Goal: Task Accomplishment & Management: Manage account settings

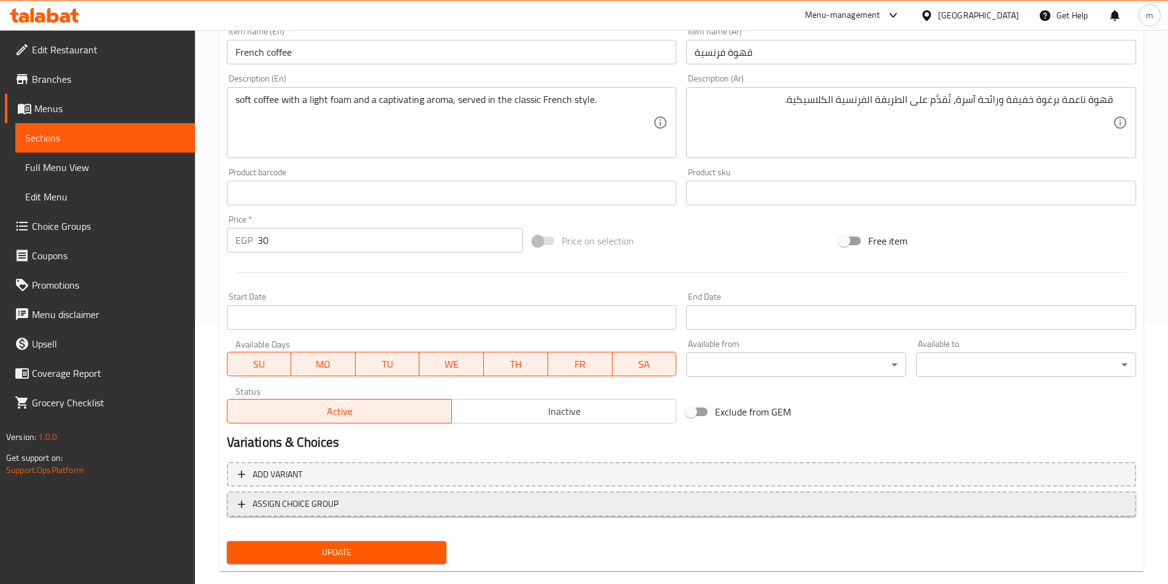
scroll to position [282, 0]
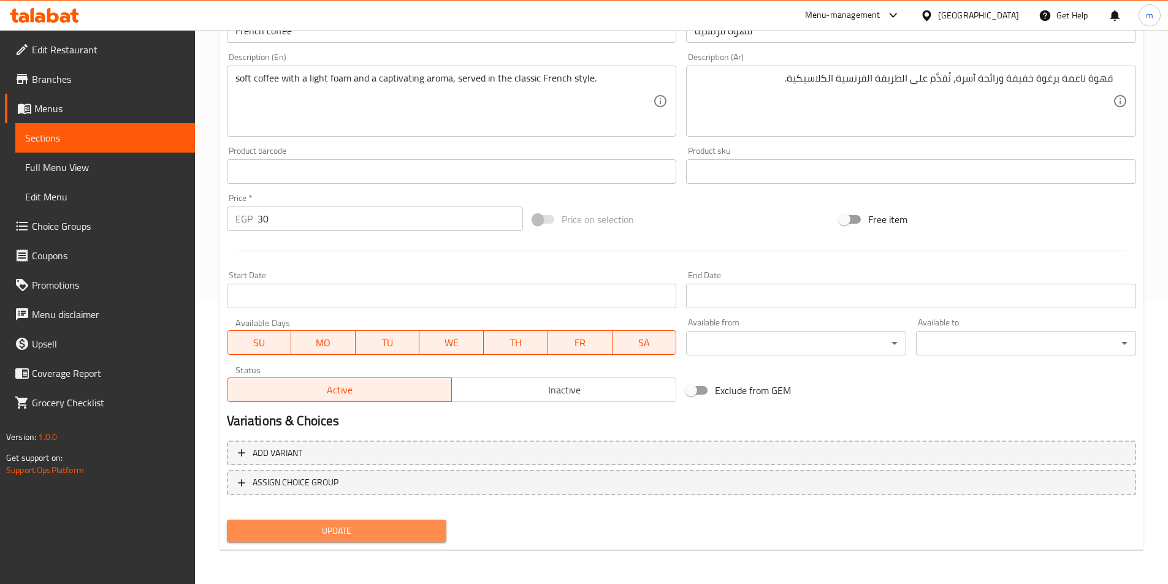
click at [340, 528] on span "Update" at bounding box center [337, 530] width 200 height 15
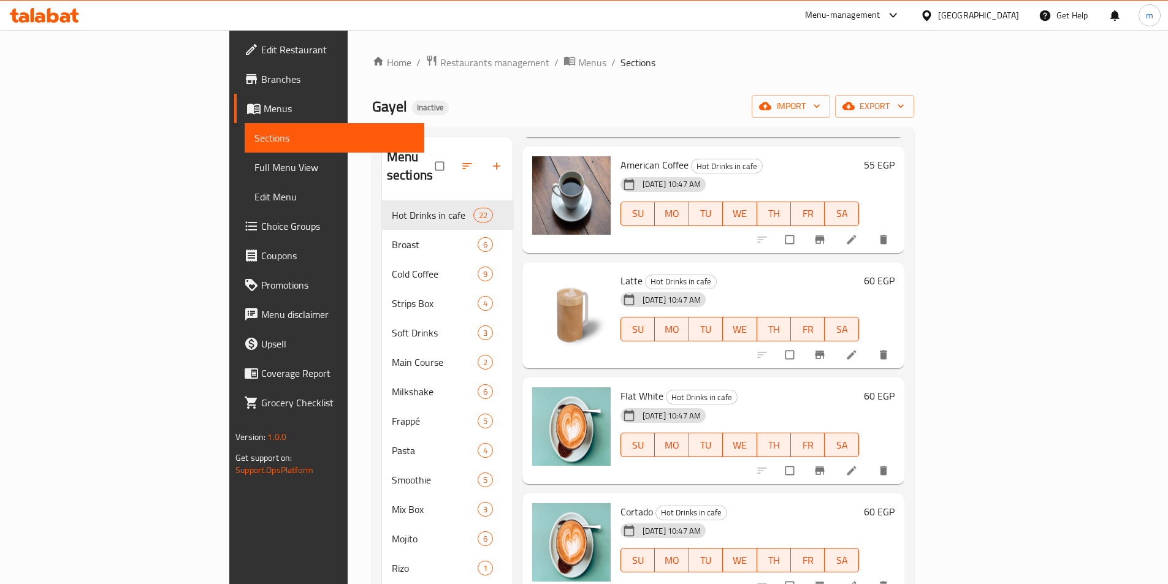
scroll to position [797, 0]
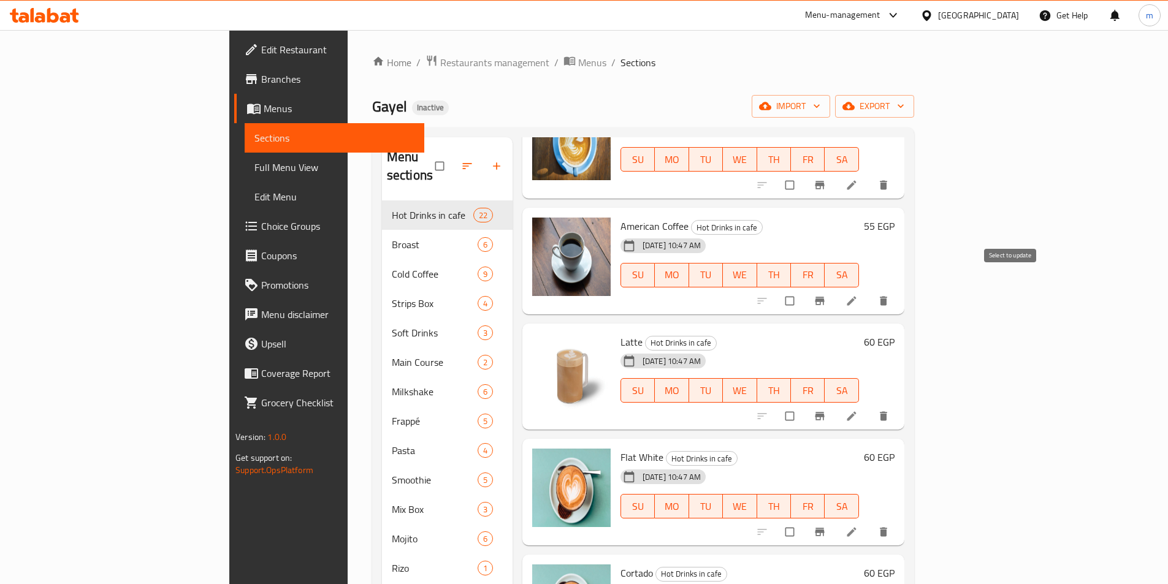
click at [803, 289] on input "checkbox" at bounding box center [791, 300] width 26 height 23
checkbox input "true"
click at [803, 404] on input "checkbox" at bounding box center [791, 415] width 26 height 23
checkbox input "true"
click at [803, 520] on input "checkbox" at bounding box center [791, 531] width 26 height 23
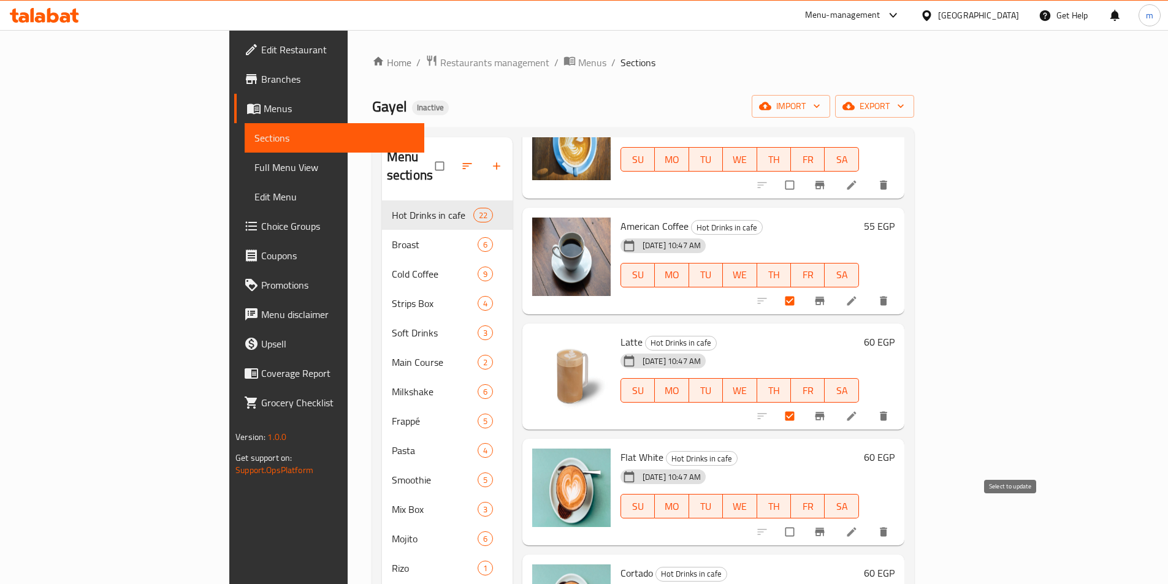
checkbox input "true"
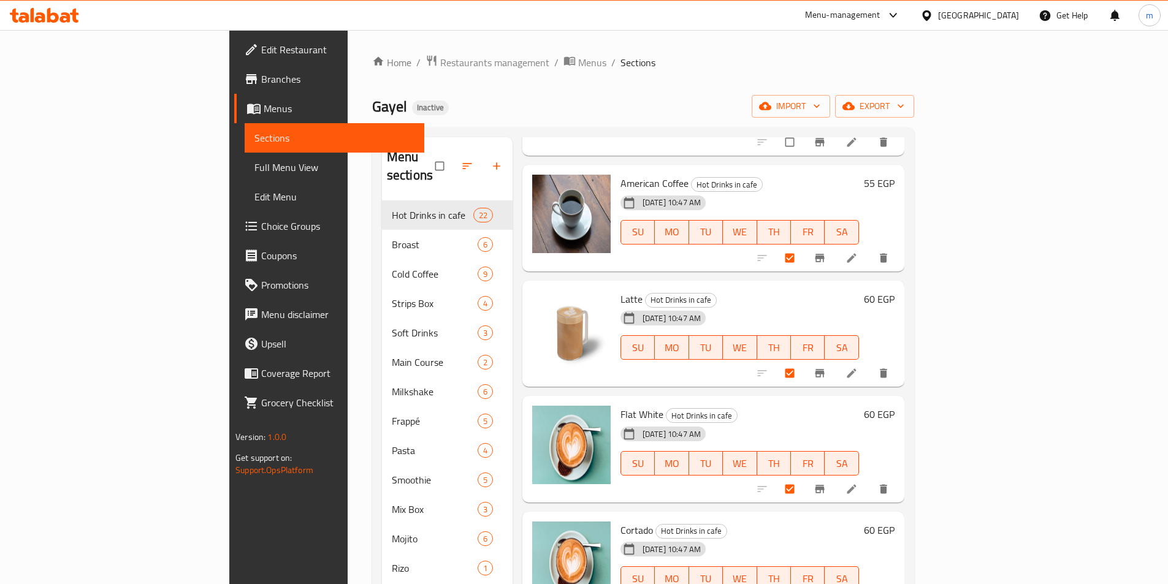
scroll to position [981, 0]
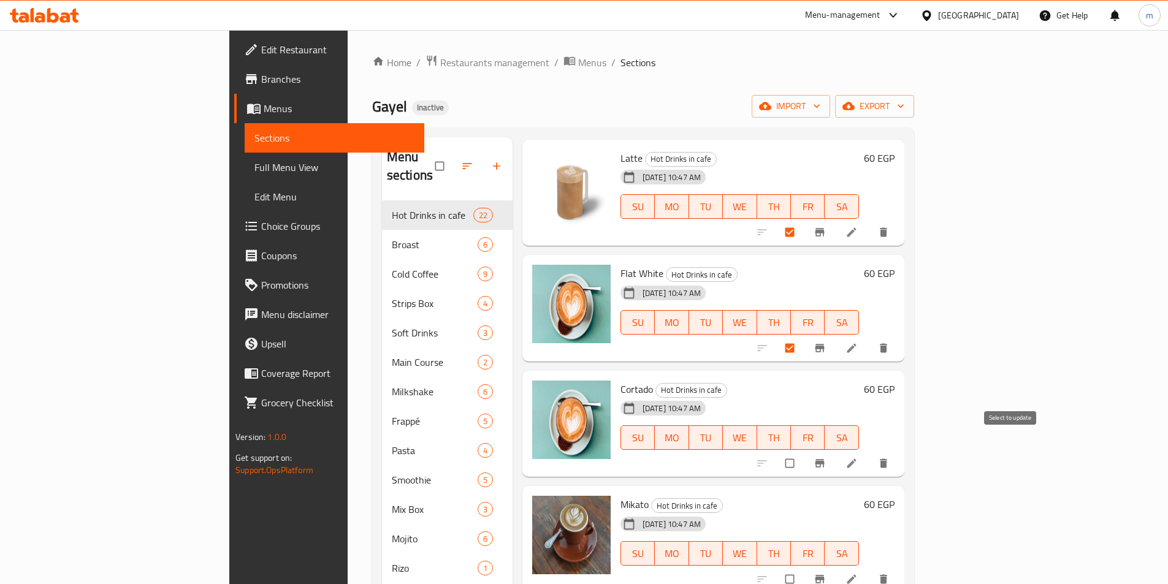
click at [803, 452] on input "checkbox" at bounding box center [791, 463] width 26 height 23
checkbox input "true"
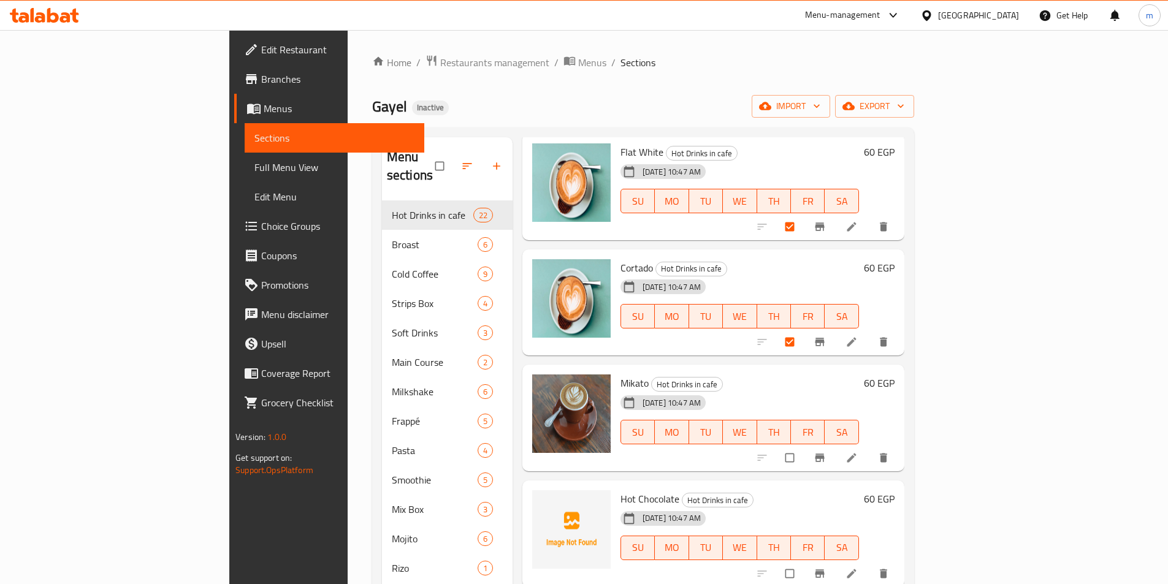
scroll to position [1103, 0]
click at [803, 445] on input "checkbox" at bounding box center [791, 456] width 26 height 23
checkbox input "true"
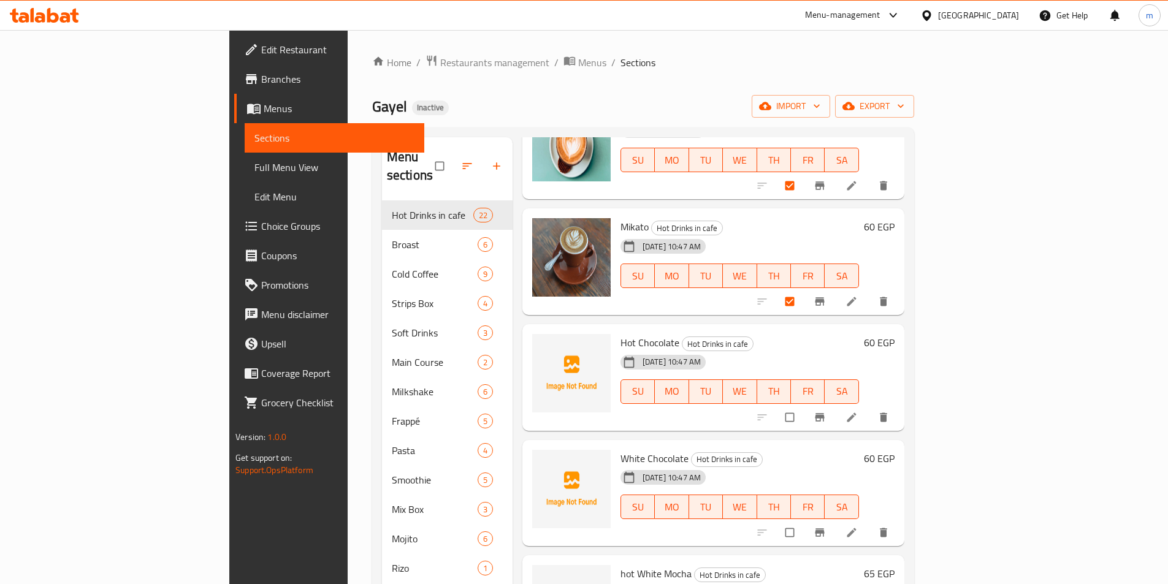
scroll to position [1348, 0]
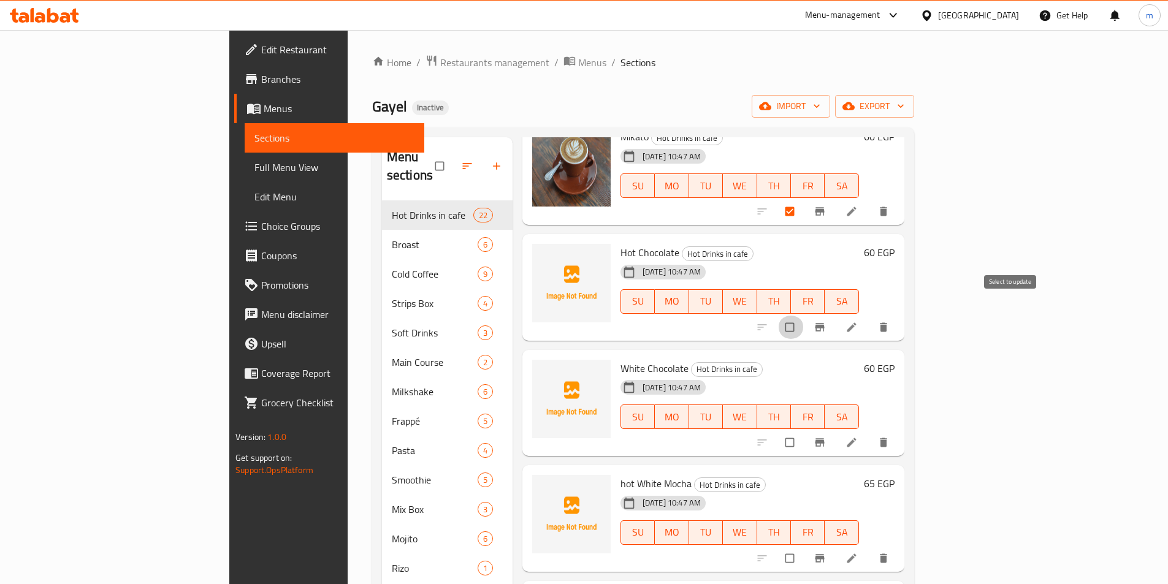
click at [803, 316] on input "checkbox" at bounding box center [791, 327] width 26 height 23
checkbox input "true"
click at [803, 431] on input "checkbox" at bounding box center [791, 442] width 26 height 23
checkbox input "true"
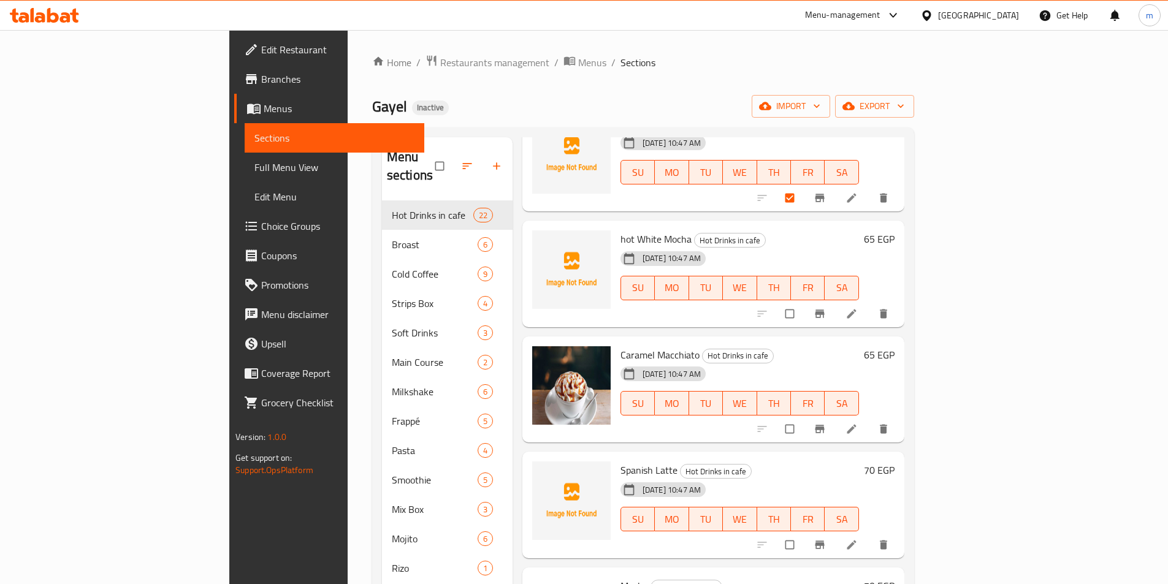
scroll to position [1593, 0]
click at [803, 302] on input "checkbox" at bounding box center [791, 313] width 26 height 23
checkbox input "true"
click at [803, 417] on input "checkbox" at bounding box center [791, 428] width 26 height 23
checkbox input "true"
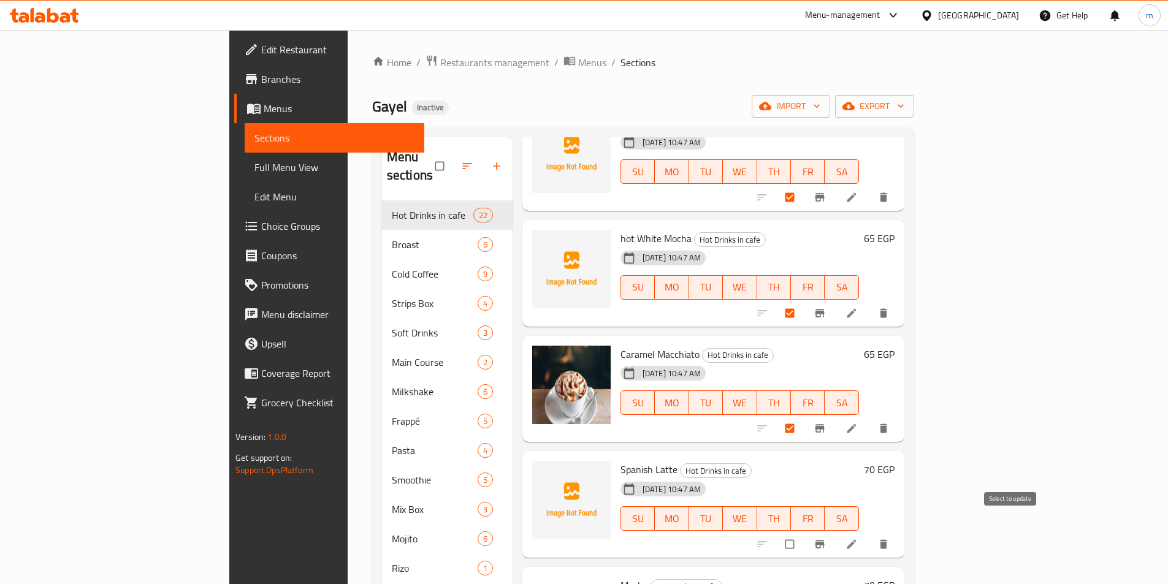
click at [803, 533] on input "checkbox" at bounding box center [791, 544] width 26 height 23
checkbox input "true"
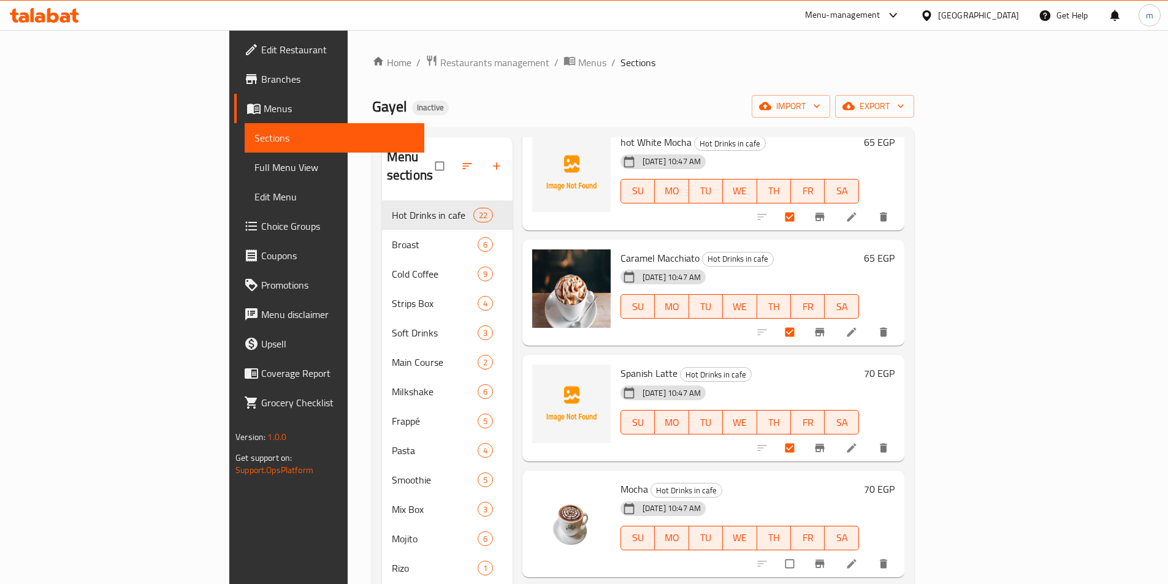
scroll to position [1839, 0]
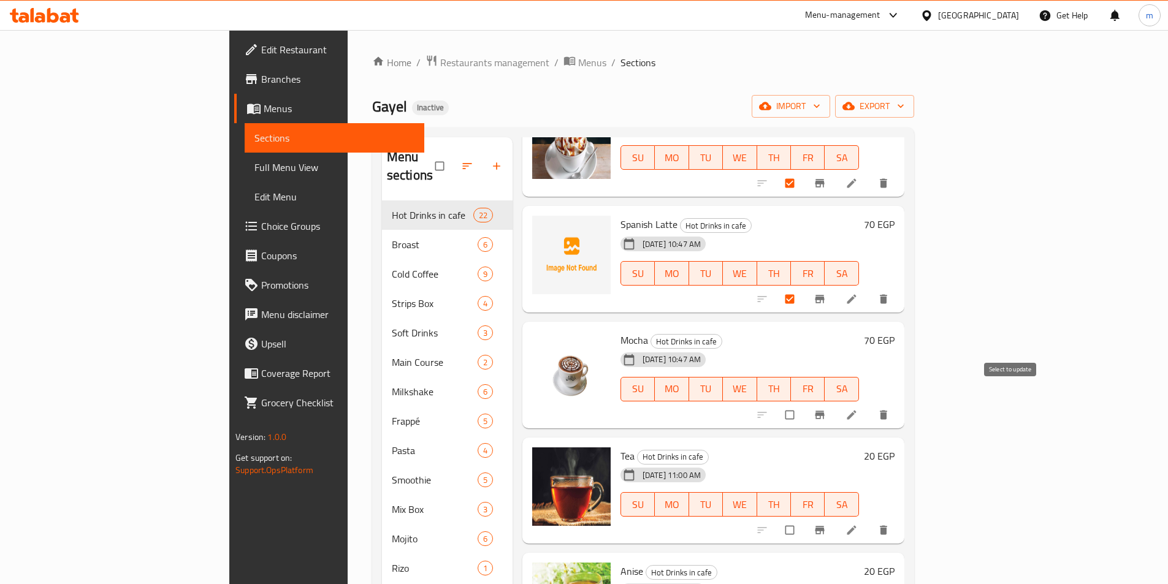
click at [803, 403] on input "checkbox" at bounding box center [791, 414] width 26 height 23
checkbox input "true"
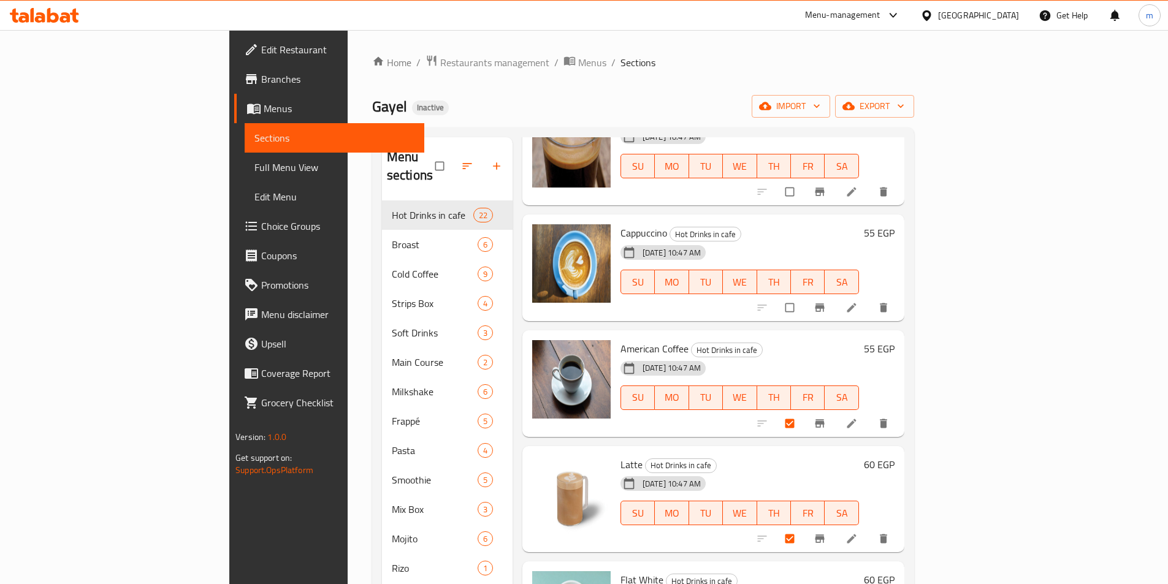
scroll to position [735, 0]
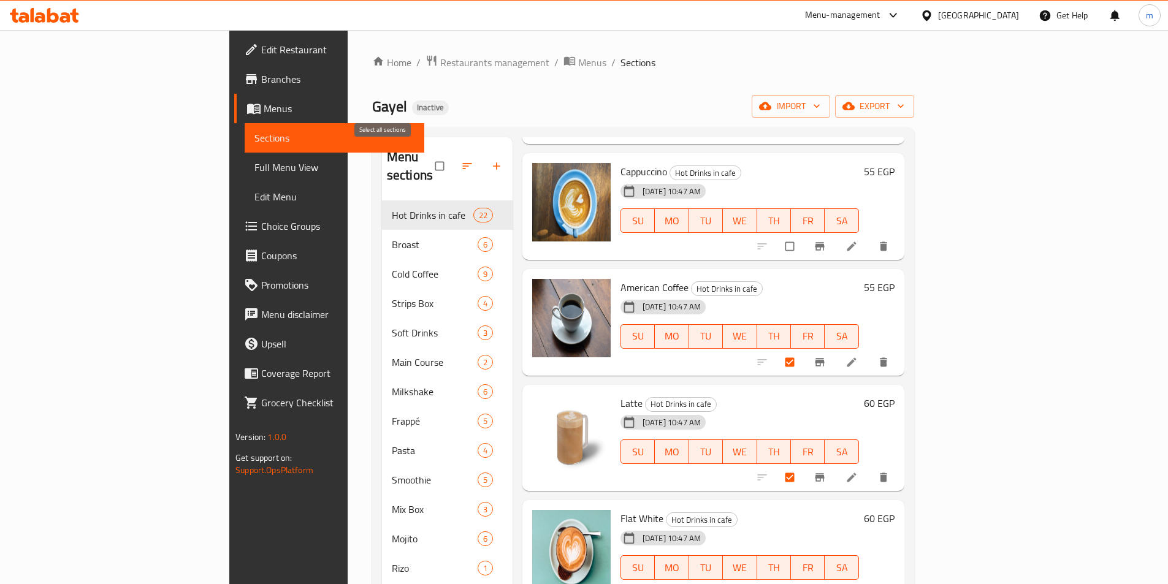
click at [428, 156] on input "checkbox" at bounding box center [441, 165] width 26 height 23
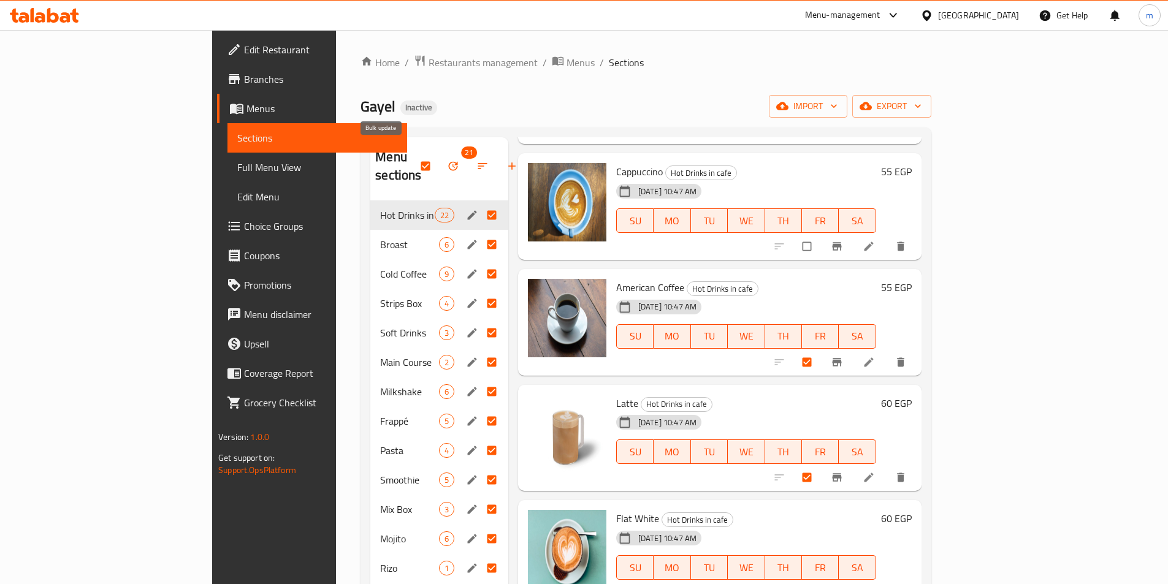
click at [447, 160] on icon "button" at bounding box center [453, 166] width 12 height 12
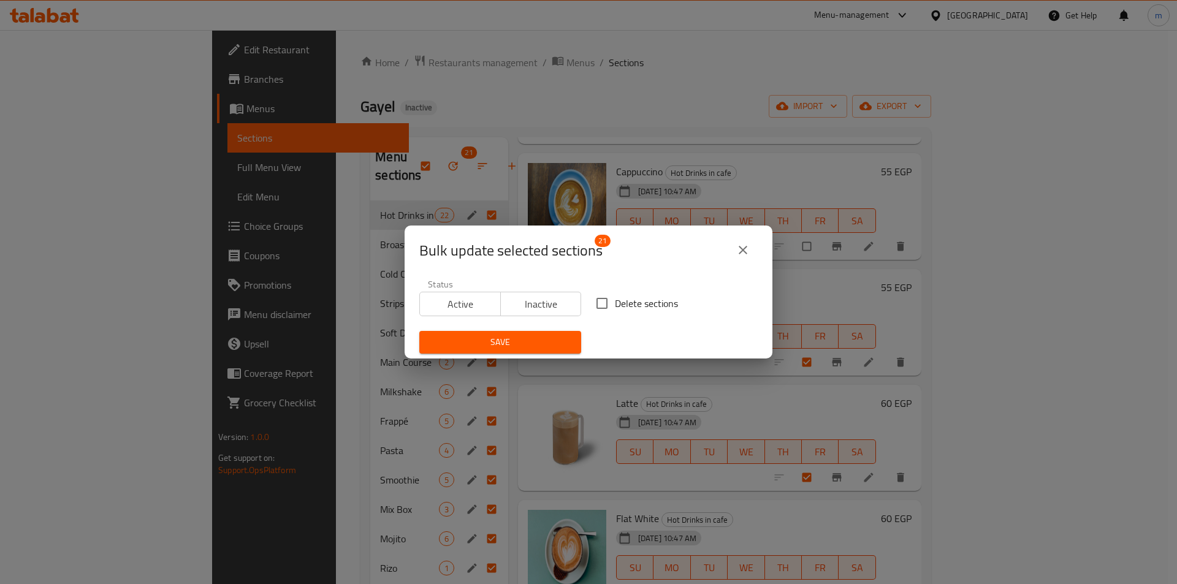
click at [739, 246] on icon "close" at bounding box center [743, 250] width 9 height 9
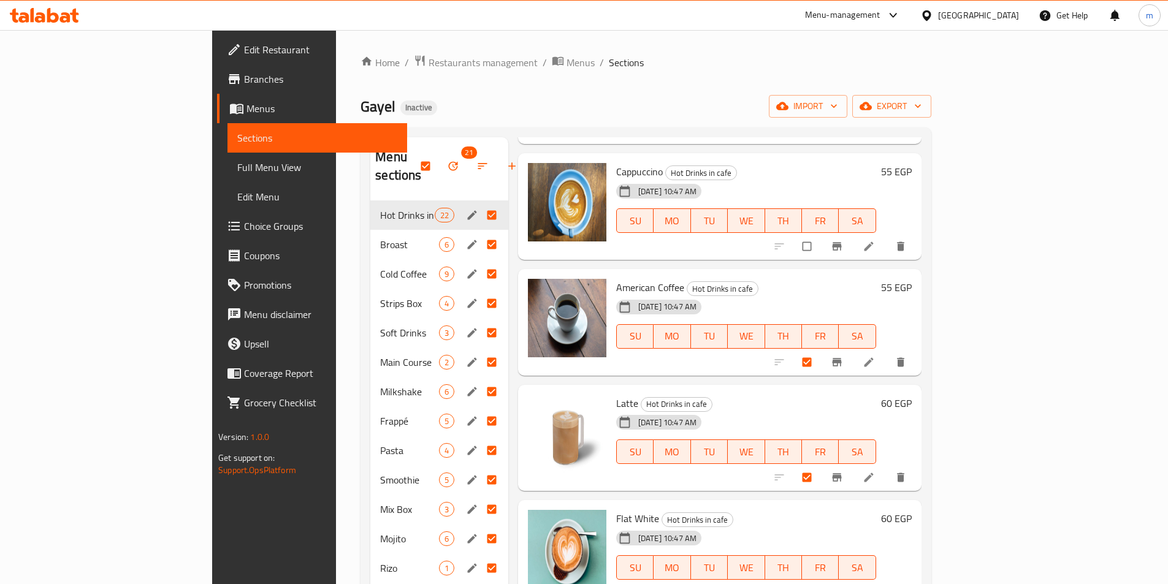
click at [414, 154] on input "checkbox" at bounding box center [427, 165] width 26 height 23
checkbox input "false"
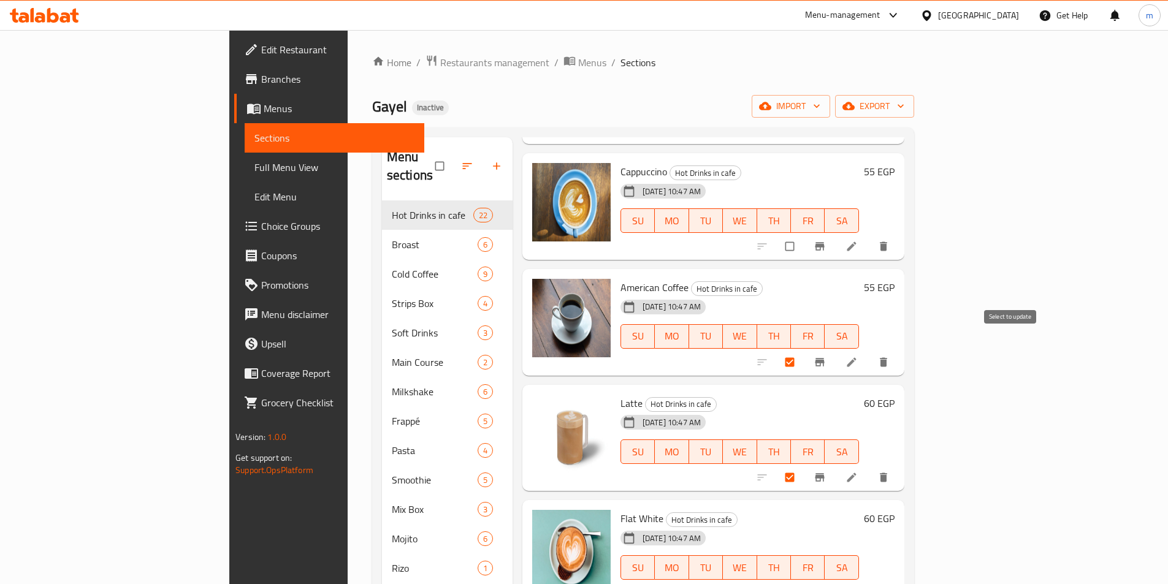
click at [803, 351] on input "checkbox" at bounding box center [791, 362] width 26 height 23
checkbox input "false"
drag, startPoint x: 1075, startPoint y: 350, endPoint x: 1075, endPoint y: 343, distance: 6.7
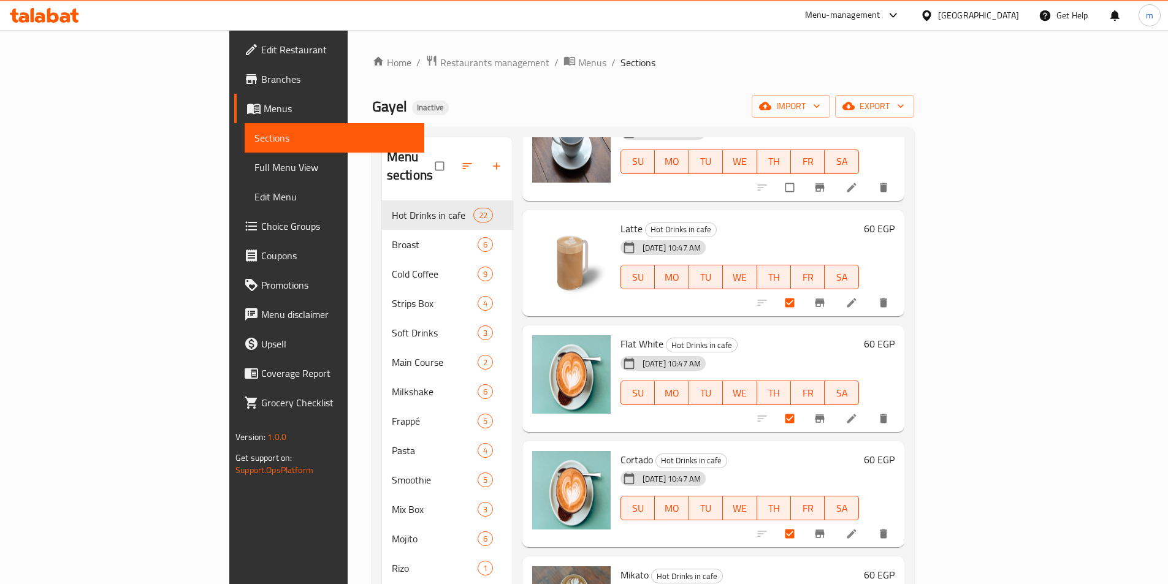
scroll to position [919, 0]
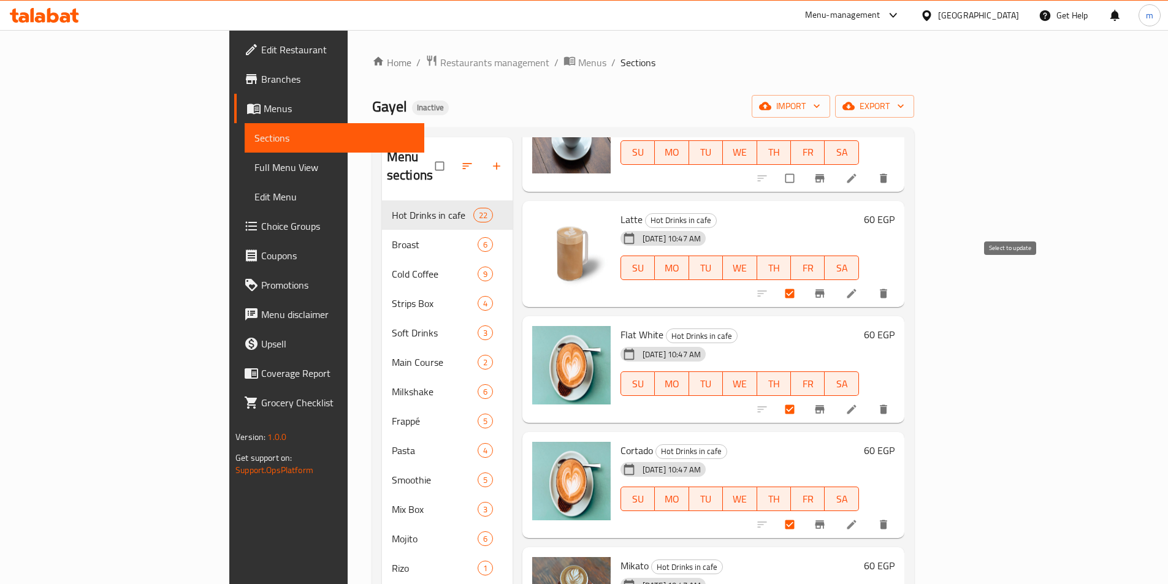
click at [803, 282] on input "checkbox" at bounding box center [791, 293] width 26 height 23
checkbox input "false"
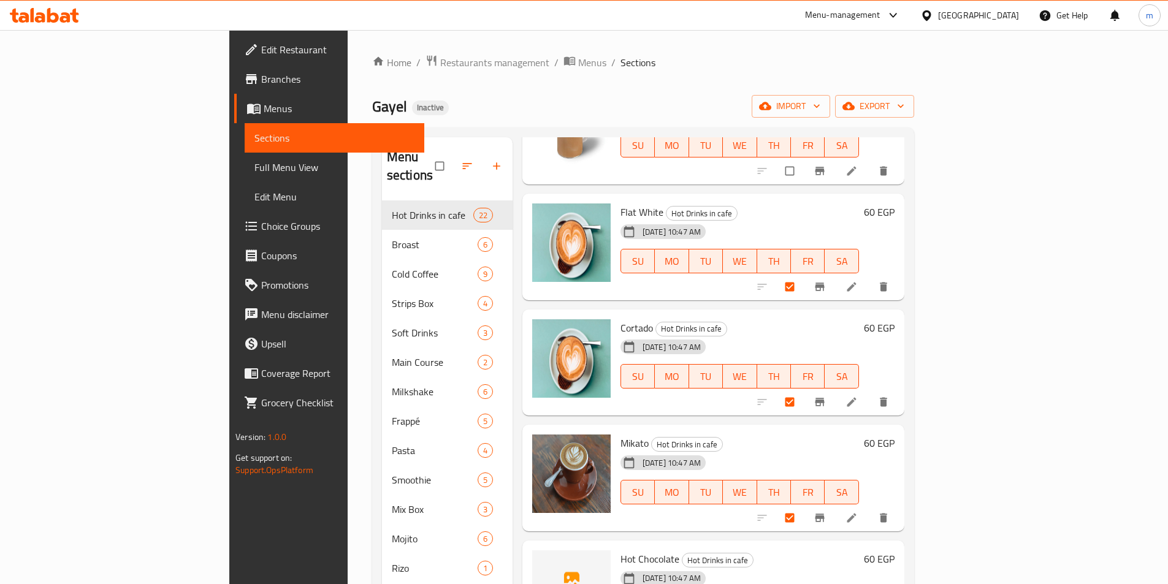
scroll to position [1103, 0]
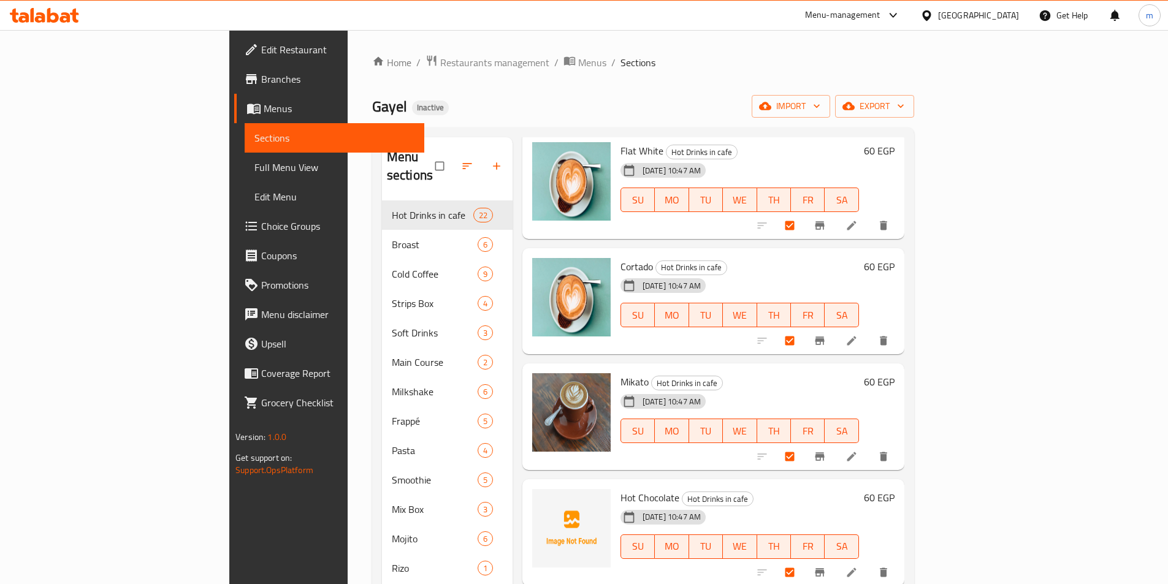
drag, startPoint x: 1063, startPoint y: 324, endPoint x: 1087, endPoint y: 306, distance: 29.8
click at [894, 306] on div "60 EGP" at bounding box center [877, 301] width 36 height 87
click at [803, 214] on input "checkbox" at bounding box center [791, 225] width 26 height 23
checkbox input "false"
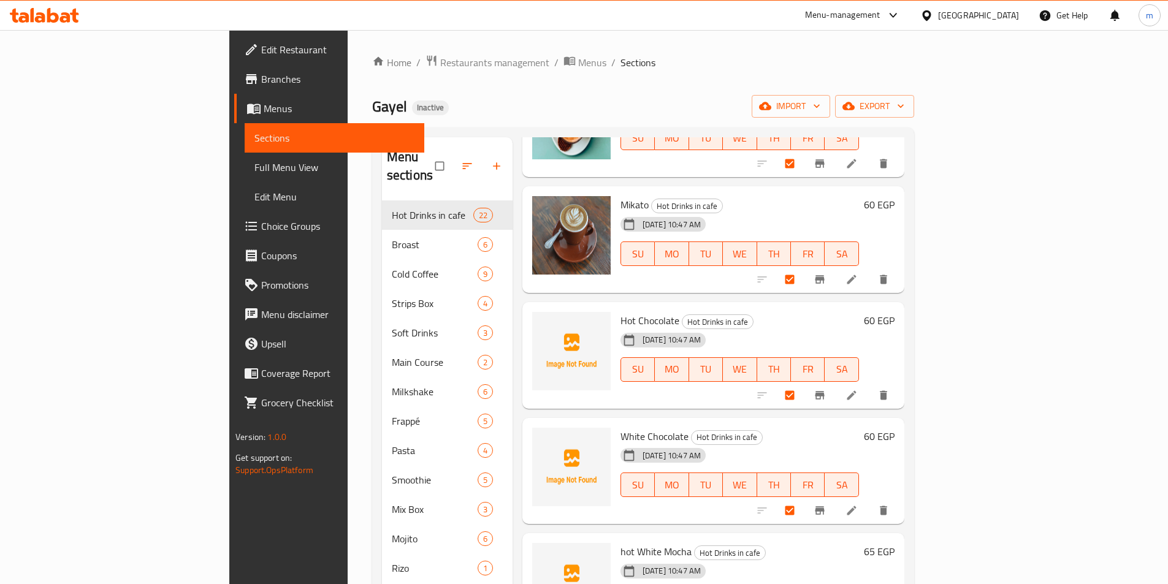
scroll to position [1287, 0]
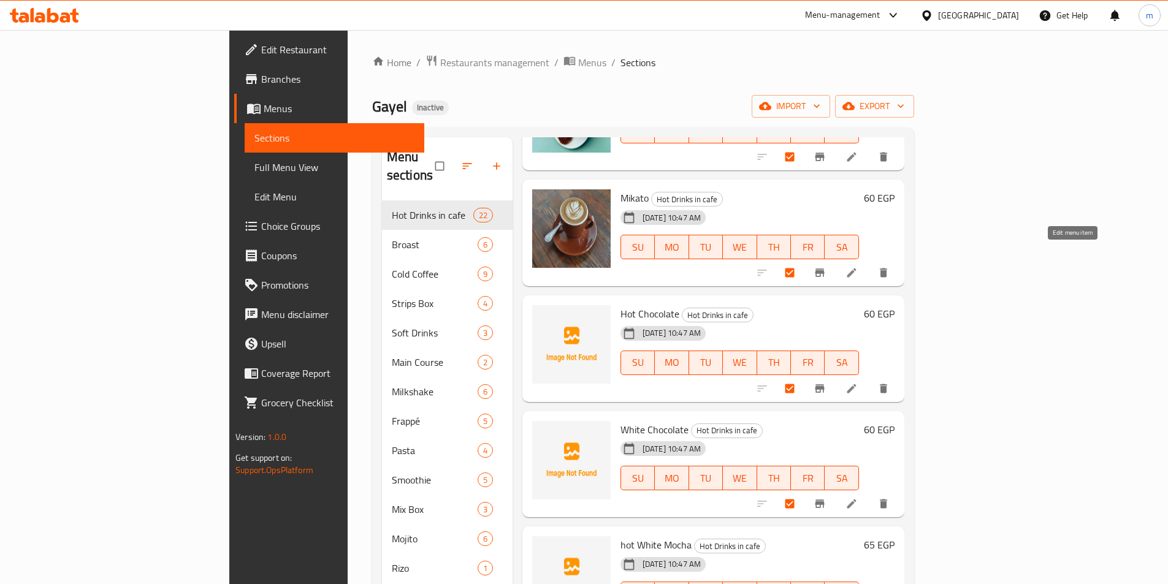
drag, startPoint x: 1073, startPoint y: 256, endPoint x: 1013, endPoint y: 140, distance: 129.7
click at [803, 145] on input "checkbox" at bounding box center [791, 156] width 26 height 23
checkbox input "false"
click at [803, 261] on input "checkbox" at bounding box center [791, 272] width 26 height 23
checkbox input "false"
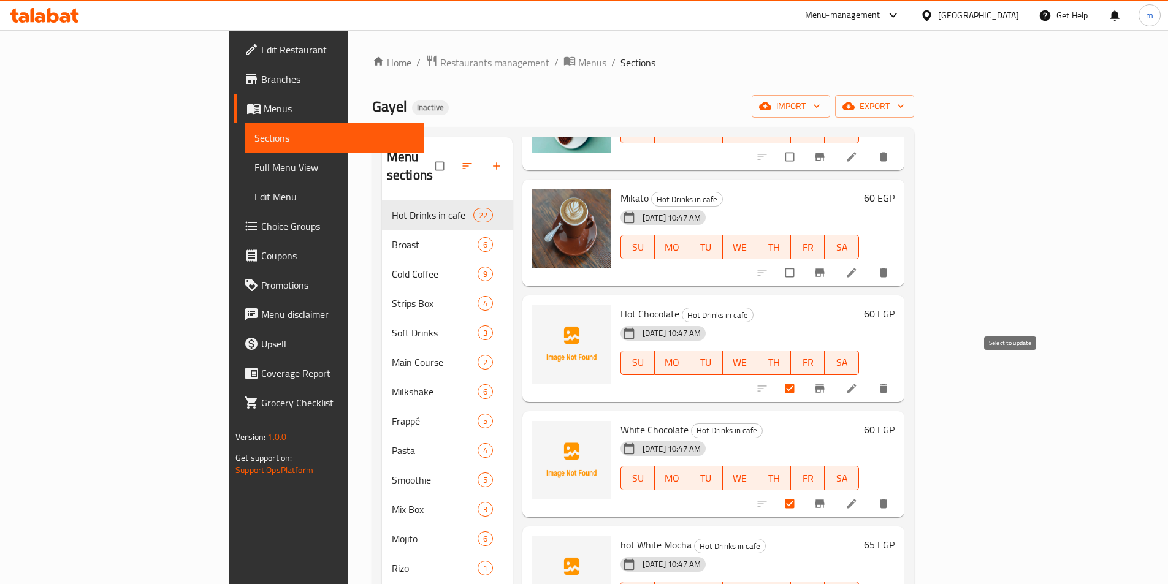
click at [803, 377] on input "checkbox" at bounding box center [791, 388] width 26 height 23
checkbox input "false"
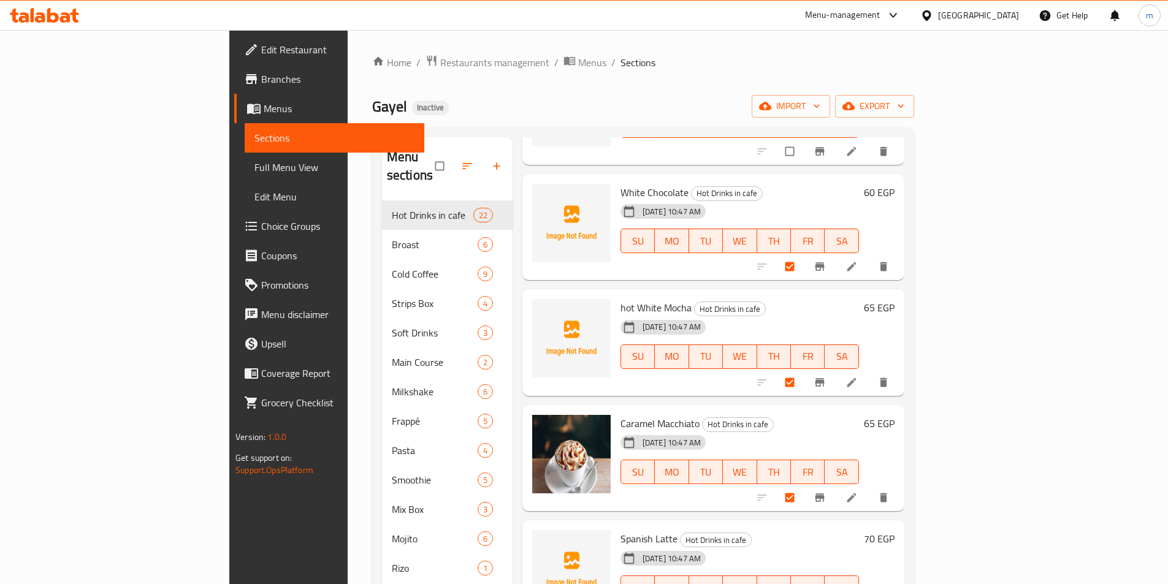
scroll to position [1532, 0]
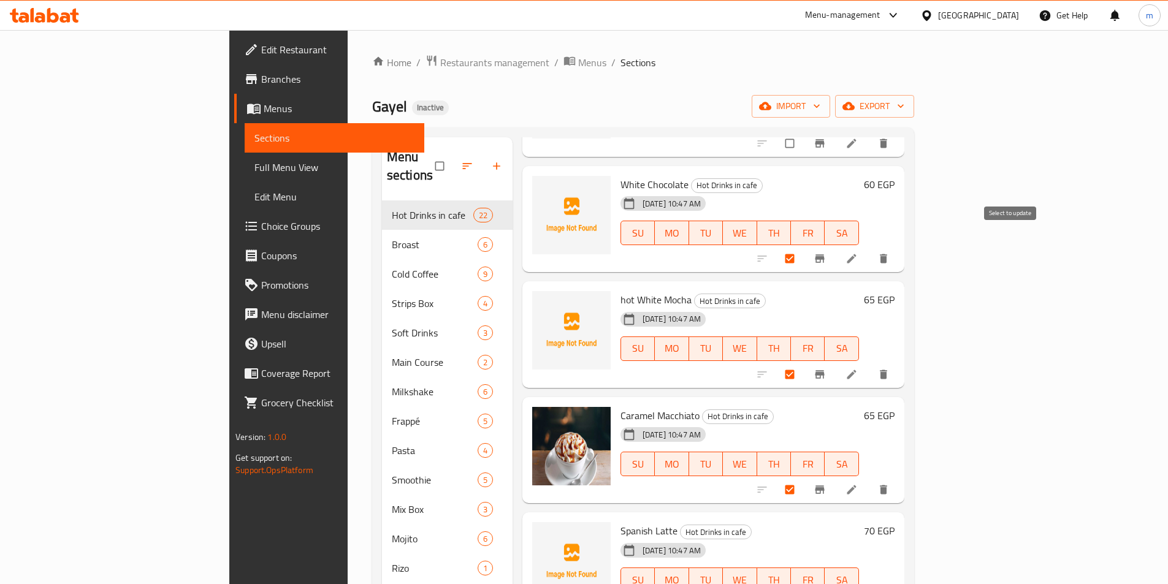
click at [803, 247] on input "checkbox" at bounding box center [791, 258] width 26 height 23
checkbox input "false"
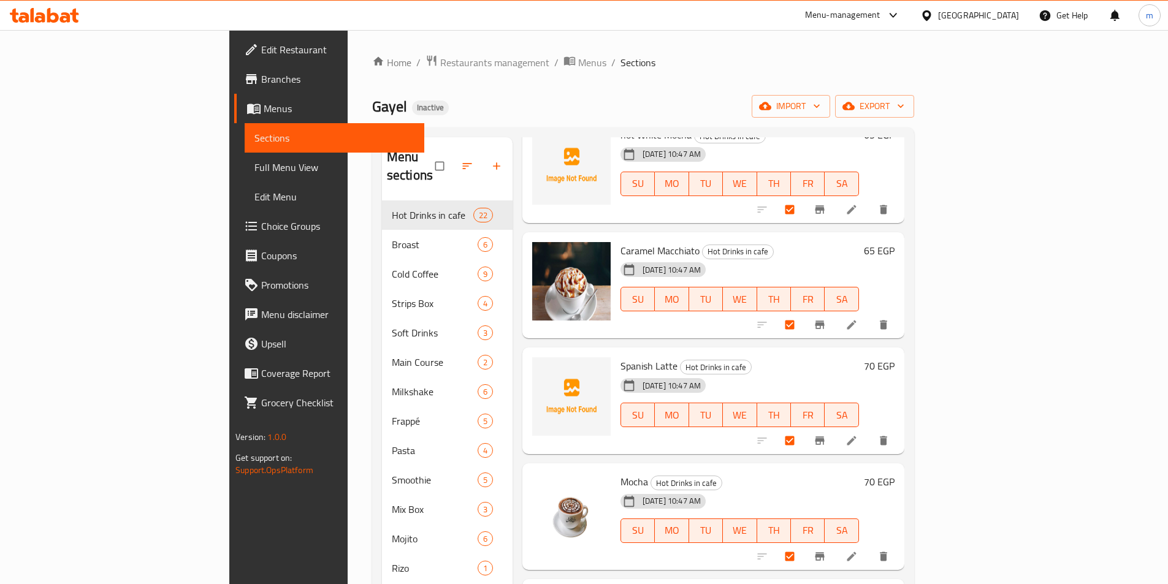
scroll to position [1716, 0]
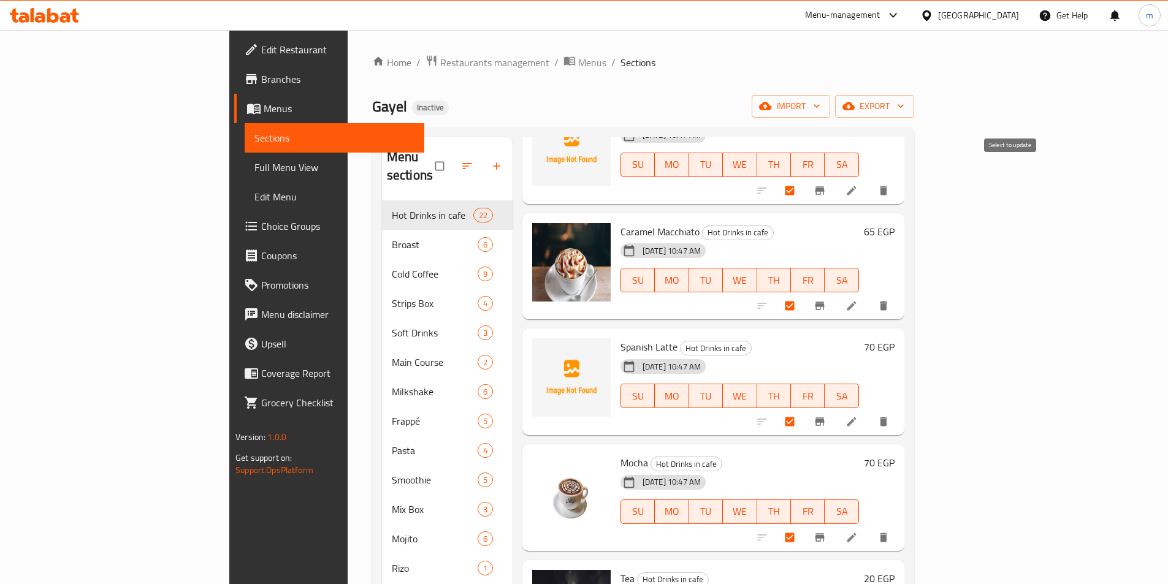
click at [803, 180] on input "checkbox" at bounding box center [791, 190] width 26 height 23
checkbox input "false"
drag, startPoint x: 1065, startPoint y: 291, endPoint x: 1054, endPoint y: 296, distance: 12.6
click at [899, 296] on div at bounding box center [823, 305] width 151 height 27
click at [803, 294] on input "checkbox" at bounding box center [791, 305] width 26 height 23
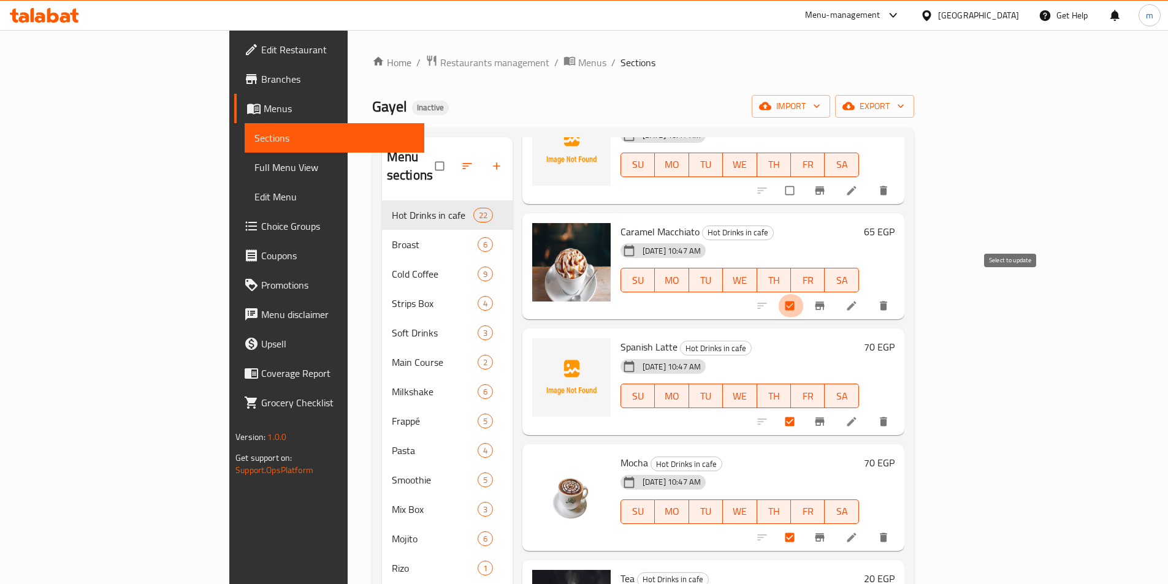
checkbox input "false"
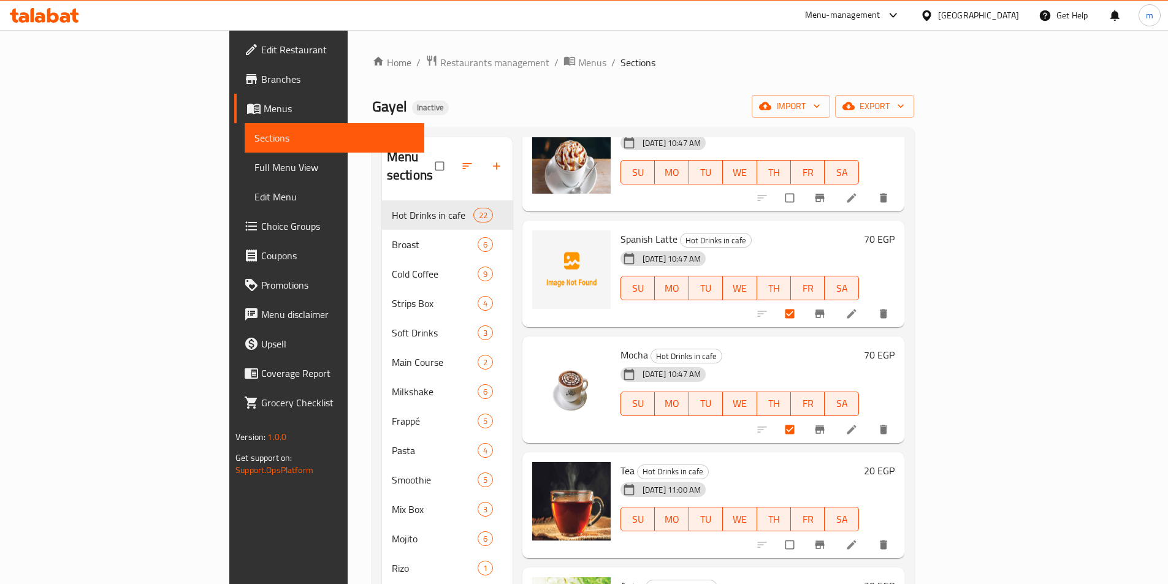
scroll to position [1839, 0]
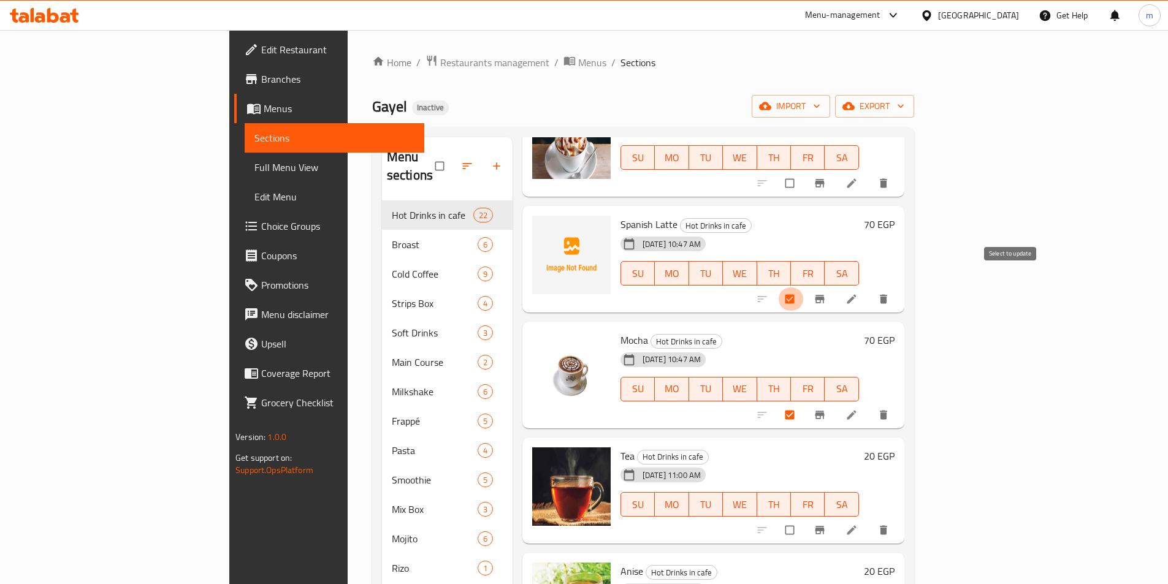
click at [803, 287] on input "checkbox" at bounding box center [791, 298] width 26 height 23
checkbox input "false"
click at [803, 403] on input "checkbox" at bounding box center [791, 414] width 26 height 23
checkbox input "false"
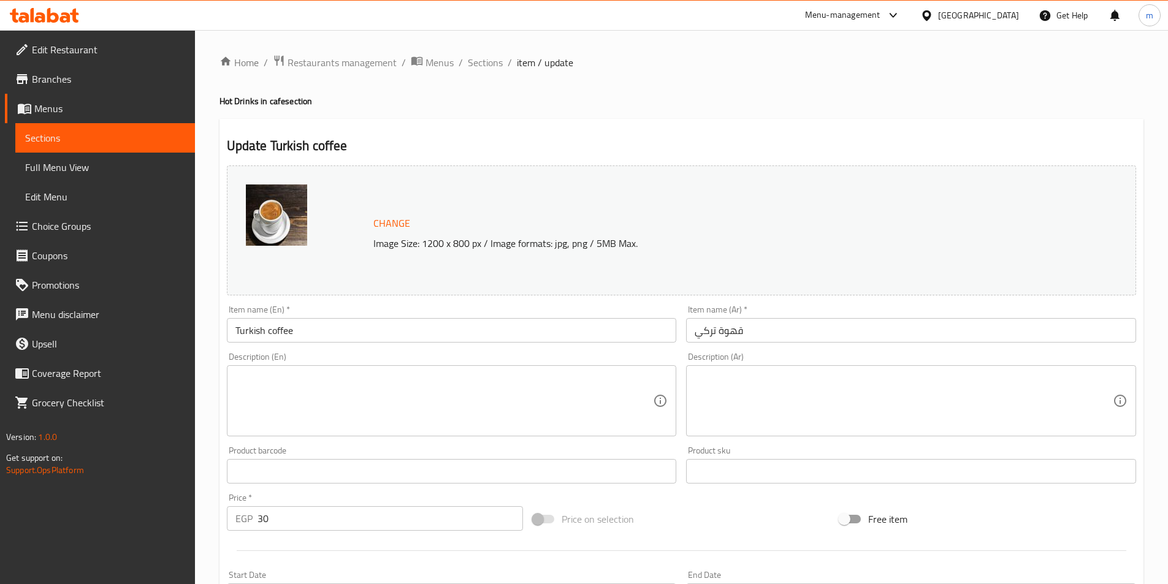
click at [1026, 415] on textarea at bounding box center [903, 401] width 418 height 58
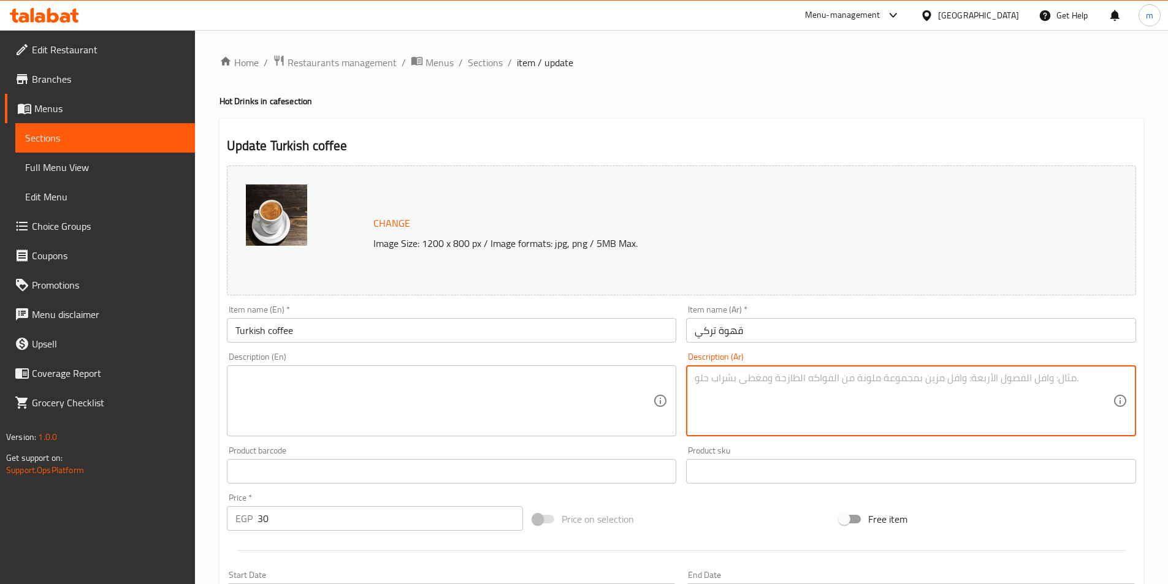
paste textarea "قهوة قوية بطعم عربي أصيل تُقدّم برغوتها الغنية ونكهتها المركزة التي توقظ الحواس."
type textarea "قهوة قوية بطعم عربي أصيل تُقدّم برغوتها الغنية ونكهتها المركزة التي توقظ الحواس."
click at [597, 382] on textarea at bounding box center [444, 401] width 418 height 58
paste textarea "Strong coffee with an authentic Arabic flavor, served with a rich foam and inte…"
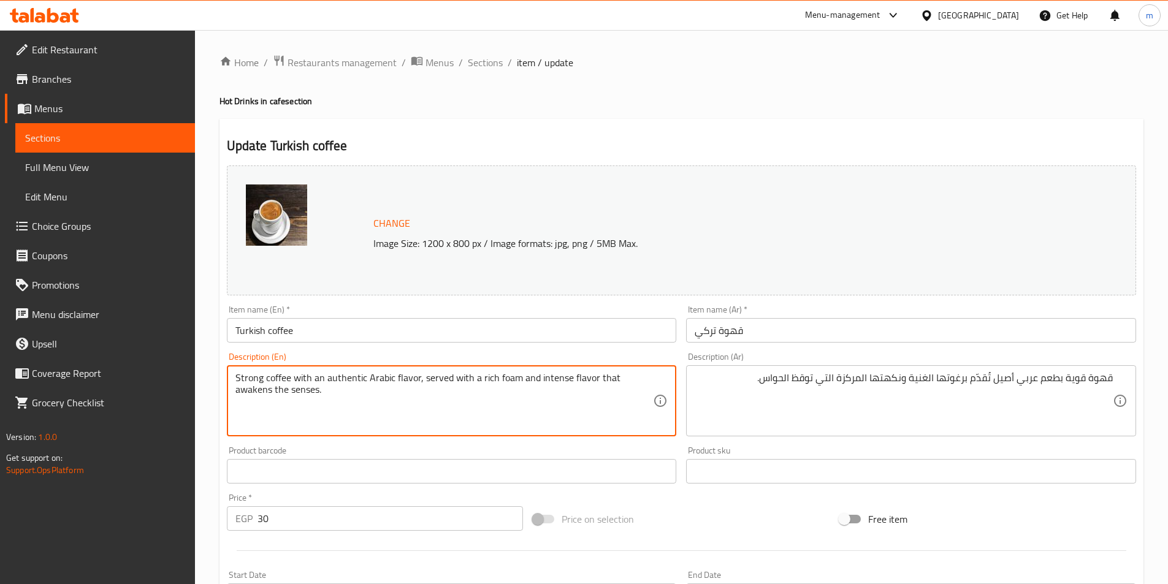
scroll to position [300, 0]
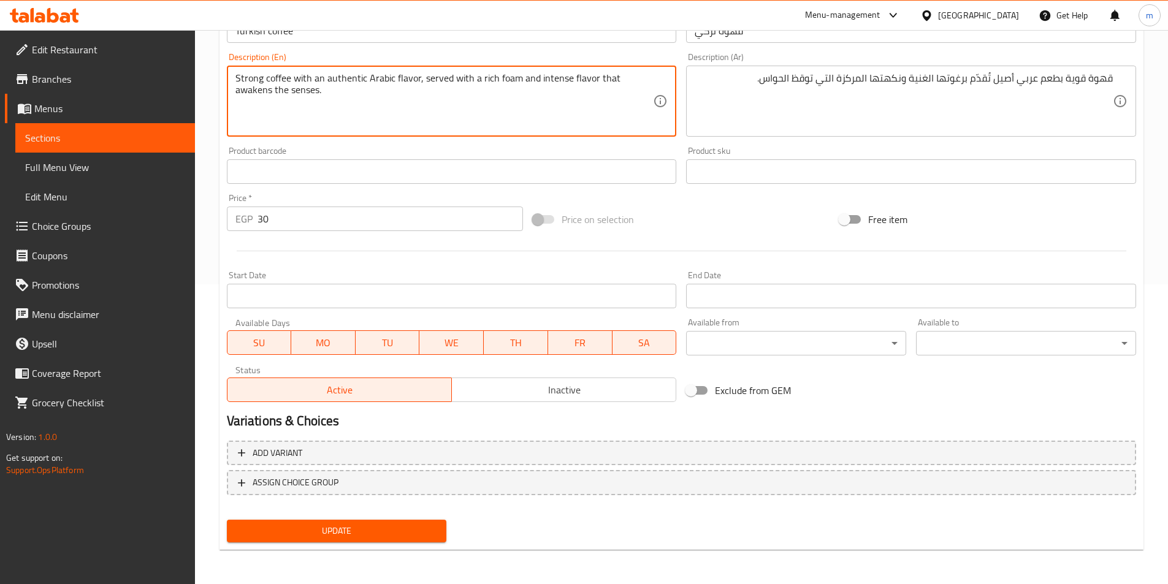
type textarea "Strong coffee with an authentic Arabic flavor, served with a rich foam and inte…"
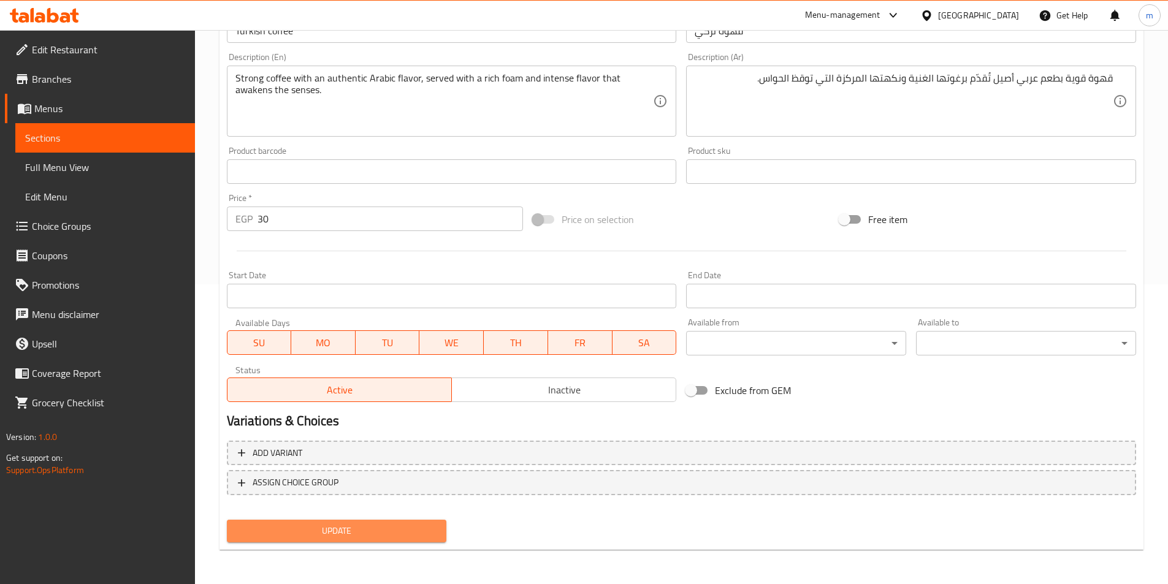
click at [414, 528] on span "Update" at bounding box center [337, 530] width 200 height 15
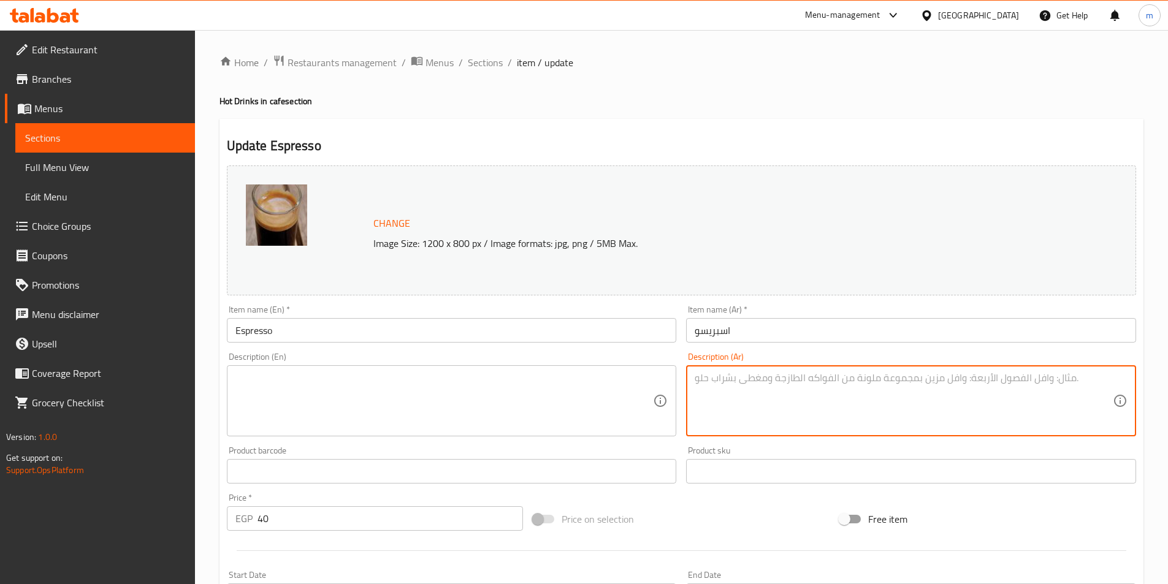
click at [1025, 409] on textarea at bounding box center [903, 401] width 418 height 58
paste textarea "جرعة مركزة من القهوة الغامقة، بطعم قوي ولون داكن لعشاق القهوة الصافية."
type textarea "جرعة مركزة من القهوة الغامقة، بطعم قوي ولون داكن لعشاق القهوة الصافية."
click at [620, 370] on div "Description (En)" at bounding box center [452, 400] width 450 height 71
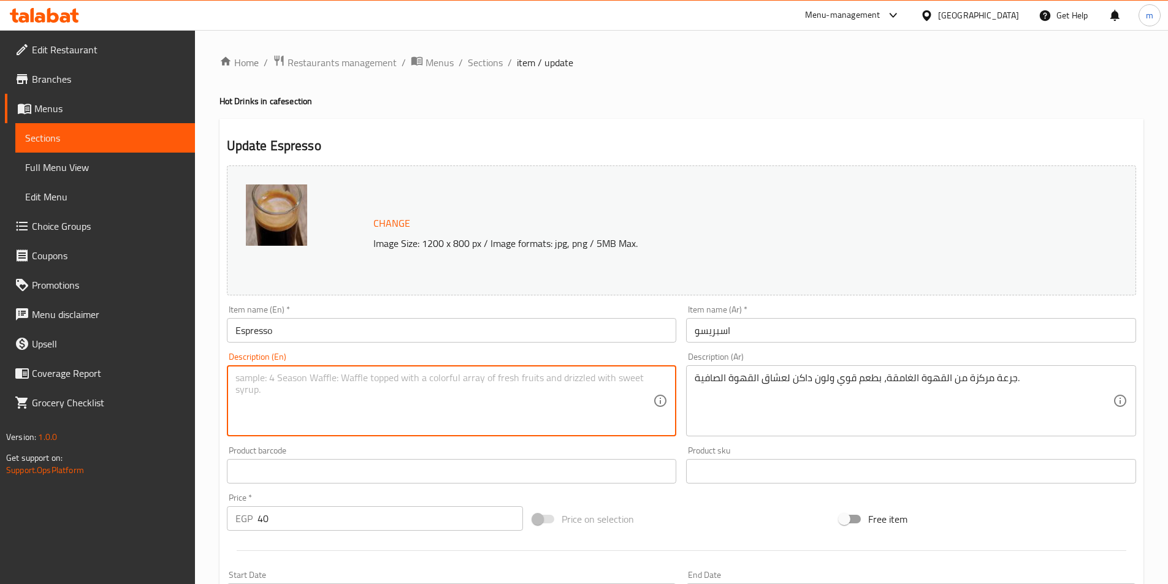
paste textarea "A concentrated dose of dark coffee, with a strong taste and dark color for pure…"
type textarea "A concentrated dose of dark coffee, with a strong taste and dark color for pure…"
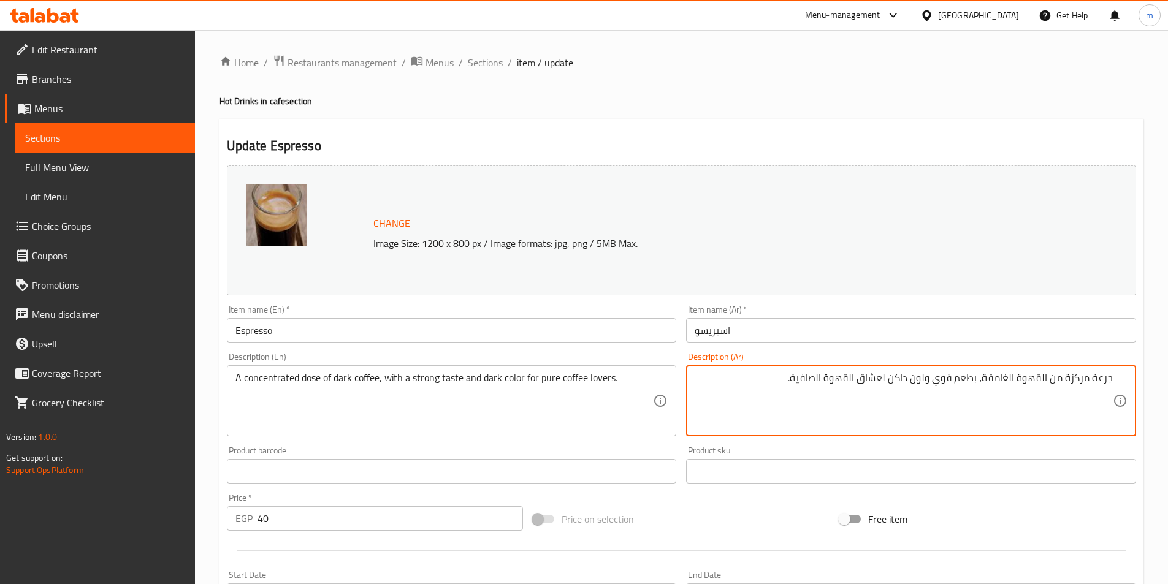
drag, startPoint x: 1092, startPoint y: 375, endPoint x: 1115, endPoint y: 375, distance: 22.7
click at [1115, 375] on div "جرعة مركزة من القهوة الغامقة، بطعم قوي ولون داكن لعشاق القهوة الصافية. Descript…" at bounding box center [911, 400] width 450 height 71
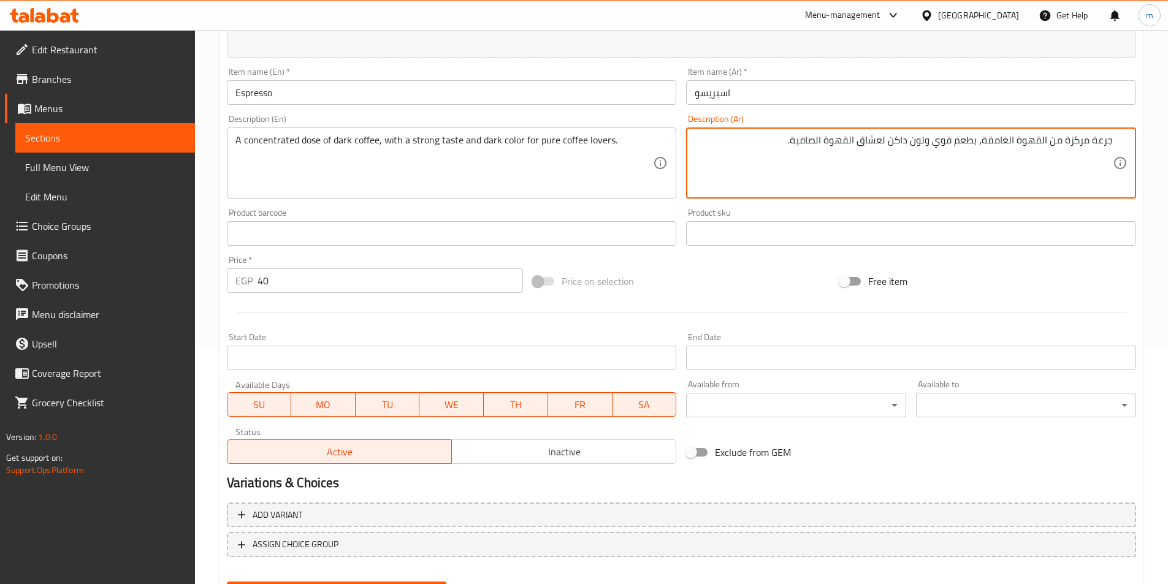
scroll to position [300, 0]
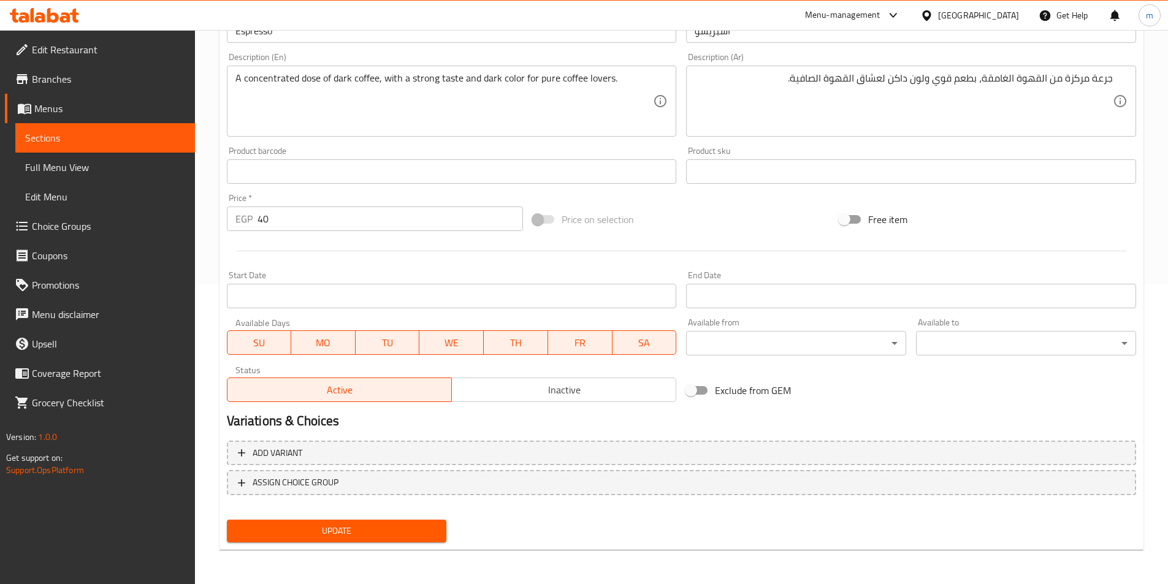
click at [375, 516] on div "Update" at bounding box center [337, 531] width 230 height 32
click at [393, 527] on span "Update" at bounding box center [337, 530] width 200 height 15
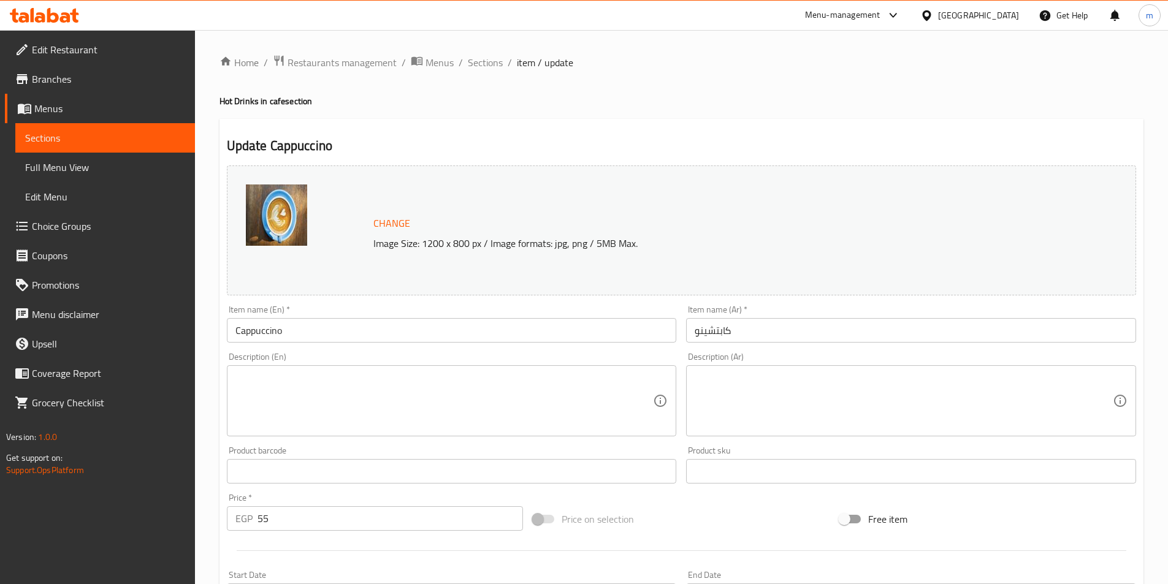
click at [834, 398] on textarea at bounding box center [903, 401] width 418 height 58
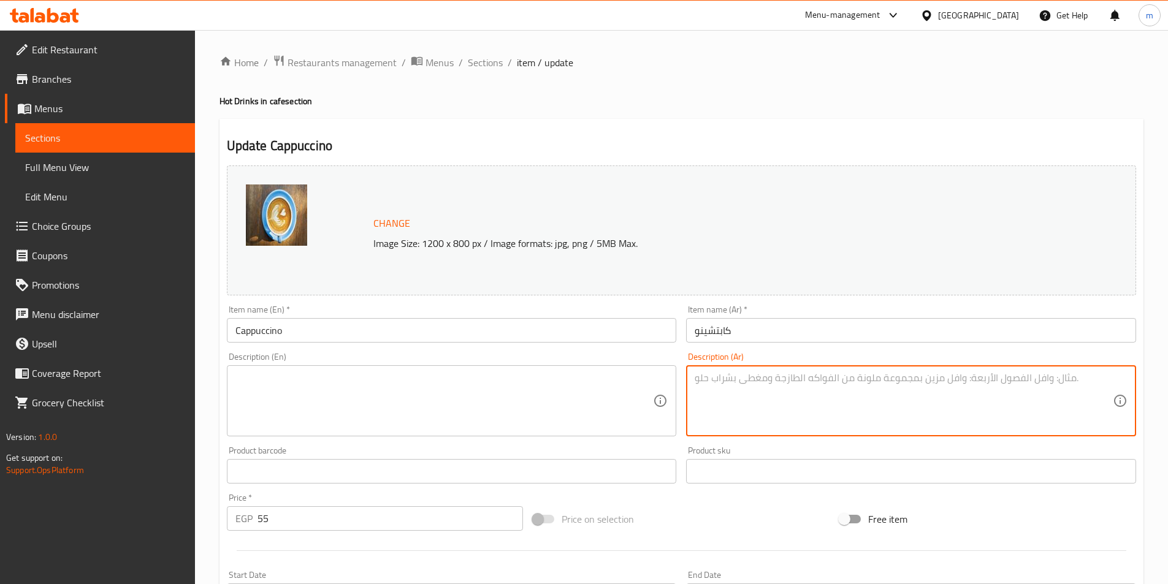
paste textarea "جرعة مركزة من القهوة الغامقة، بطعم قوي ولون داكن لعشاق القهوة الصافية."
type textarea "جرعة مركزة من القهوة الغامقة، بطعم قوي ولون داكن لعشاق القهوة الصافية."
click at [619, 390] on textarea at bounding box center [444, 401] width 418 height 58
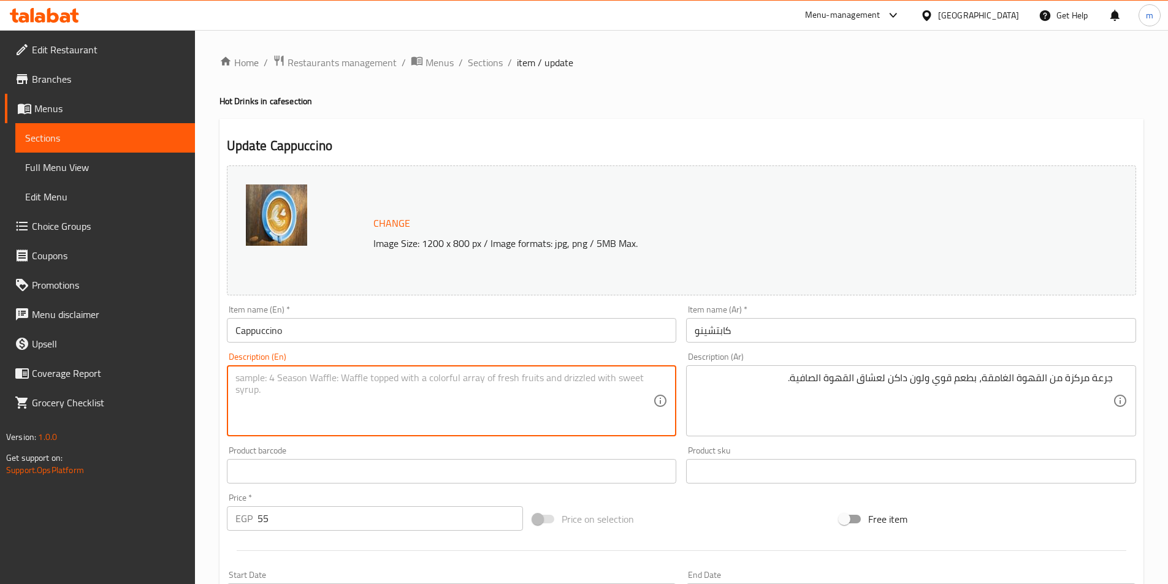
paste textarea "A concentrated dose of dark coffee, with a strong taste and dark color for pure…"
type textarea "A concentrated dose of dark coffee, with a strong taste and dark color for pure…"
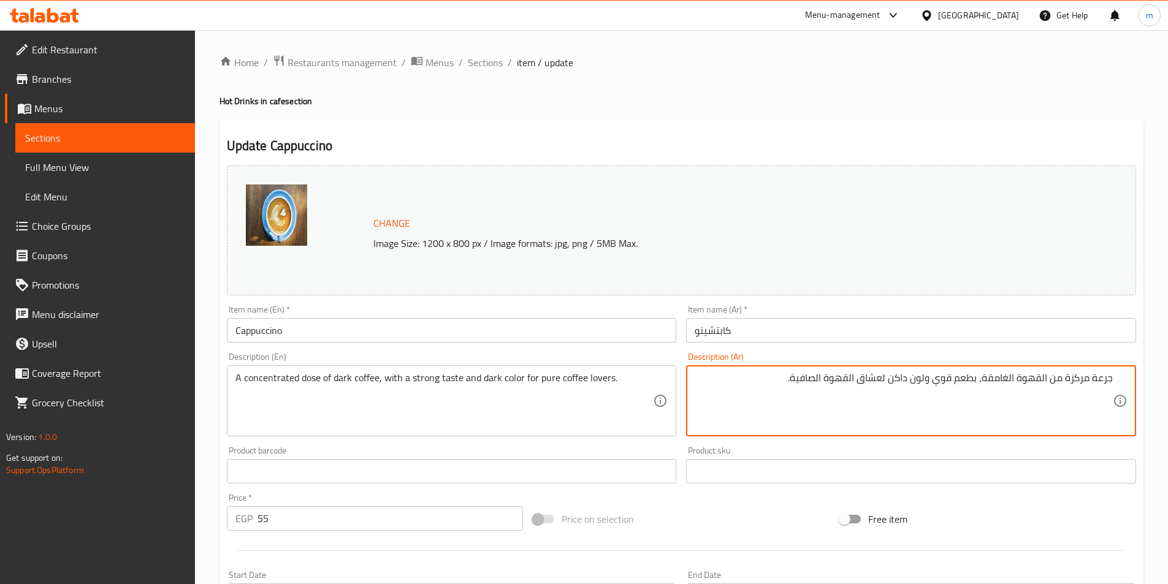
click at [856, 384] on textarea "جرعة مركزة من القهوة الغامقة، بطعم قوي ولون داكن لعشاق القهوة الصافية." at bounding box center [903, 401] width 418 height 58
paste textarea "قهوة بالحليب المخفوق بطبقة رغوية غنية، تجمع بين النعومة والمذاق القوي في توازن …"
type textarea "قهوة بالحليب المخفوق بطبقة رغوية غنية، تجمع بين النعومة والمذاق القوي في توازن …"
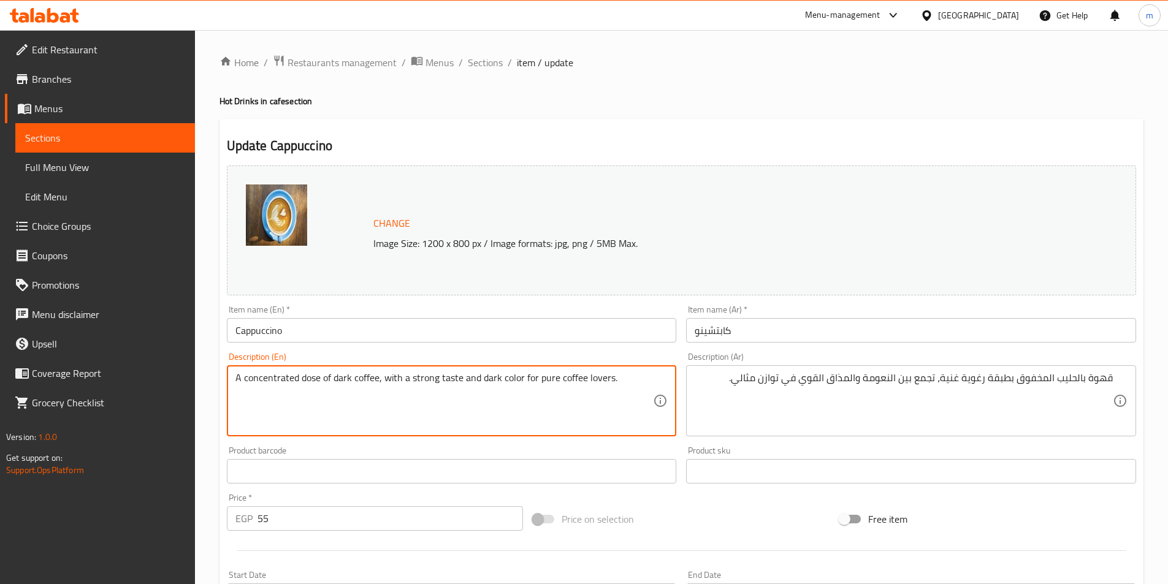
click at [590, 408] on textarea "A concentrated dose of dark coffee, with a strong taste and dark color for pure…" at bounding box center [444, 401] width 418 height 58
paste textarea "ffee with whipped milk and a rich, frothy layer, combining smoothness and stron…"
click at [417, 381] on textarea "A coffee with whipped milk and a rich, frothy layer, combining smoothness and s…" at bounding box center [444, 401] width 418 height 58
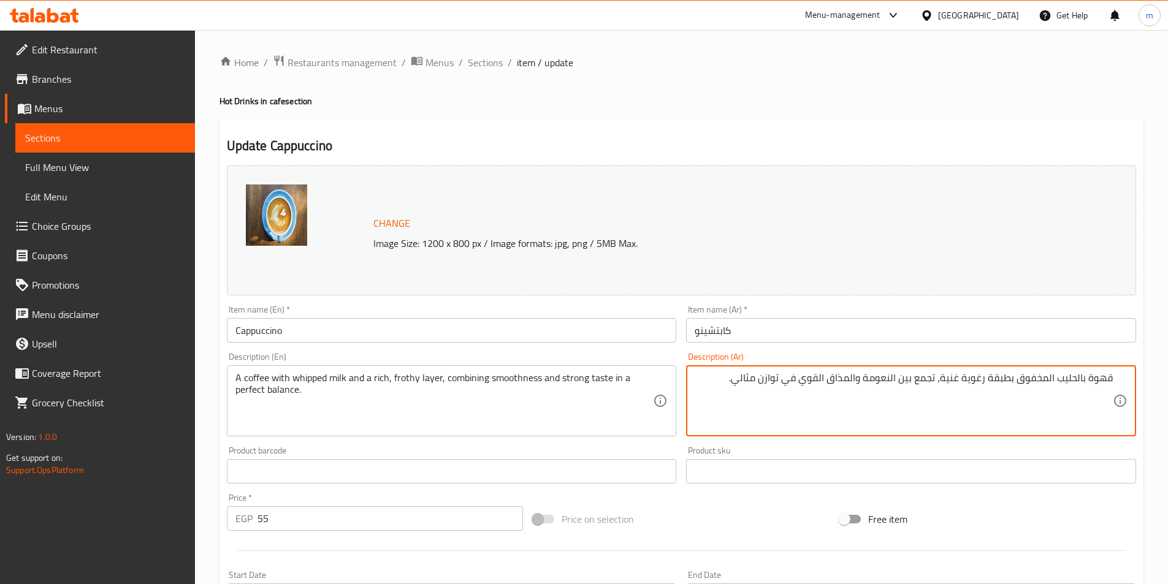
drag, startPoint x: 965, startPoint y: 379, endPoint x: 982, endPoint y: 375, distance: 18.1
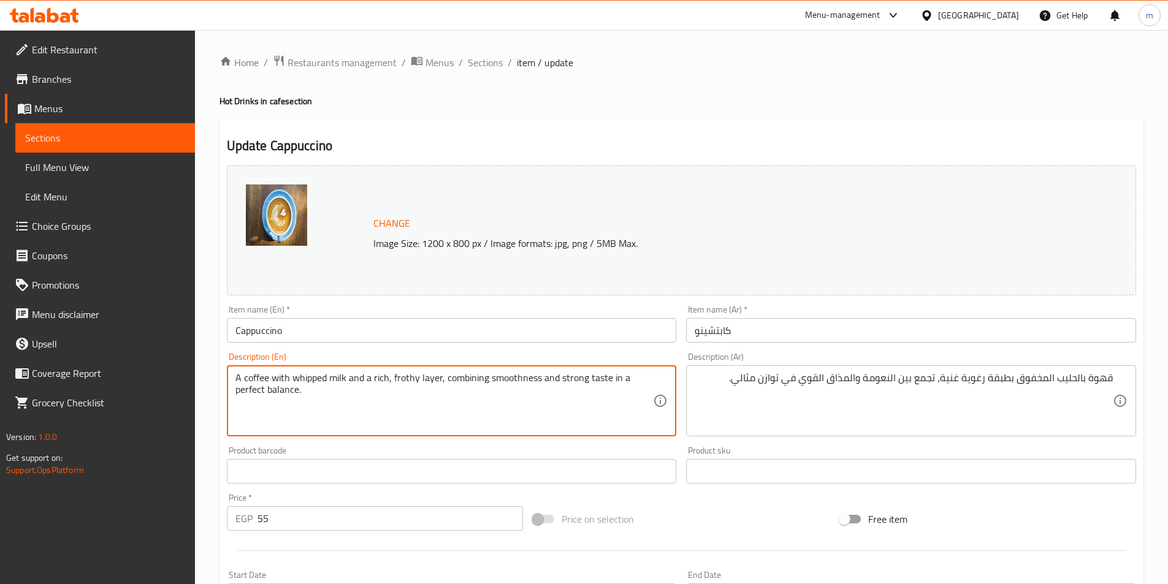
paste textarea "oam"
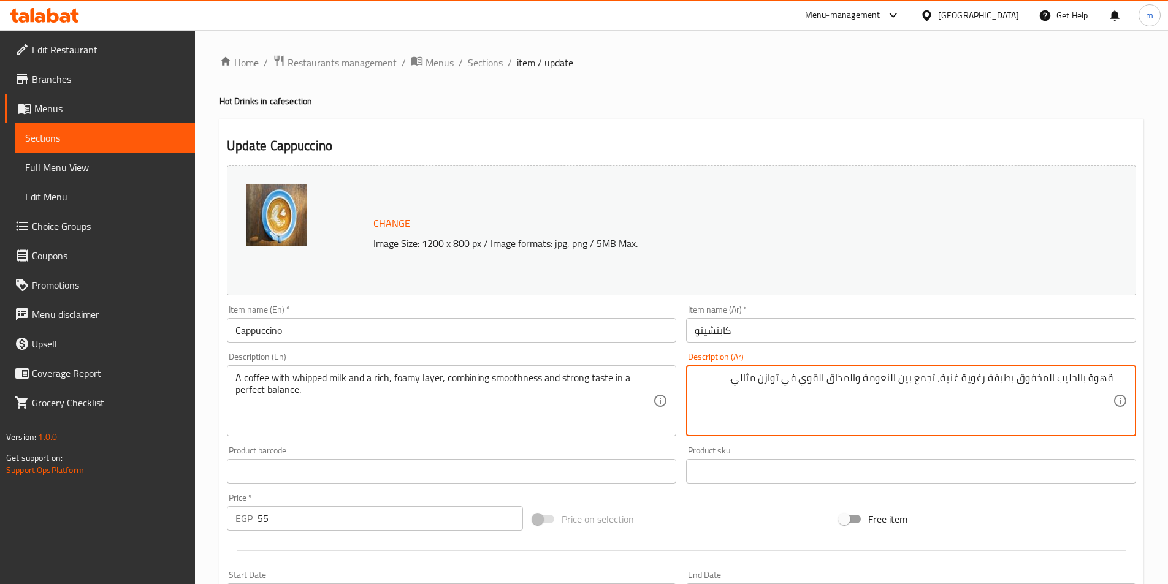
drag, startPoint x: 936, startPoint y: 377, endPoint x: 807, endPoint y: 374, distance: 129.4
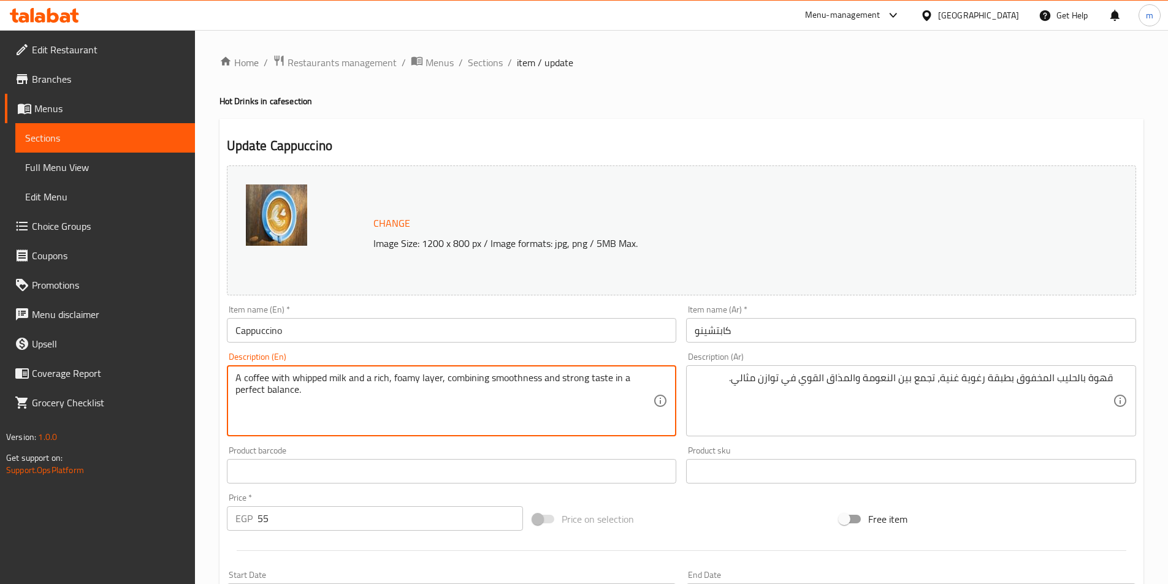
paste textarea "oftness"
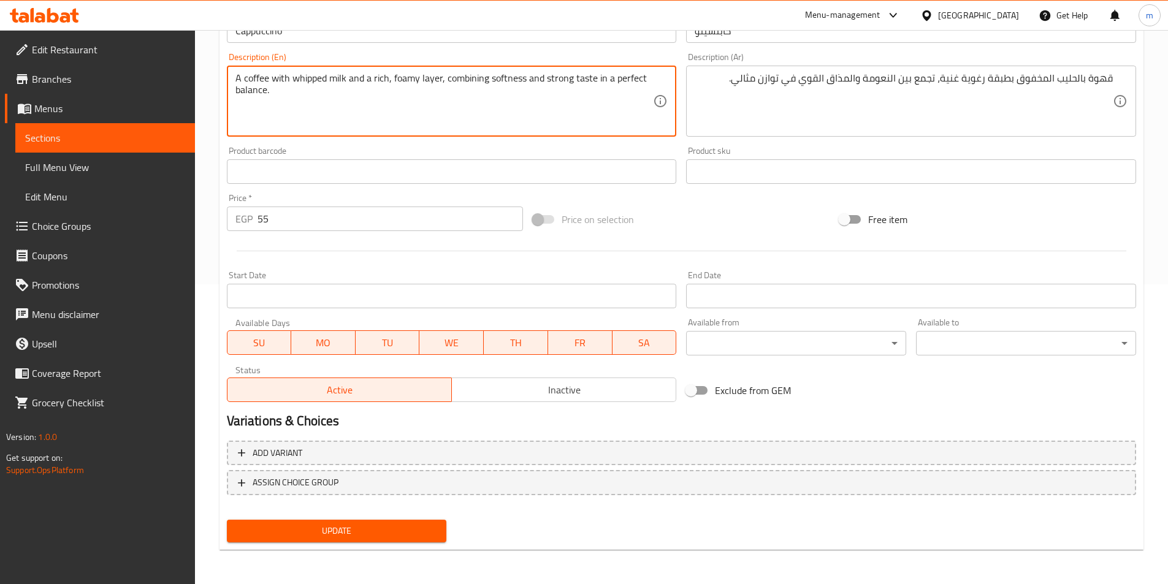
type textarea "A coffee with whipped milk and a rich, foamy layer, combining softness and stro…"
click at [409, 527] on span "Update" at bounding box center [337, 530] width 200 height 15
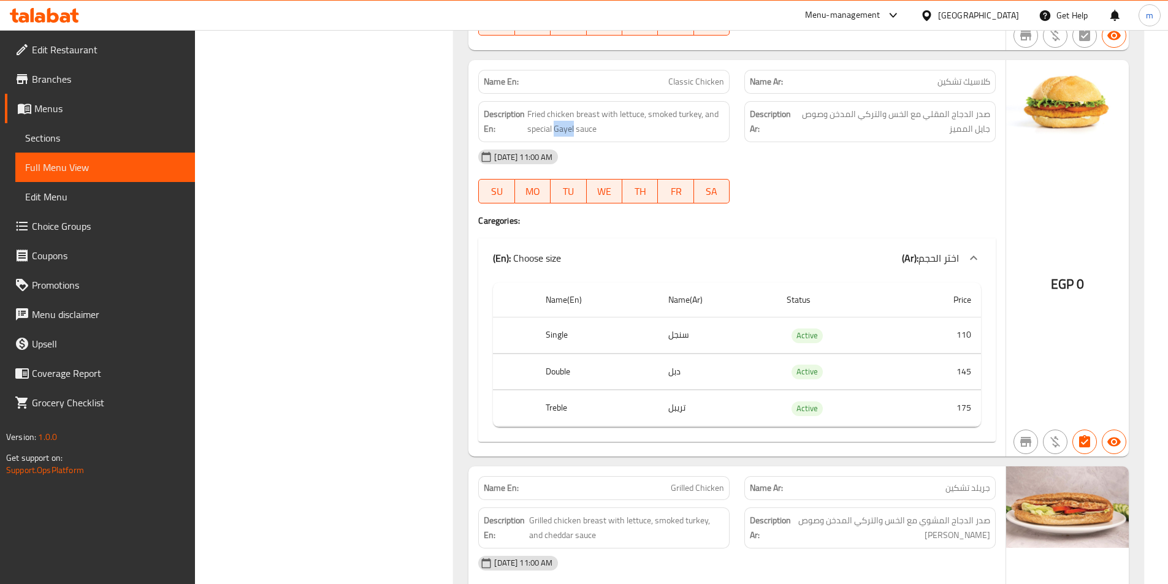
scroll to position [739, 0]
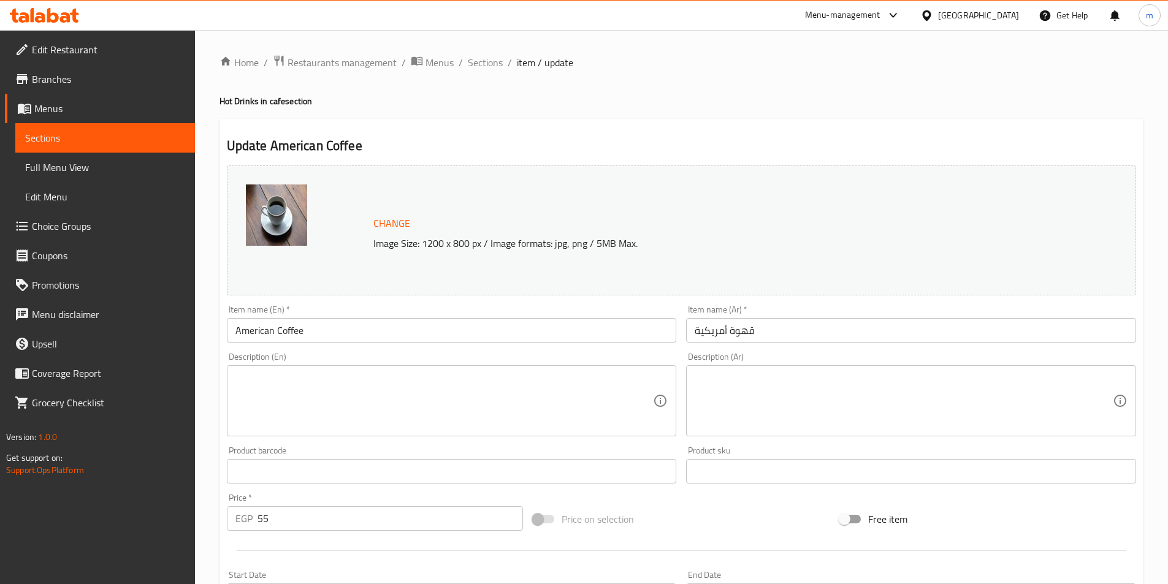
click at [981, 419] on textarea at bounding box center [903, 401] width 418 height 58
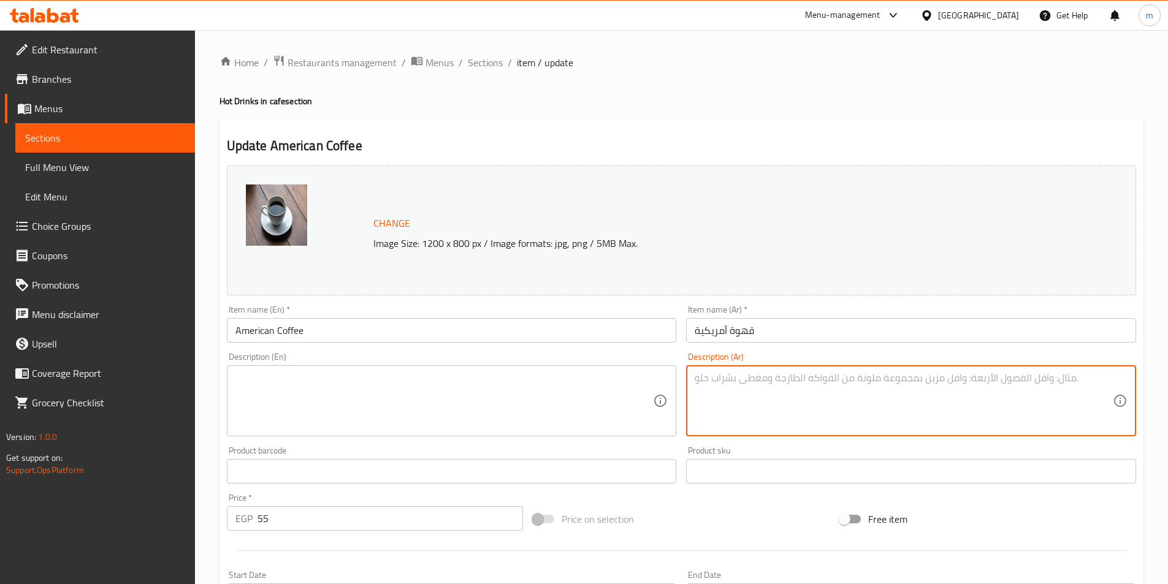
paste textarea "قهوة خفيفة بطابع أمريكي، تقدم ساخنة ومنعشة بنكهة معتدلة ومذاق سلس."
type textarea "قهوة خفيفة بطابع أمريكي، تقدم ساخنة ومنعشة بنكهة معتدلة ومذاق سلس."
click at [596, 411] on textarea at bounding box center [444, 401] width 418 height 58
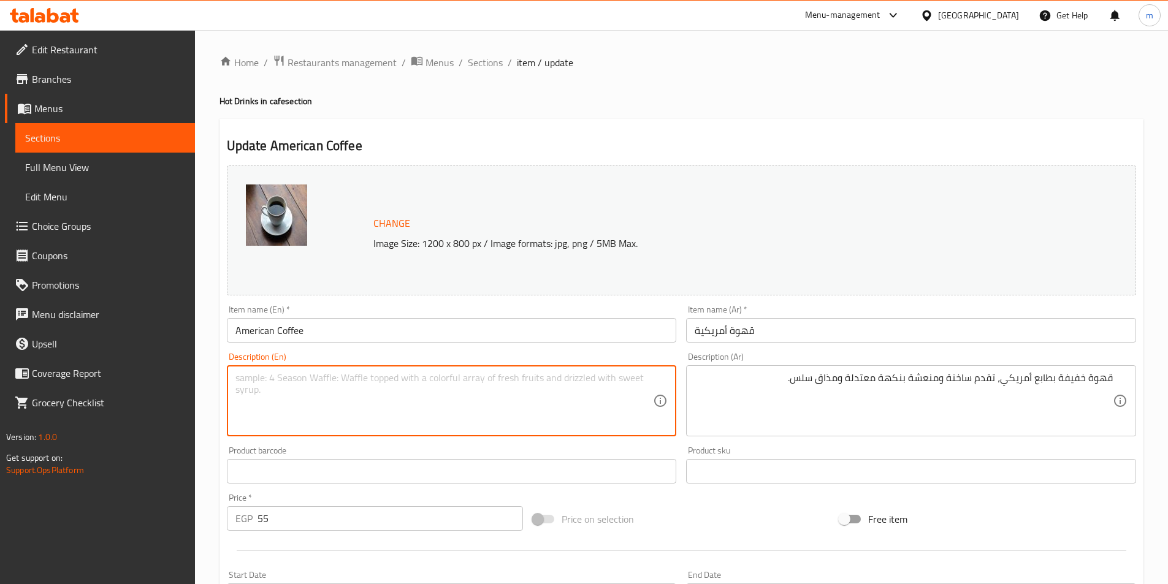
paste textarea "A light coffee with an American flavor, served hot and refreshing with a mild f…"
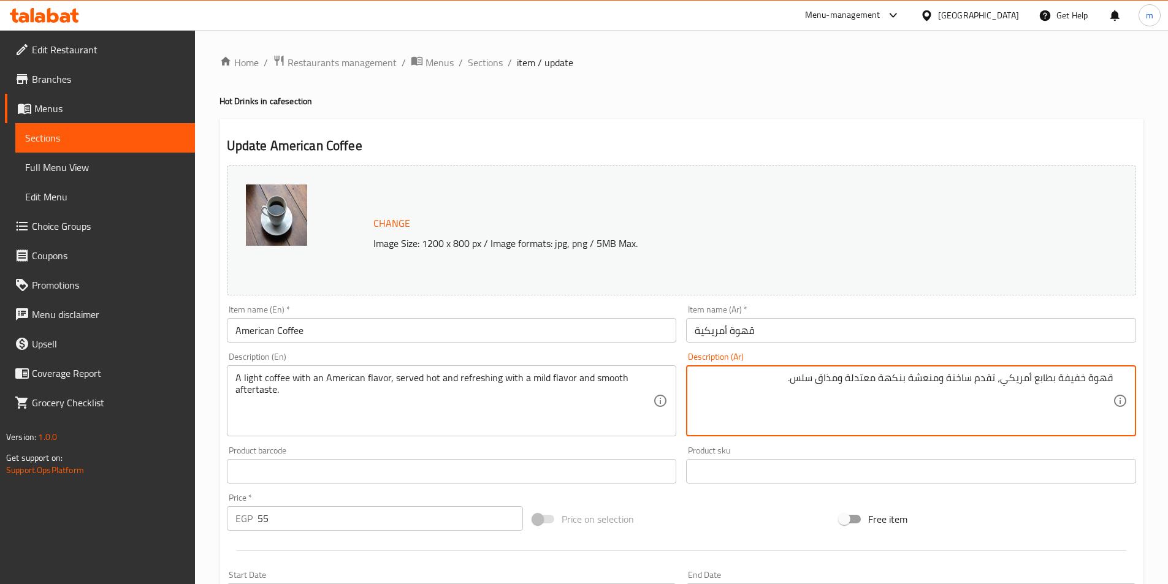
drag, startPoint x: 1003, startPoint y: 384, endPoint x: 1055, endPoint y: 379, distance: 53.0
click at [1055, 379] on textarea "قهوة خفيفة بطابع أمريكي، تقدم ساخنة ومنعشة بنكهة معتدلة ومذاق سلس." at bounding box center [903, 401] width 418 height 58
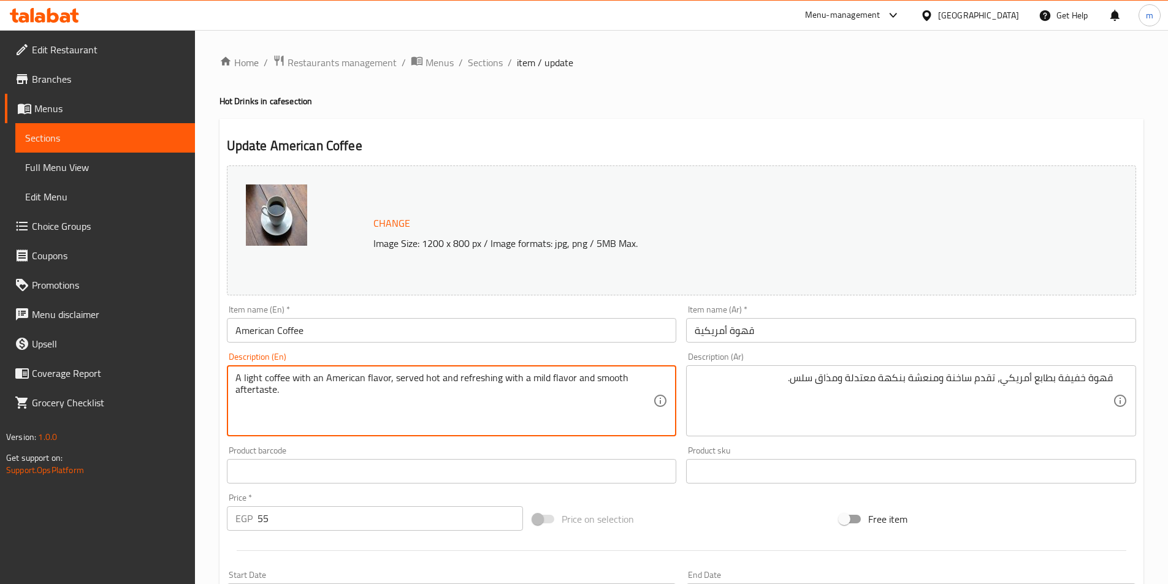
drag, startPoint x: 326, startPoint y: 379, endPoint x: 389, endPoint y: 379, distance: 63.1
click at [387, 379] on textarea "A light coffee with an American flavor, served hot and refreshing with a mild f…" at bounding box center [444, 401] width 418 height 58
click at [387, 378] on textarea "A light coffee with an American flavor, served hot and refreshing with a mild f…" at bounding box center [444, 401] width 418 height 58
drag, startPoint x: 389, startPoint y: 374, endPoint x: 331, endPoint y: 368, distance: 58.6
click at [331, 368] on div "A light coffee with an American flavor, served hot and refreshing with a mild f…" at bounding box center [452, 400] width 450 height 71
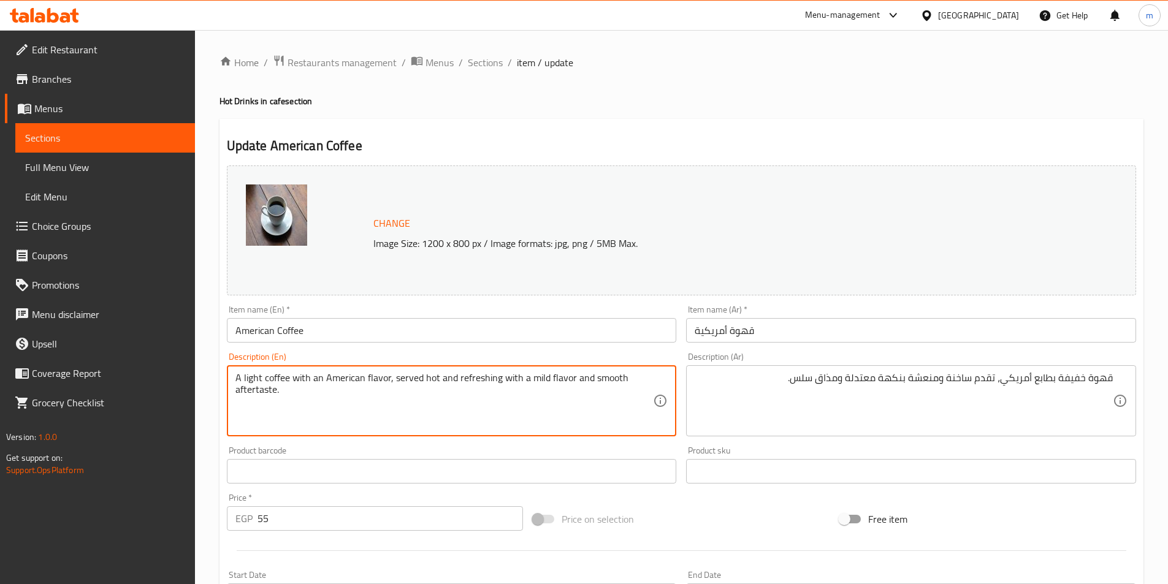
click at [331, 368] on div "A light coffee with an American flavor, served hot and refreshing with a mild f…" at bounding box center [452, 400] width 450 height 71
drag, startPoint x: 324, startPoint y: 373, endPoint x: 387, endPoint y: 377, distance: 62.7
click at [387, 377] on textarea "A light coffee with an American flavor, served hot and refreshing with a mild f…" at bounding box center [444, 401] width 418 height 58
paste textarea "style"
type textarea "A light coffee with an American style, served hot and refreshing with a mild fl…"
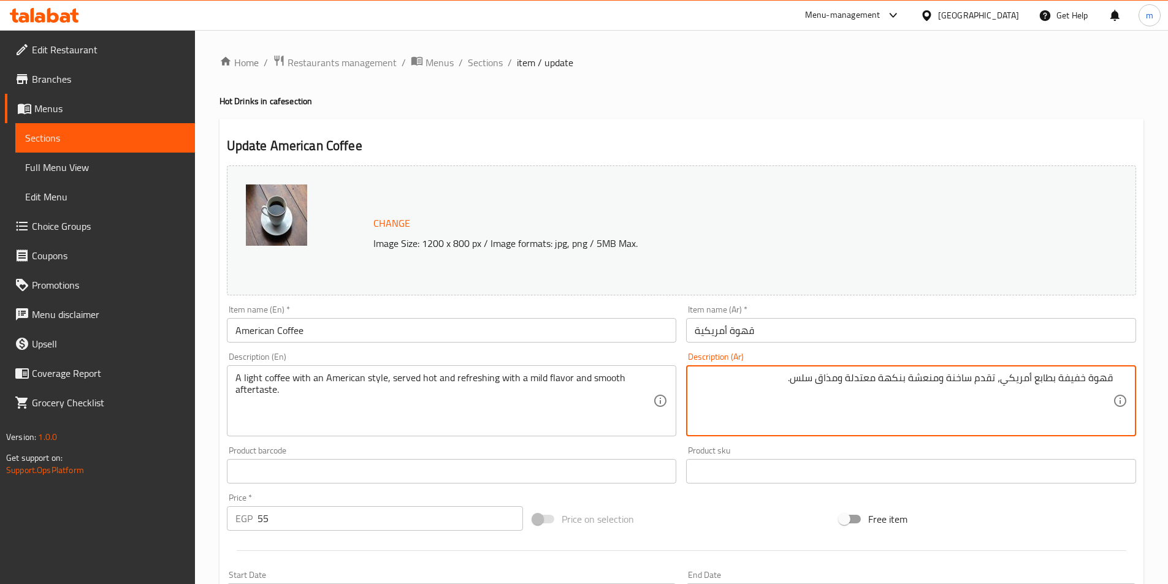
drag, startPoint x: 844, startPoint y: 384, endPoint x: 799, endPoint y: 379, distance: 44.9
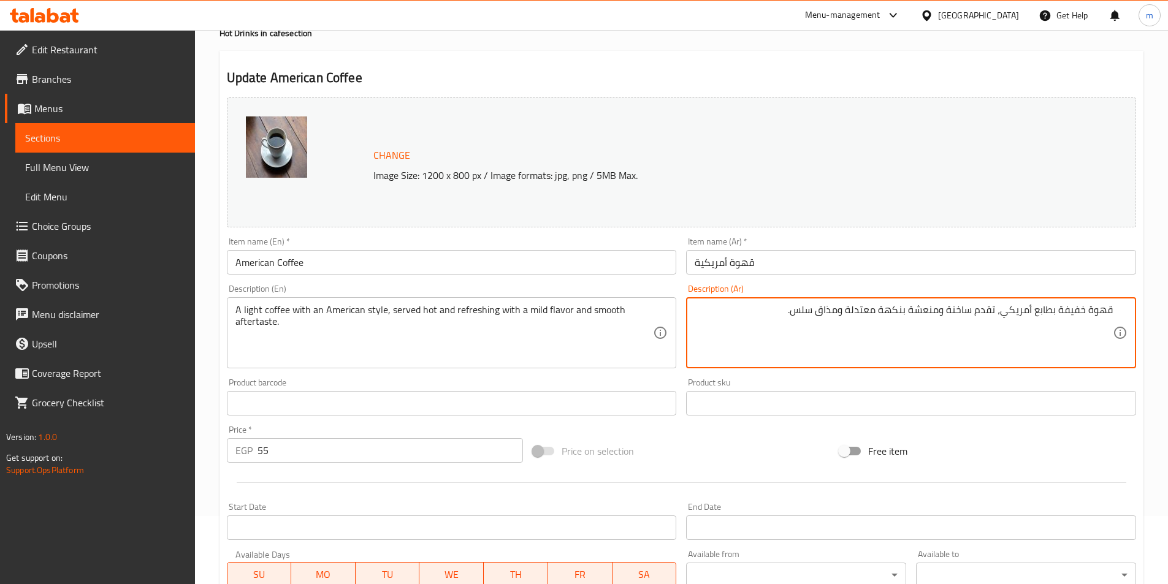
scroll to position [300, 0]
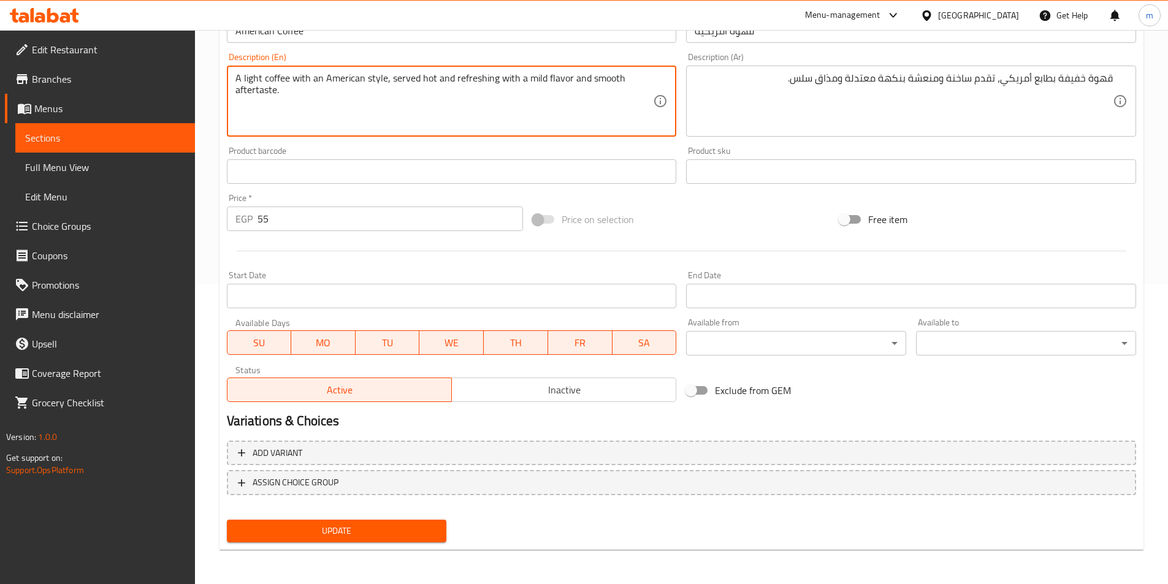
drag, startPoint x: 274, startPoint y: 88, endPoint x: 235, endPoint y: 92, distance: 39.5
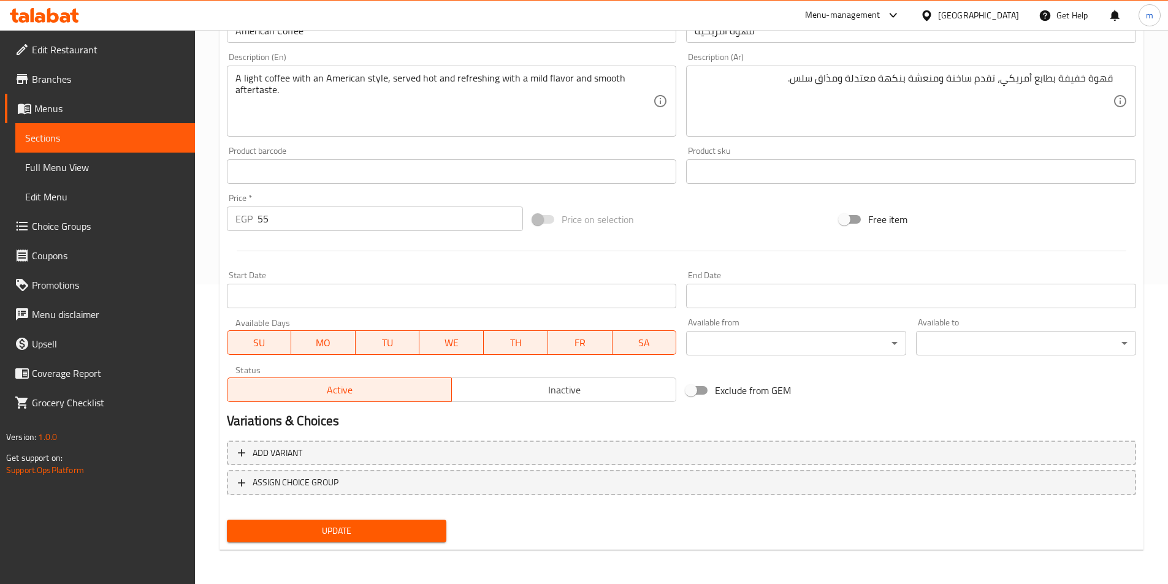
click at [313, 512] on div "Add variant ASSIGN CHOICE GROUP" at bounding box center [681, 476] width 919 height 80
click at [322, 546] on div "Update" at bounding box center [337, 531] width 230 height 32
click at [442, 535] on button "Update" at bounding box center [337, 531] width 220 height 23
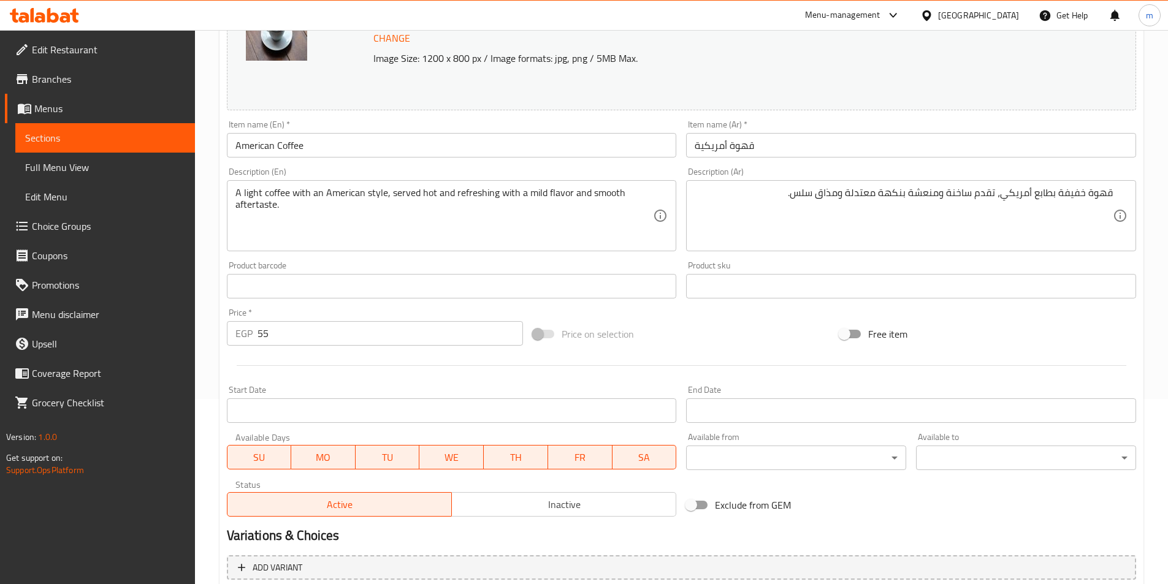
scroll to position [116, 0]
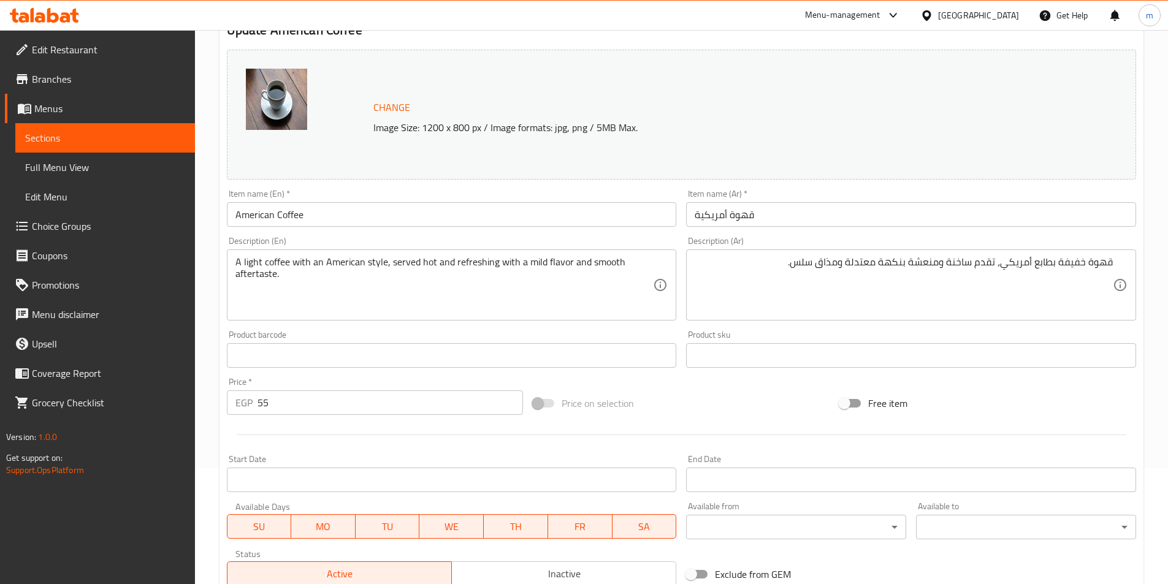
click at [779, 205] on input "قهوة أمريكية" at bounding box center [911, 214] width 450 height 25
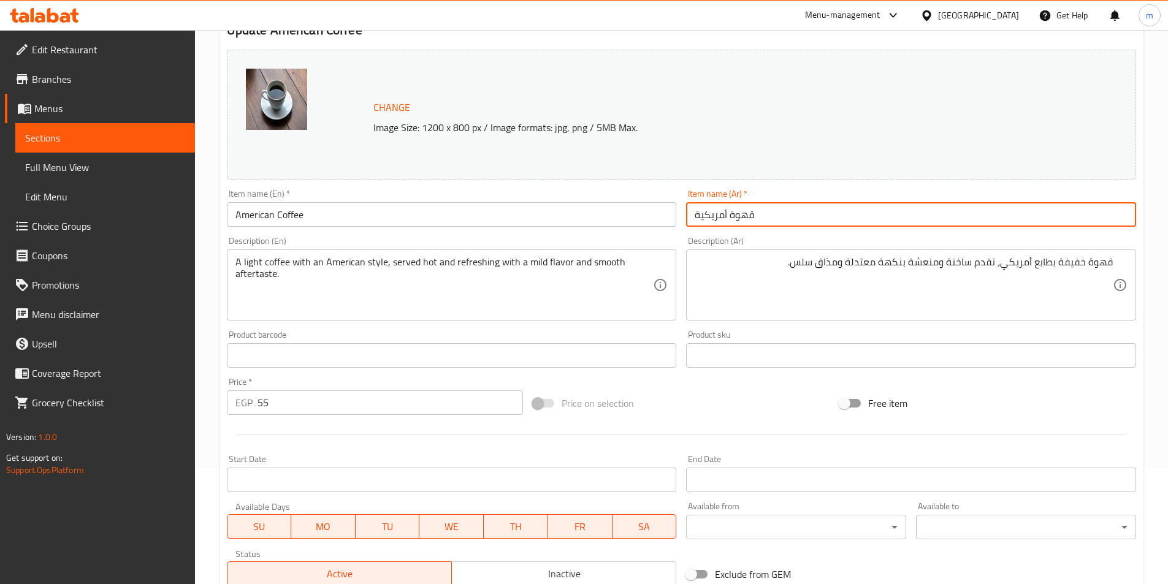
click at [779, 205] on input "قهوة أمريكية" at bounding box center [911, 214] width 450 height 25
paste input "أمريكان كوفي"
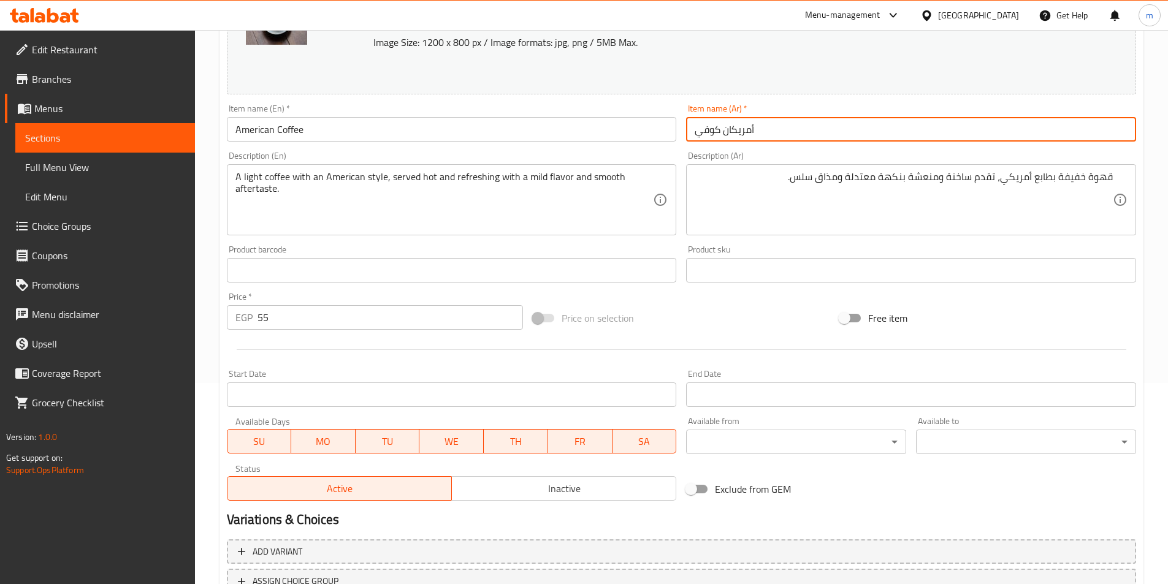
scroll to position [300, 0]
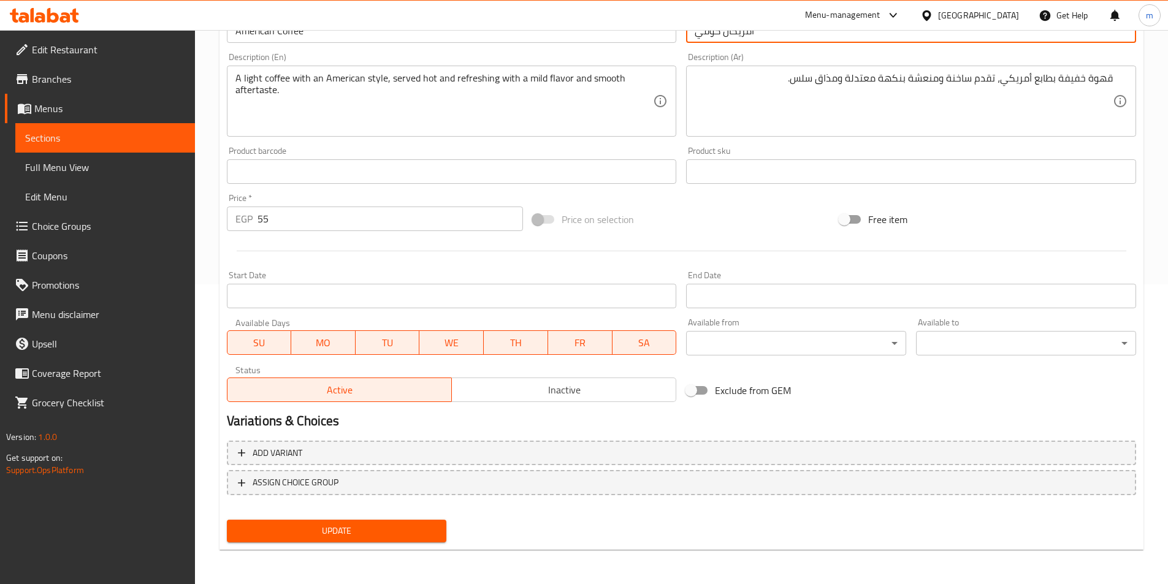
type input "أمريكان كوفي"
click at [417, 527] on span "Update" at bounding box center [337, 530] width 200 height 15
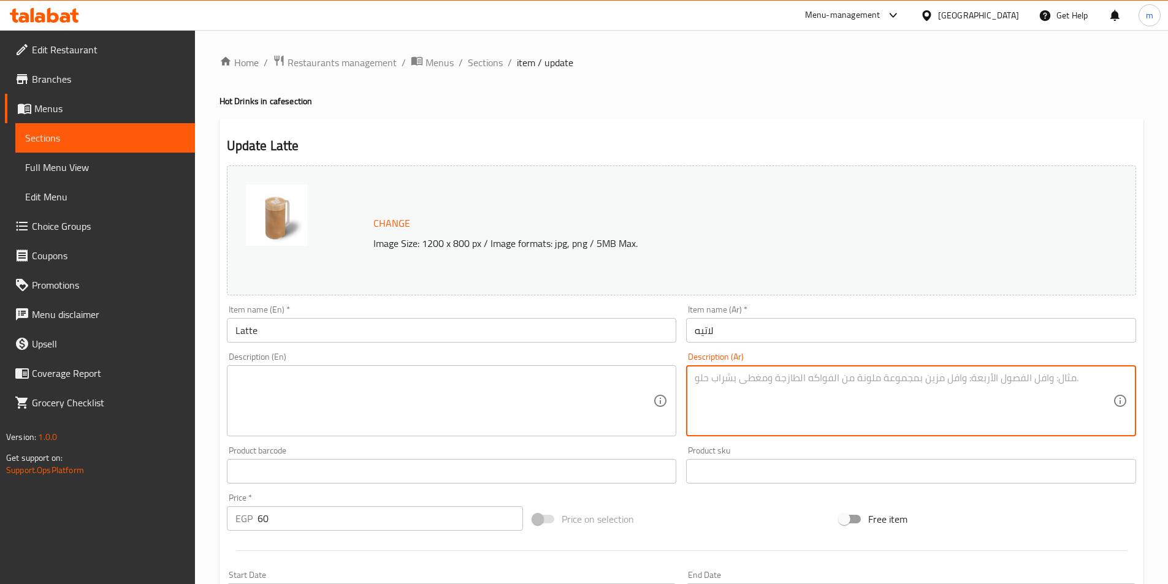
click at [814, 391] on textarea at bounding box center [903, 401] width 418 height 58
paste textarea "حليب دافئ ممزوج بقهوة ناعمة، [PERSON_NAME] ومذاق متزن لمحبي القهوة الناعمة."
type textarea "حليب دافئ ممزوج بقهوة ناعمة، [PERSON_NAME] ومذاق متزن لمحبي القهوة الناعمة."
click at [601, 372] on textarea at bounding box center [444, 401] width 418 height 58
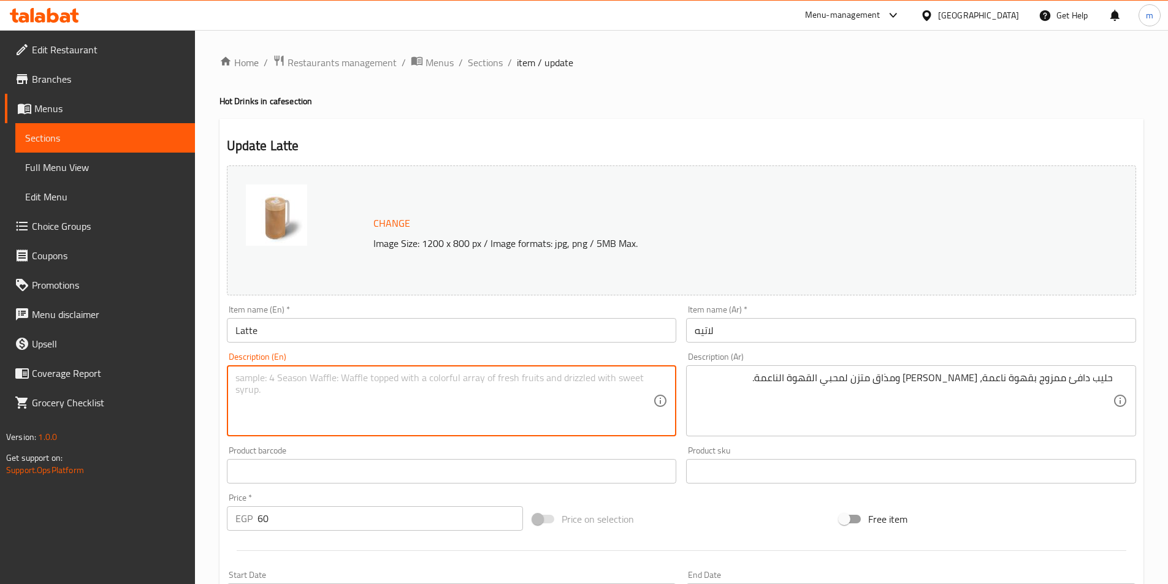
paste textarea "Warm milk mixed with smooth coffee, creamy texture and balanced taste for smoot…"
drag, startPoint x: 281, startPoint y: 380, endPoint x: 307, endPoint y: 388, distance: 27.5
click at [307, 388] on textarea "Warm milk mixed with smooth coffee, creamy texture and balanced taste for smoot…" at bounding box center [444, 401] width 418 height 58
click at [338, 373] on textarea "Warm milk blended with smooth coffee, creamy texture and balanced taste for smo…" at bounding box center [444, 401] width 418 height 58
click at [508, 377] on textarea "Warm milk blended with soft coffee, creamy texture and balanced taste for smoot…" at bounding box center [444, 401] width 418 height 58
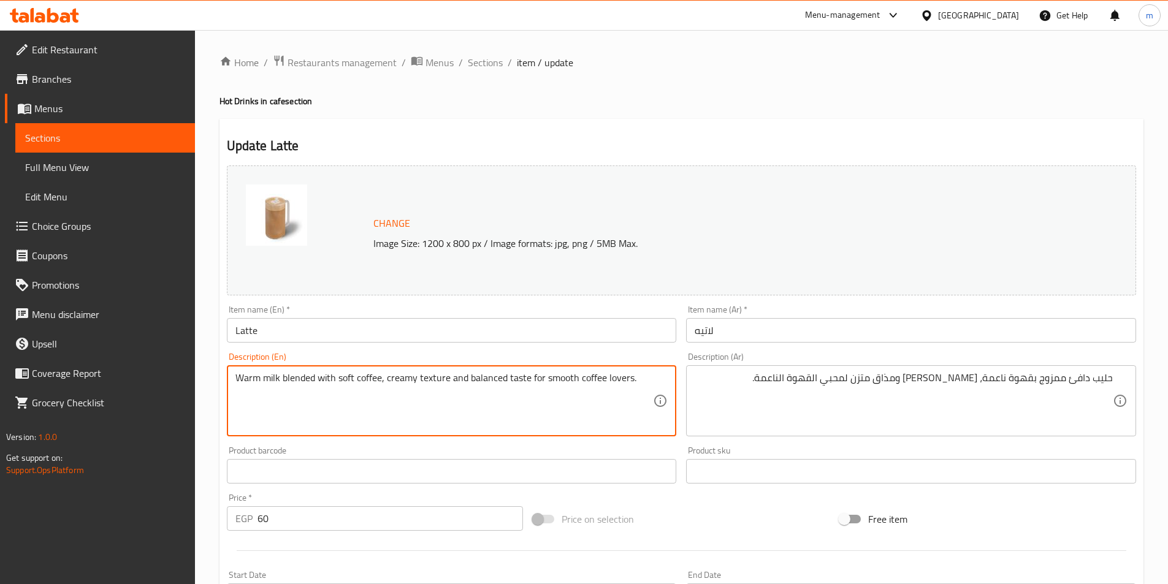
paste textarea "aftertaste"
click at [563, 378] on textarea "Warm milk blended with soft coffee, creamy texture and balanced aftertaste for …" at bounding box center [444, 401] width 418 height 58
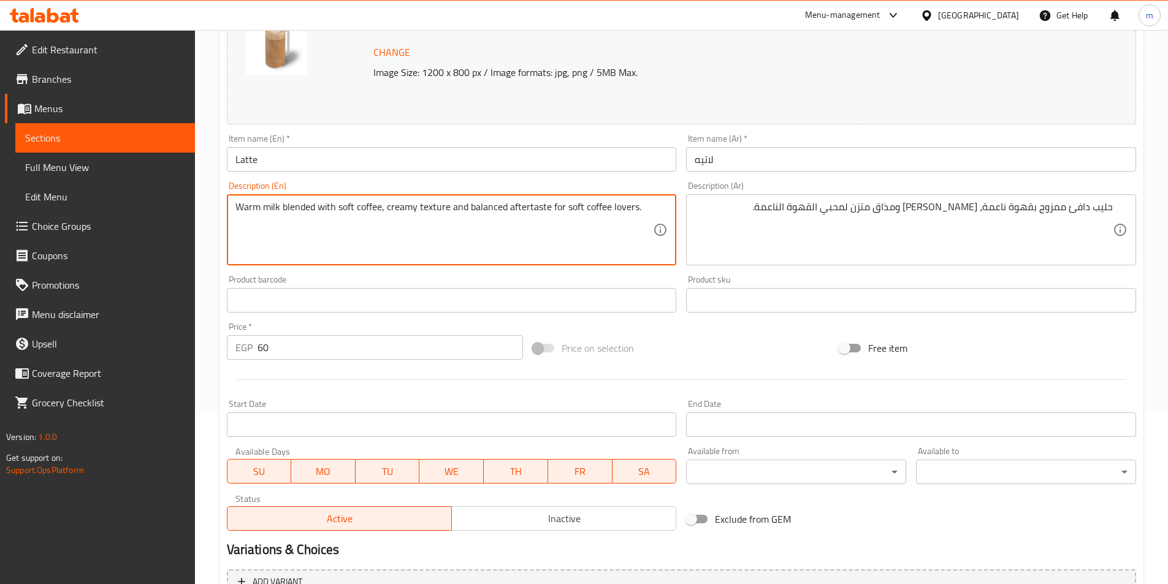
scroll to position [300, 0]
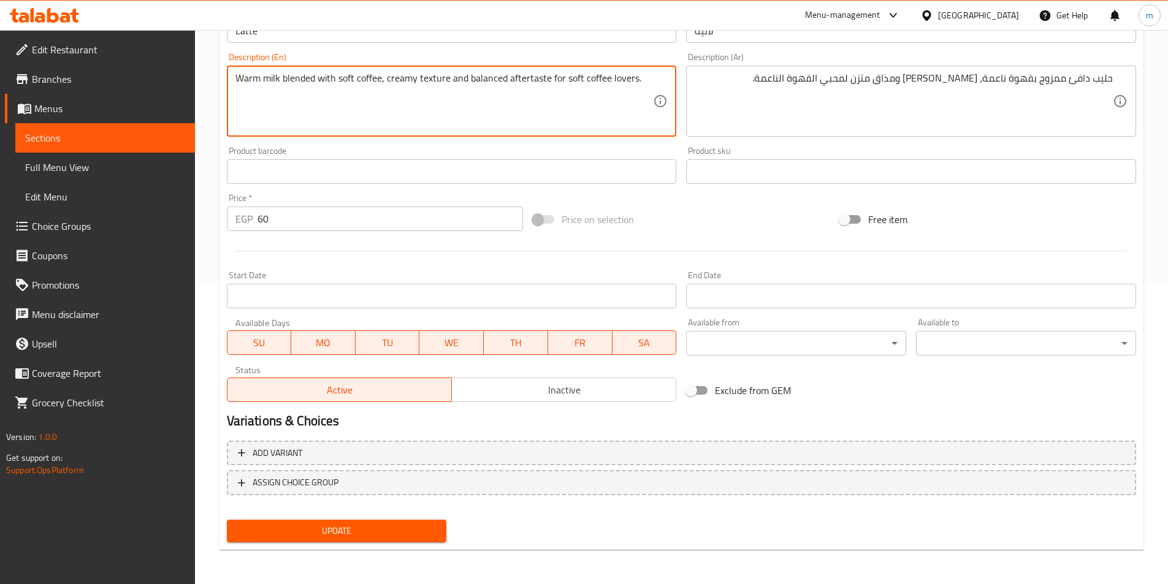
type textarea "Warm milk blended with soft coffee, creamy texture and balanced aftertaste for …"
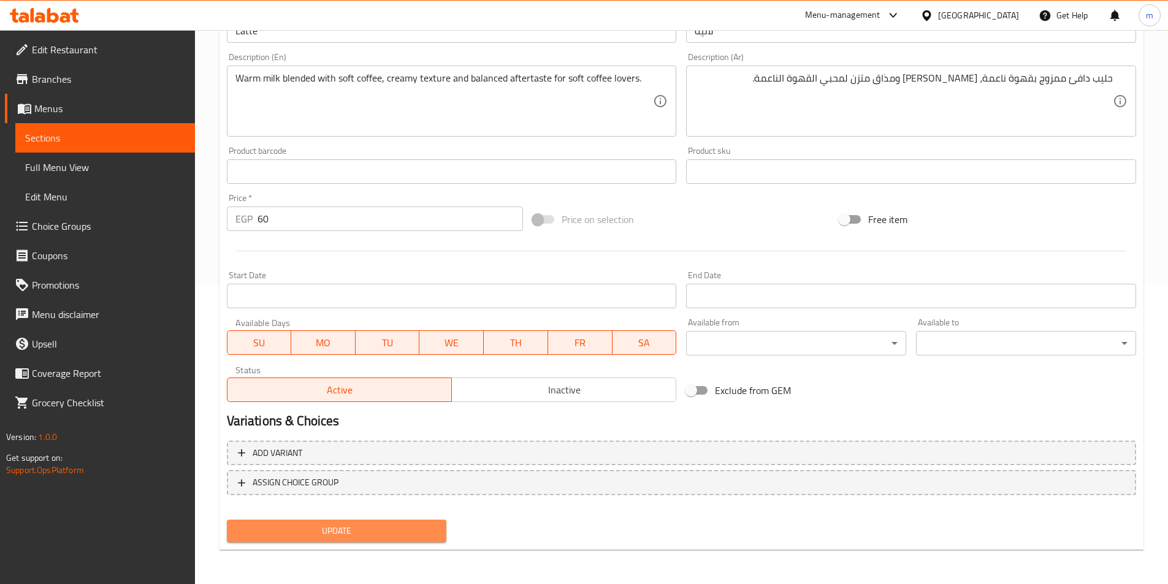
click at [430, 533] on span "Update" at bounding box center [337, 530] width 200 height 15
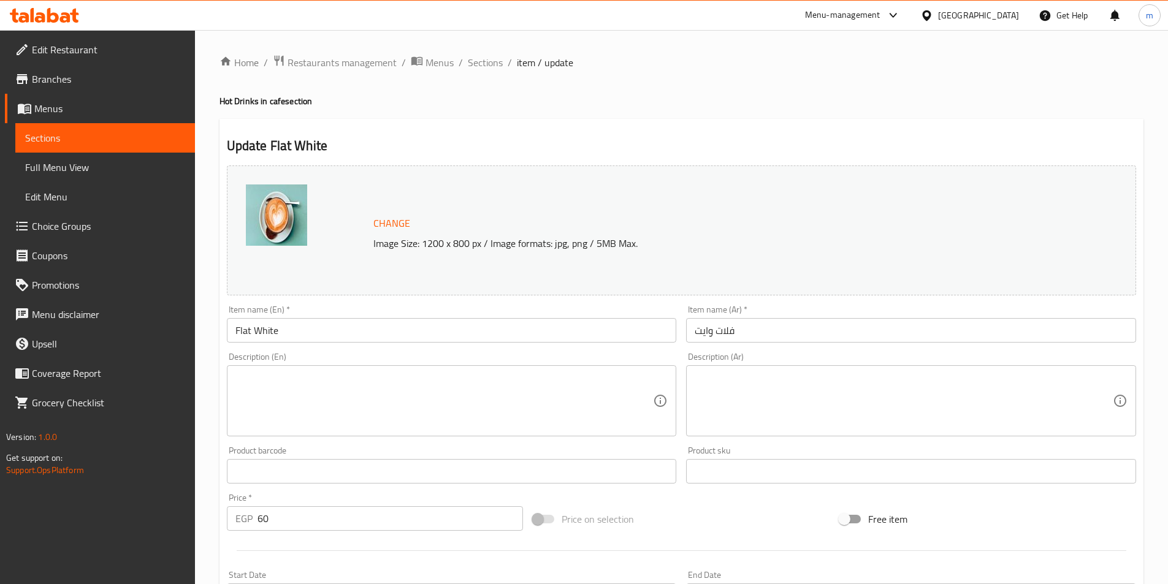
click at [737, 400] on textarea at bounding box center [903, 401] width 418 height 58
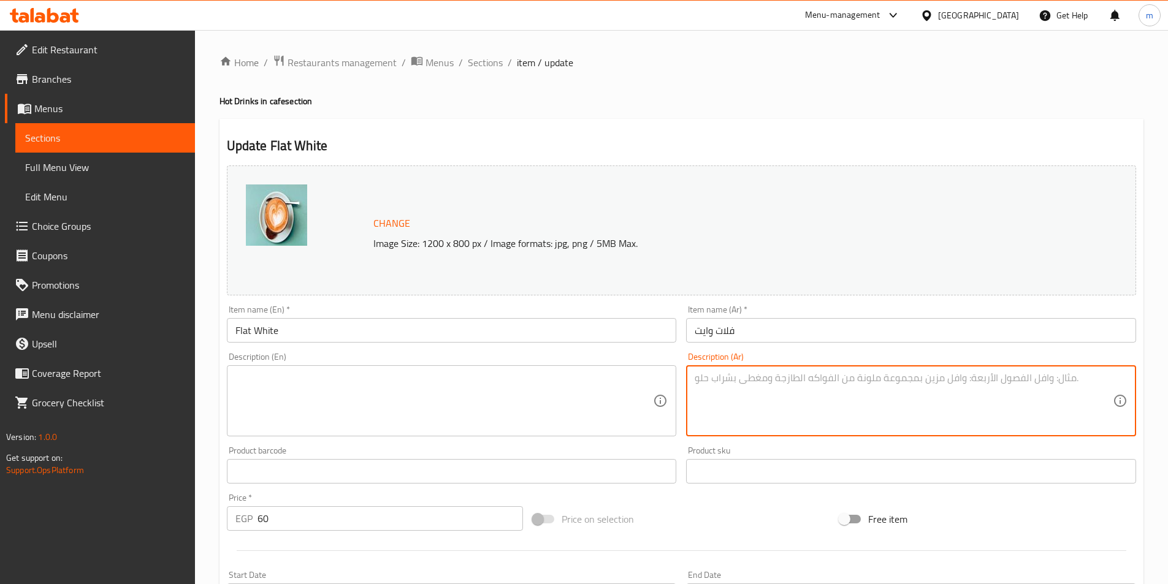
paste textarea "مزيج دقيق من الإسبريسو والحليب المخمّر بخفة، بطعم متوازن ورغوة حريرية."
type textarea "مزيج دقيق من الإسبريسو والحليب المخمّر بخفة، بطعم متوازن ورغوة حريرية."
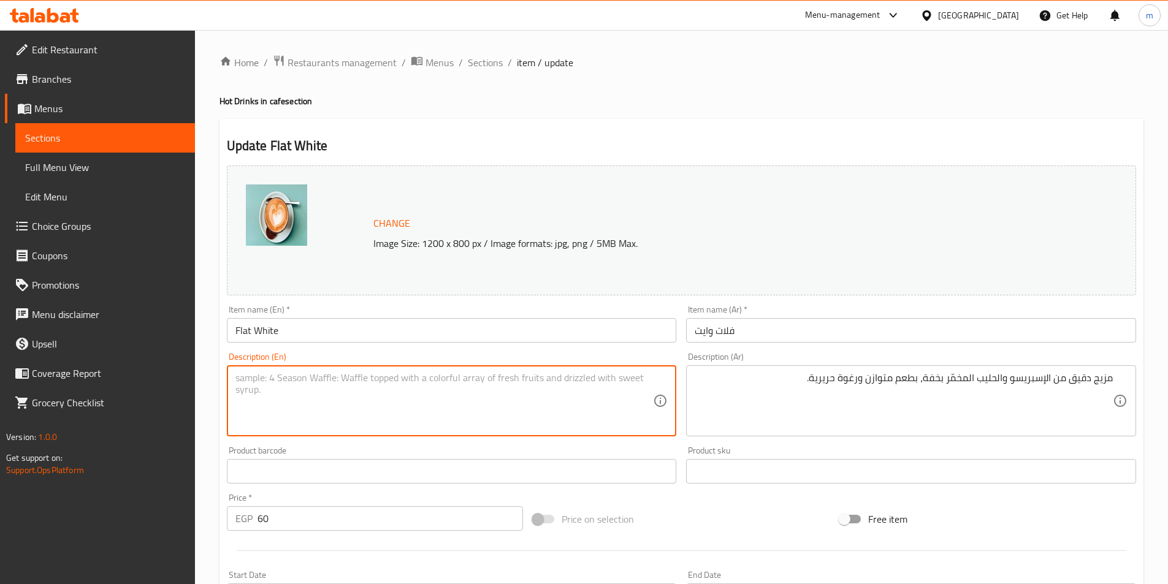
click at [617, 379] on textarea at bounding box center [444, 401] width 418 height 58
paste textarea "A delicate blend of espresso and lightly steamed milk, with a balanced taste an…"
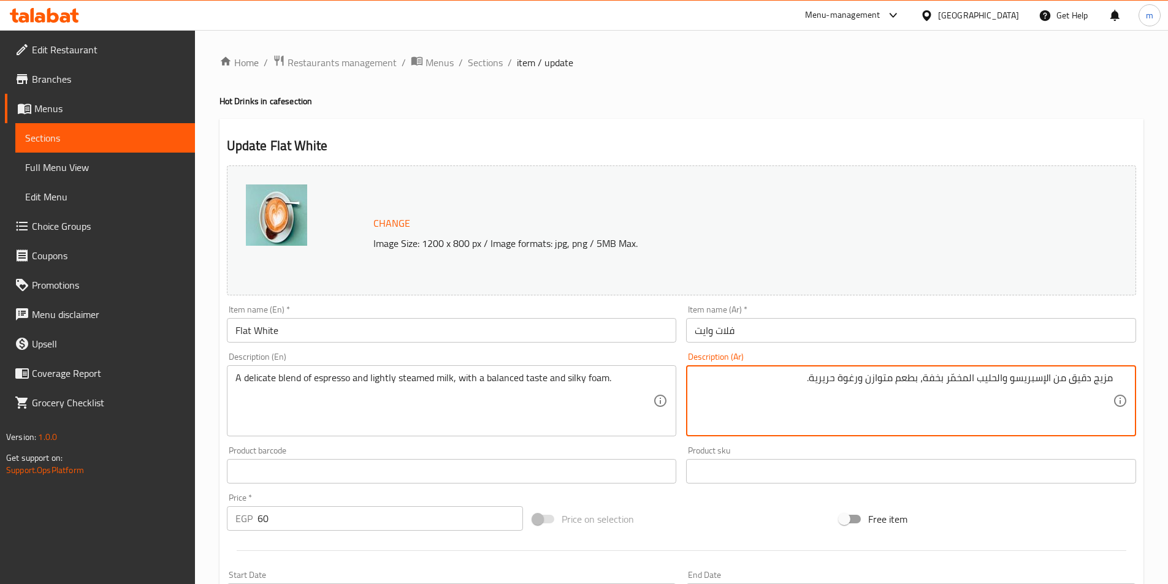
drag, startPoint x: 1071, startPoint y: 380, endPoint x: 1089, endPoint y: 381, distance: 18.4
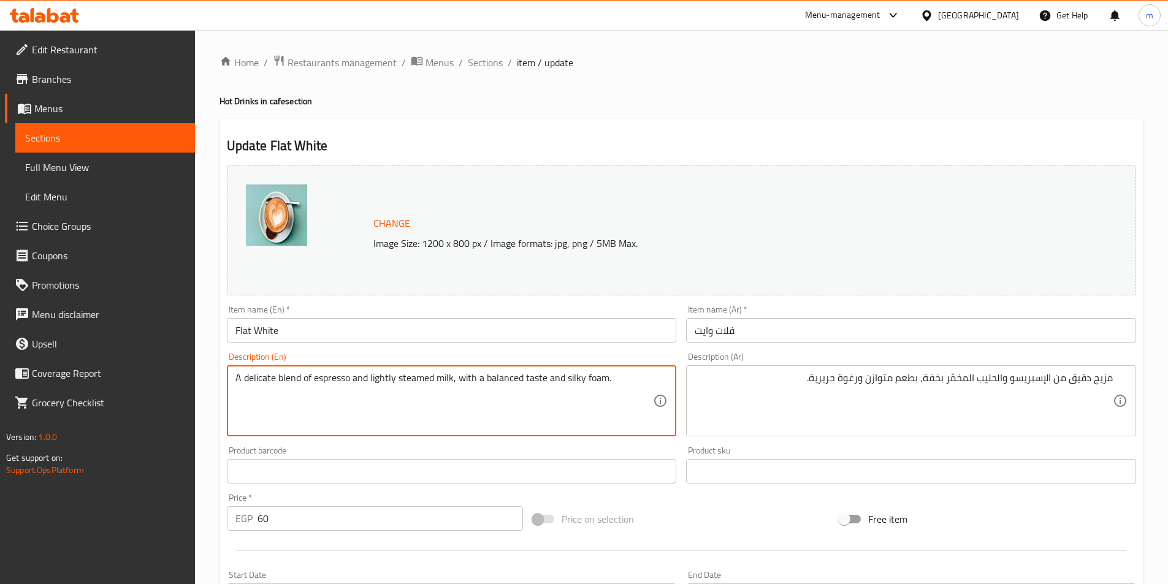
paste textarea "accurate"
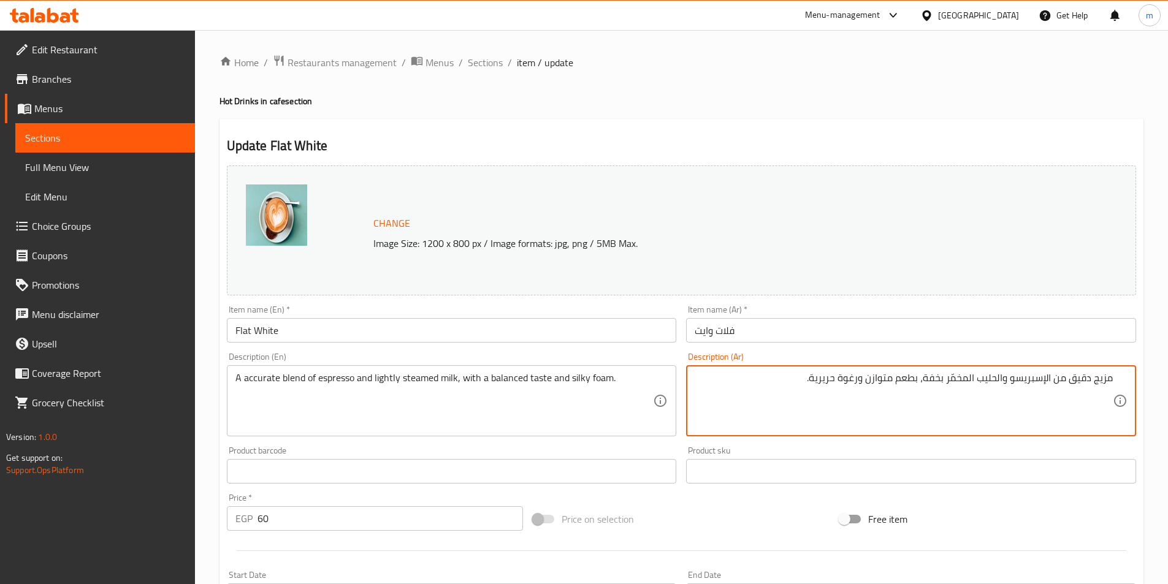
drag, startPoint x: 924, startPoint y: 381, endPoint x: 1001, endPoint y: 382, distance: 77.8
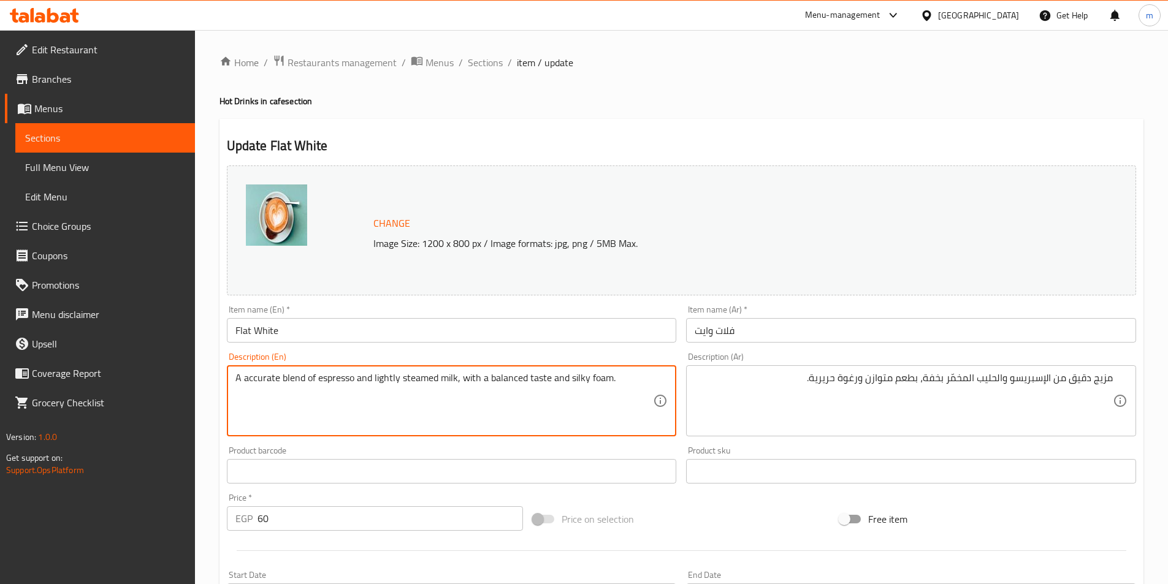
drag, startPoint x: 400, startPoint y: 379, endPoint x: 437, endPoint y: 376, distance: 36.9
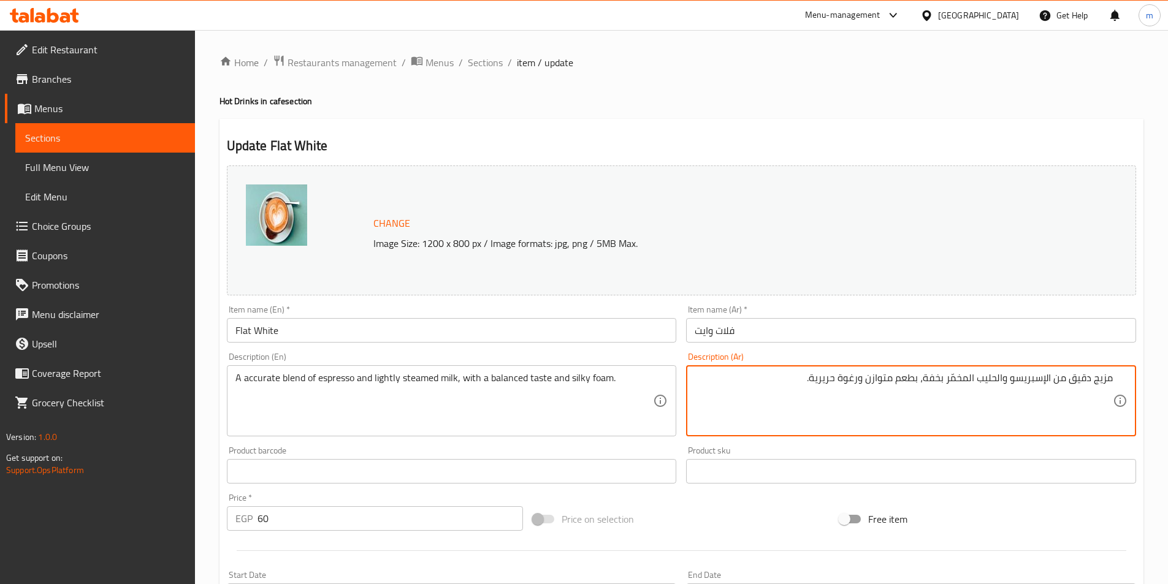
drag, startPoint x: 974, startPoint y: 378, endPoint x: 946, endPoint y: 373, distance: 27.9
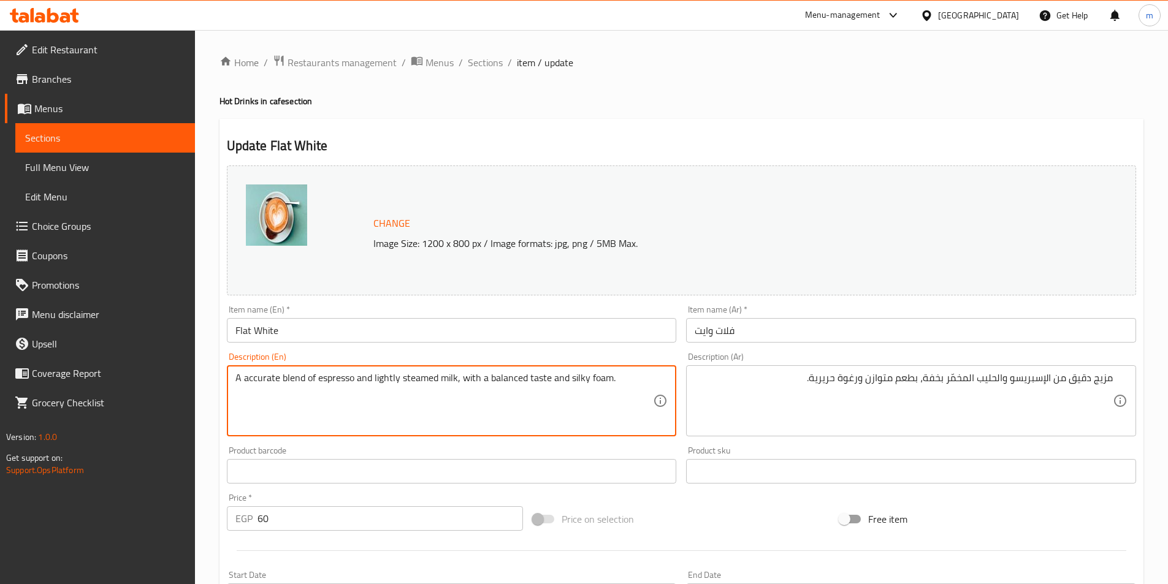
paste textarea "fermented"
type textarea "A accurate blend of espresso and lightly fermented milk, with a balanced taste …"
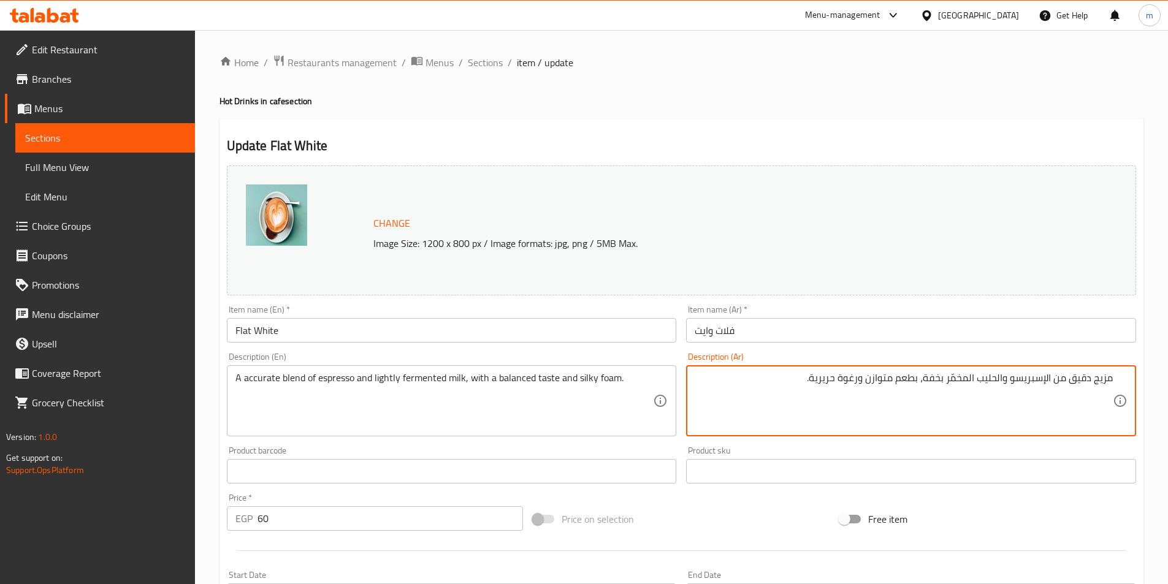
drag, startPoint x: 836, startPoint y: 381, endPoint x: 813, endPoint y: 380, distance: 23.3
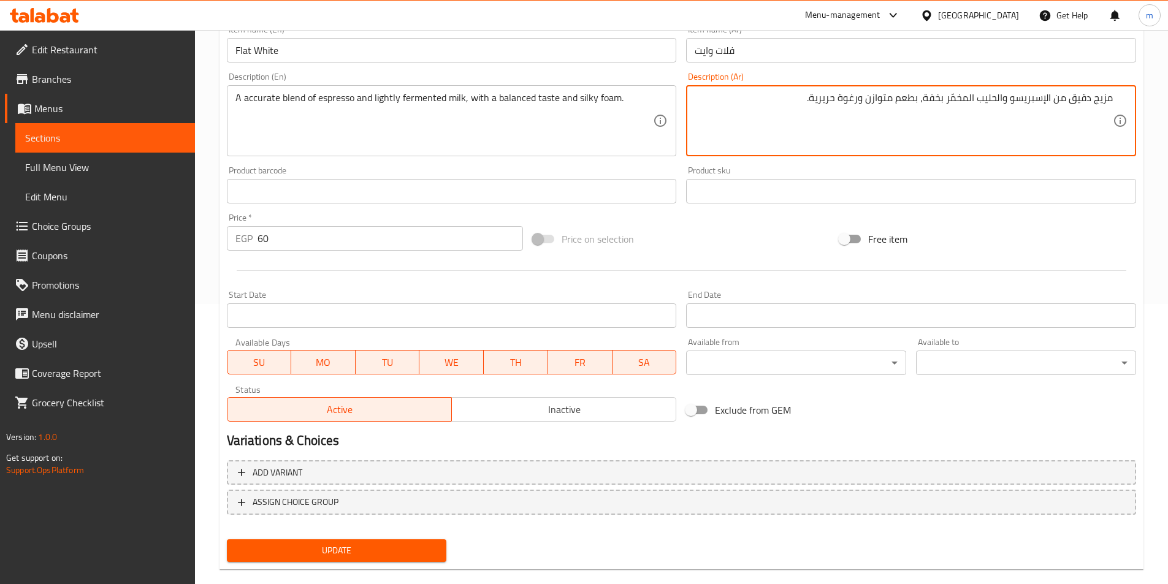
scroll to position [300, 0]
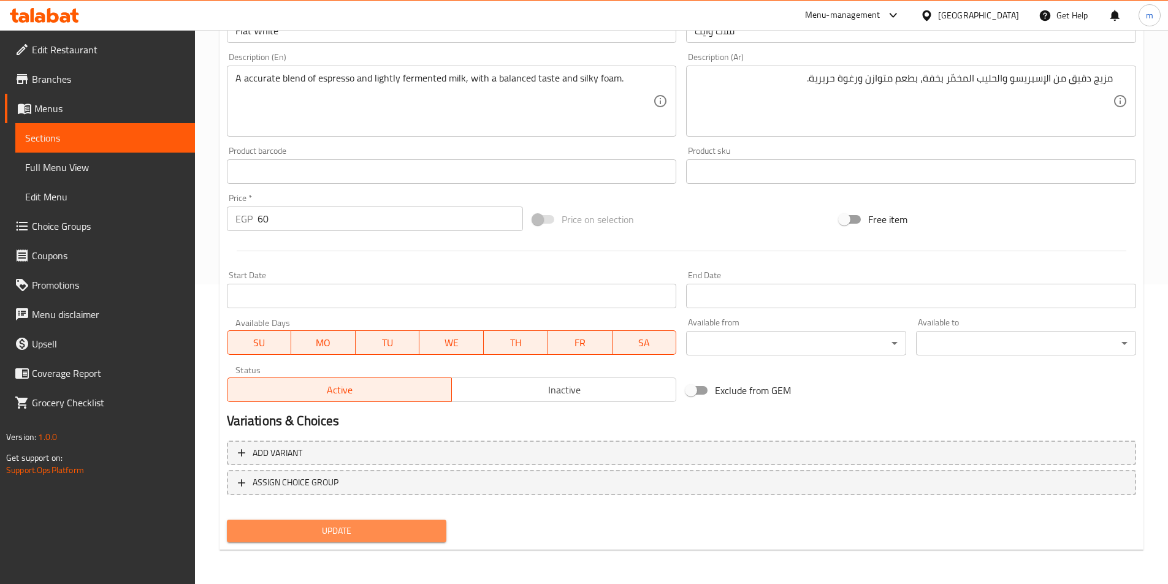
click at [406, 531] on span "Update" at bounding box center [337, 530] width 200 height 15
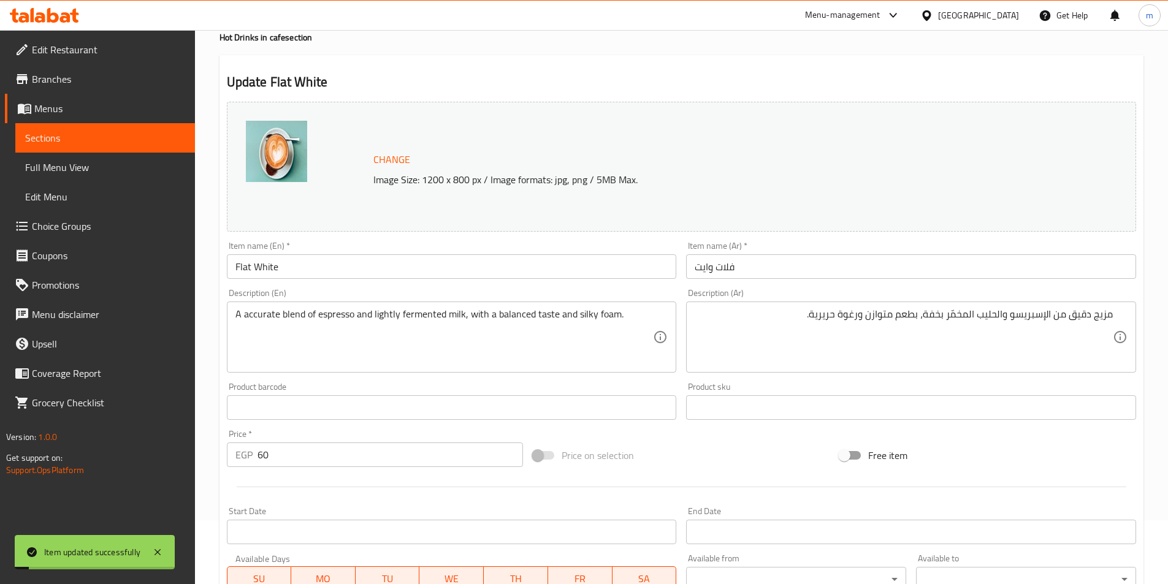
scroll to position [55, 0]
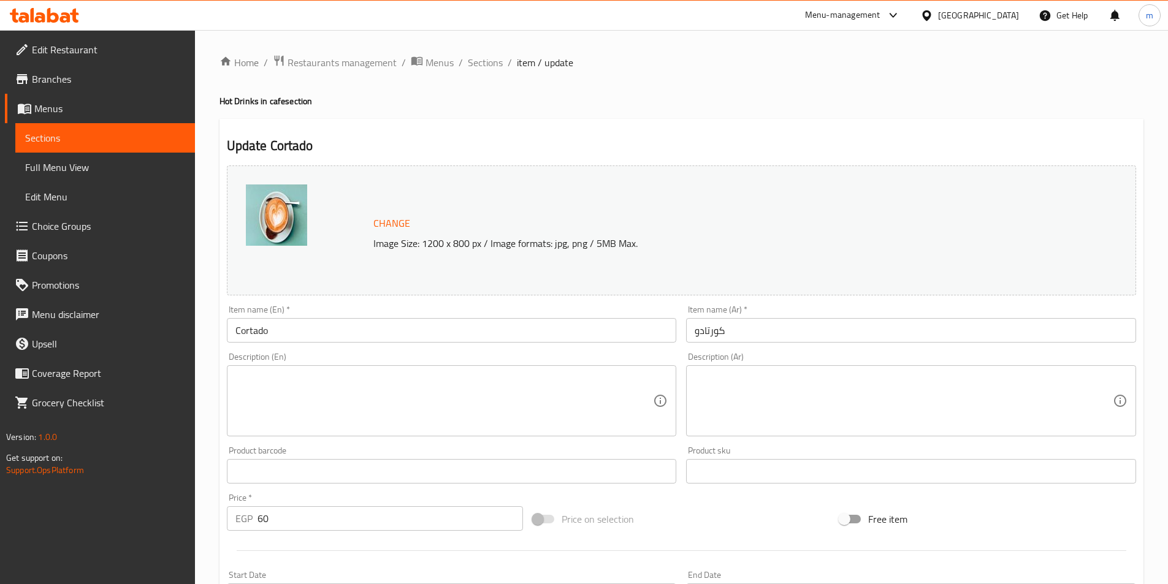
click at [957, 376] on textarea at bounding box center [903, 401] width 418 height 58
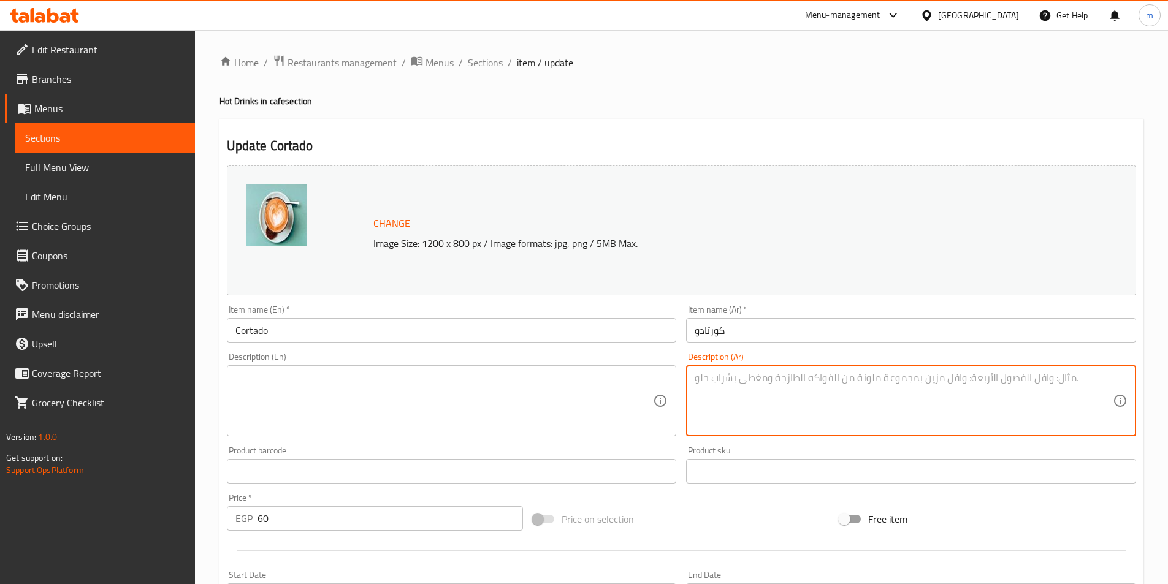
paste textarea "قهوة قوية مع كمية متوازنة من الحليب لتخفيف الحدة، مثالية لعشاق المذاق الغني."
type textarea "قهوة قوية مع كمية متوازنة من الحليب لتخفيف الحدة، مثالية لعشاق المذاق الغني."
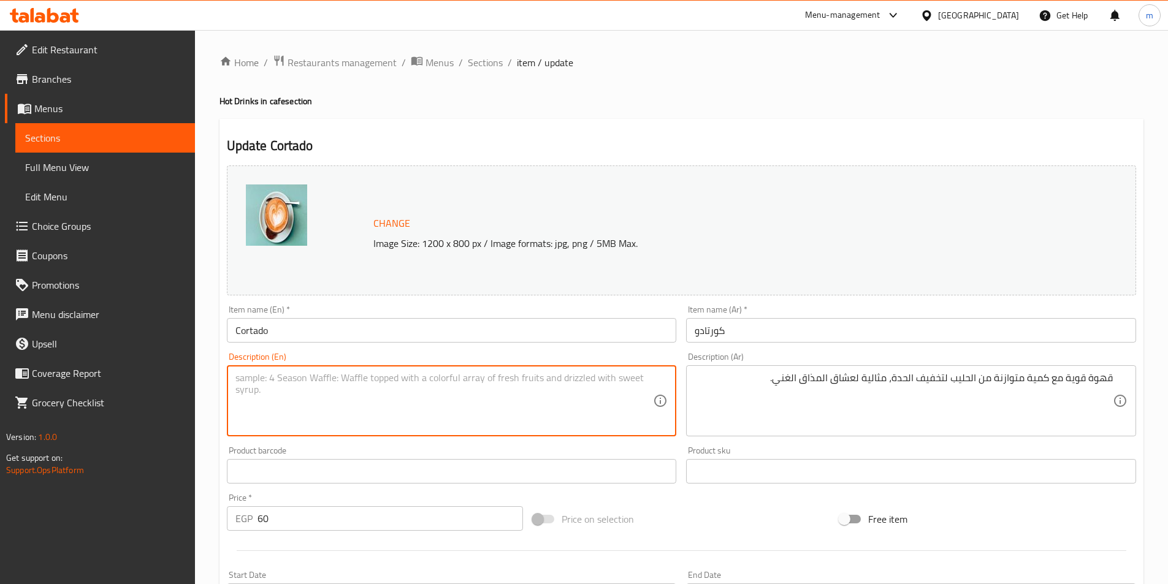
click at [611, 392] on textarea at bounding box center [444, 401] width 418 height 58
paste textarea "Strong coffee with a balanced amount of milk to soften the intensity, ideal for…"
drag, startPoint x: 403, startPoint y: 382, endPoint x: 479, endPoint y: 373, distance: 76.5
click at [484, 374] on textarea "Strong coffee with a balanced amount of milk to soften the intensity, ideal for…" at bounding box center [444, 401] width 418 height 58
click at [465, 377] on textarea "Strong coffee with a balanced amount of milk to soften the intensity, ideal for…" at bounding box center [444, 401] width 418 height 58
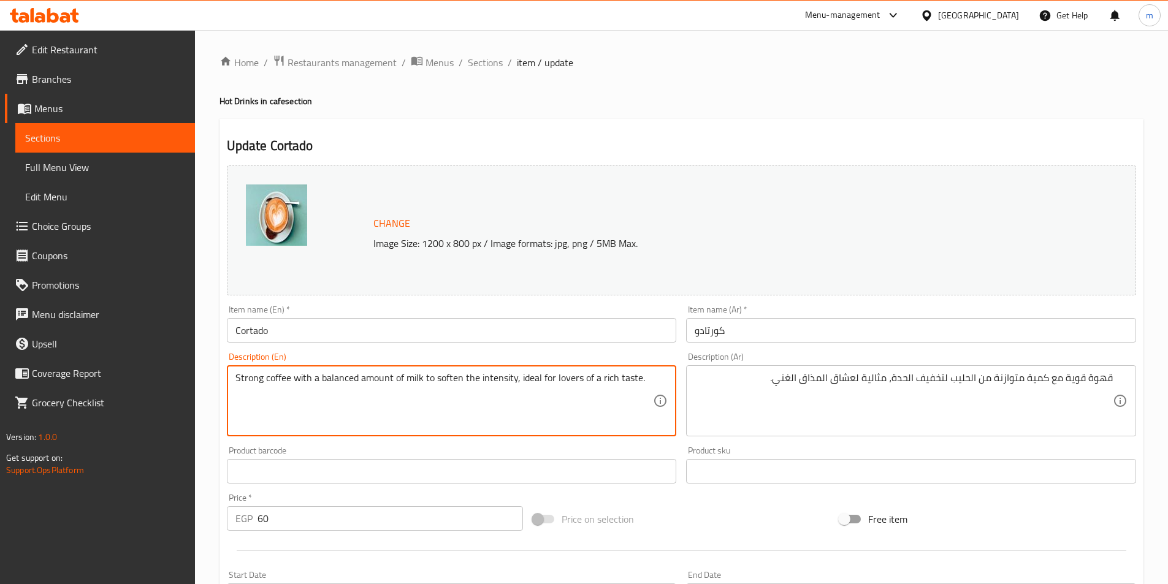
drag, startPoint x: 358, startPoint y: 378, endPoint x: 515, endPoint y: 389, distance: 157.3
click at [515, 389] on textarea "Strong coffee with a balanced amount of milk to soften the intensity, ideal for…" at bounding box center [444, 401] width 418 height 58
type textarea "Strong coffee with a balanced amount of milk to soften the intensity, ideal for…"
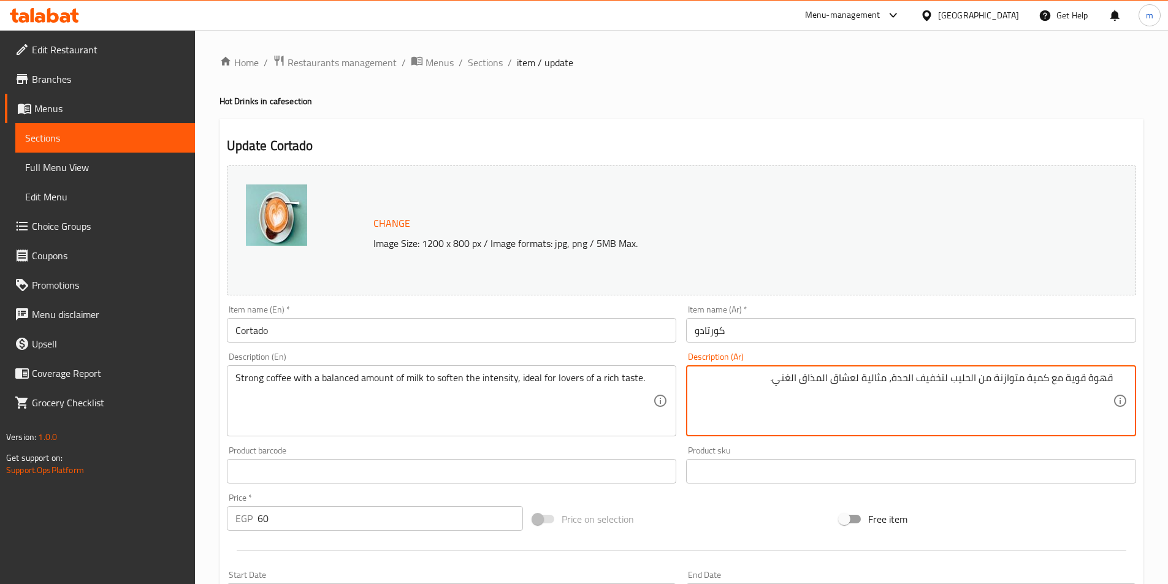
click at [897, 379] on textarea "قهوة قوية مع كمية متوازنة من الحليب لتخفيف الحدة، مثالية لعشاق المذاق الغني." at bounding box center [903, 401] width 418 height 58
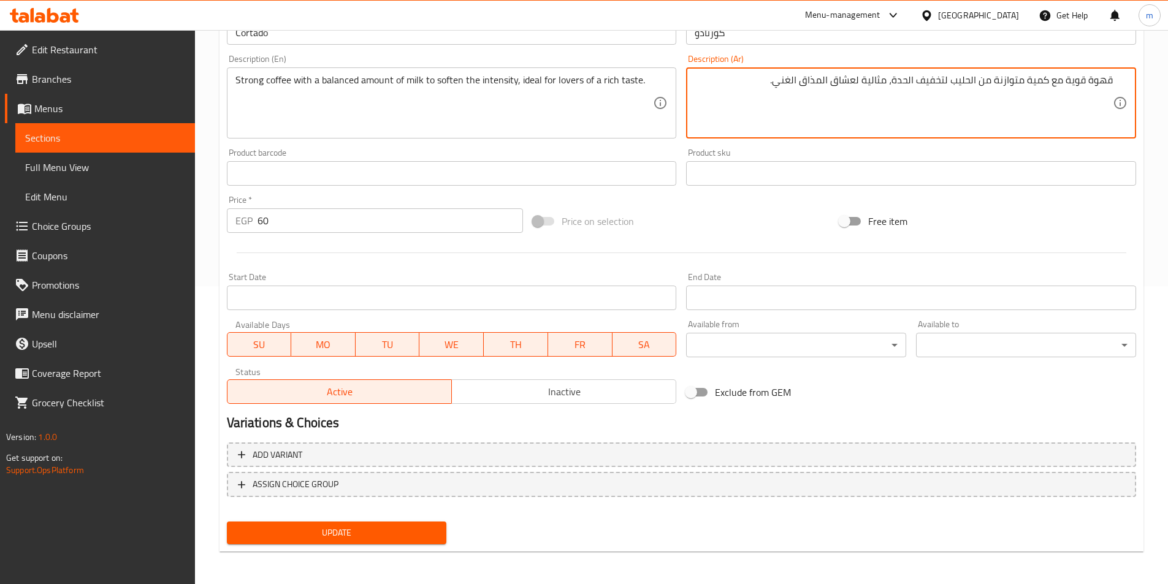
scroll to position [300, 0]
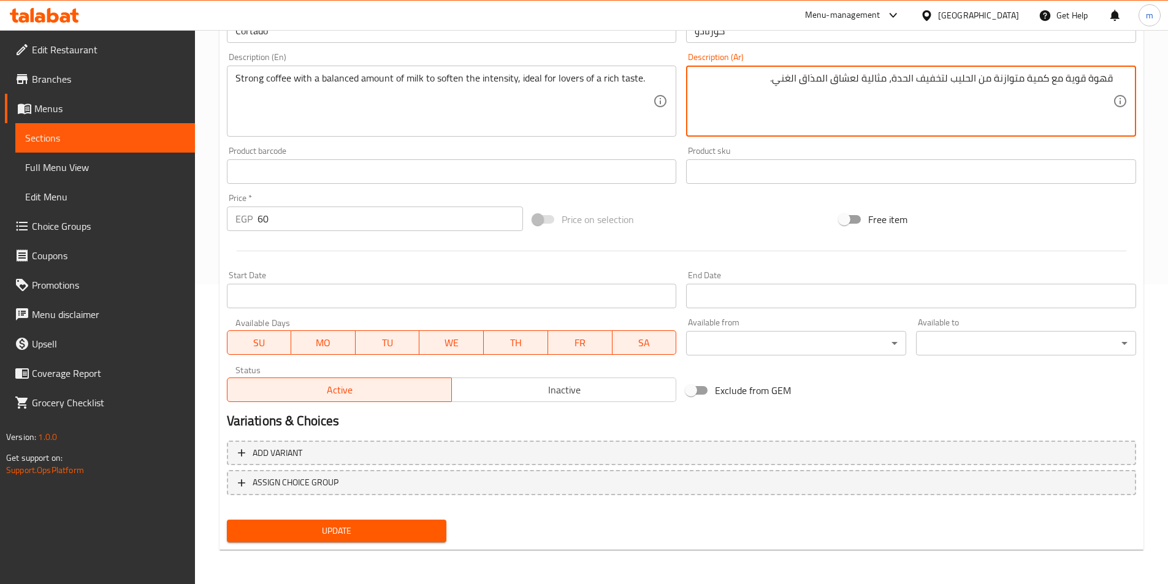
click at [427, 533] on span "Update" at bounding box center [337, 530] width 200 height 15
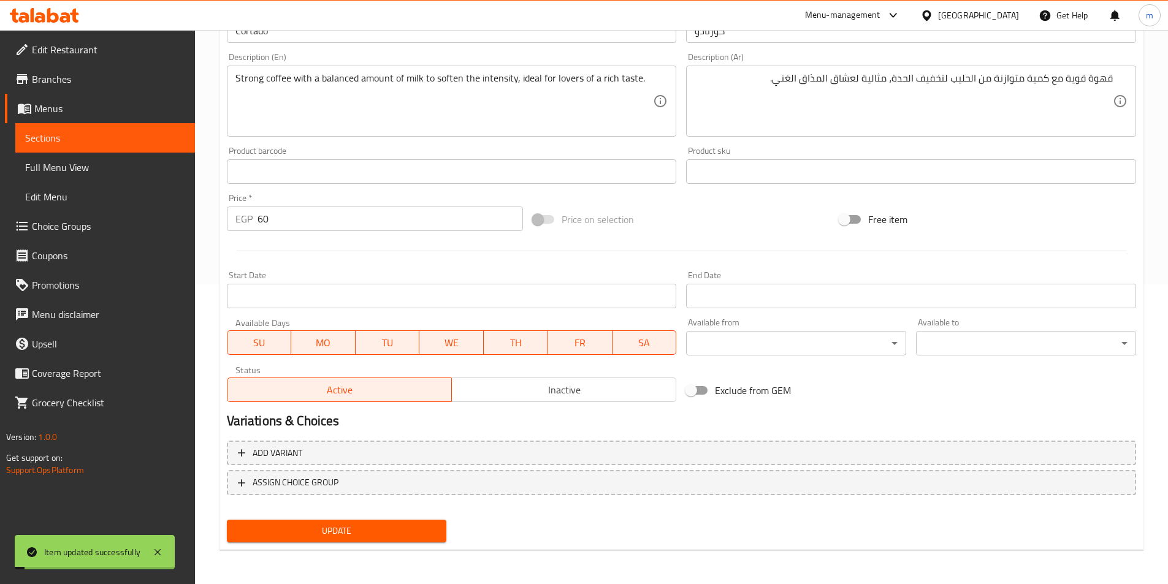
scroll to position [238, 0]
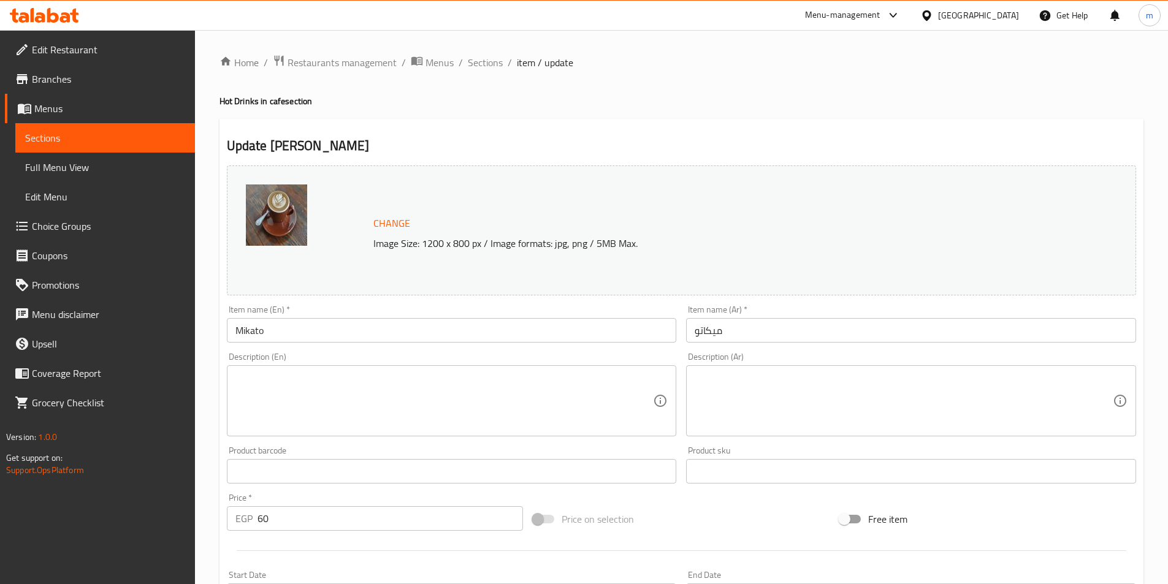
click at [781, 392] on textarea at bounding box center [903, 401] width 418 height 58
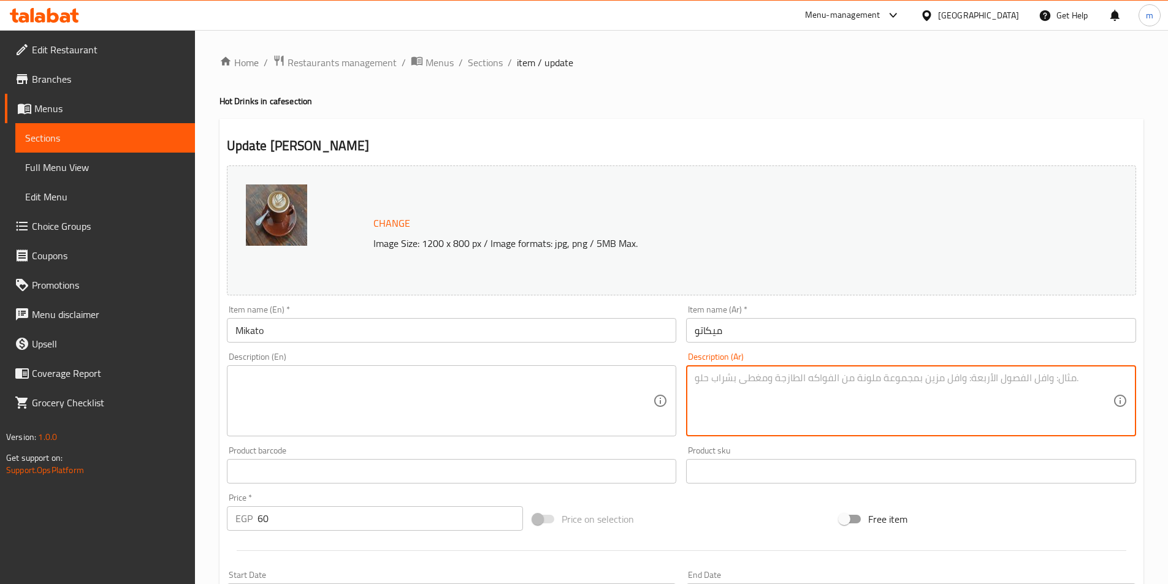
paste textarea "قهوة إسبريسو غنية مع لمسة حليب خفيفة، تقدم بمذاق قوي وسلس في آنٍ واحد."
type textarea "قهوة إسبريسو غنية مع لمسة حليب خفيفة، تقدم بمذاق قوي وسلس في آنٍ واحد."
click at [609, 391] on textarea at bounding box center [444, 401] width 418 height 58
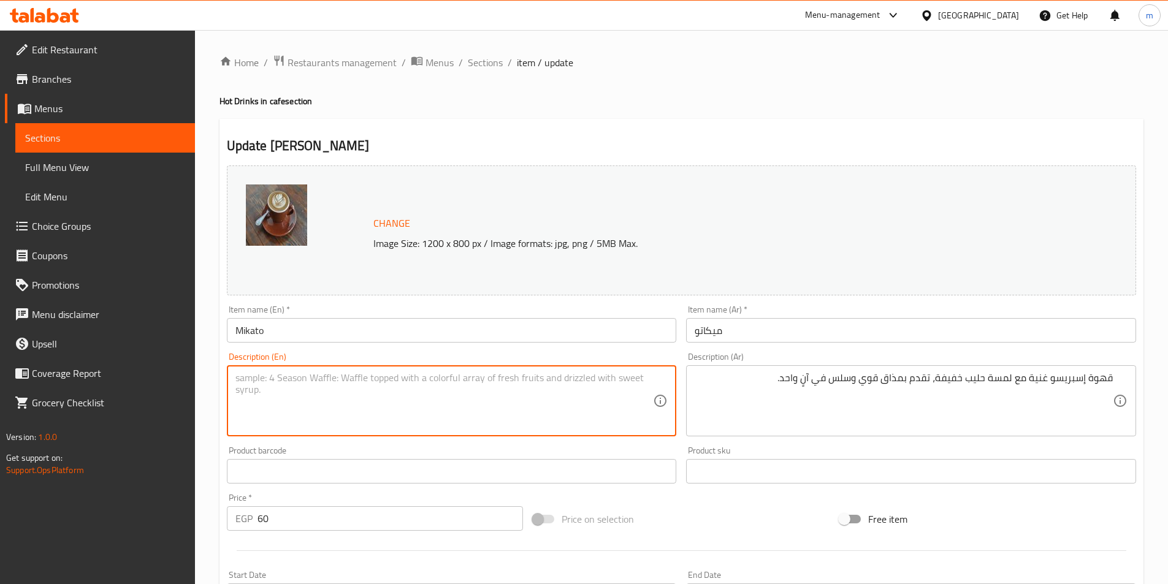
paste textarea "Rich espresso with a light touch of milk, served with a strong yet smooth taste."
click at [292, 382] on textarea "Rich espresso with a light touch of milk, served with a strong yet smooth taste." at bounding box center [444, 401] width 418 height 58
click at [292, 380] on textarea "Rich espresso with a light touch of milk, served with a strong yet smooth taste." at bounding box center [444, 401] width 418 height 58
click at [294, 379] on textarea "Rich espresso with a light touch of milk, served with a strong yet smooth taste." at bounding box center [444, 401] width 418 height 58
paste textarea "coffee"
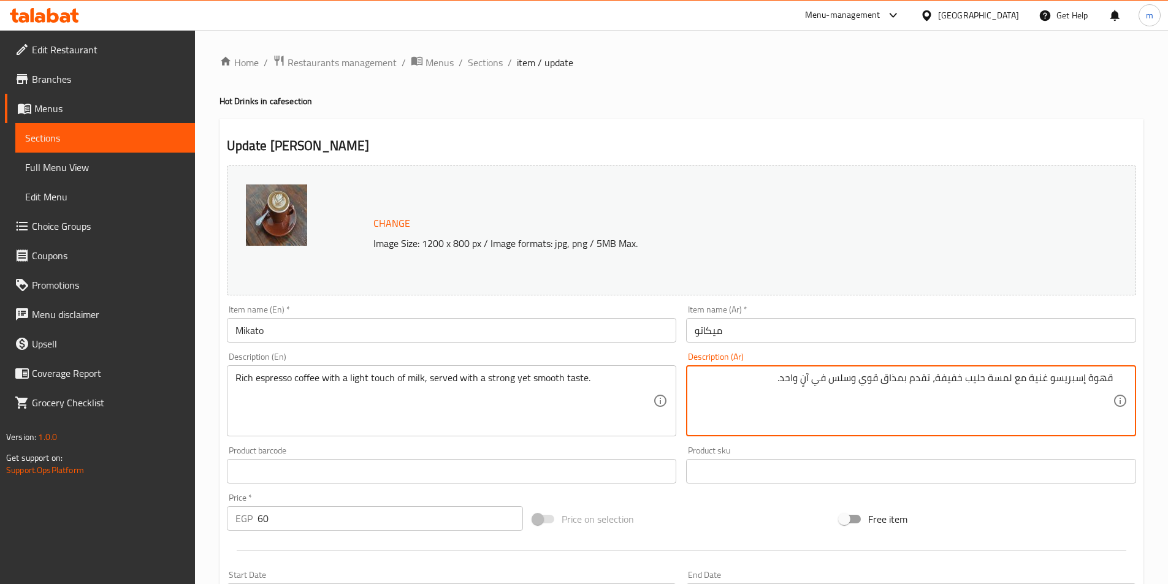
click at [853, 380] on textarea "قهوة إسبريسو غنية مع لمسة حليب خفيفة، تقدم بمذاق قوي وسلس في آنٍ واحد." at bounding box center [903, 401] width 418 height 58
click at [785, 378] on textarea "قهوة إسبريسو غنية مع لمسة حليب خفيفة، تقدم بمذاق قوي وسلس في آنٍ واحد." at bounding box center [903, 401] width 418 height 58
drag, startPoint x: 785, startPoint y: 378, endPoint x: 829, endPoint y: 376, distance: 44.2
click at [829, 376] on textarea "قهوة إسبريسو غنية مع لمسة حليب خفيفة، تقدم بمذاق قوي وسلس في آنٍ واحد." at bounding box center [903, 401] width 418 height 58
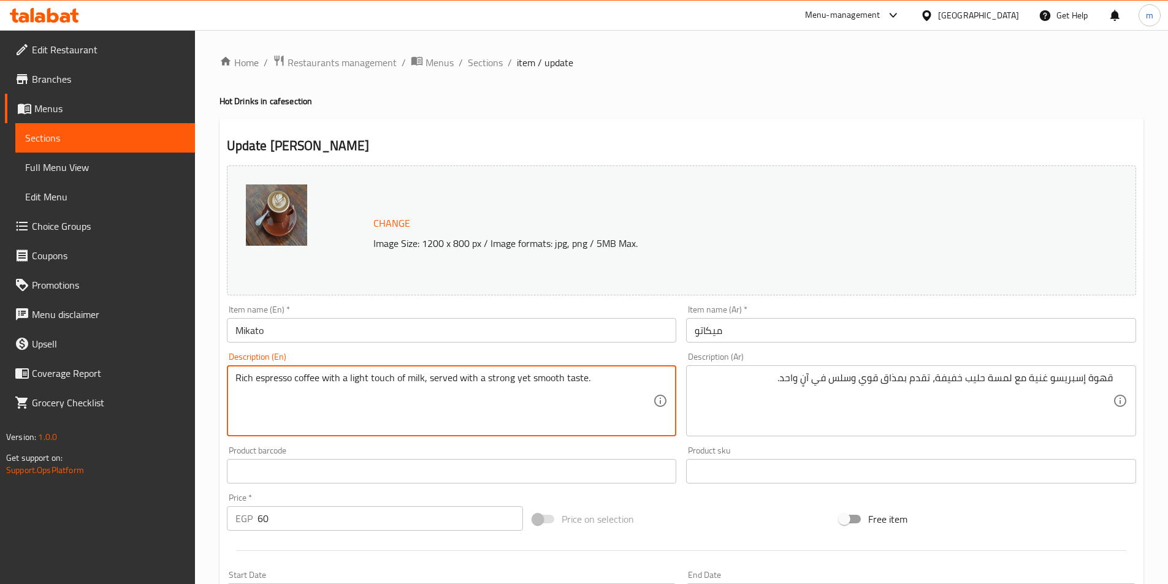
paste textarea "At once."
drag, startPoint x: 427, startPoint y: 378, endPoint x: 617, endPoint y: 373, distance: 190.1
click at [617, 373] on textarea "Rich espresso coffee with a light touch of milk, served At once with a strong y…" at bounding box center [444, 401] width 418 height 58
click at [429, 379] on textarea "Rich espresso coffee with a light touch of milk, served with a strong yet smoot…" at bounding box center [444, 401] width 418 height 58
type textarea "Rich espresso coffee with a light touch of milk, served with a strong yet smoot…"
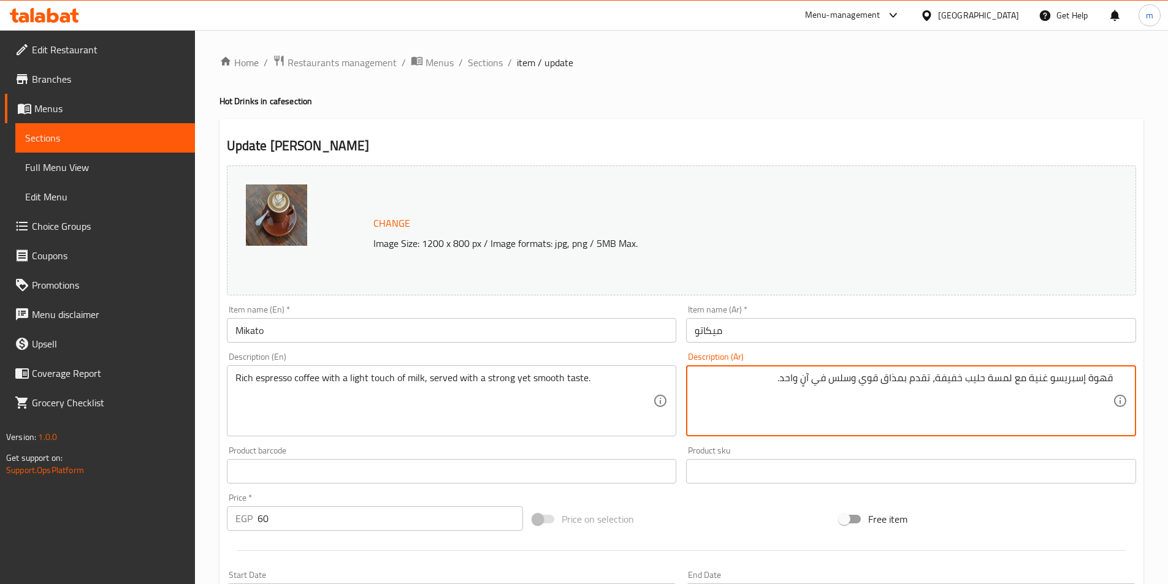
drag, startPoint x: 934, startPoint y: 379, endPoint x: 788, endPoint y: 382, distance: 145.9
click at [788, 382] on textarea "قهوة إسبريسو غنية مع لمسة حليب خفيفة، تقدم بمذاق قوي وسلس في آنٍ واحد." at bounding box center [903, 401] width 418 height 58
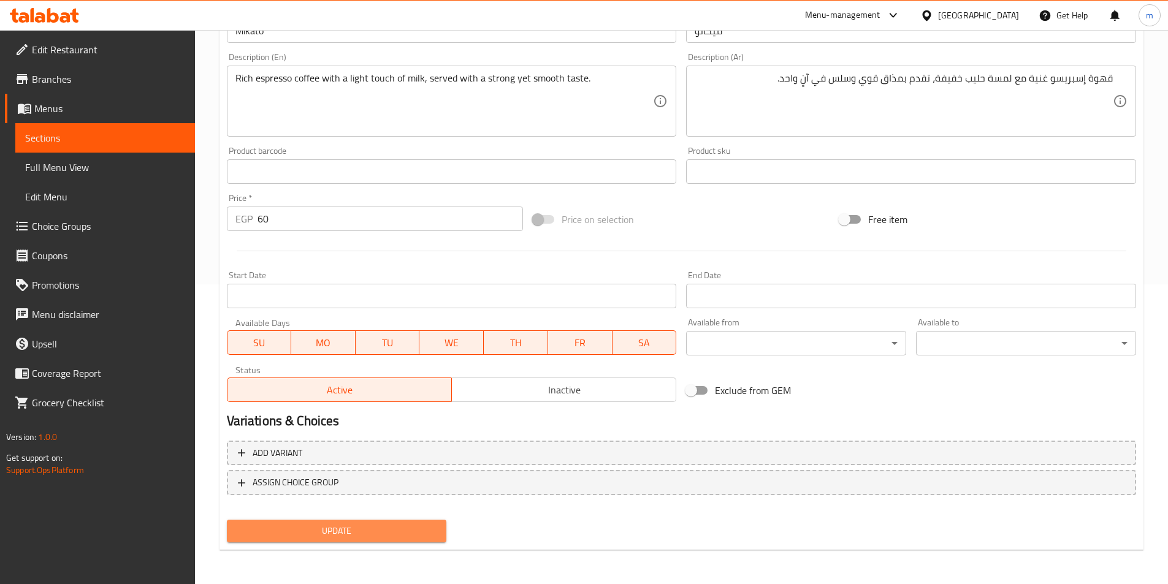
click at [330, 534] on span "Update" at bounding box center [337, 530] width 200 height 15
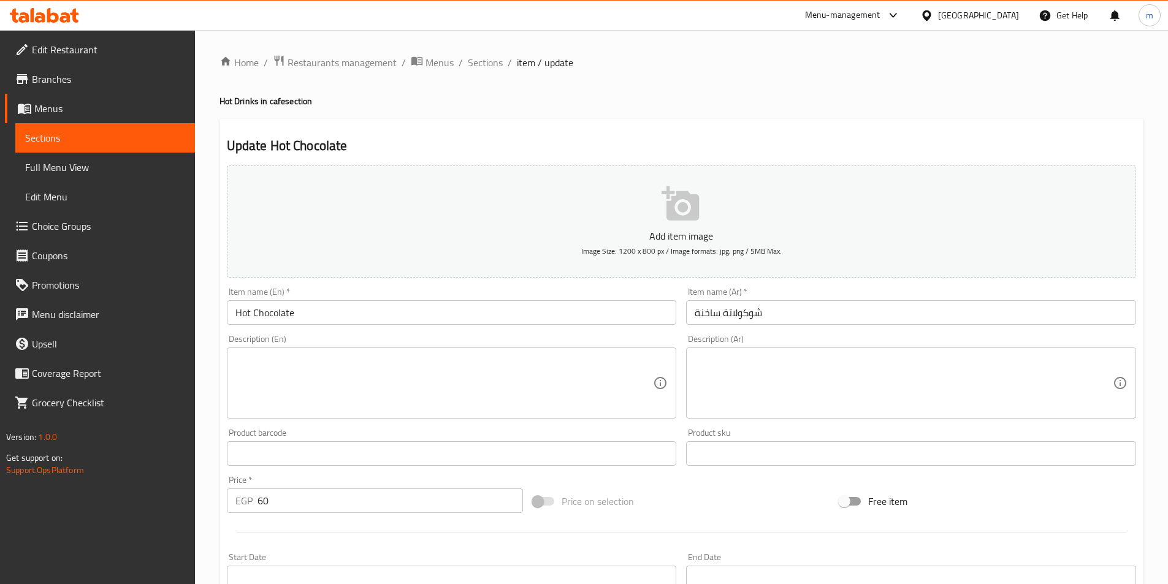
click at [827, 369] on textarea at bounding box center [903, 383] width 418 height 58
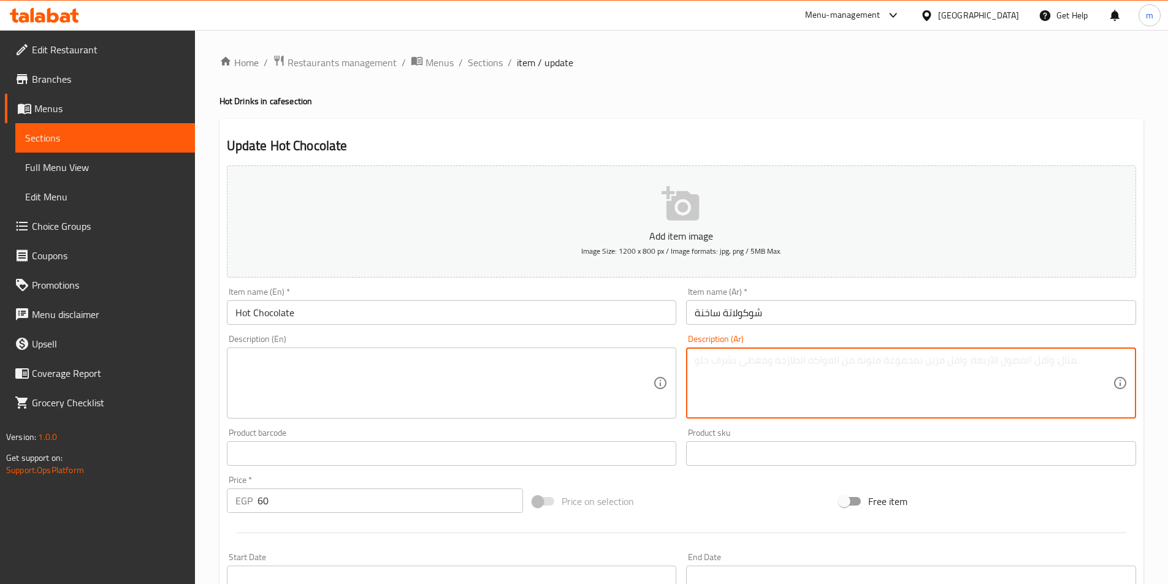
paste textarea "شوكولاتة ساخنة فاخرة بقوام ناعم ورائحة ساحرة، تمنحك دفئًا وسعادة في كل رشفة."
type textarea "شوكولاتة ساخنة فاخرة بقوام ناعم ورائحة ساحرة، تمنحك دفئًا وسعادة في كل رشفة."
click at [602, 373] on textarea at bounding box center [444, 383] width 418 height 58
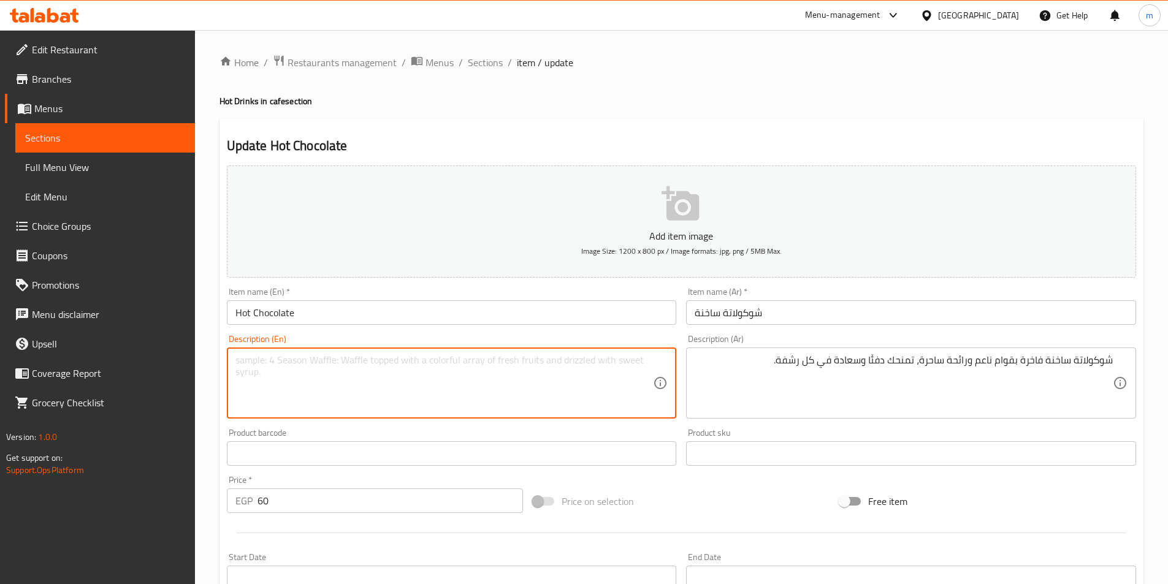
paste textarea "A luxurious hot chocolate with a smooth texture and an enchanting aroma, giving…"
click at [336, 358] on textarea "A luxurious hot chocolate with a smooth texture and an enchanting aroma, giving…" at bounding box center [444, 383] width 418 height 58
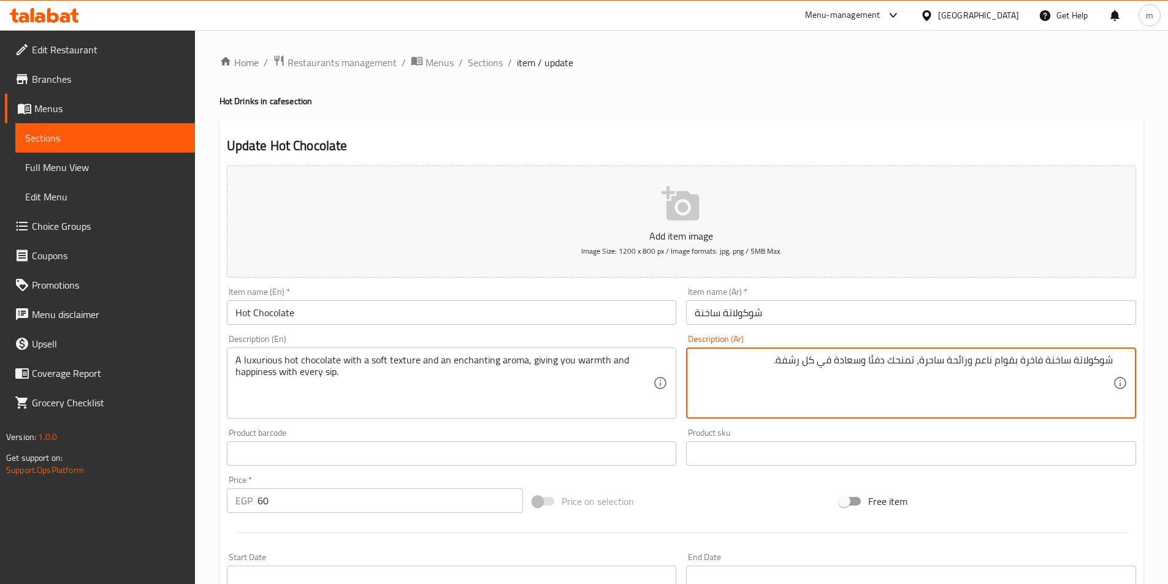
drag, startPoint x: 920, startPoint y: 361, endPoint x: 944, endPoint y: 358, distance: 24.7
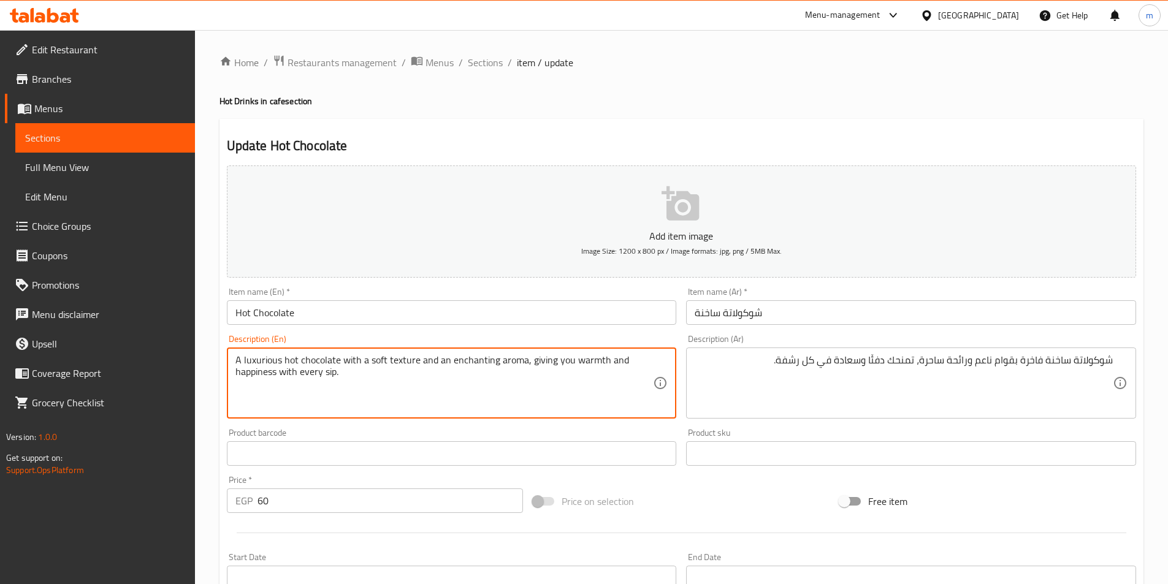
paste textarea "charming"
type textarea "A luxurious hot chocolate with a soft texture and an charming aroma, giving you…"
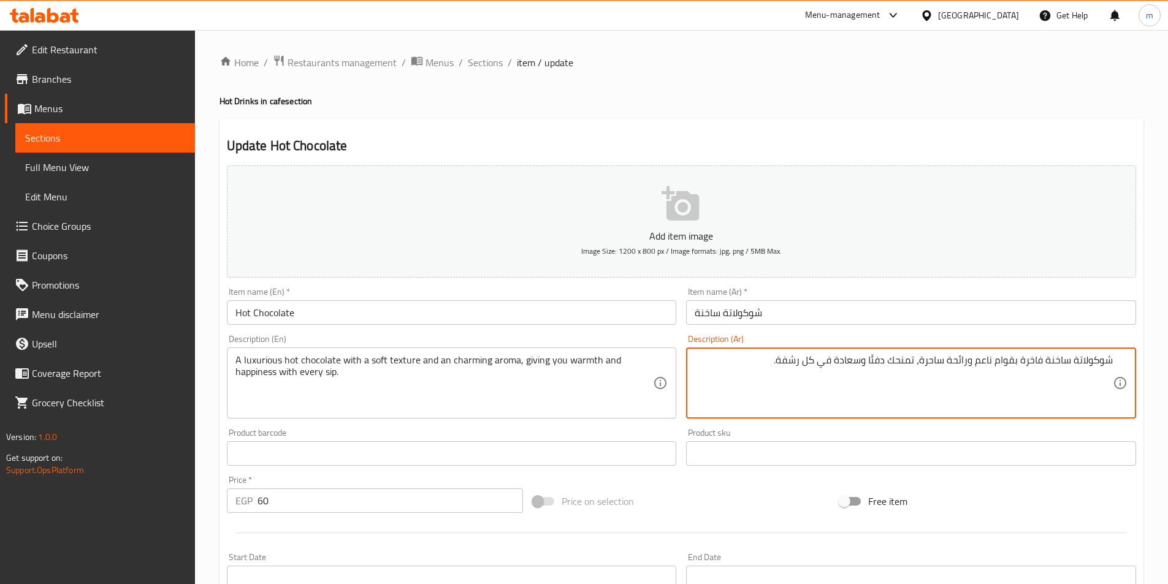
drag, startPoint x: 779, startPoint y: 366, endPoint x: 803, endPoint y: 365, distance: 24.0
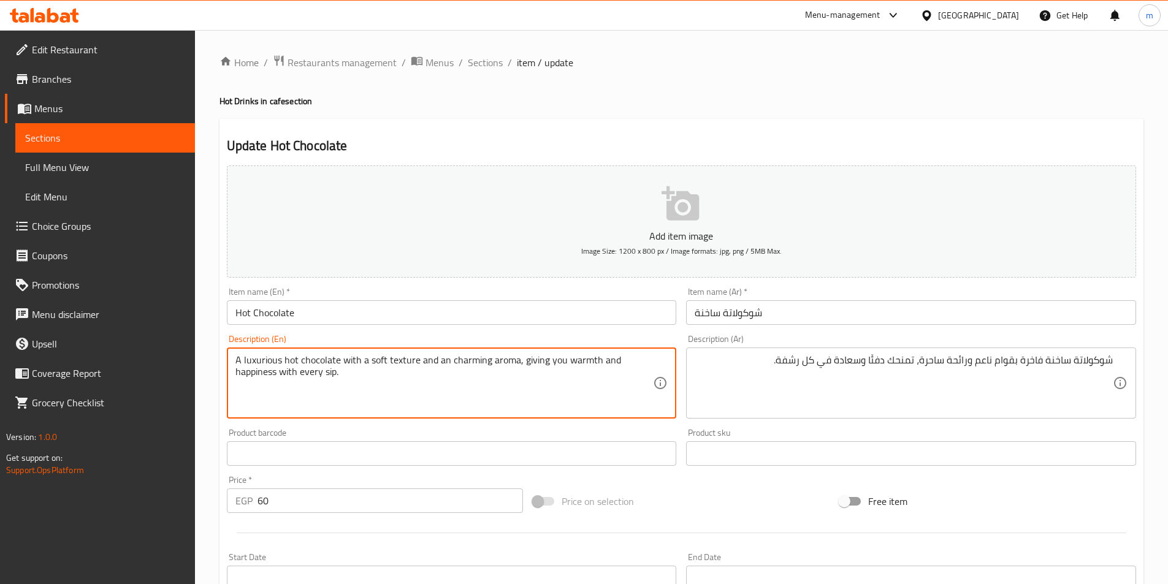
scroll to position [282, 0]
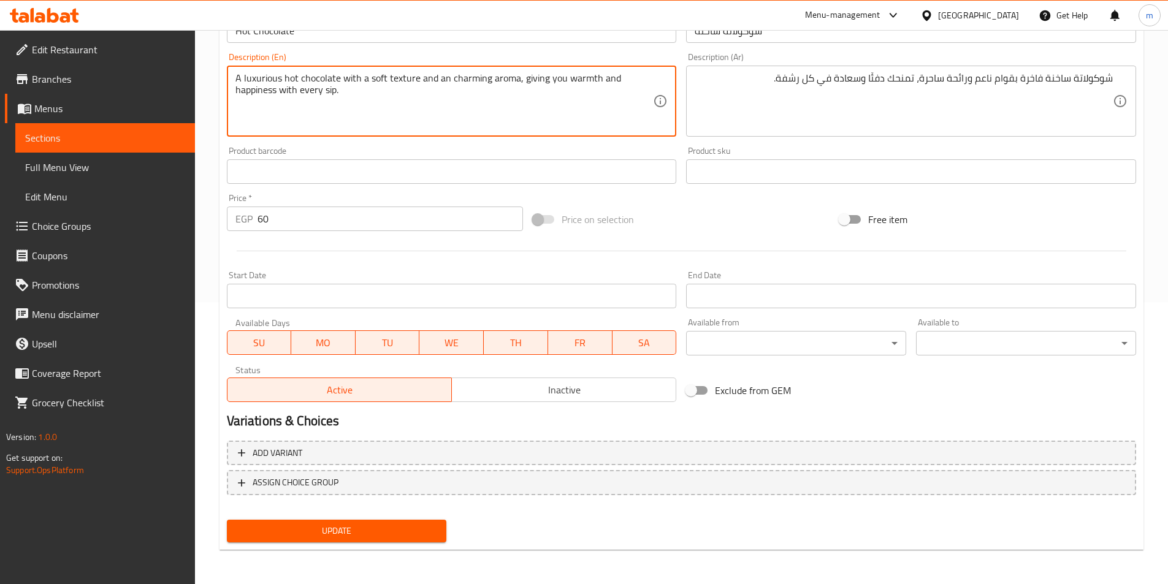
click at [395, 535] on span "Update" at bounding box center [337, 530] width 200 height 15
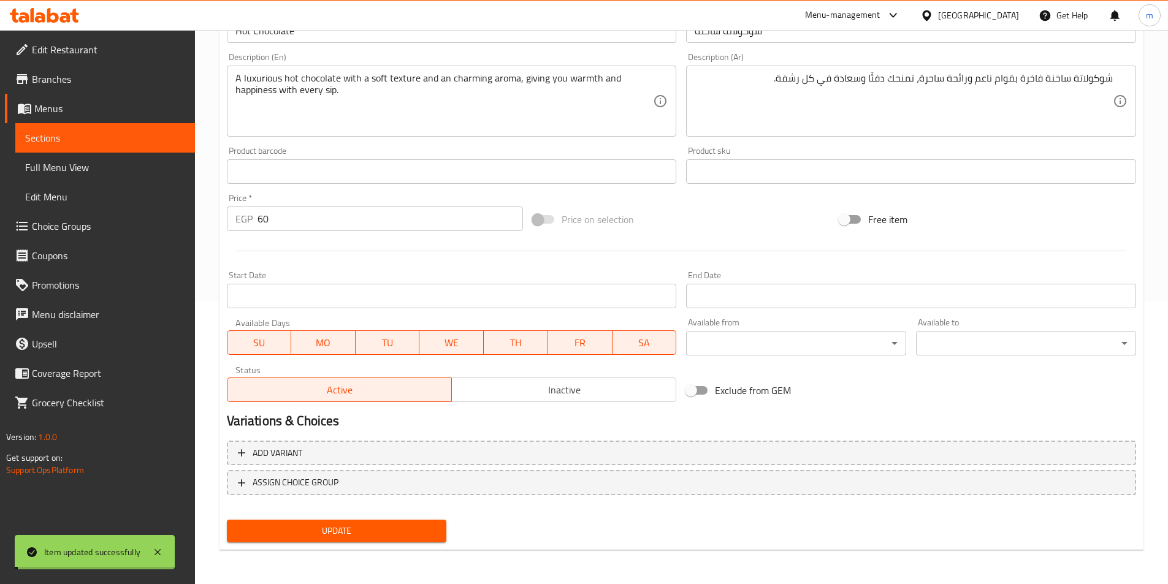
scroll to position [98, 0]
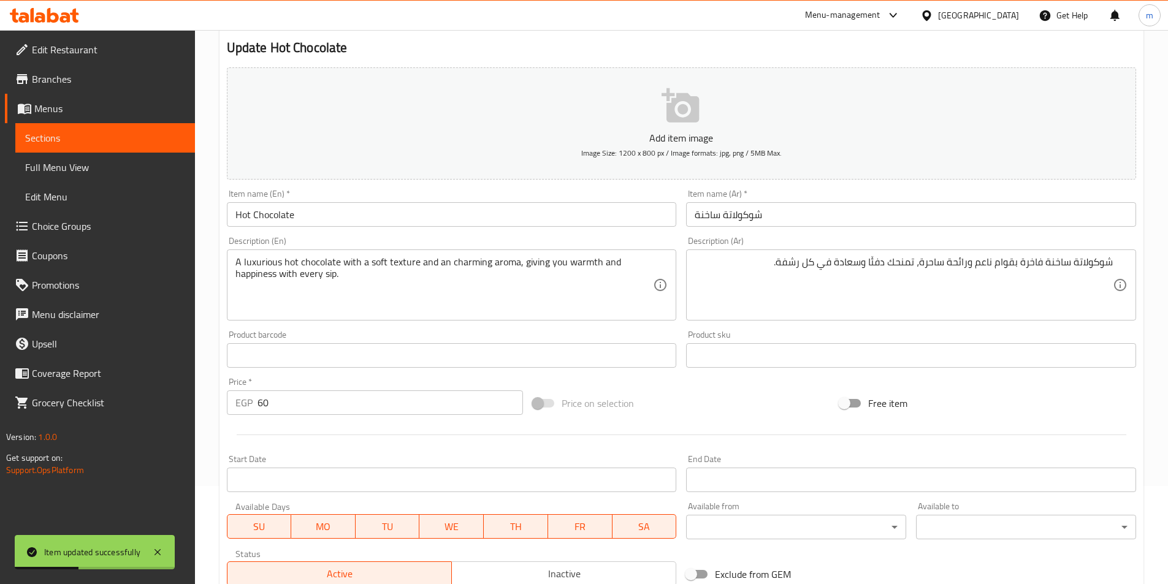
click at [746, 229] on div "Item name (Ar)   * شوكولاتة ساخنة Item name (Ar) *" at bounding box center [911, 207] width 460 height 47
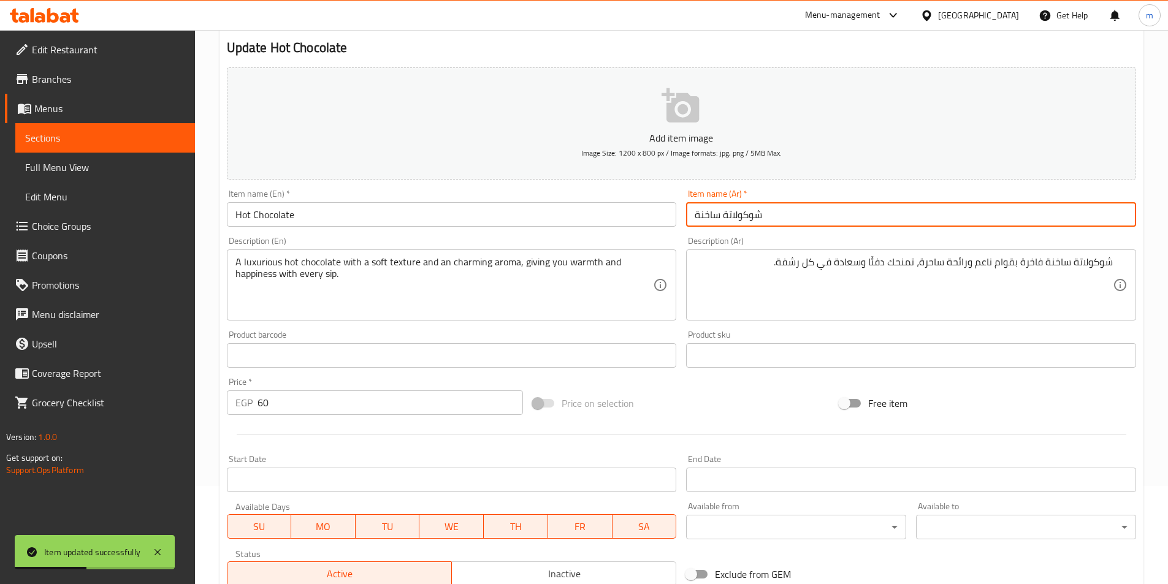
click at [744, 222] on input "شوكولاتة ساخنة" at bounding box center [911, 214] width 450 height 25
click at [787, 220] on input "شوكولاتة ساخنة" at bounding box center [911, 214] width 450 height 25
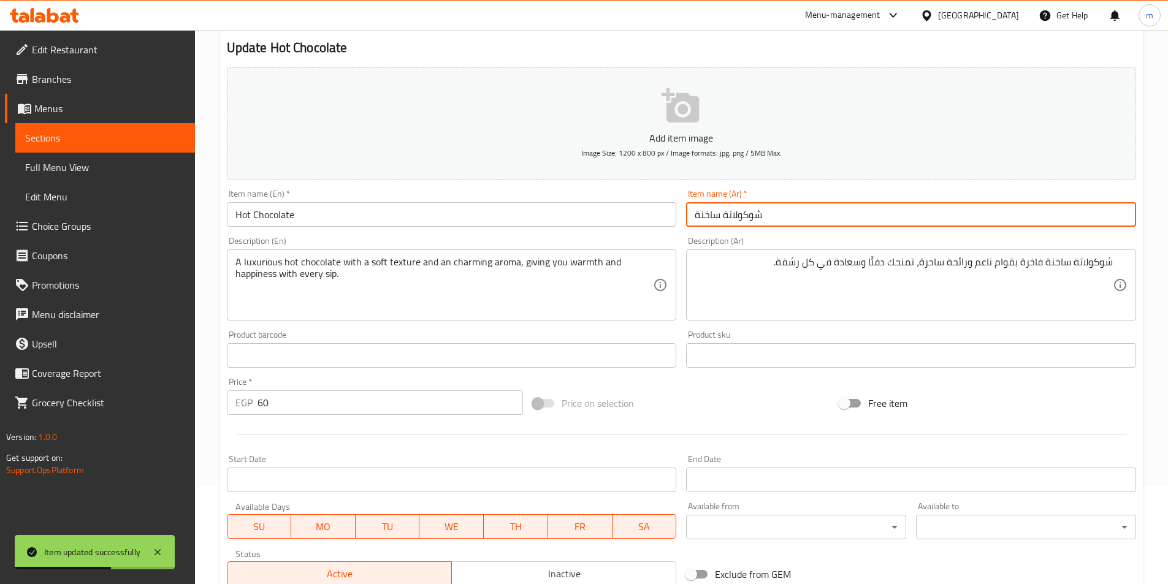
click at [787, 220] on input "شوكولاتة ساخنة" at bounding box center [911, 214] width 450 height 25
paste input "هوت شوكلت"
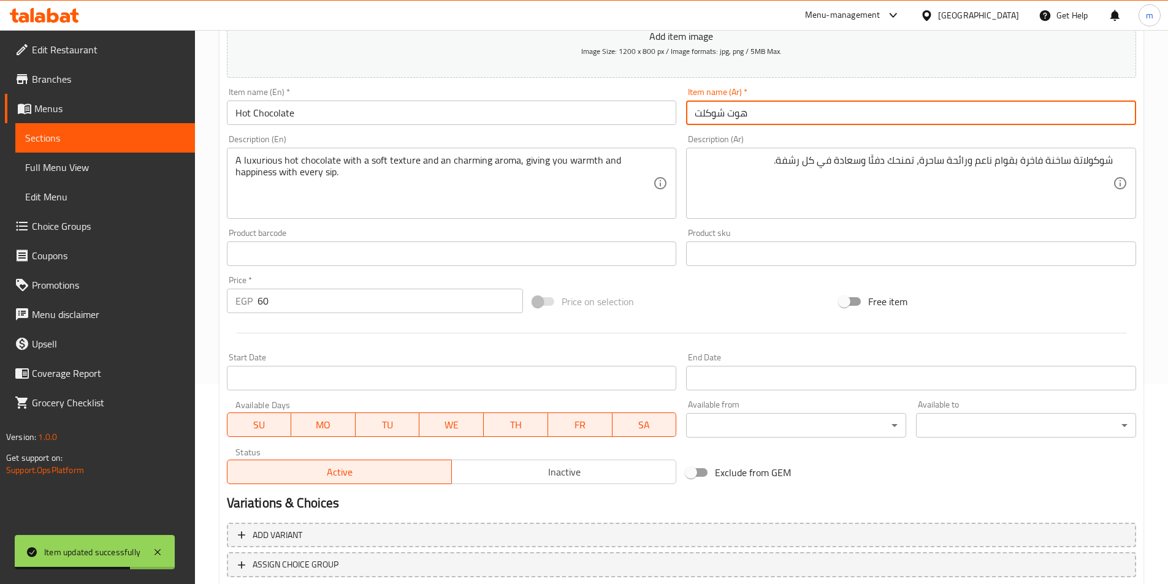
scroll to position [282, 0]
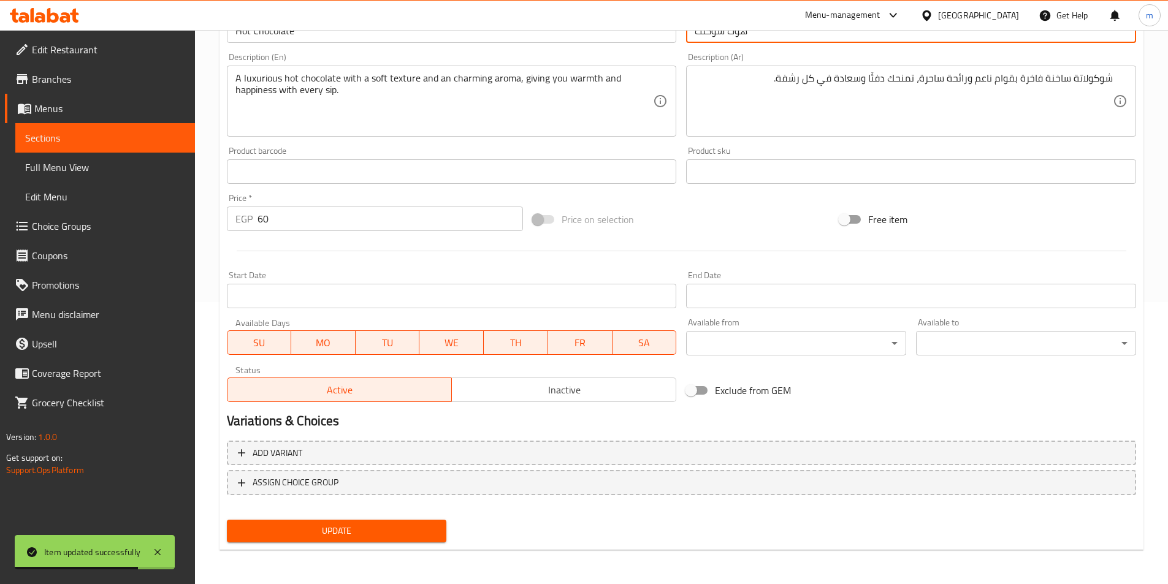
type input "هوت شوكلت"
click at [403, 536] on span "Update" at bounding box center [337, 530] width 200 height 15
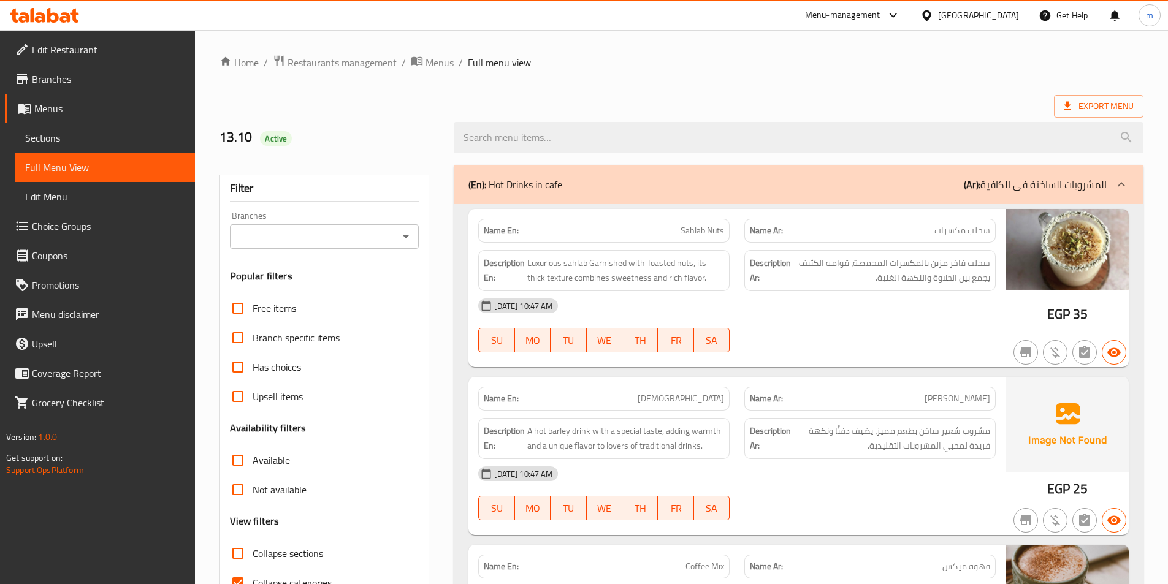
scroll to position [18217, 0]
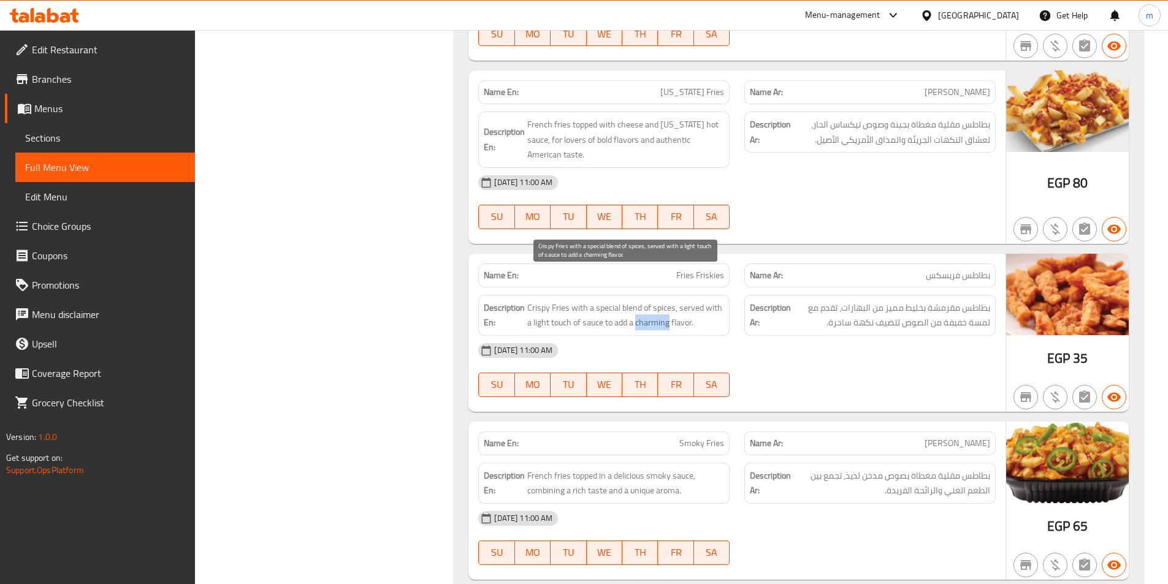
drag, startPoint x: 636, startPoint y: 291, endPoint x: 668, endPoint y: 293, distance: 31.9
click at [668, 300] on span "Crispy Fries with a special blend of spices, served with a light touch of sauce…" at bounding box center [625, 315] width 197 height 30
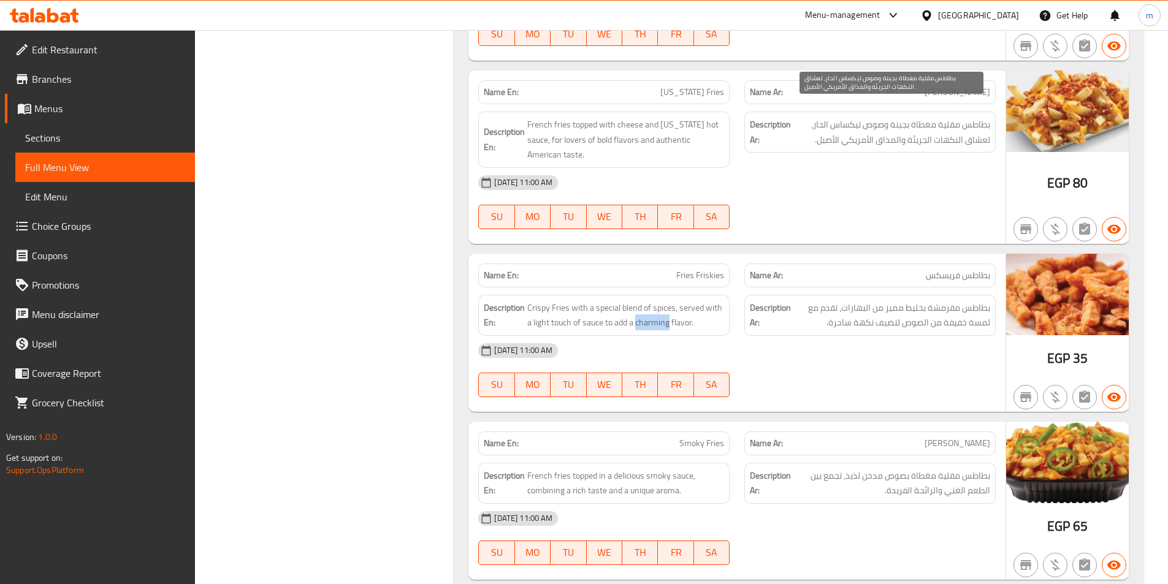
copy span "charming"
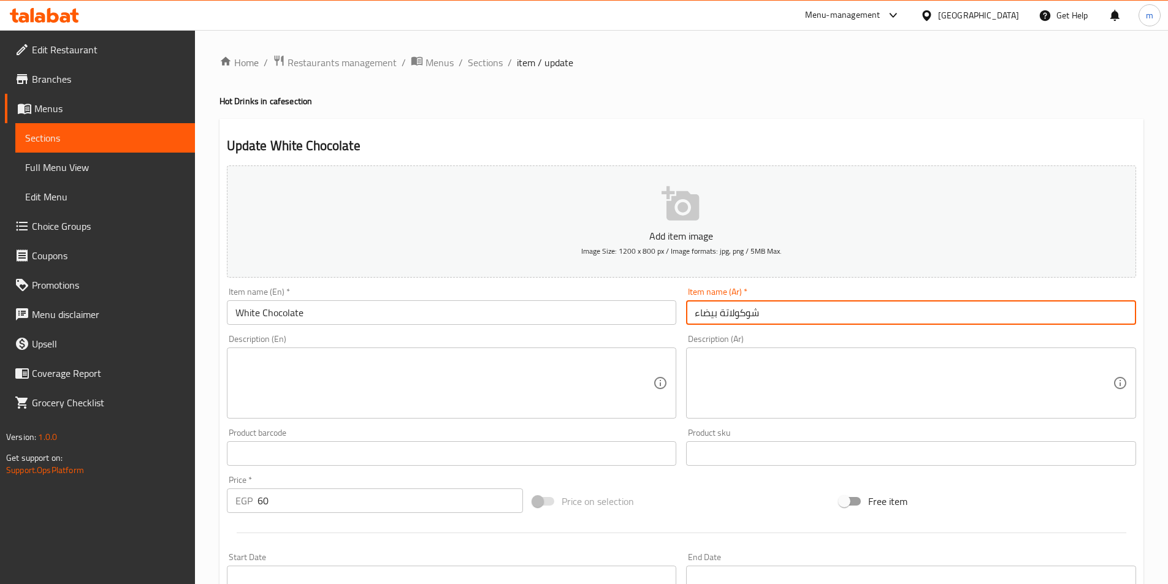
click at [838, 314] on input "شوكولاتة بيضاء" at bounding box center [911, 312] width 450 height 25
paste input "وايت شوكلت"
type input "وايت شوكلت"
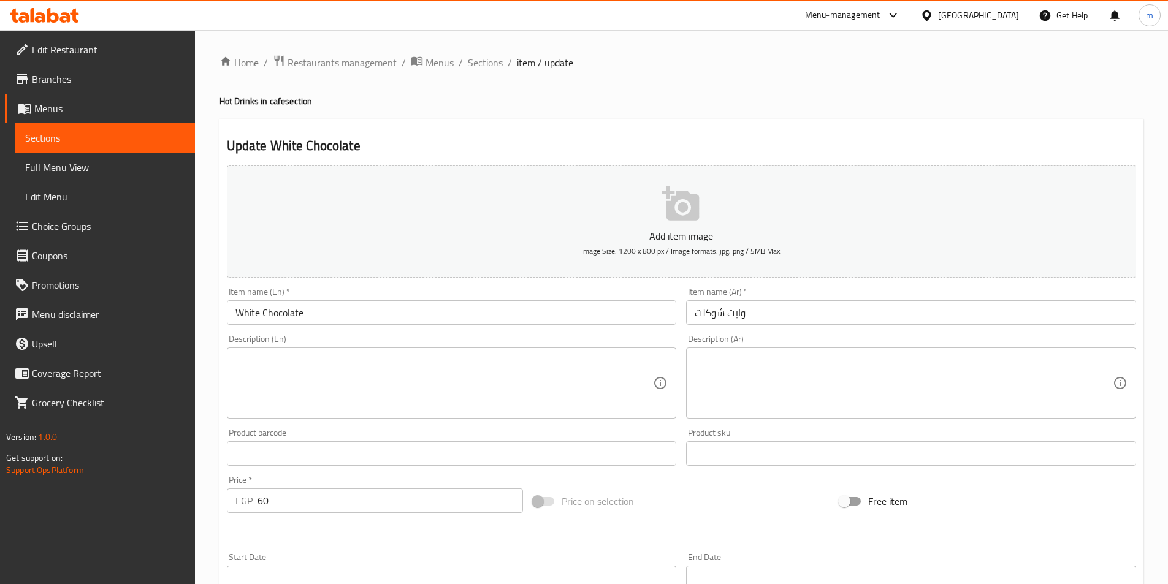
click at [810, 390] on textarea at bounding box center [903, 383] width 418 height 58
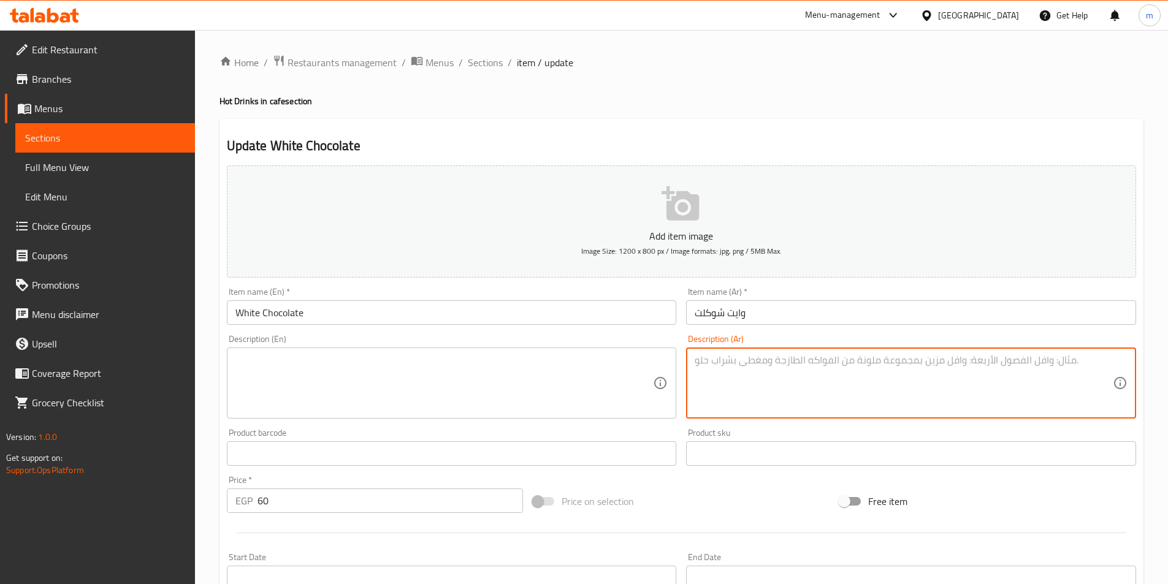
paste textarea "شوكولاتة بيضاء ساخنة بطعم كريمي ناعم وحلاوة متوازنة تذوب في الفم."
type textarea "شوكولاتة بيضاء ساخنة بطعم كريمي ناعم وحلاوة متوازنة تذوب في الفم."
click at [571, 386] on textarea at bounding box center [444, 383] width 418 height 58
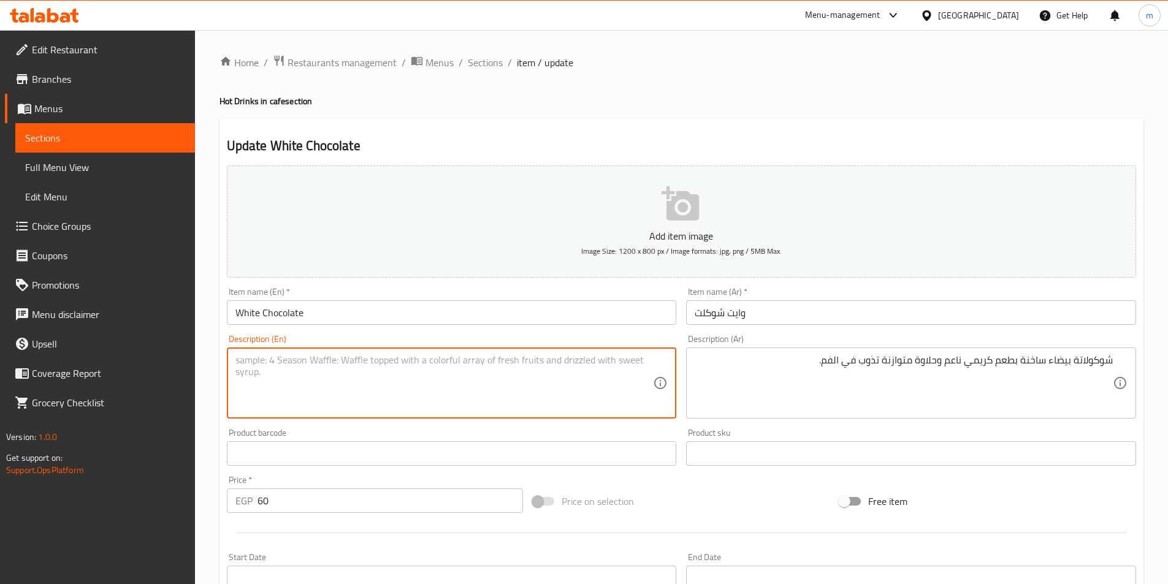
paste textarea "Hot white chocolate with a smooth, creamy taste and balanced sweetness that mel…"
click at [348, 365] on textarea "Hot white chocolate with a smooth, creamy taste and balanced sweetness that mel…" at bounding box center [444, 383] width 418 height 58
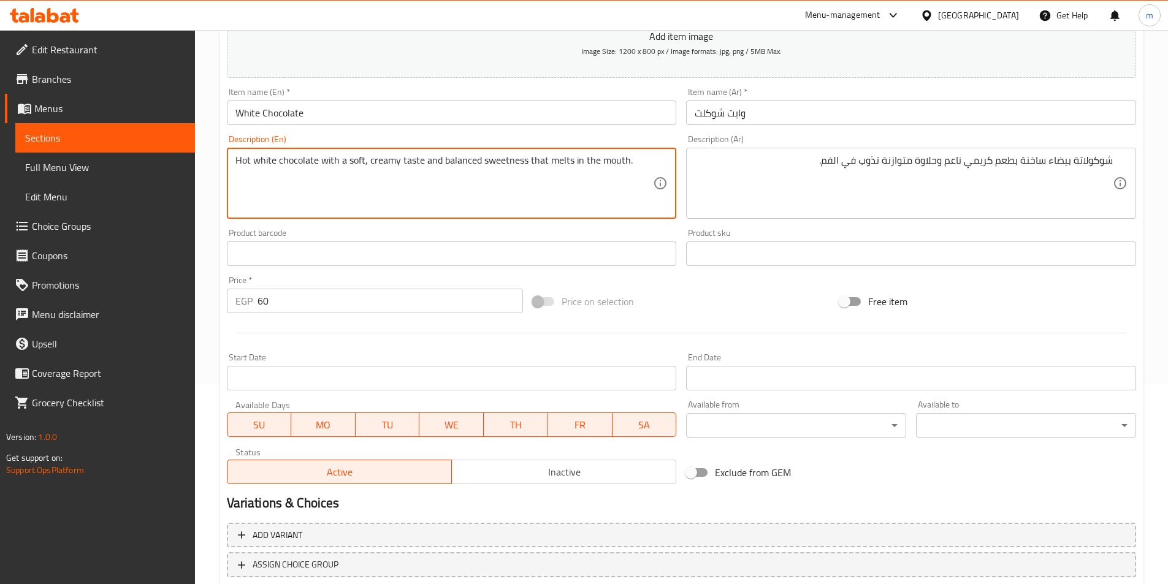
scroll to position [282, 0]
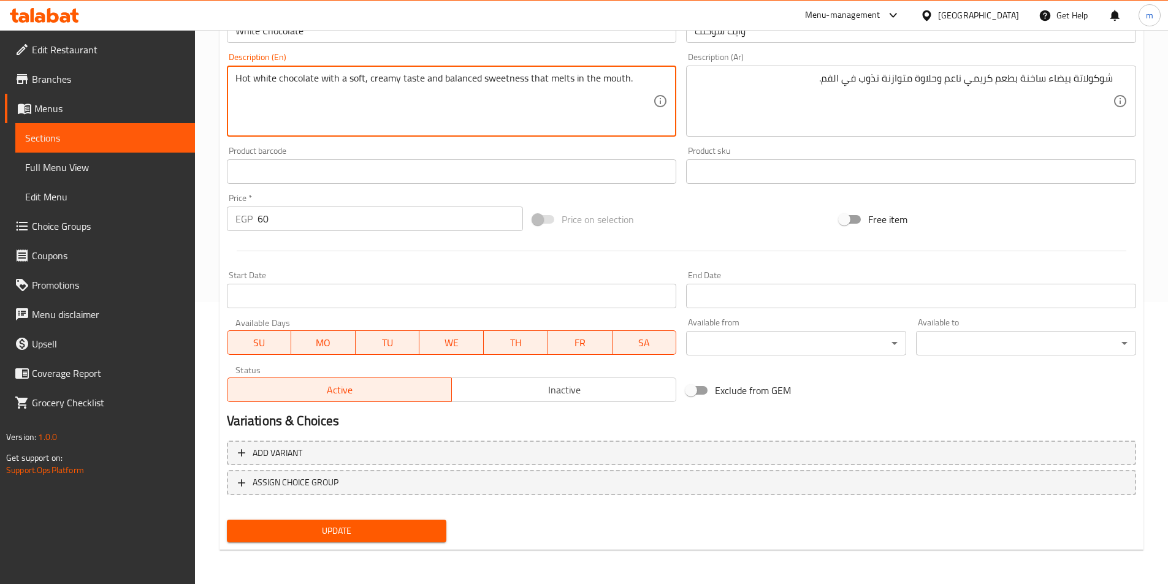
type textarea "Hot white chocolate with a soft, creamy taste and balanced sweetness that melts…"
click at [370, 534] on span "Update" at bounding box center [337, 530] width 200 height 15
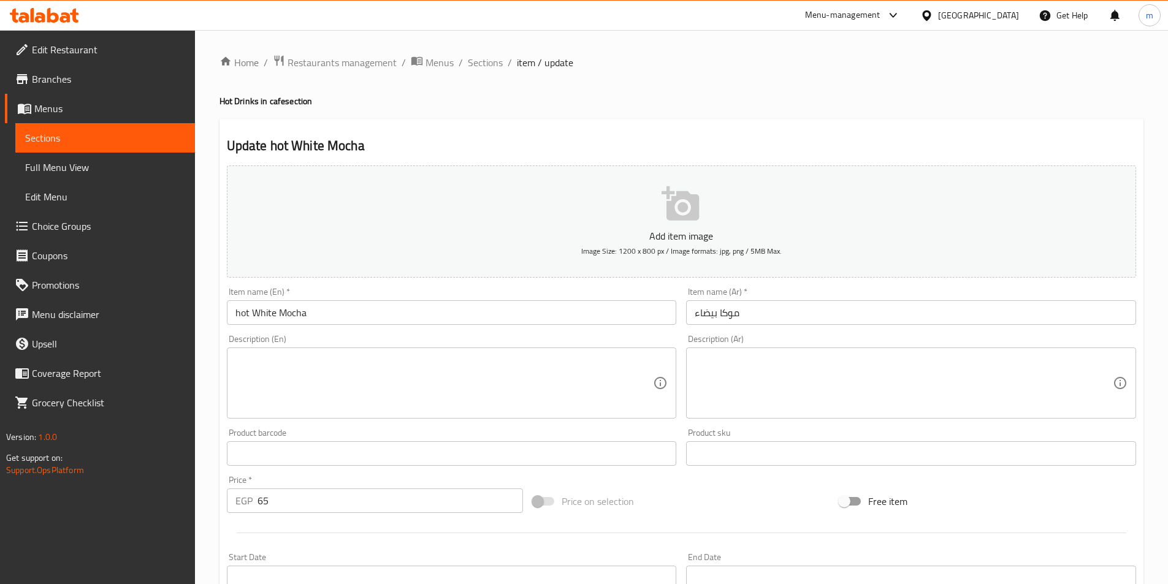
click at [778, 306] on input "موكا بيضاء" at bounding box center [911, 312] width 450 height 25
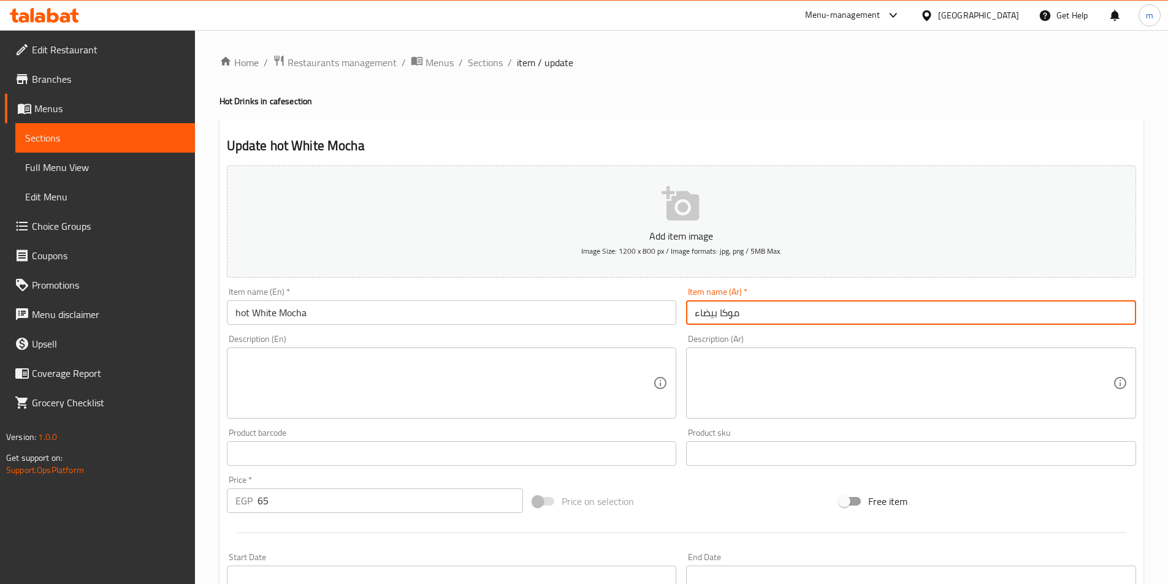
click at [778, 306] on input "موكا بيضاء" at bounding box center [911, 312] width 450 height 25
paste input "ايت موكا"
type input "وايت موكا"
click at [247, 309] on input "hot White Mocha" at bounding box center [452, 312] width 450 height 25
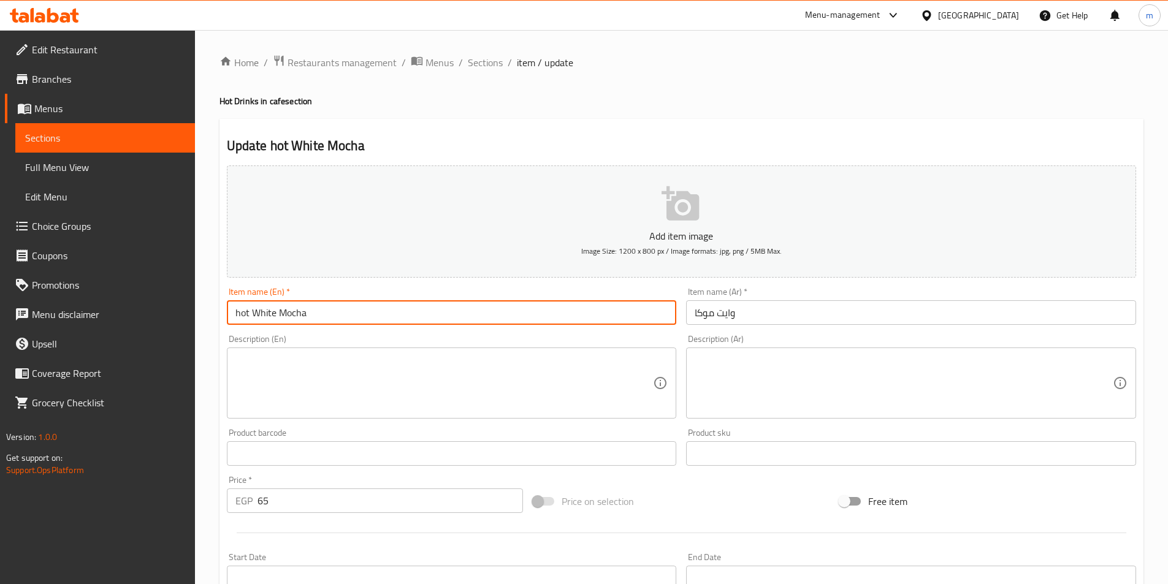
click at [256, 313] on input "hot White Mocha" at bounding box center [452, 312] width 450 height 25
type input "White Mocha"
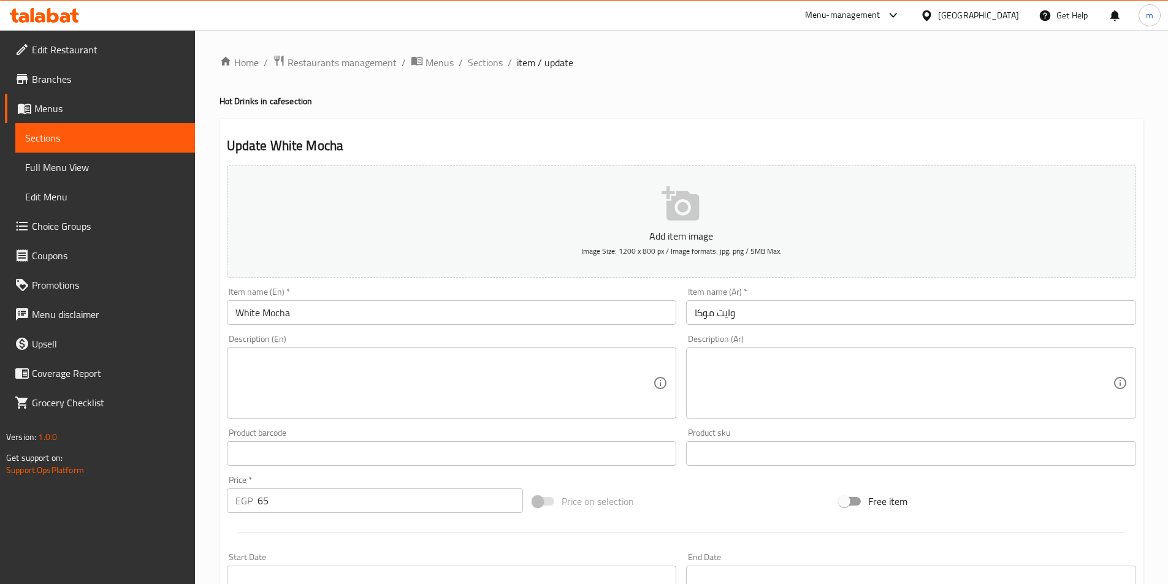
drag, startPoint x: 890, startPoint y: 401, endPoint x: 877, endPoint y: 401, distance: 12.9
click at [890, 401] on textarea at bounding box center [903, 383] width 418 height 58
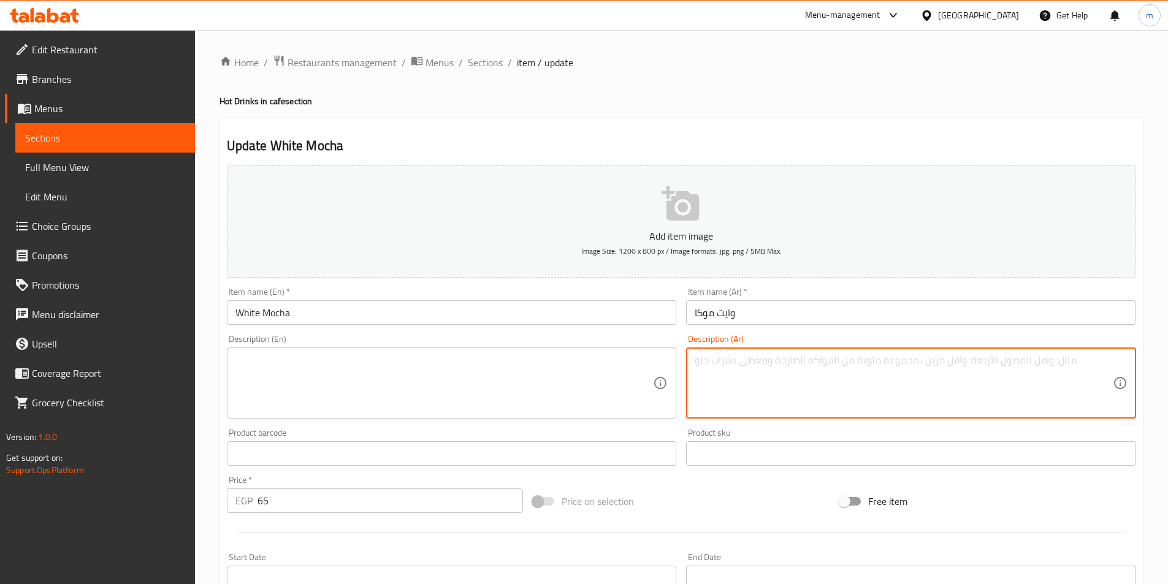
paste textarea "قهوة بالحليب مع شوكولاتة بيضاء فاخرة، مزيج يجمع بين النعومة والطاقة في آنٍ واحد."
type textarea "قهوة بالحليب مع شوكولاتة بيضاء فاخرة، مزيج يجمع بين النعومة والطاقة في آنٍ واحد."
click at [626, 374] on textarea at bounding box center [444, 383] width 418 height 58
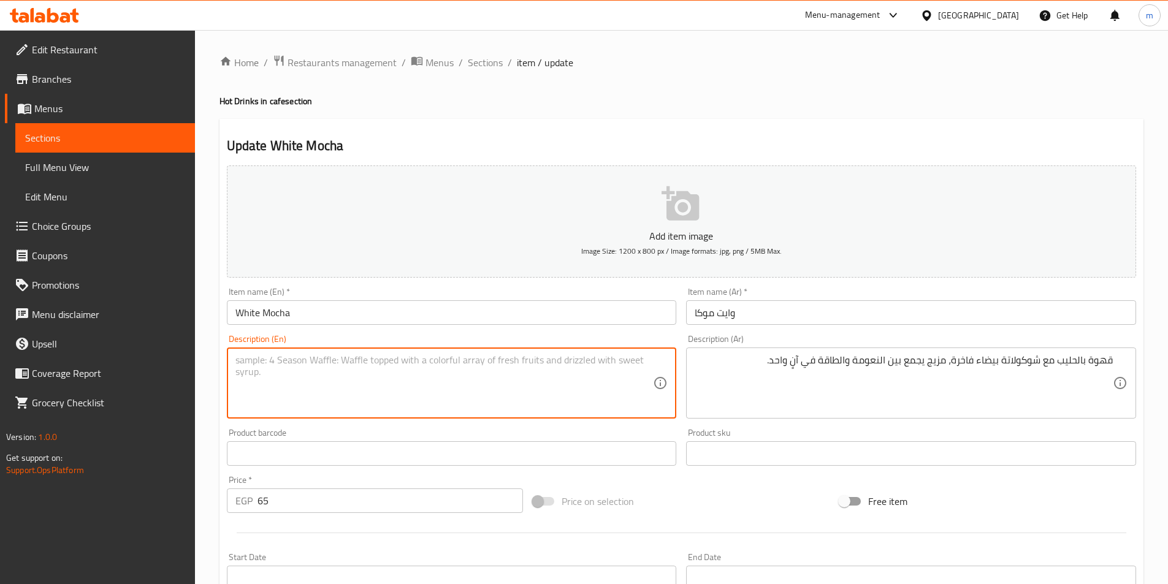
paste textarea "Coffee with milk and luxurious white chocolate, a combination that combines smo…"
drag, startPoint x: 438, startPoint y: 360, endPoint x: 488, endPoint y: 358, distance: 50.3
click at [488, 358] on textarea "Coffee with milk and luxurious white chocolate, a combination that combines smo…" at bounding box center [444, 383] width 418 height 58
click at [531, 359] on textarea "Coffee with milk and luxurious white chocolate, a blended that combines smoothn…" at bounding box center [444, 383] width 418 height 58
click at [533, 360] on textarea "Coffee with milk and luxurious white chocolate, a blended that combines smoothn…" at bounding box center [444, 383] width 418 height 58
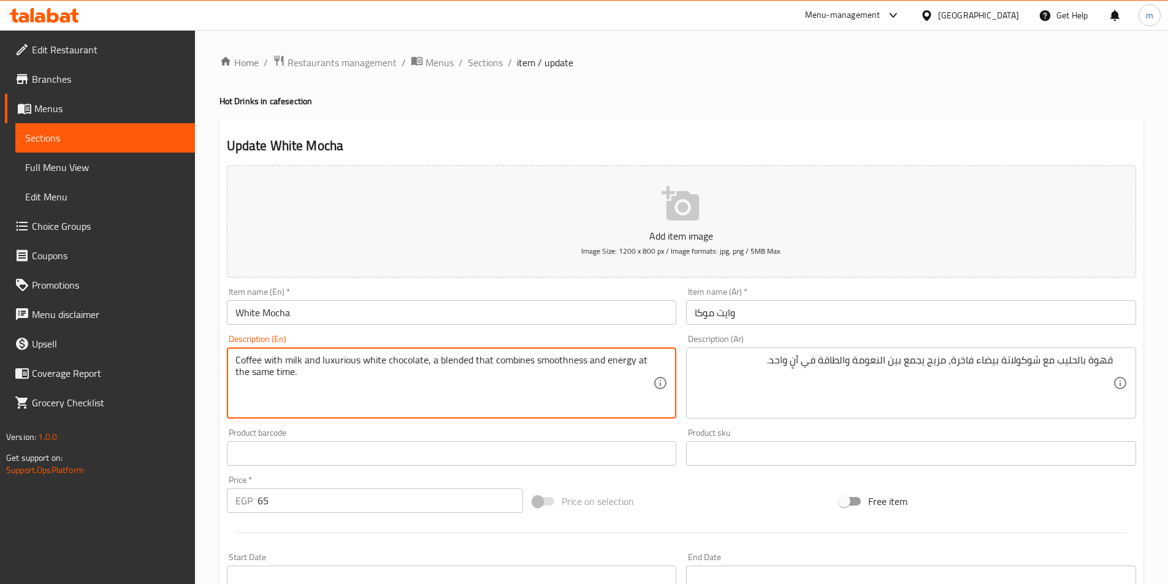
drag, startPoint x: 537, startPoint y: 361, endPoint x: 563, endPoint y: 363, distance: 25.8
click at [563, 363] on textarea "Coffee with milk and luxurious white chocolate, a blended that combines smoothn…" at bounding box center [444, 383] width 418 height 58
type textarea "Coffee with milk and luxurious white chocolate, a blended that combines softnes…"
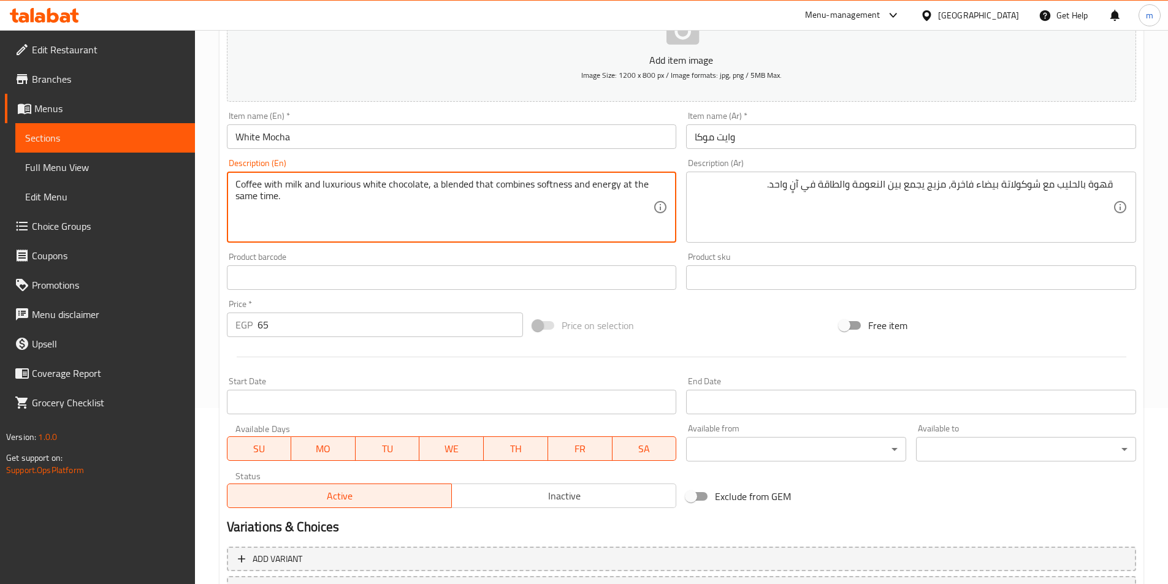
scroll to position [282, 0]
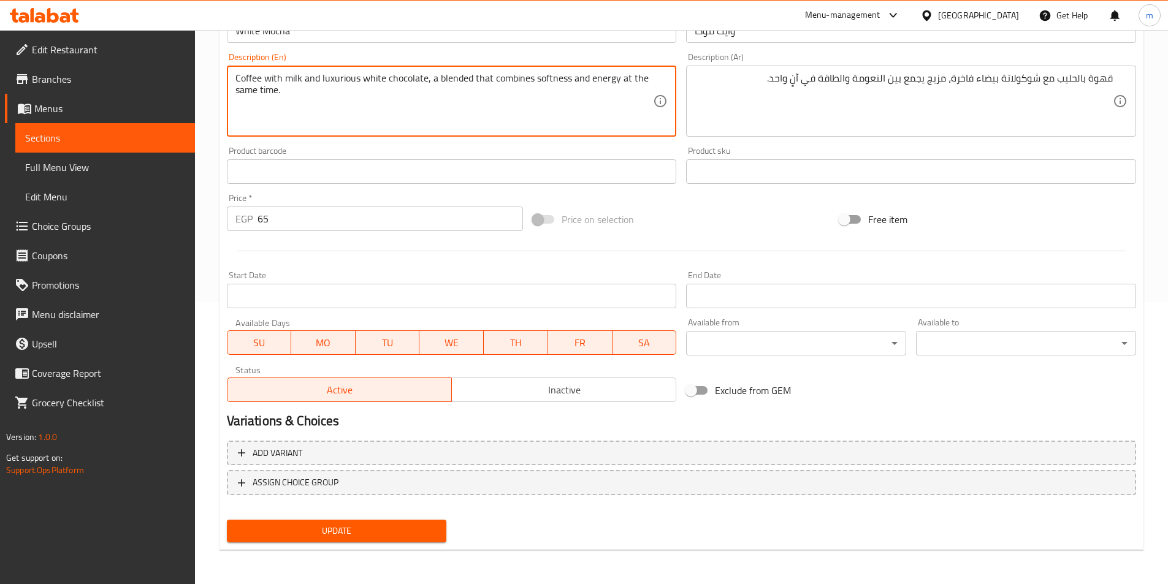
click at [435, 530] on span "Update" at bounding box center [337, 530] width 200 height 15
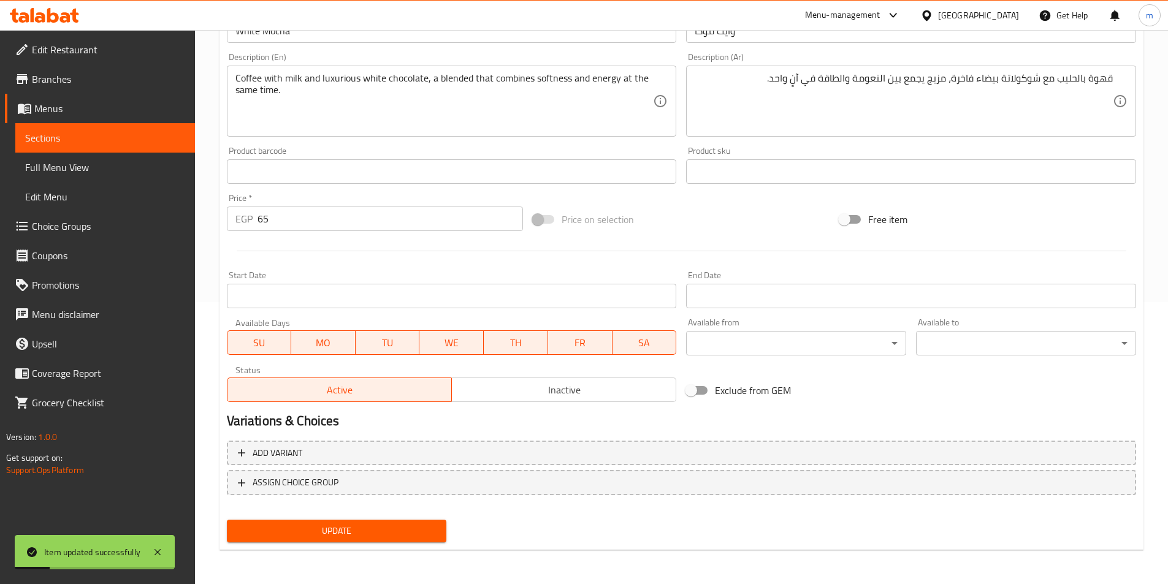
scroll to position [98, 0]
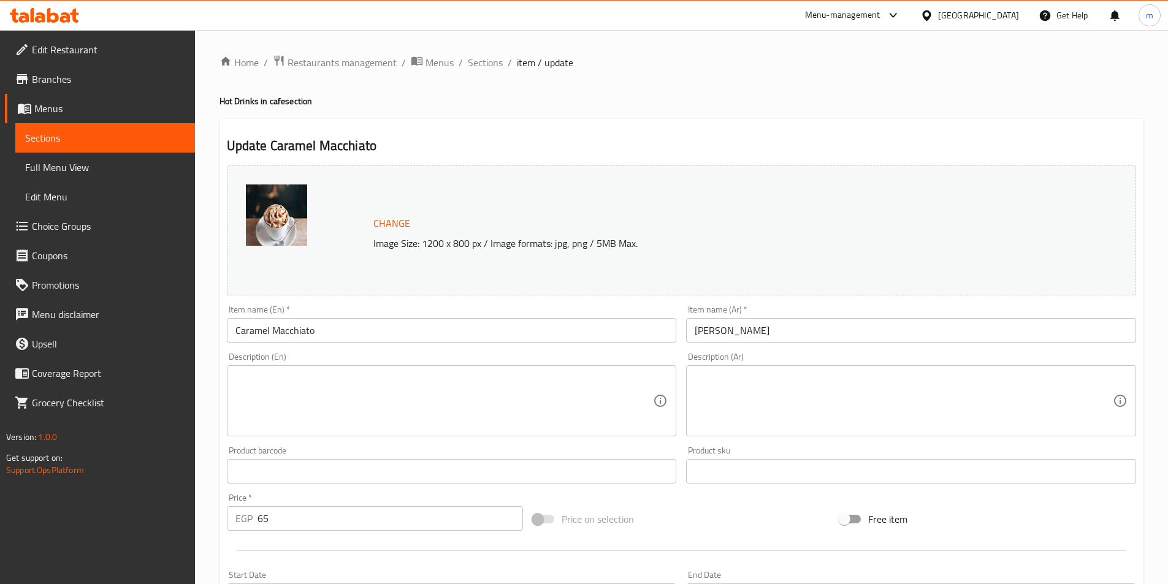
click at [877, 379] on textarea at bounding box center [903, 401] width 418 height 58
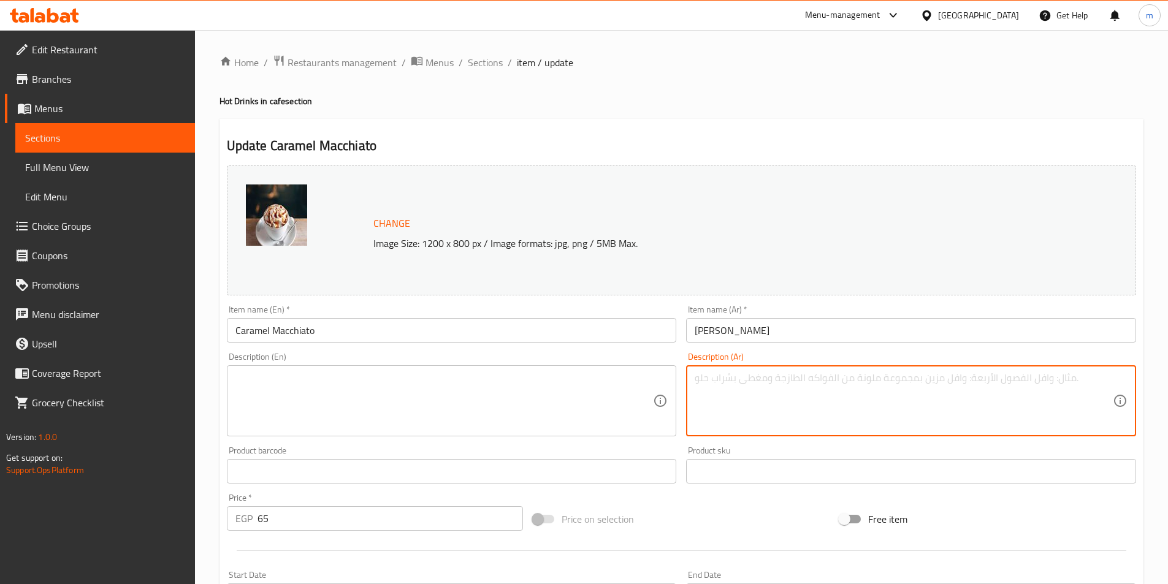
paste textarea "قهوة بالحليب مزينة بطبقة كراميل ذائب، بطعم ساحر يجمع الحلاوة بالقوة."
type textarea "قهوة بالحليب مزينة بطبقة كراميل ذائب، بطعم ساحر يجمع الحلاوة بالقوة."
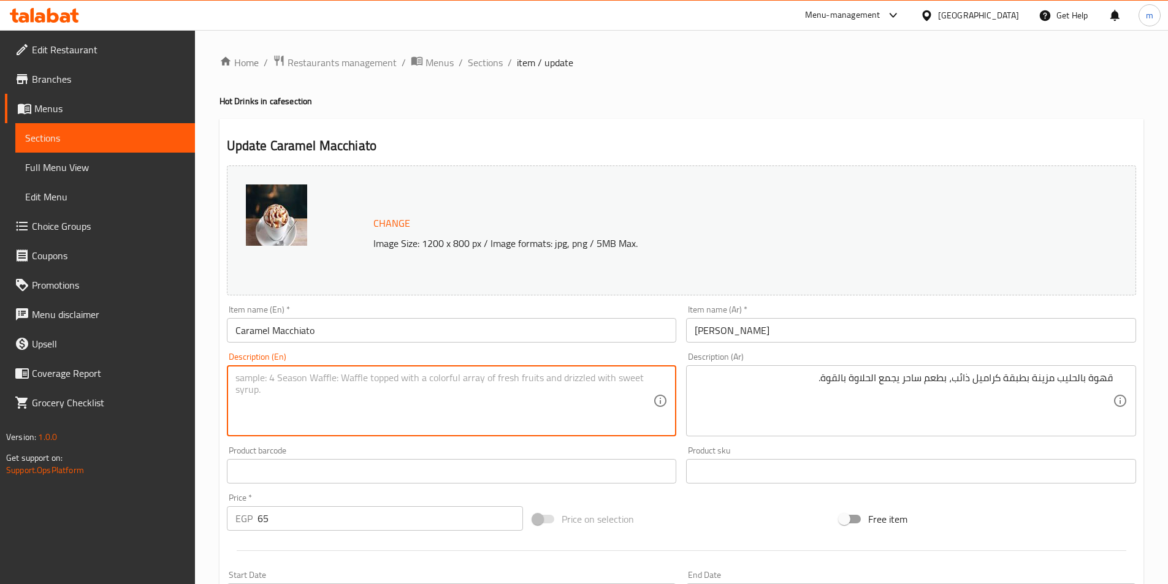
click at [611, 407] on textarea at bounding box center [444, 401] width 418 height 58
paste textarea "Coffee with milk topped with a layer of melted caramel, with a magical taste th…"
click at [1031, 378] on textarea "قهوة بالحليب مزينة بطبقة كراميل ذائب، بطعم ساحر يجمع الحلاوة بالقوة." at bounding box center [903, 401] width 418 height 58
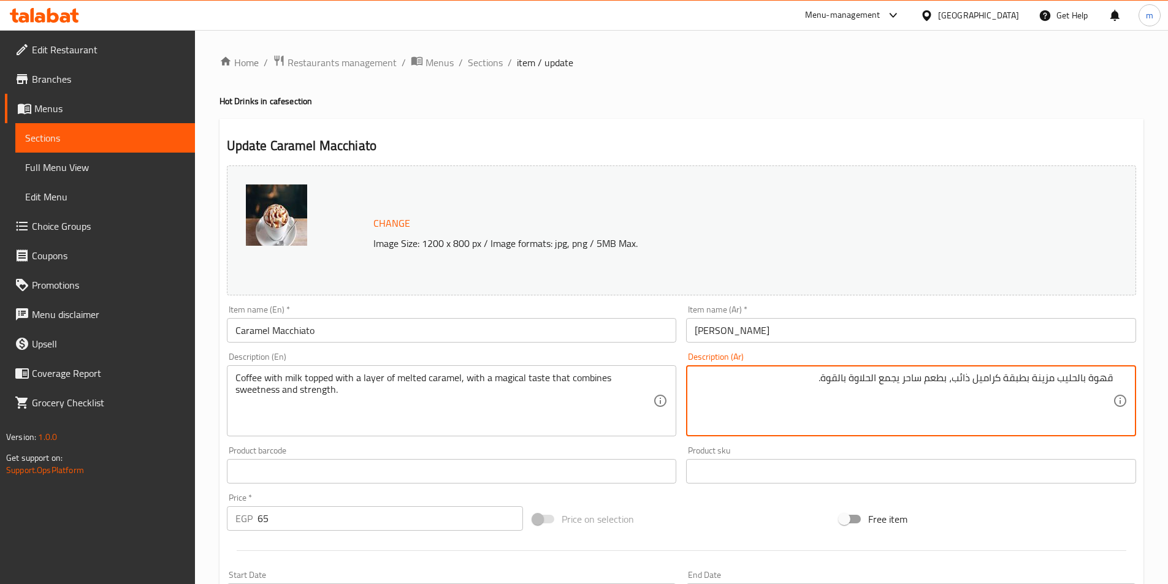
click at [1032, 380] on textarea "قهوة بالحليب مزينة بطبقة كراميل ذائب، بطعم ساحر يجمع الحلاوة بالقوة." at bounding box center [903, 401] width 418 height 58
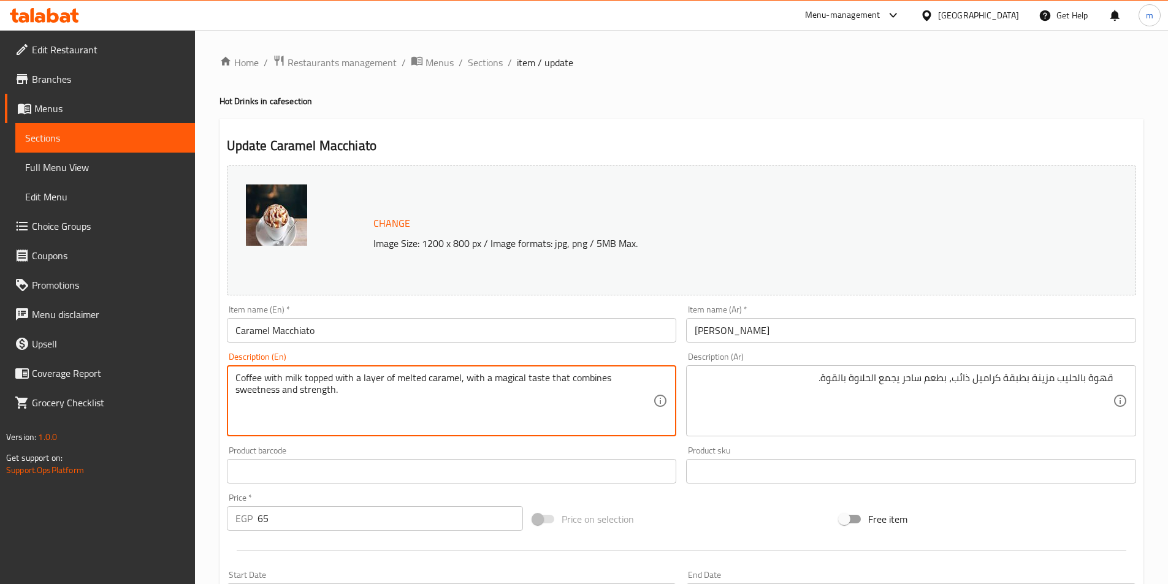
paste textarea "Garnished"
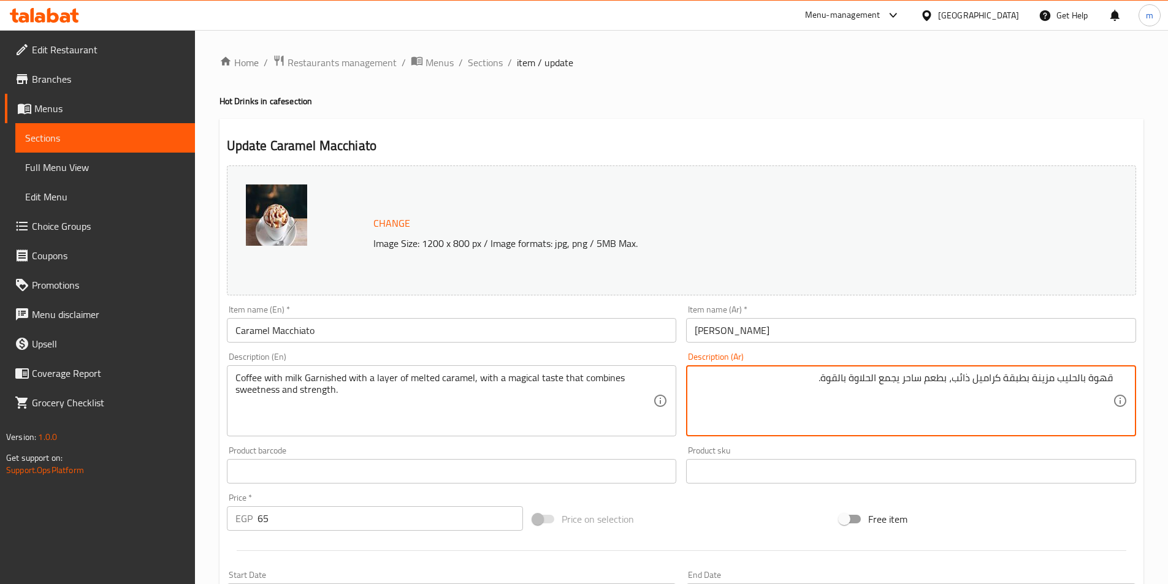
drag, startPoint x: 921, startPoint y: 374, endPoint x: 904, endPoint y: 380, distance: 18.0
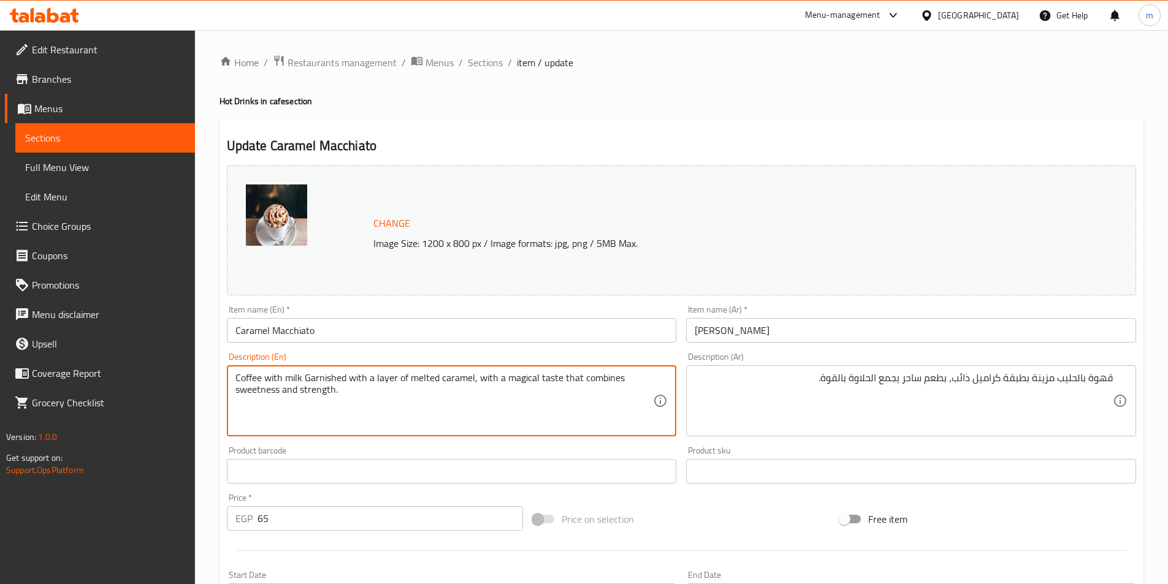
click at [506, 382] on textarea "Coffee with milk Garnished with a layer of melted caramel, with a magical taste…" at bounding box center [444, 401] width 418 height 58
paste textarea "charming"
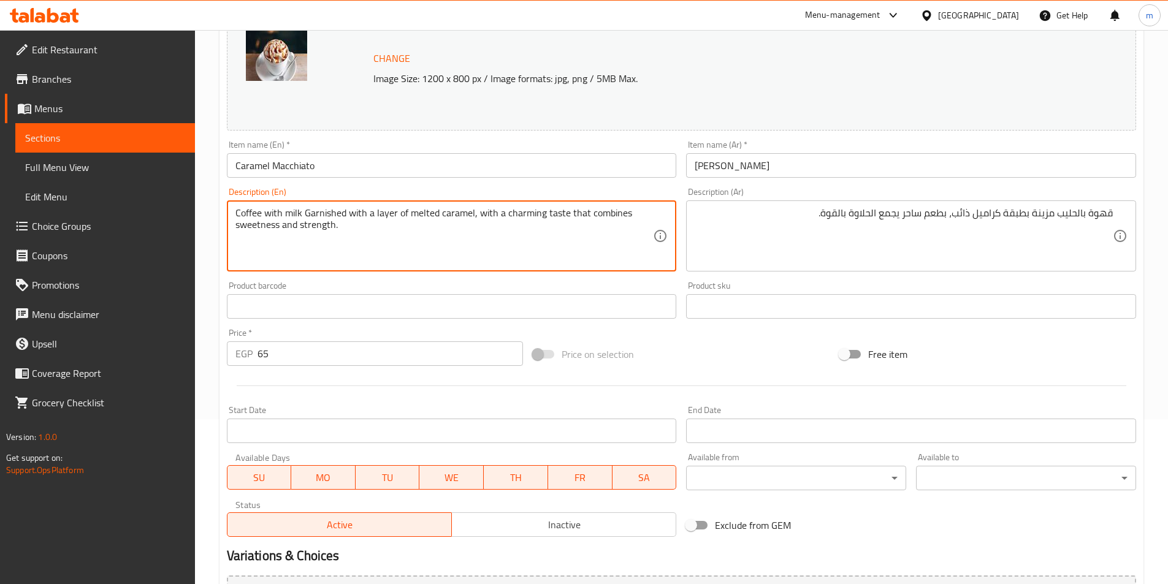
scroll to position [300, 0]
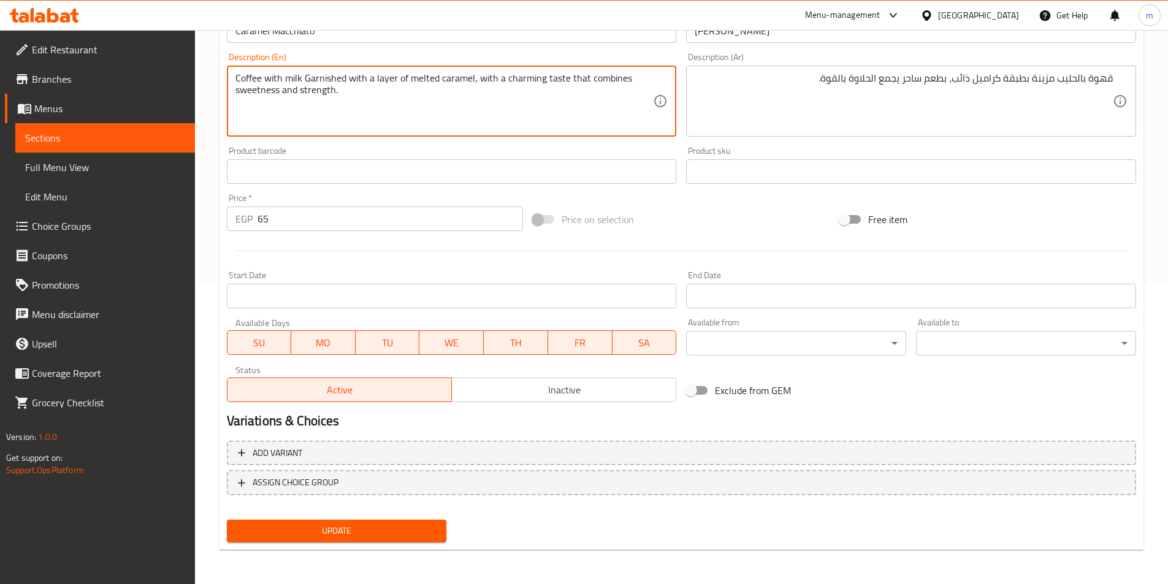
type textarea "Coffee with milk Garnished with a layer of melted caramel, with a charming tast…"
click at [418, 536] on span "Update" at bounding box center [337, 530] width 200 height 15
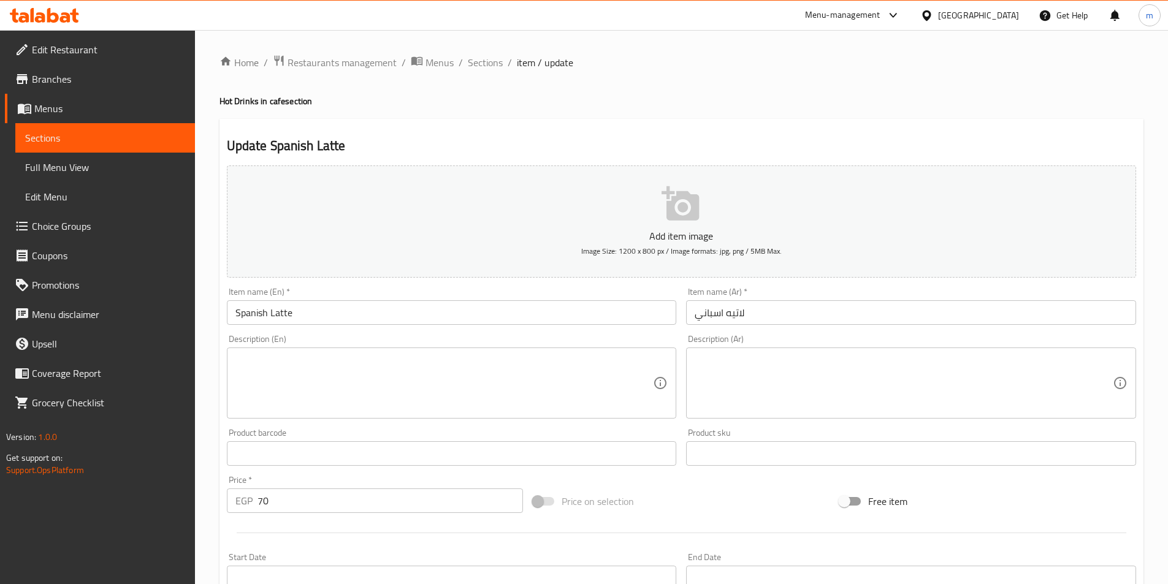
click at [928, 363] on textarea at bounding box center [903, 383] width 418 height 58
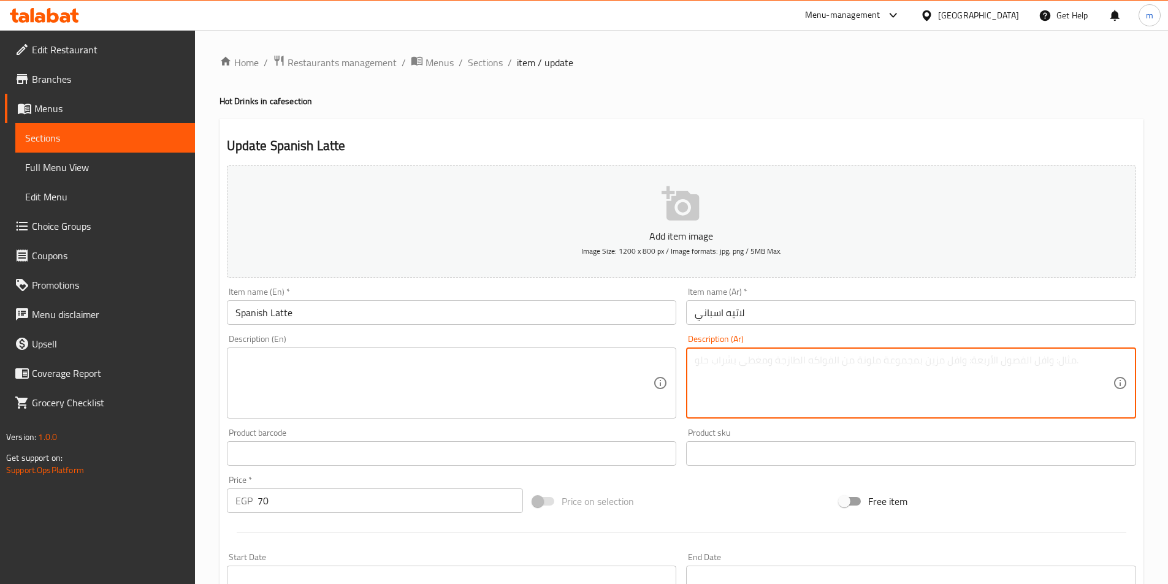
paste textarea "لاتيه كلاسيكي ممزوج بالحليب المكثف المحلى، بطعم غني وكريمي محبب."
type textarea "لاتيه كلاسيكي ممزوج بالحليب المكثف المحلى، بطعم غني وكريمي محبب."
click at [577, 384] on textarea at bounding box center [444, 383] width 418 height 58
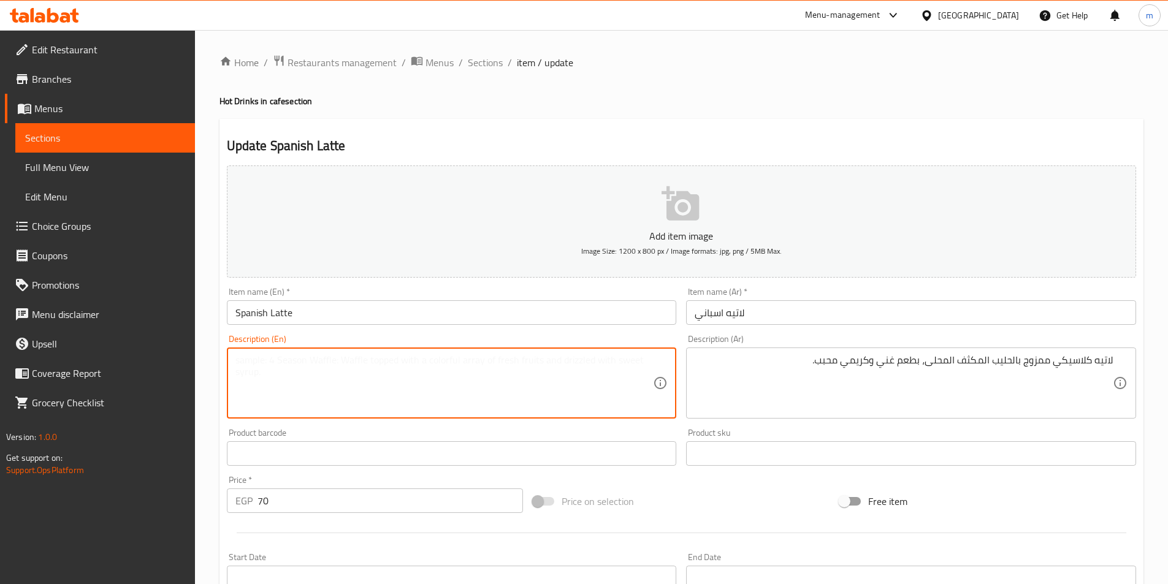
paste textarea "Classic latte blended with sweetened condensed milk, with a rich and creamy fla…"
type textarea "Classic latte blended with sweetened condensed milk, with a rich and creamy fla…"
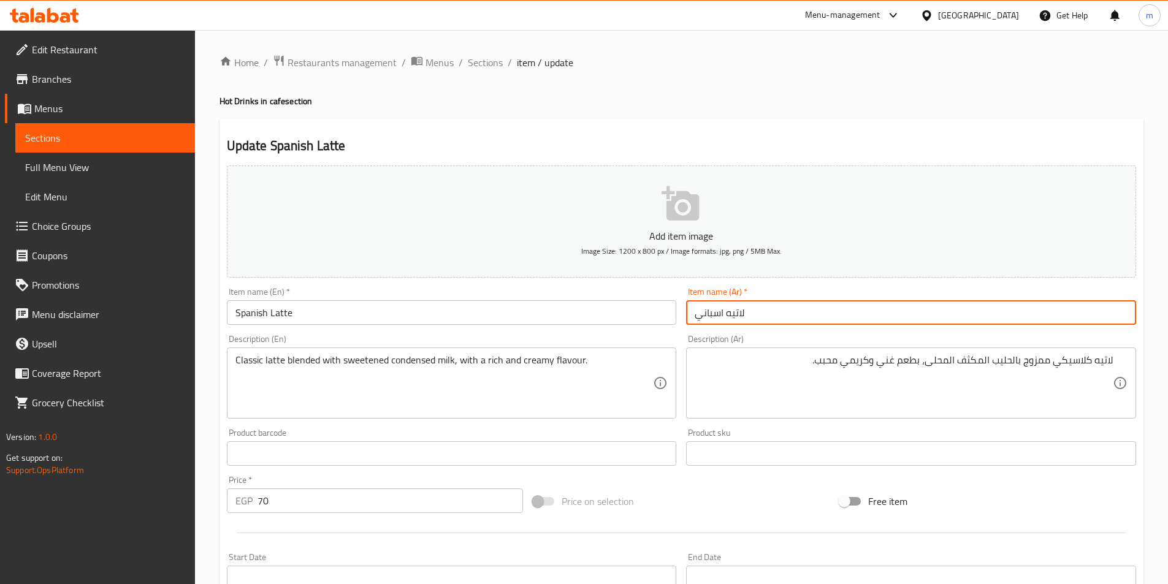
click at [780, 316] on input "لاتيه اسباني" at bounding box center [911, 312] width 450 height 25
paste input "سبانش لاتيه"
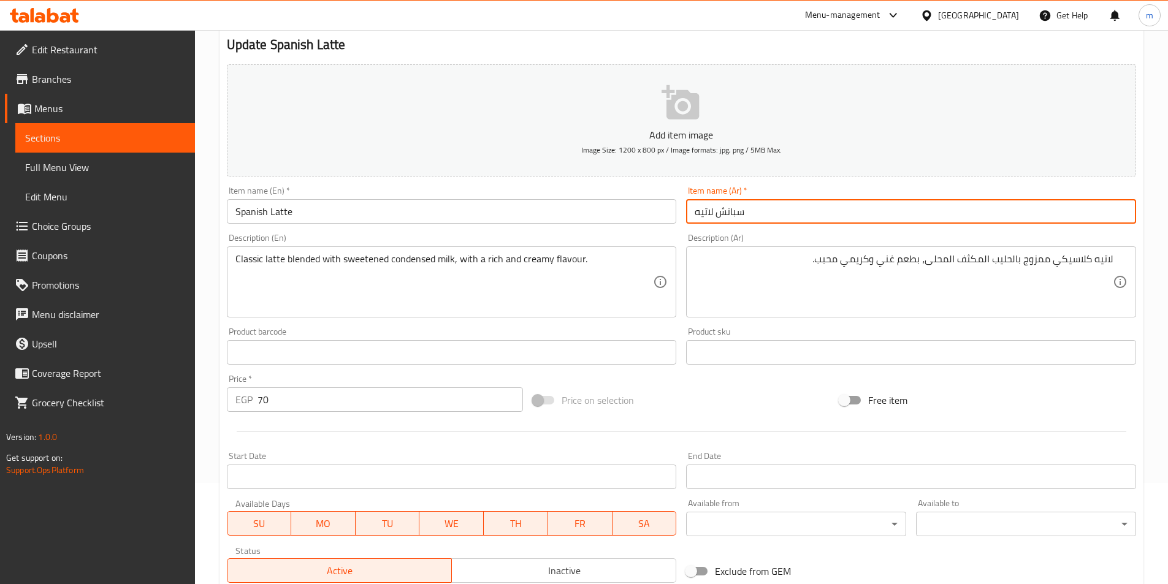
scroll to position [245, 0]
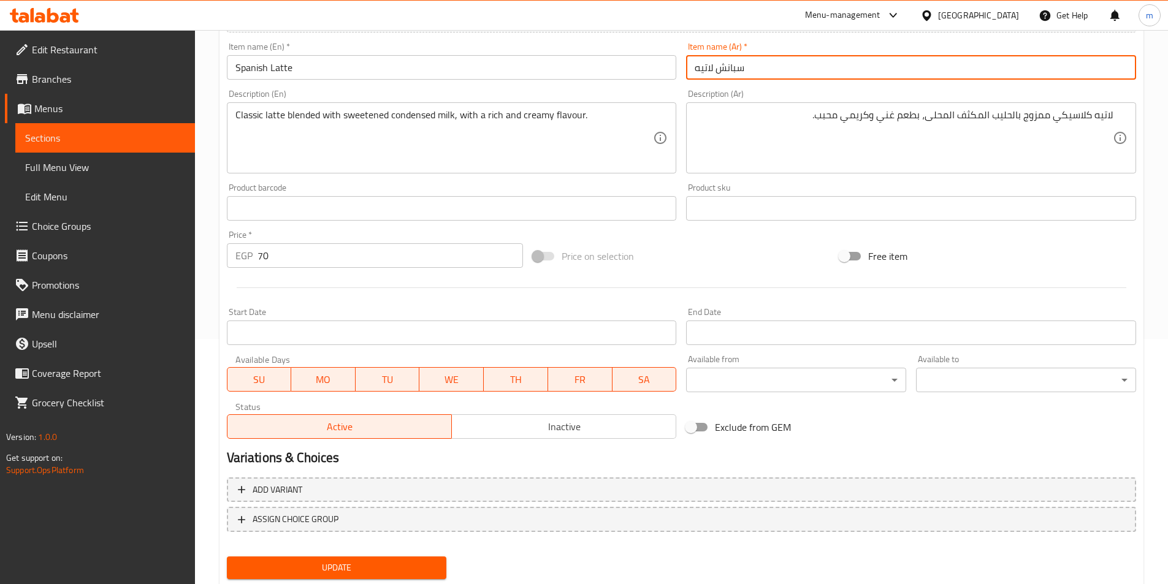
type input "سبانش لاتيه"
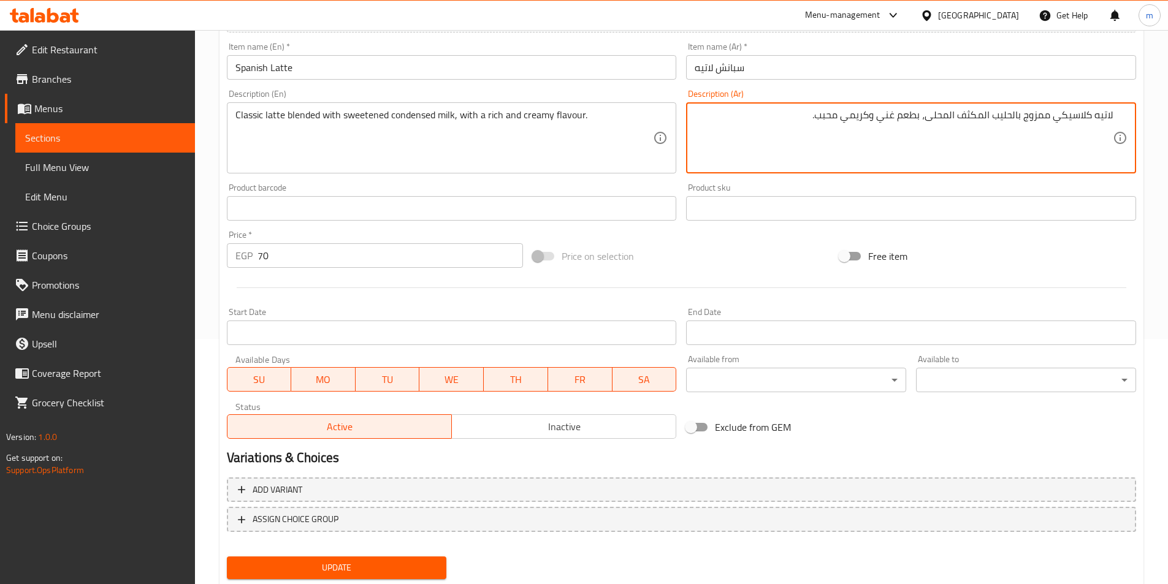
drag, startPoint x: 921, startPoint y: 113, endPoint x: 819, endPoint y: 108, distance: 101.9
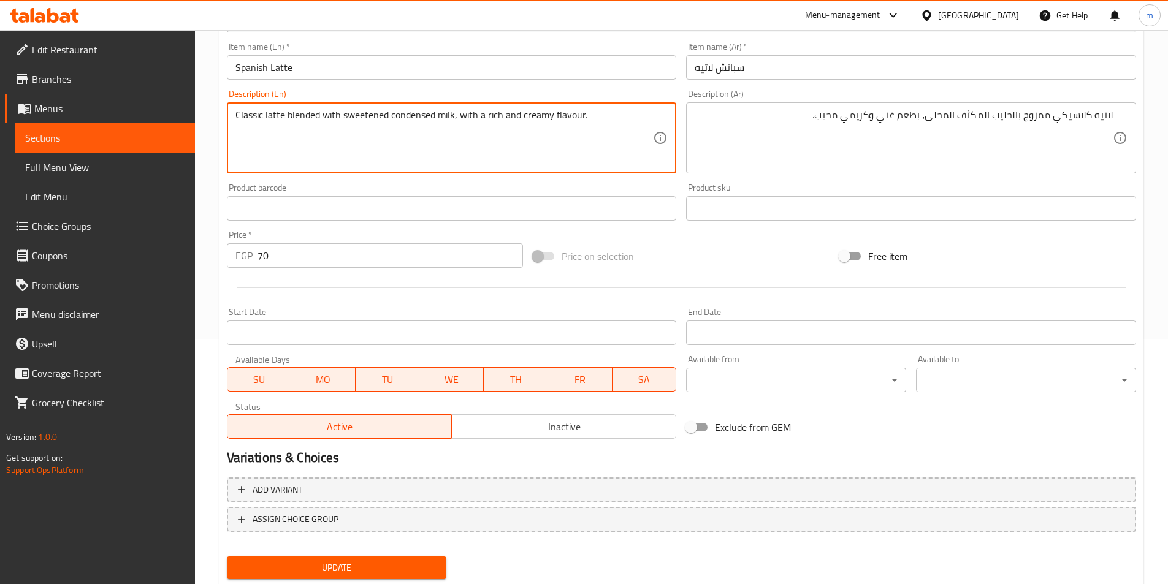
drag, startPoint x: 457, startPoint y: 112, endPoint x: 596, endPoint y: 113, distance: 138.5
paste textarea "With a rich, creamy, and lovable taste"
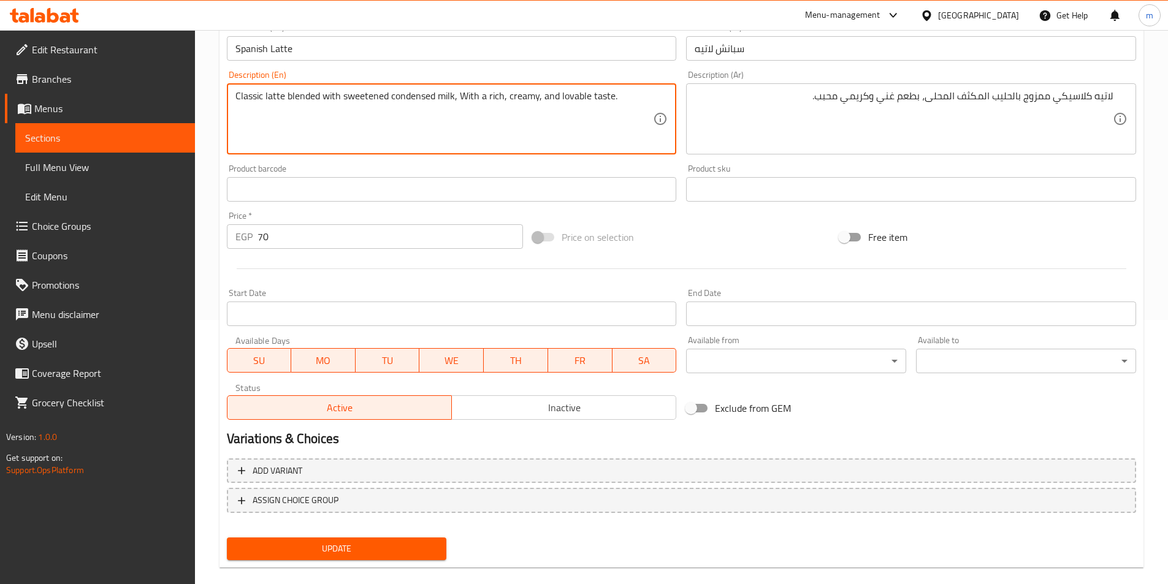
scroll to position [282, 0]
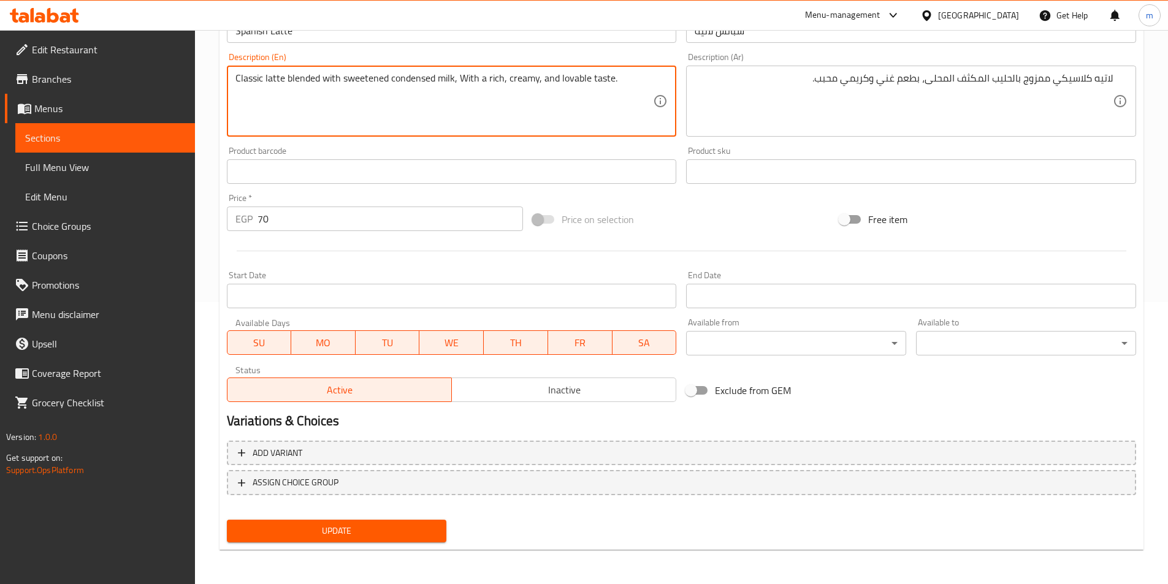
type textarea "Classic latte blended with sweetened condensed milk, With a rich, creamy, and l…"
click at [322, 536] on span "Update" at bounding box center [337, 530] width 200 height 15
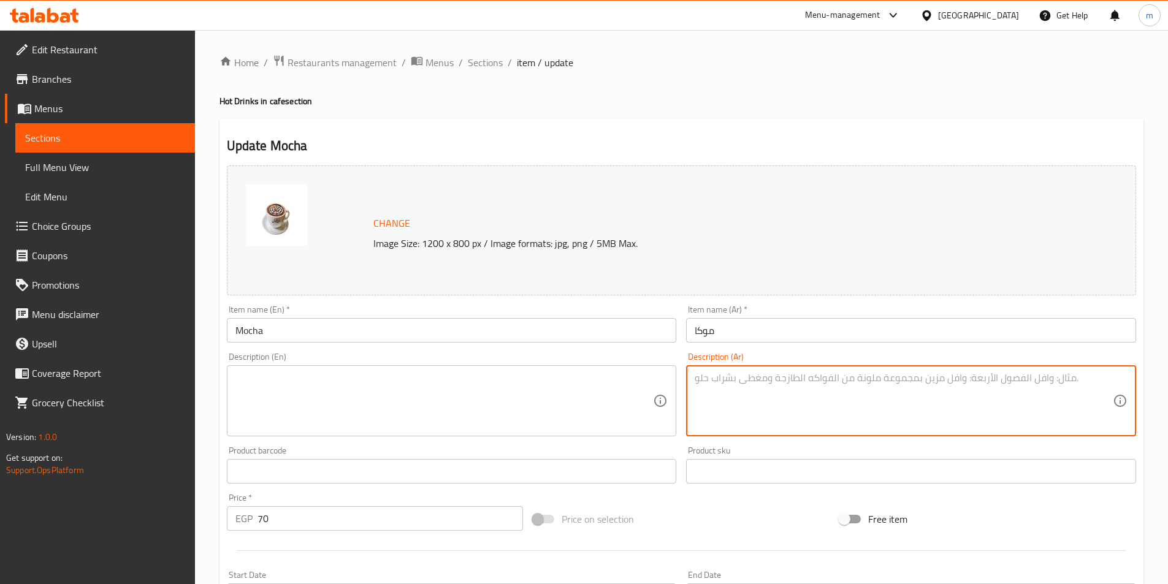
click at [751, 394] on textarea at bounding box center [903, 401] width 418 height 58
paste textarea "قهوة ممزوجة بشوكولاتة داكنة، نكهة قوية متوازنة بين مرارة القهوة وحلاوة الكاكاو."
type textarea "قهوة ممزوجة بشوكولاتة داكنة، نكهة قوية متوازنة بين مرارة القهوة وحلاوة الكاكاو."
click at [598, 375] on textarea at bounding box center [444, 401] width 418 height 58
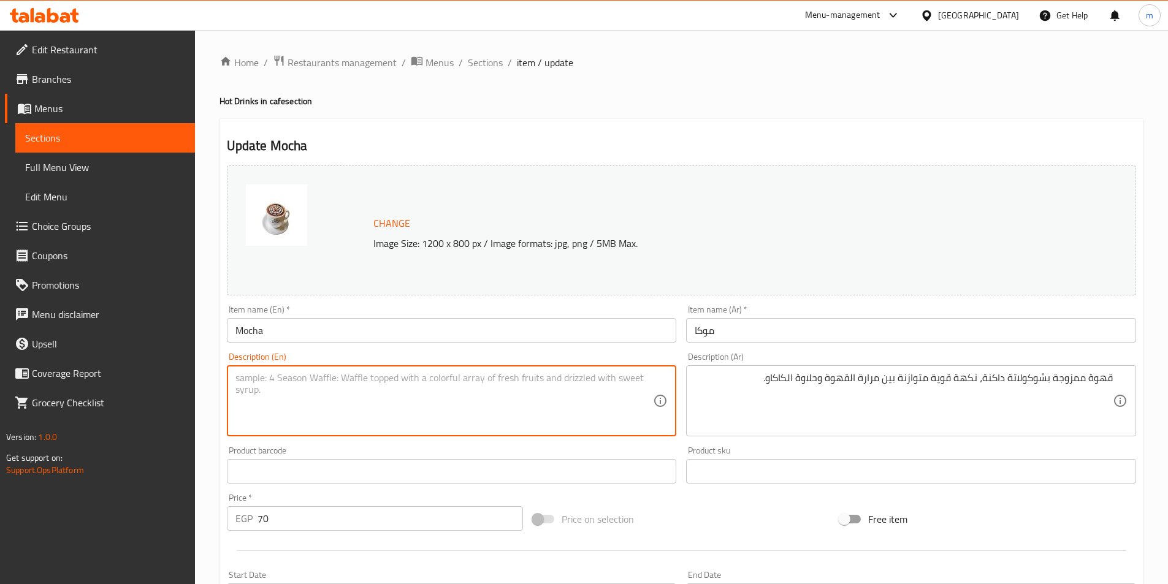
paste textarea "Coffee blended with dark chocolate, a strong flavor balanced between the bitter…"
type textarea "Coffee blended with dark chocolate, a strong flavor balanced between the bitter…"
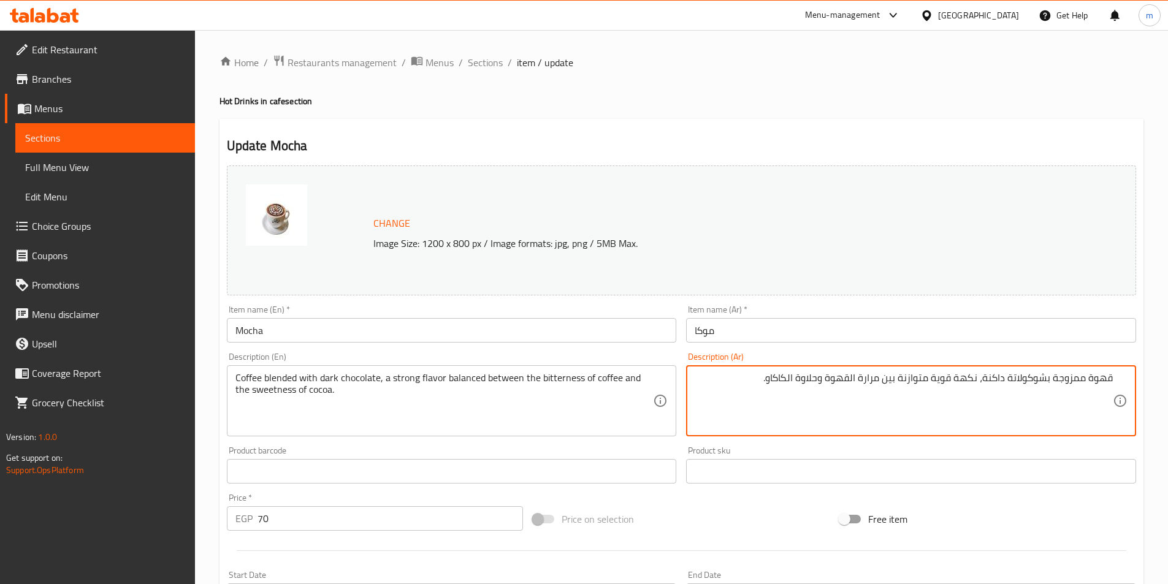
drag, startPoint x: 860, startPoint y: 379, endPoint x: 880, endPoint y: 381, distance: 20.3
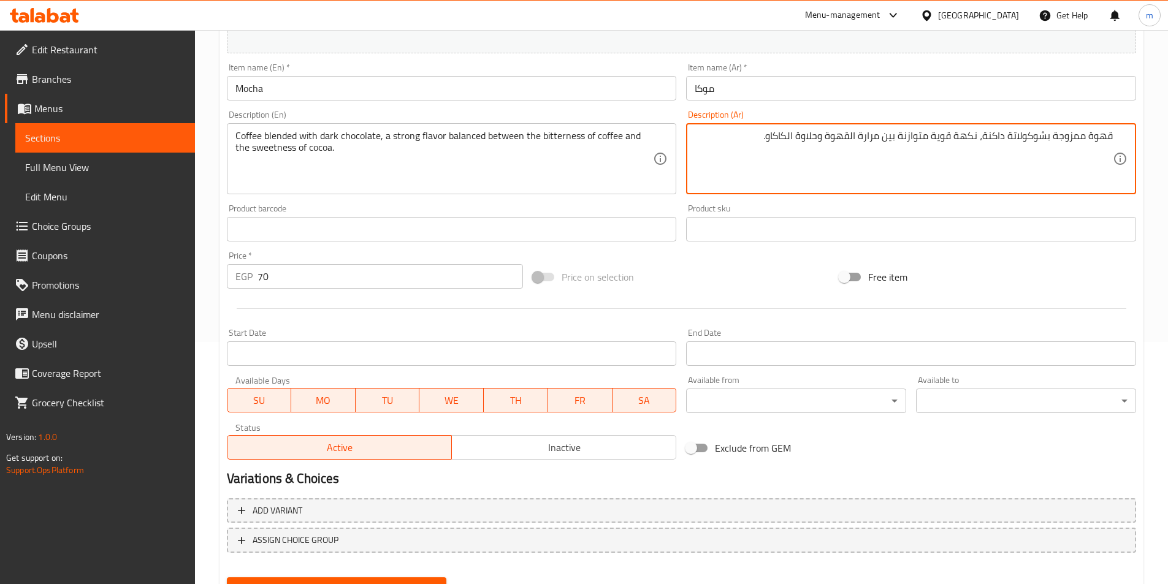
scroll to position [300, 0]
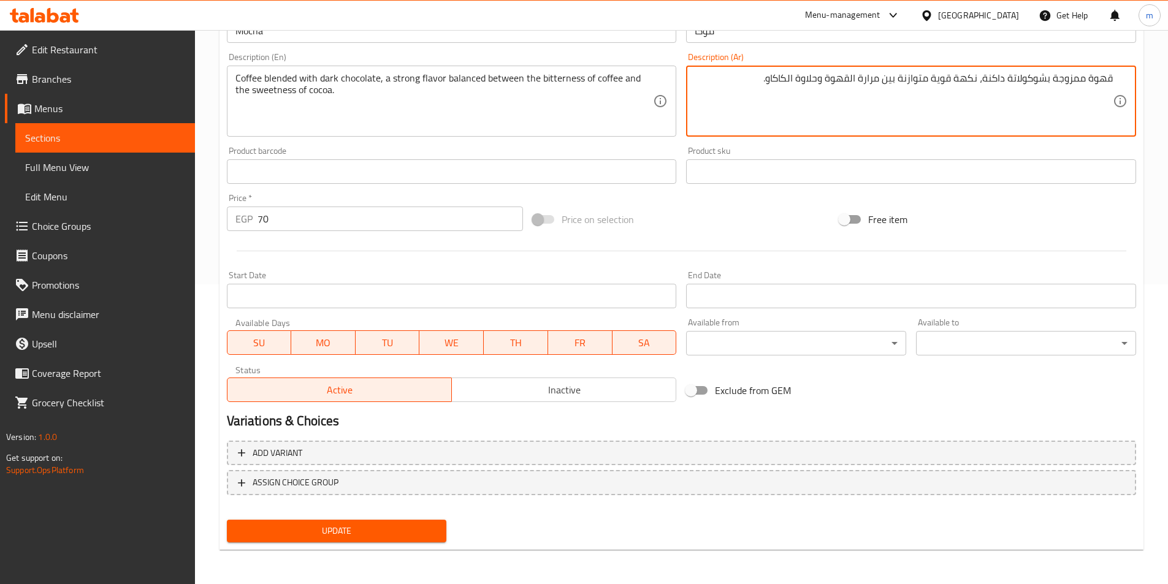
click at [409, 536] on span "Update" at bounding box center [337, 530] width 200 height 15
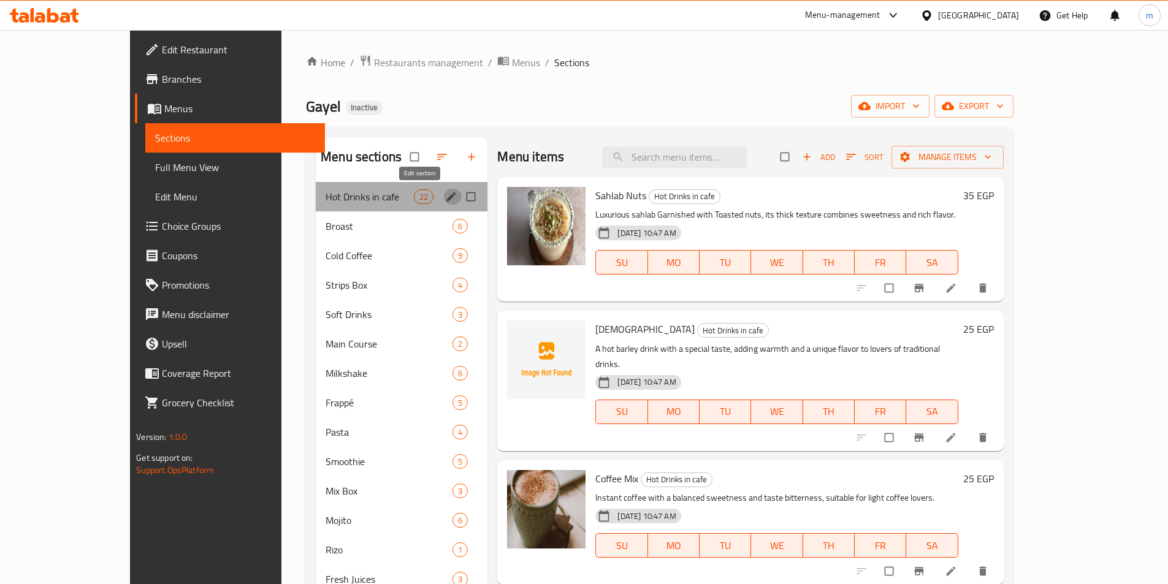
click at [445, 198] on icon "edit" at bounding box center [451, 197] width 12 height 12
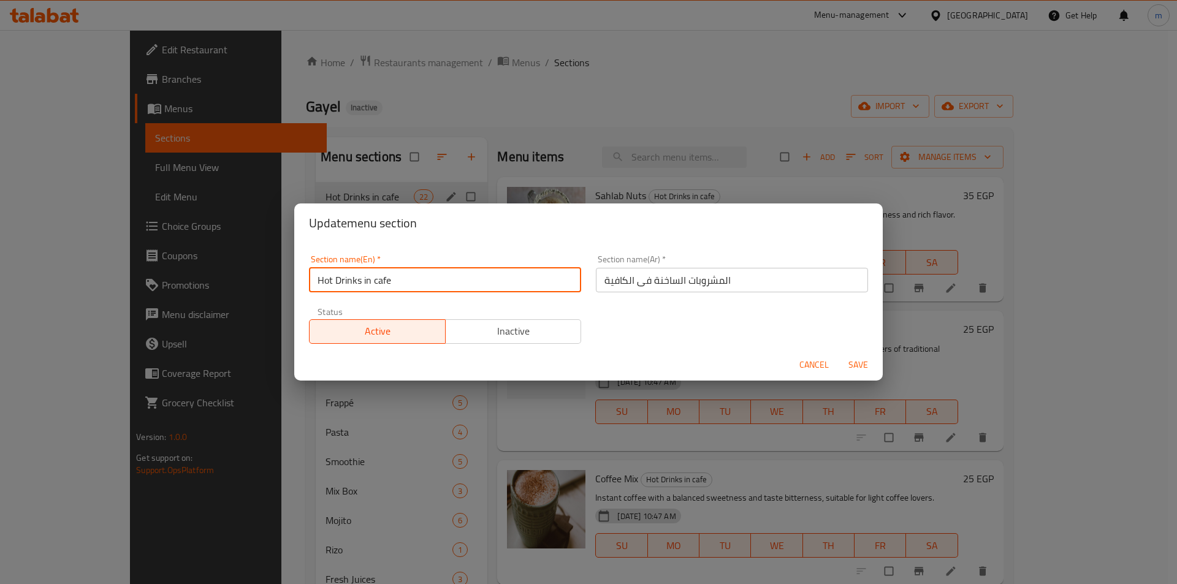
click at [484, 276] on input "Hot Drinks in cafe" at bounding box center [445, 280] width 272 height 25
click at [746, 272] on input "المشروبات الساخنة فى الكافية" at bounding box center [732, 280] width 272 height 25
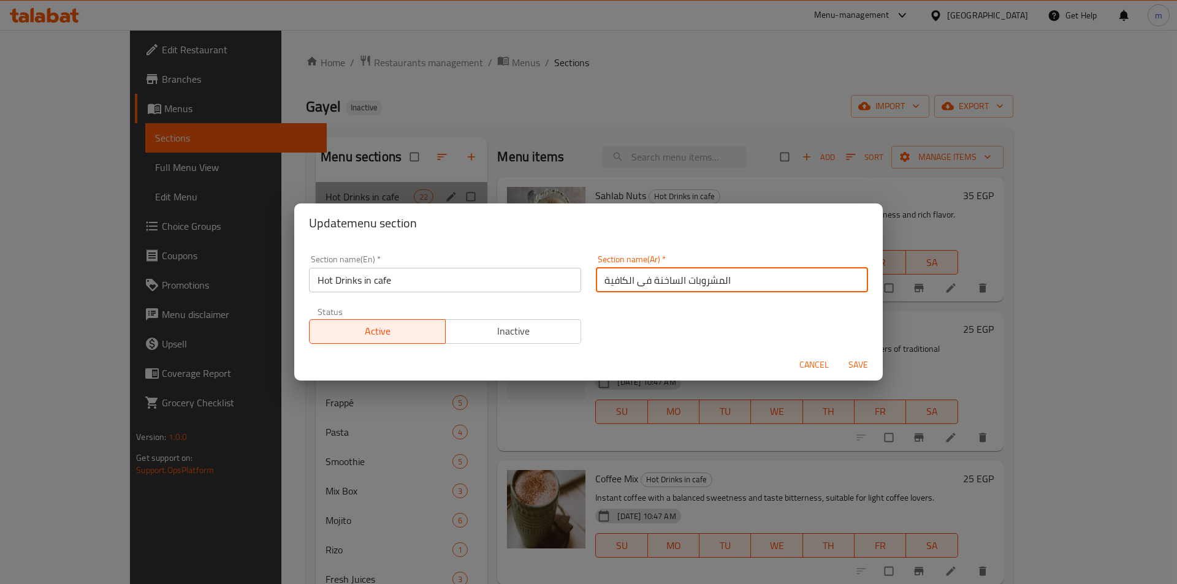
click at [746, 272] on input "المشروبات الساخنة فى الكافية" at bounding box center [732, 280] width 272 height 25
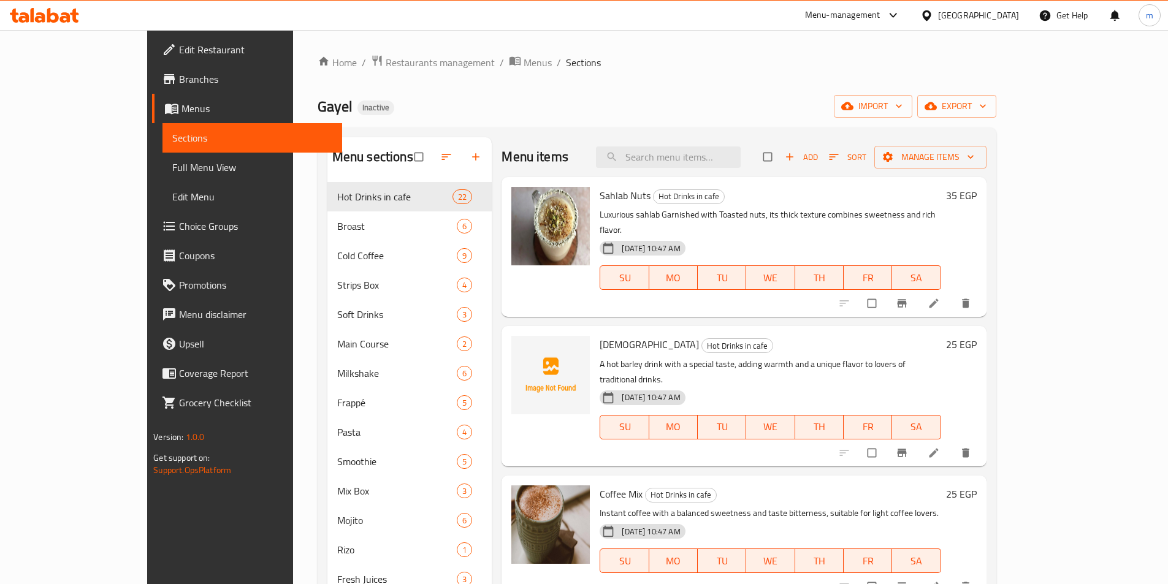
click at [731, 169] on div "Menu items Add Sort Manage items" at bounding box center [743, 157] width 484 height 40
click at [730, 169] on div "Menu items Add Sort Manage items" at bounding box center [743, 157] width 484 height 40
click at [727, 162] on input "search" at bounding box center [668, 156] width 145 height 21
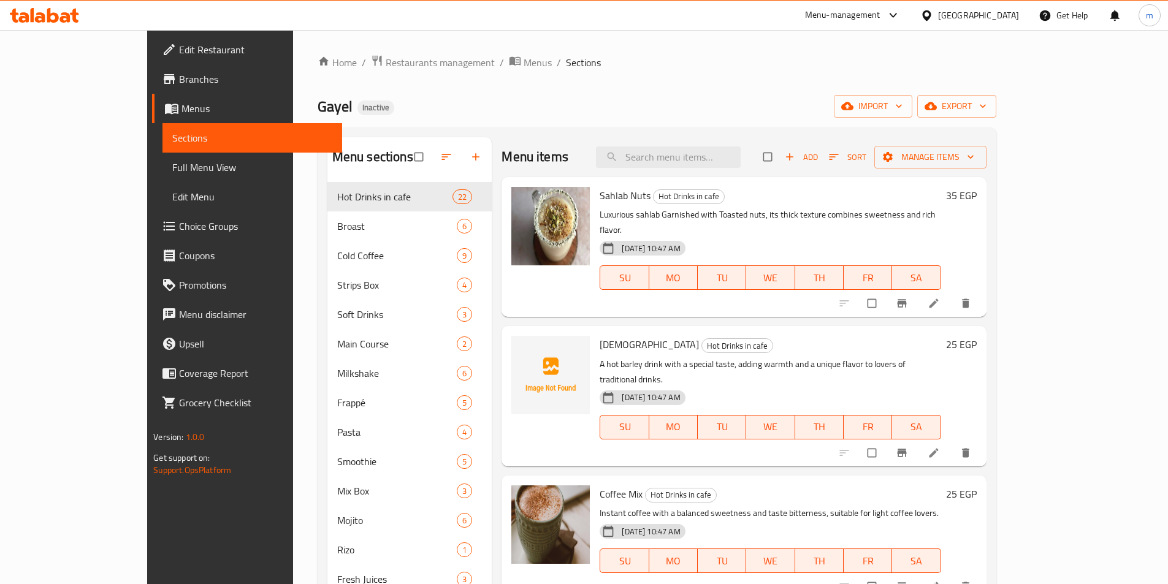
paste input "Classic Chicken"
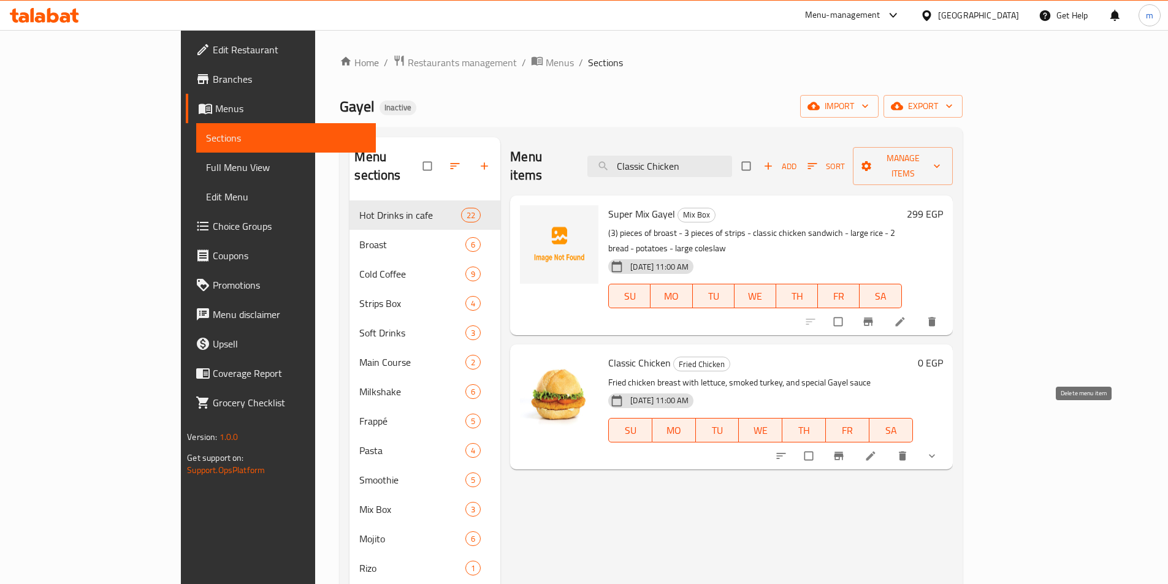
drag, startPoint x: 1080, startPoint y: 423, endPoint x: 1066, endPoint y: 436, distance: 18.2
click at [952, 439] on div "Menu items Classic Chicken Add Sort Manage items Super Mix Gayel Mix Box (3) pi…" at bounding box center [726, 480] width 452 height 686
click at [732, 156] on input "Classic Chicken" at bounding box center [659, 166] width 145 height 21
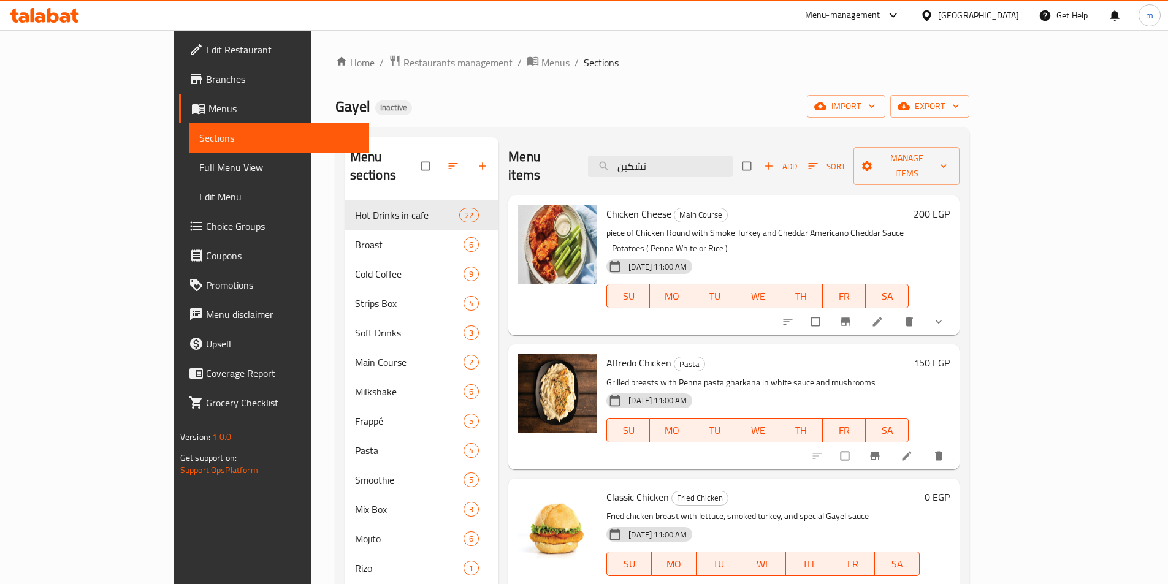
click at [691, 145] on div "Menu items تشكين Add Sort Manage items" at bounding box center [733, 166] width 451 height 58
click at [697, 156] on input "تشكين" at bounding box center [660, 166] width 145 height 21
paste input "جريلد"
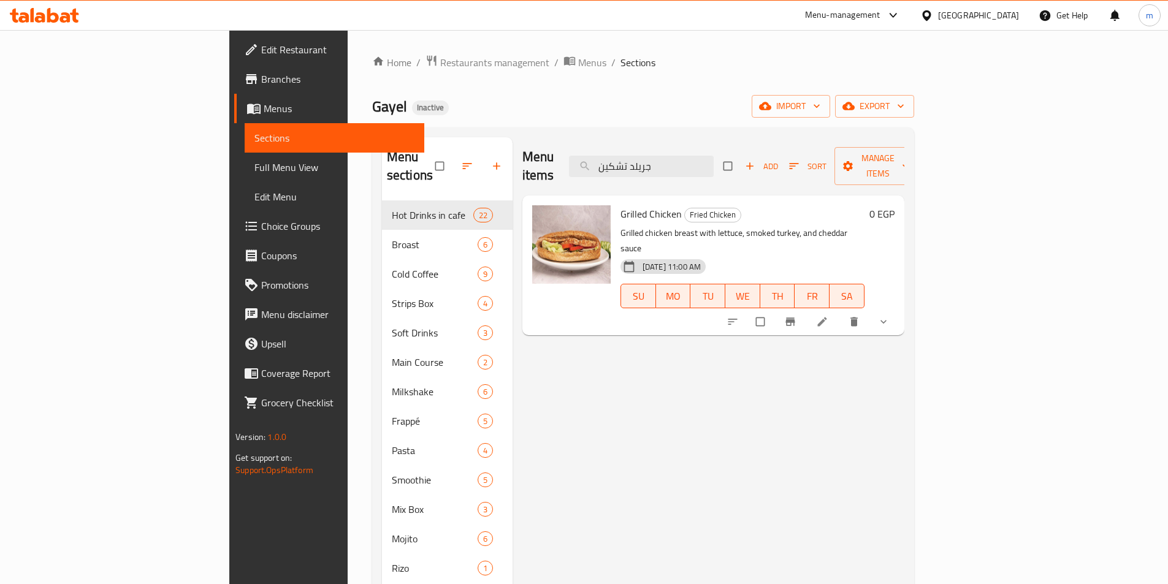
type input "جريلد تشكين"
click at [826, 317] on icon at bounding box center [821, 321] width 9 height 9
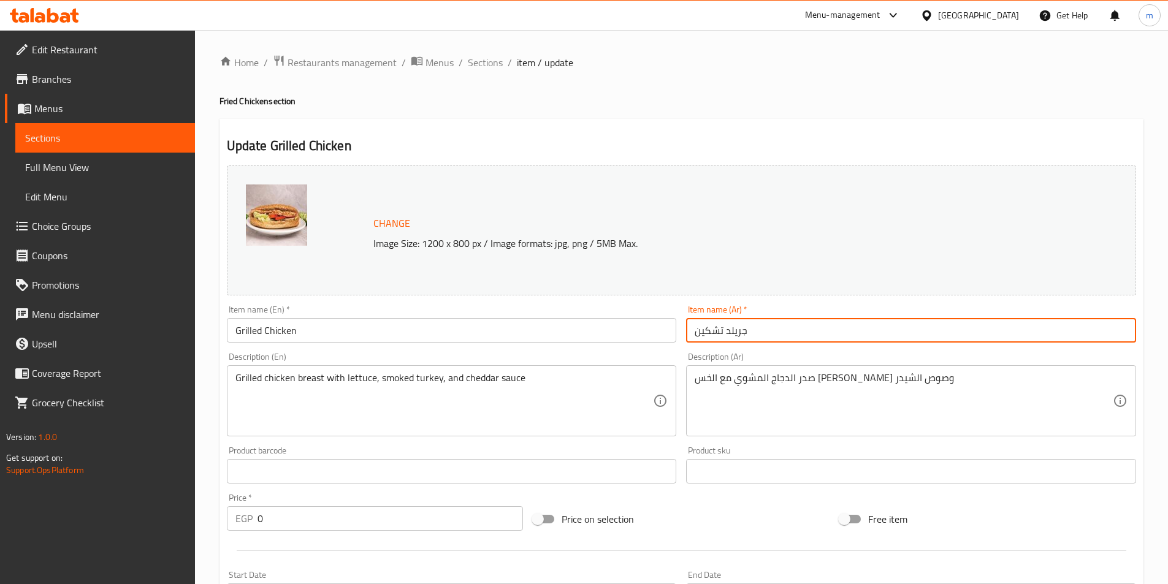
click at [703, 330] on input "جريلد تشكين" at bounding box center [911, 330] width 450 height 25
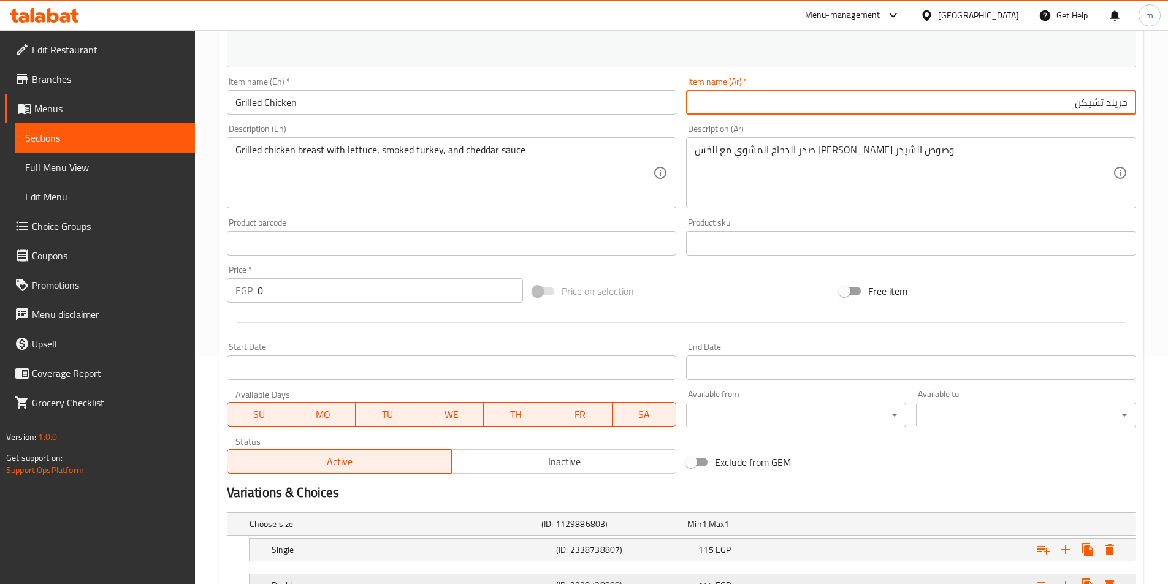
scroll to position [363, 0]
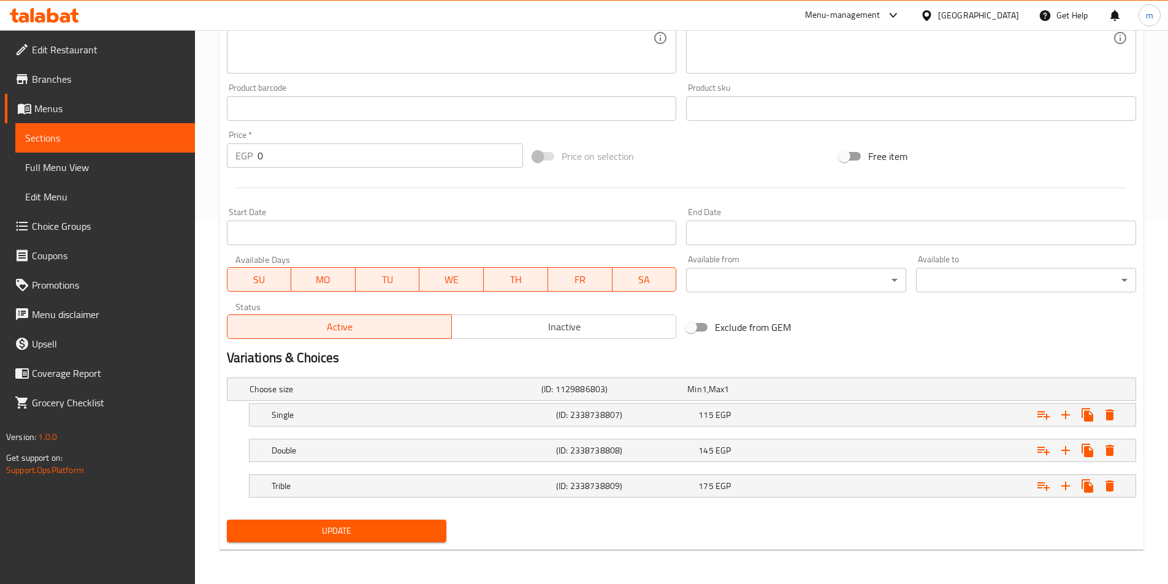
type input "جريلد تشيكن"
click at [393, 536] on span "Update" at bounding box center [337, 530] width 200 height 15
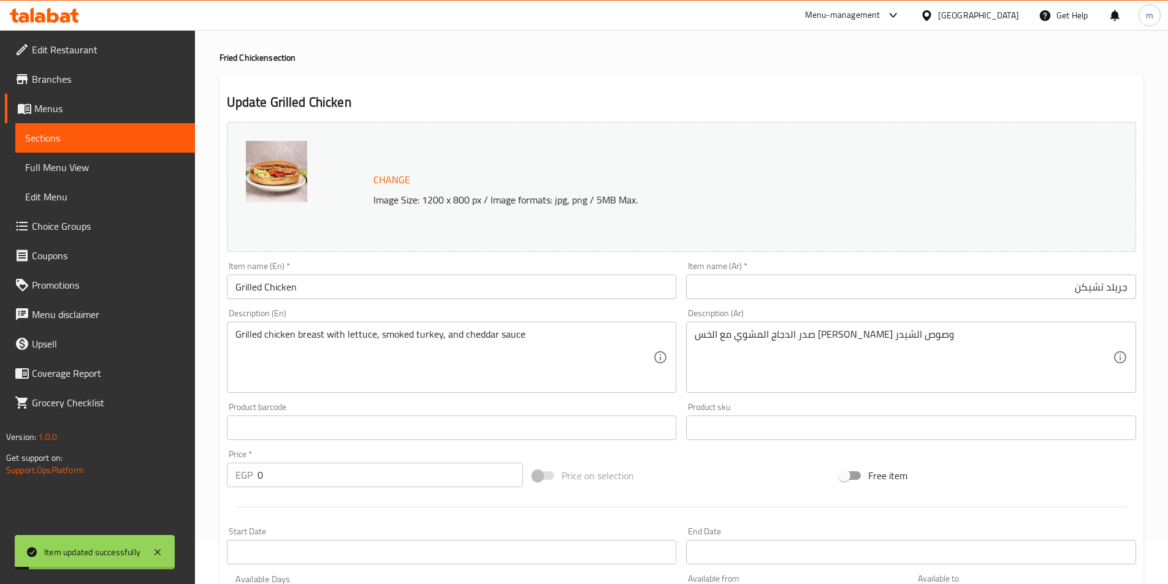
scroll to position [0, 0]
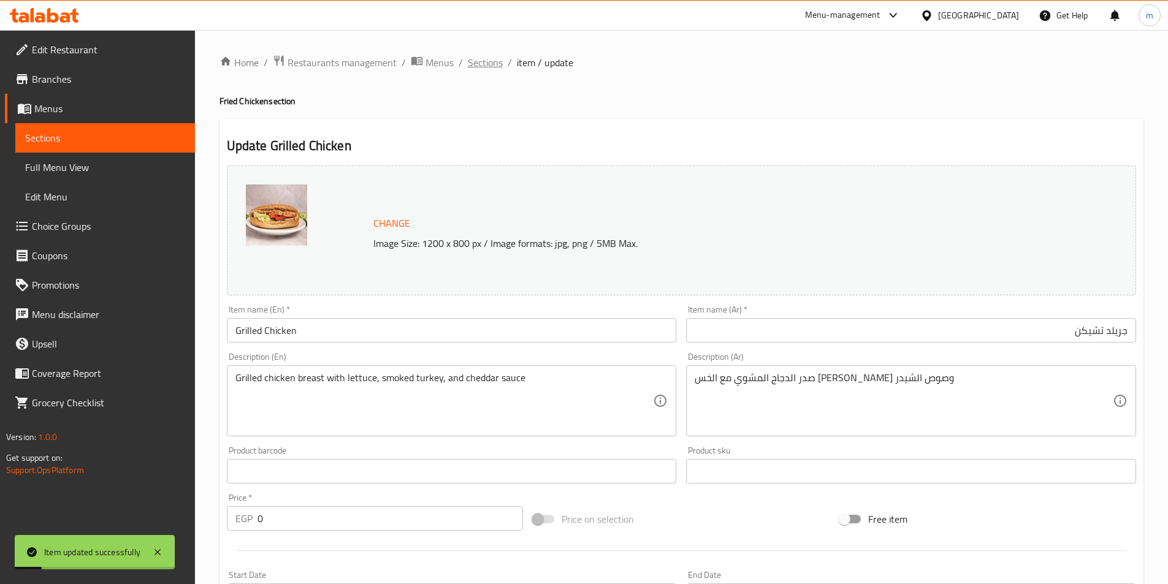
click at [495, 58] on span "Sections" at bounding box center [485, 62] width 35 height 15
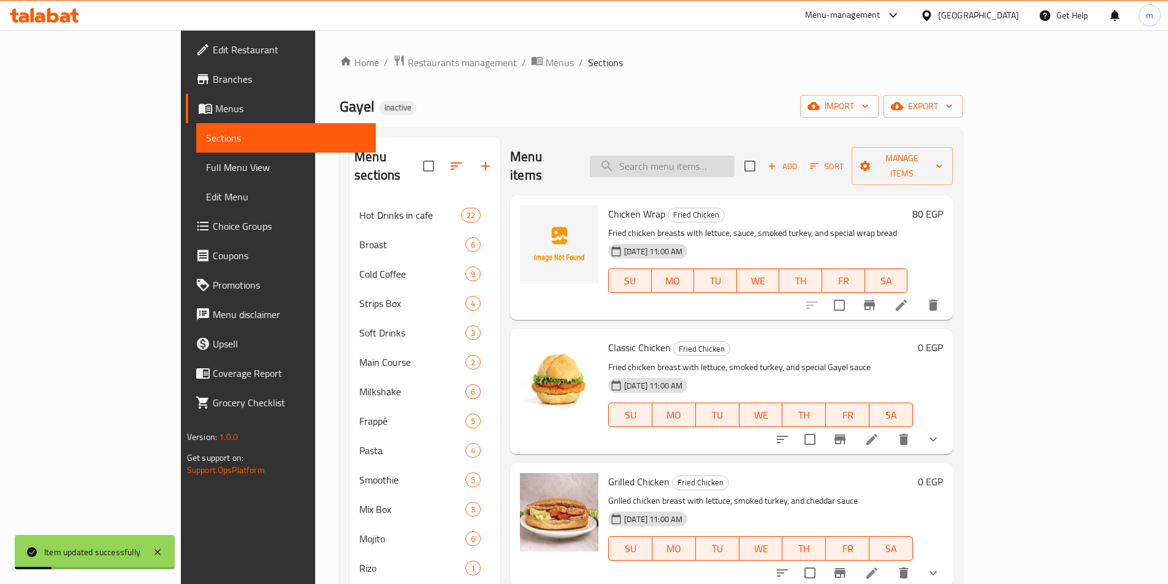
click at [734, 156] on input "search" at bounding box center [662, 166] width 145 height 21
paste input "تشيكن بلو تشيز"
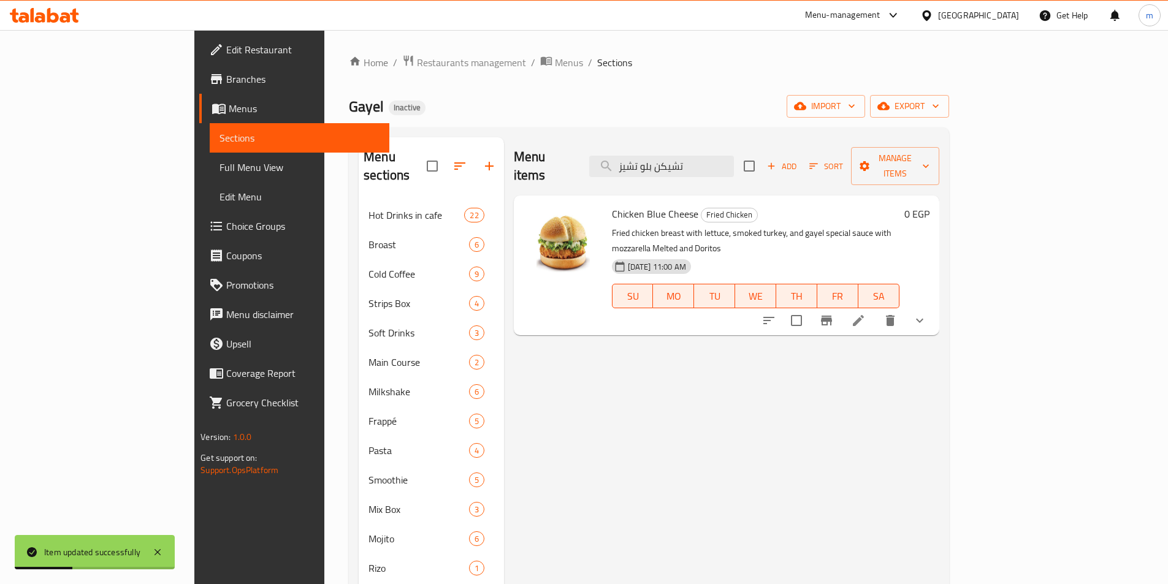
type input "تشيكن بلو تشيز"
click at [875, 309] on li at bounding box center [858, 320] width 34 height 22
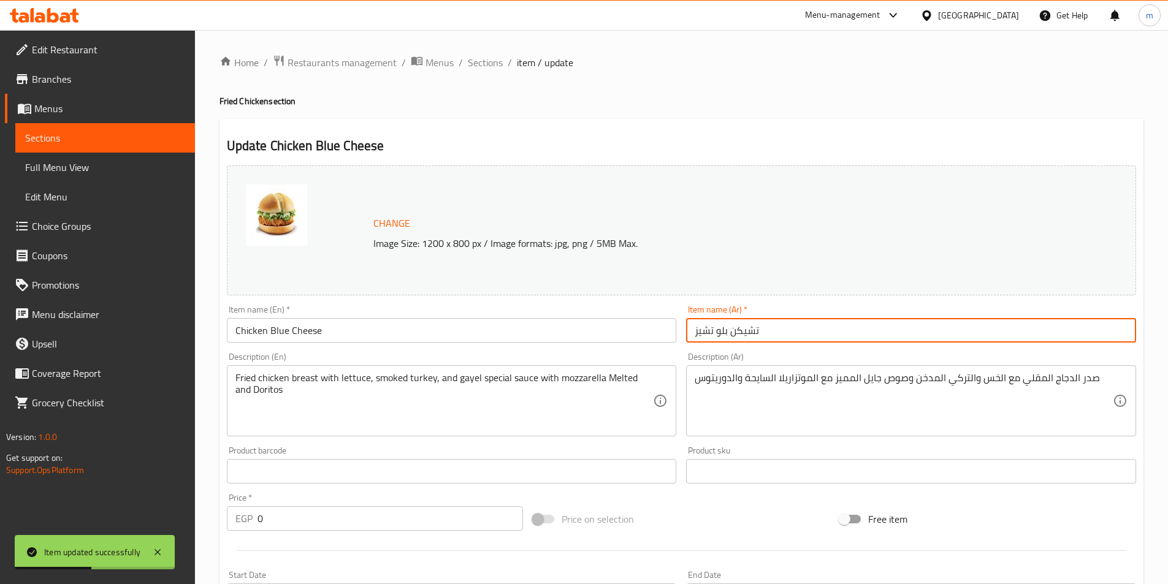
click at [732, 330] on input "تشيكن بلو تشيز" at bounding box center [911, 330] width 450 height 25
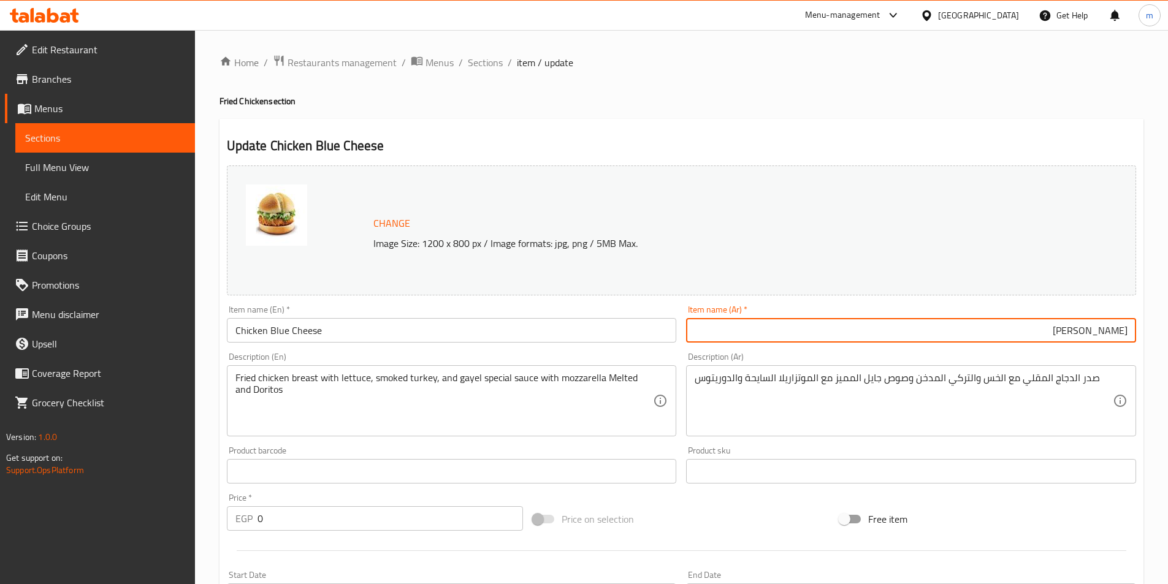
type input "تشيكن بلو تشيز"
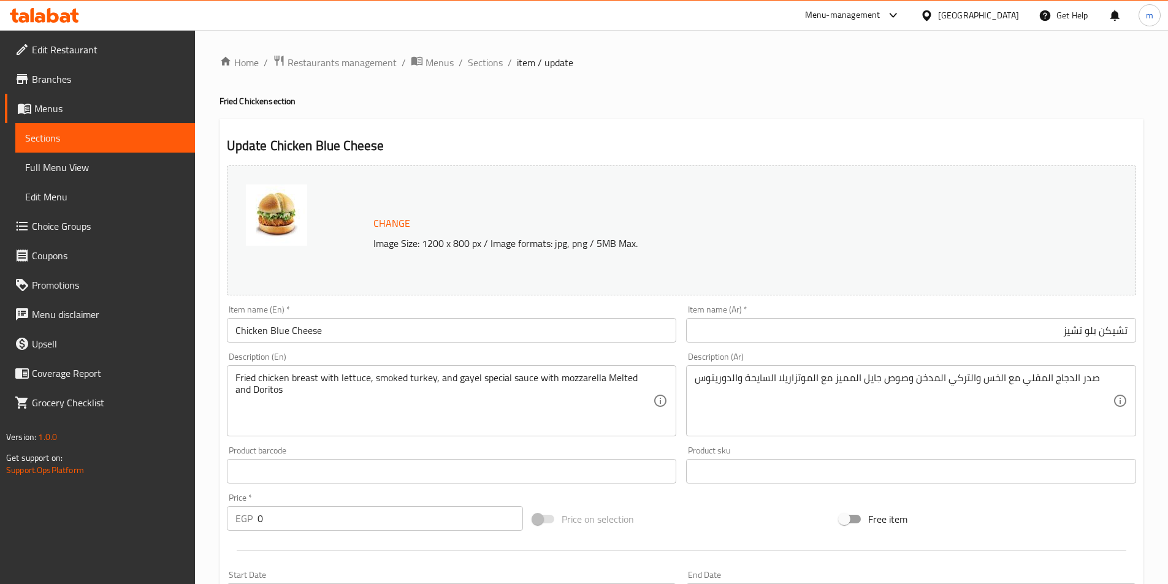
click at [500, 51] on div "Home / Restaurants management / Menus / Sections / item / update Fried Chicken …" at bounding box center [681, 488] width 973 height 917
click at [491, 75] on div "Home / Restaurants management / Menus / Sections / item / update Fried Chicken …" at bounding box center [681, 489] width 924 height 868
click at [492, 64] on span "Sections" at bounding box center [485, 62] width 35 height 15
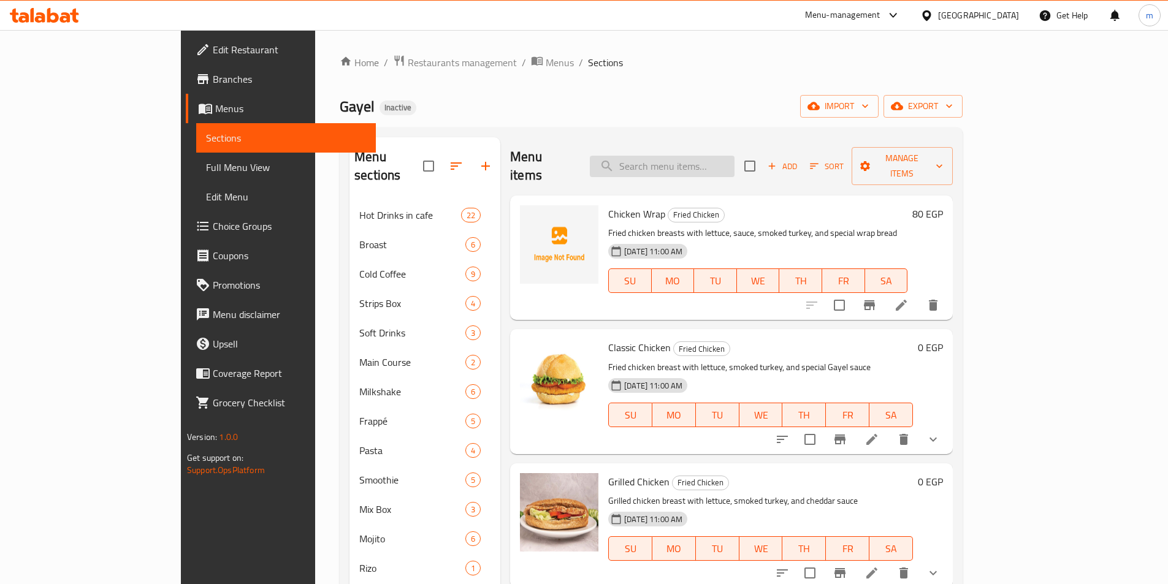
click at [719, 156] on input "search" at bounding box center [662, 166] width 145 height 21
paste input "تشكين رانش"
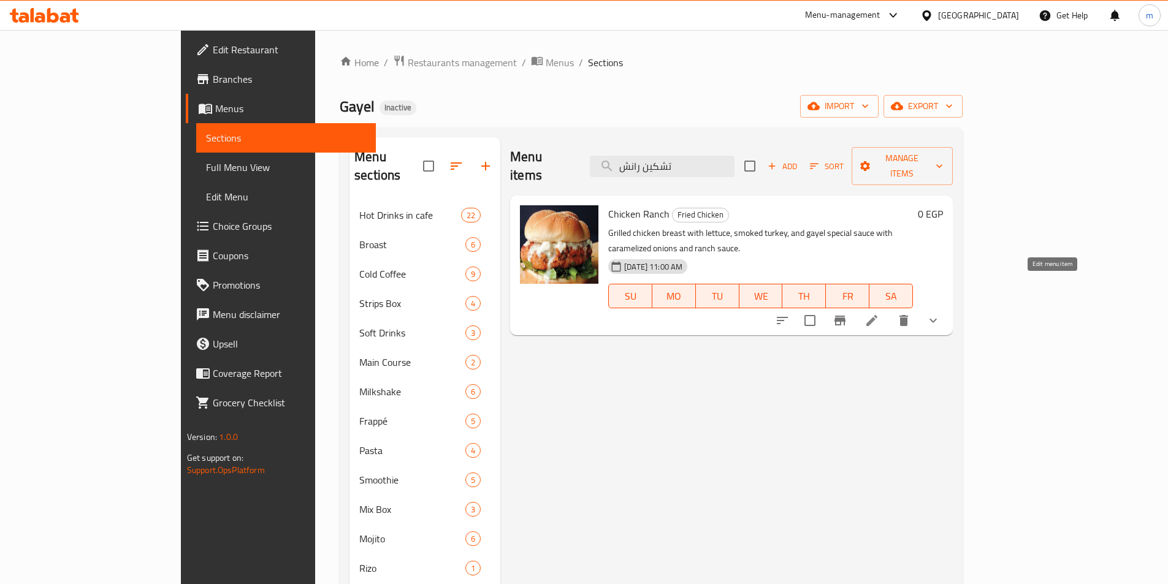
type input "تشكين رانش"
click at [879, 313] on icon at bounding box center [871, 320] width 15 height 15
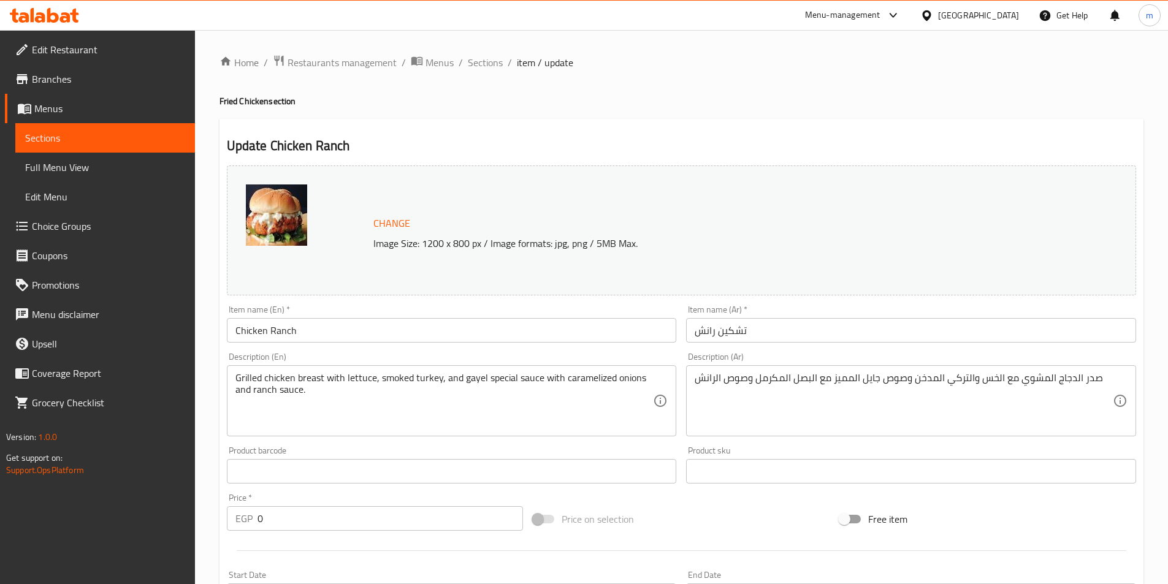
click at [779, 331] on input "تشكين رانش" at bounding box center [911, 330] width 450 height 25
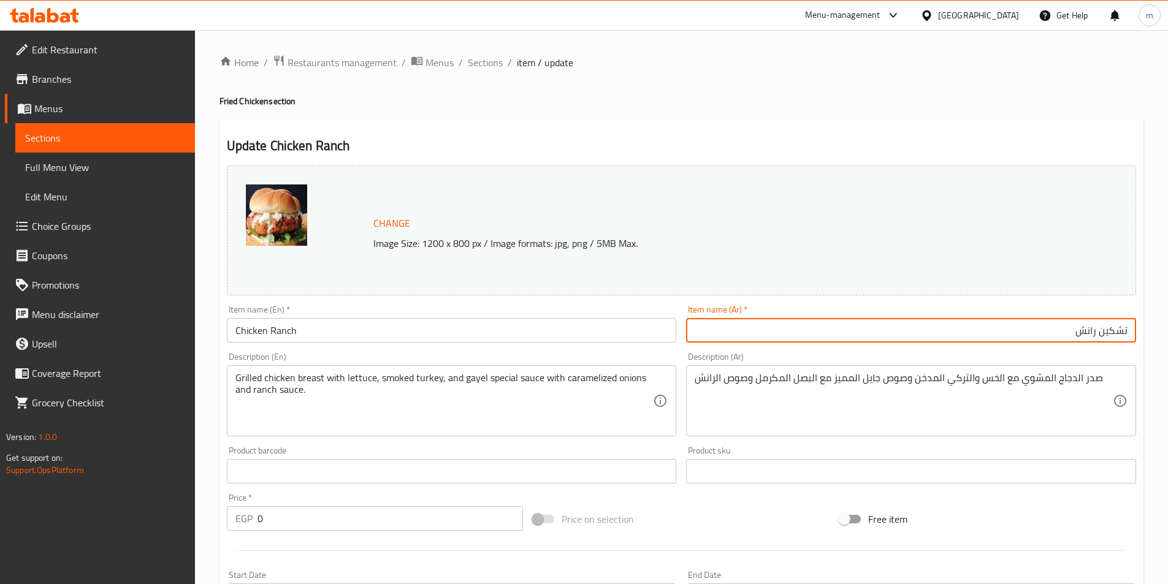
click at [1105, 335] on input "تشكين رانش" at bounding box center [911, 330] width 450 height 25
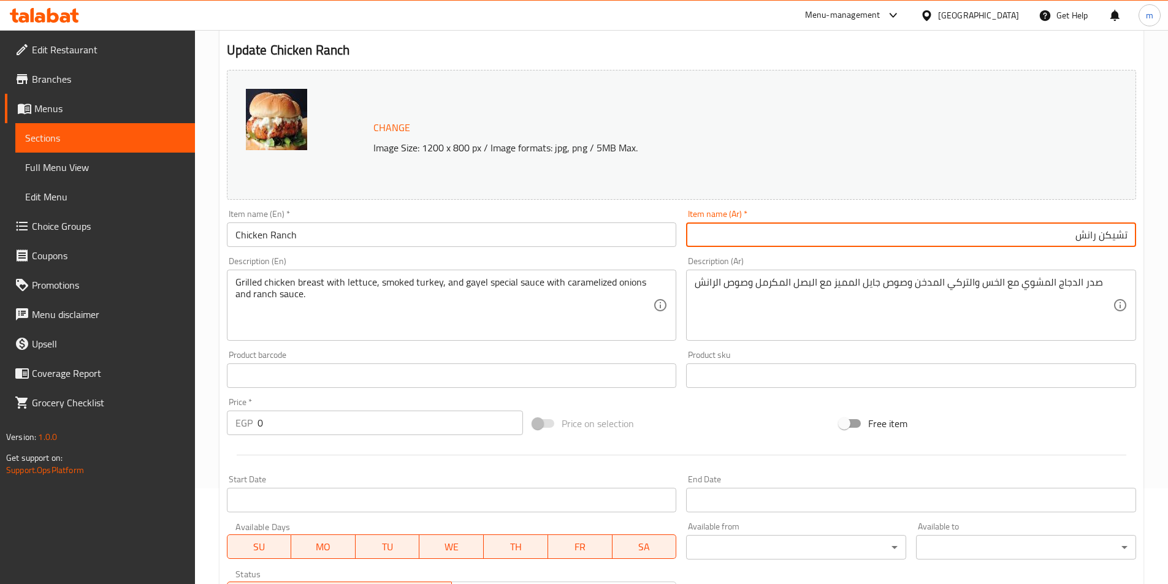
scroll to position [363, 0]
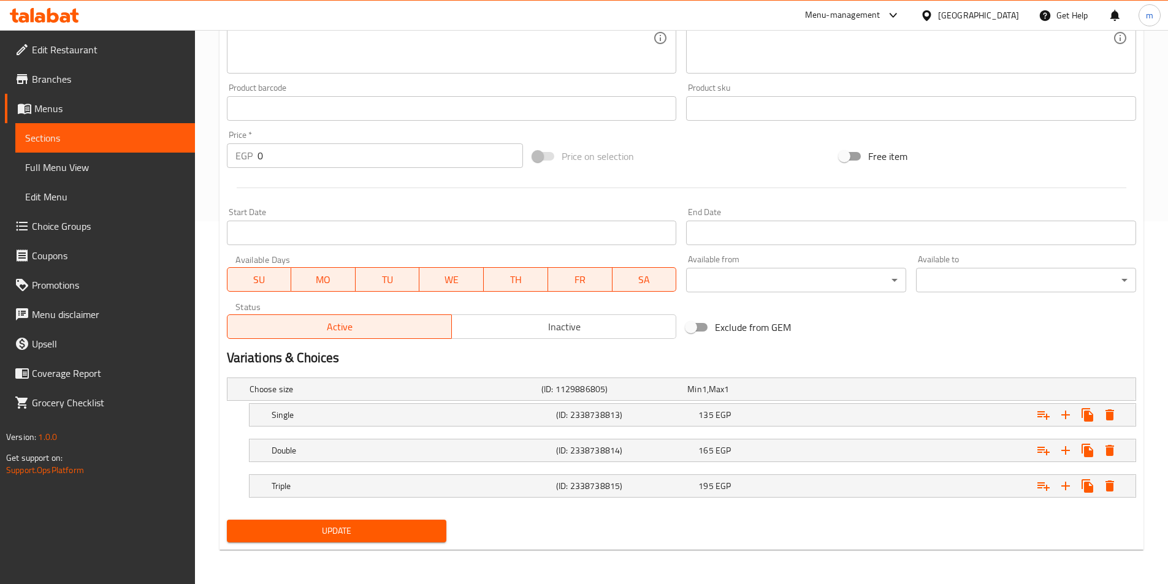
type input "تشيكن رانش"
click at [393, 539] on button "Update" at bounding box center [337, 531] width 220 height 23
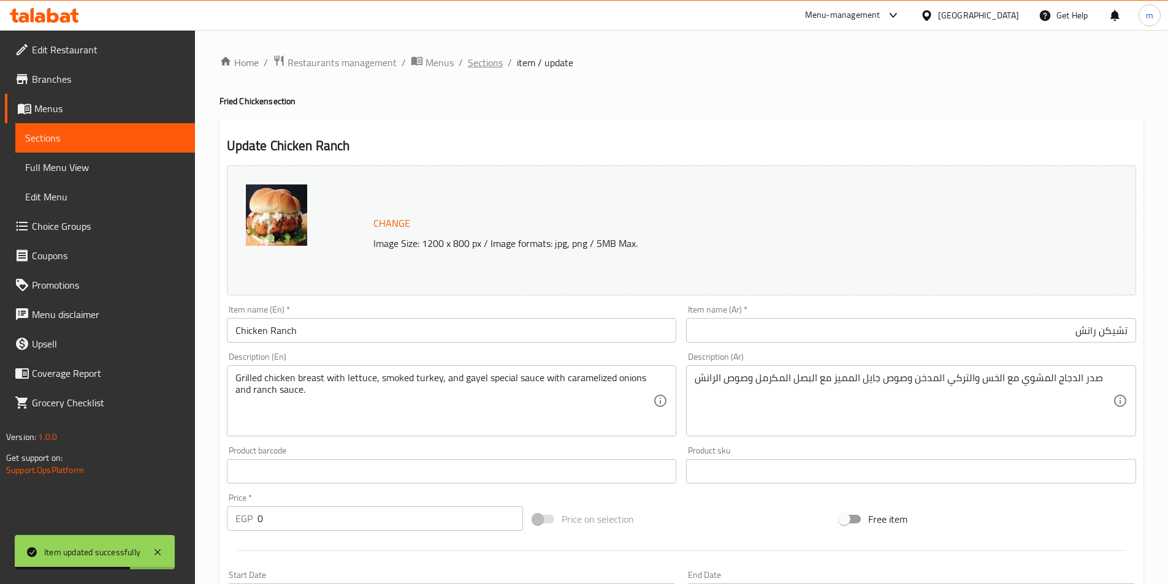
click at [492, 63] on span "Sections" at bounding box center [485, 62] width 35 height 15
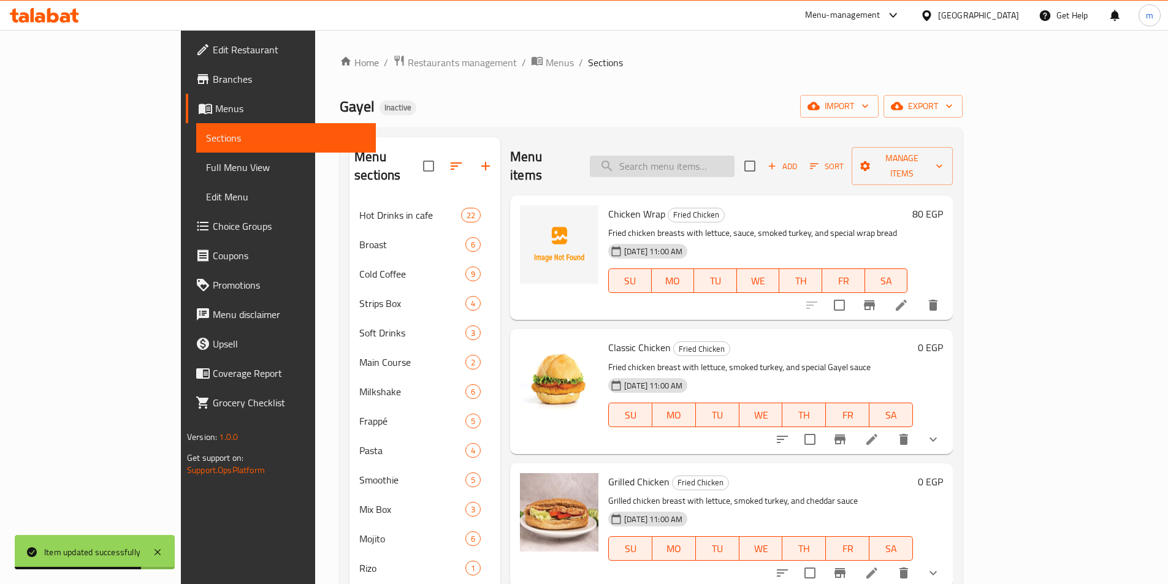
click at [734, 160] on input "search" at bounding box center [662, 166] width 145 height 21
paste input "Cheddar Fries"
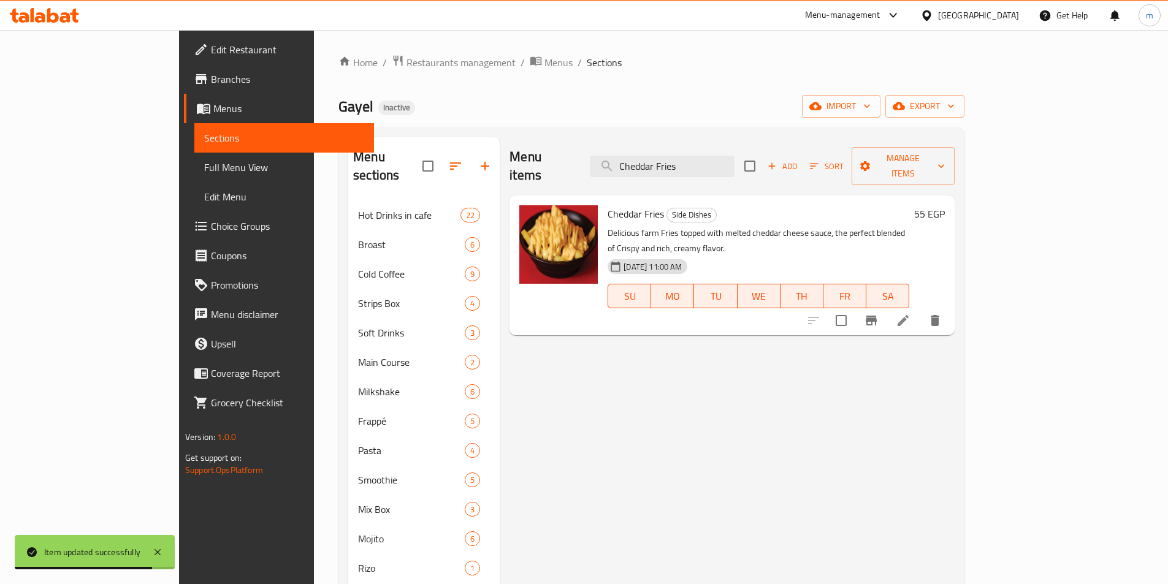
type input "Cheddar Fries"
click at [908, 315] on icon at bounding box center [902, 320] width 11 height 11
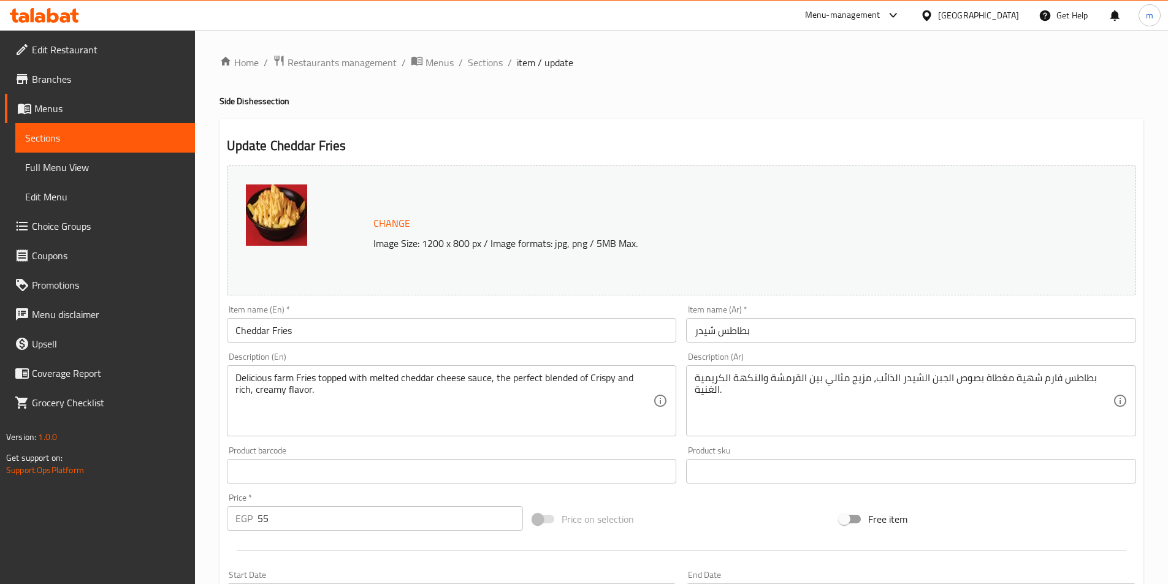
click at [816, 330] on input "بطاطس شيدر" at bounding box center [911, 330] width 450 height 25
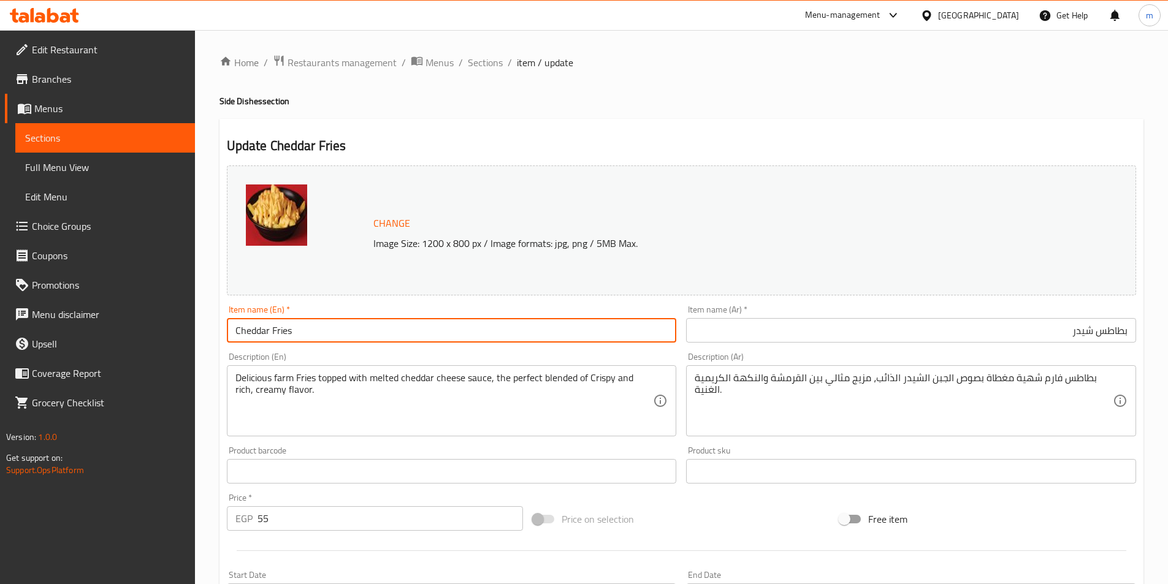
click at [286, 330] on input "Cheddar Fries" at bounding box center [452, 330] width 450 height 25
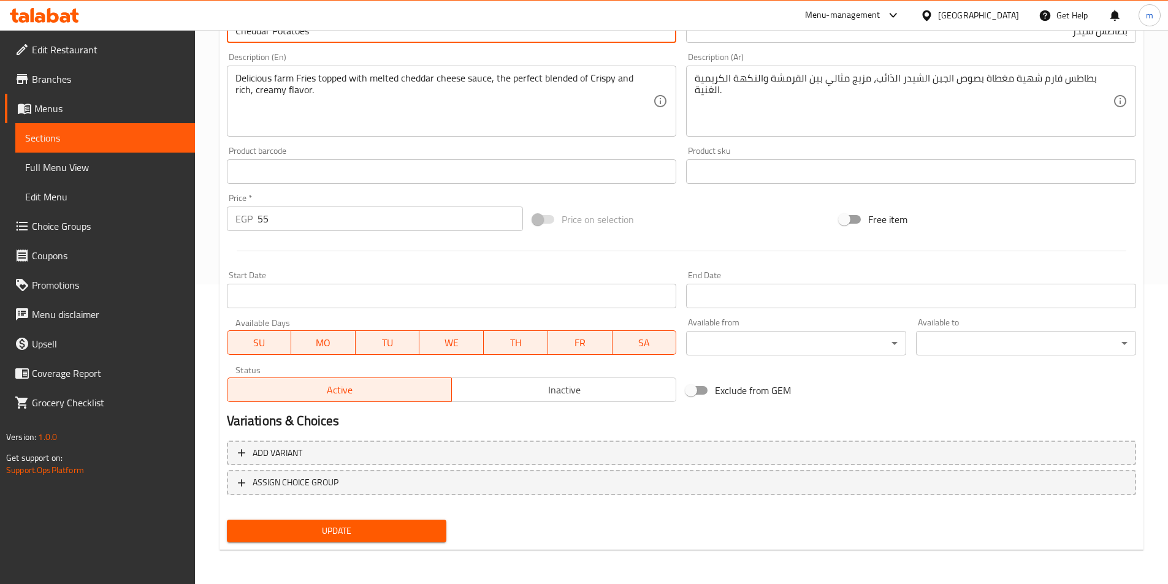
type input "Cheddar Potatoes"
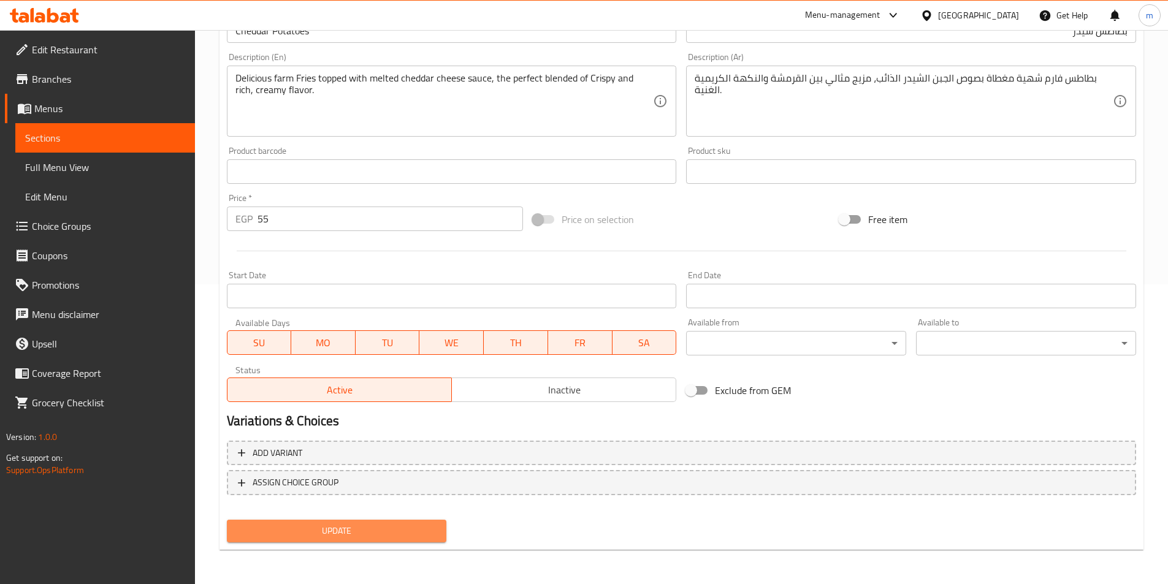
click at [351, 527] on span "Update" at bounding box center [337, 530] width 200 height 15
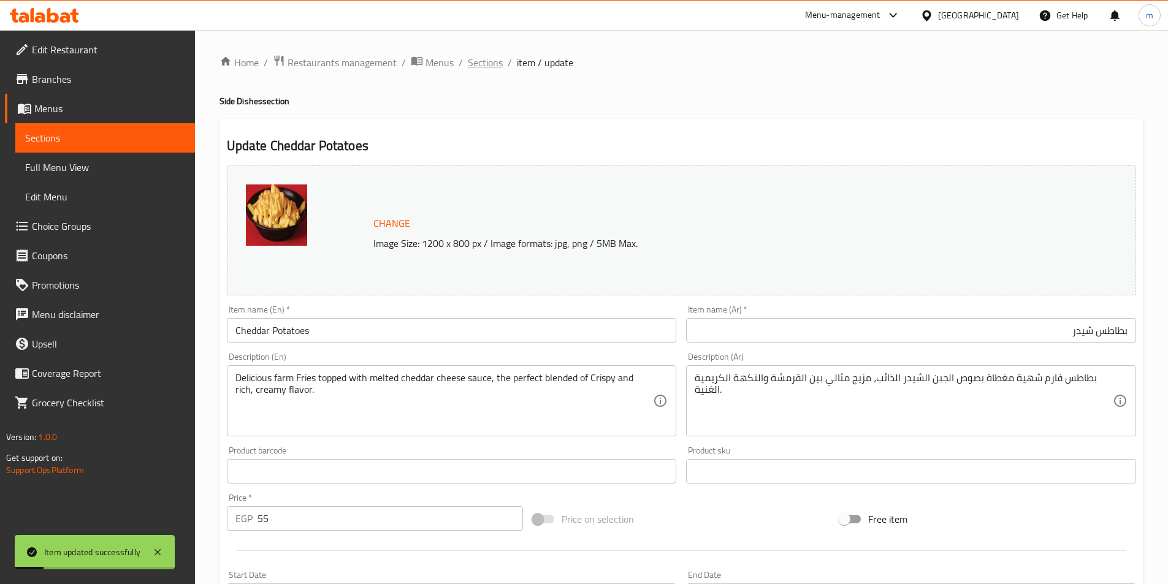
click at [495, 62] on span "Sections" at bounding box center [485, 62] width 35 height 15
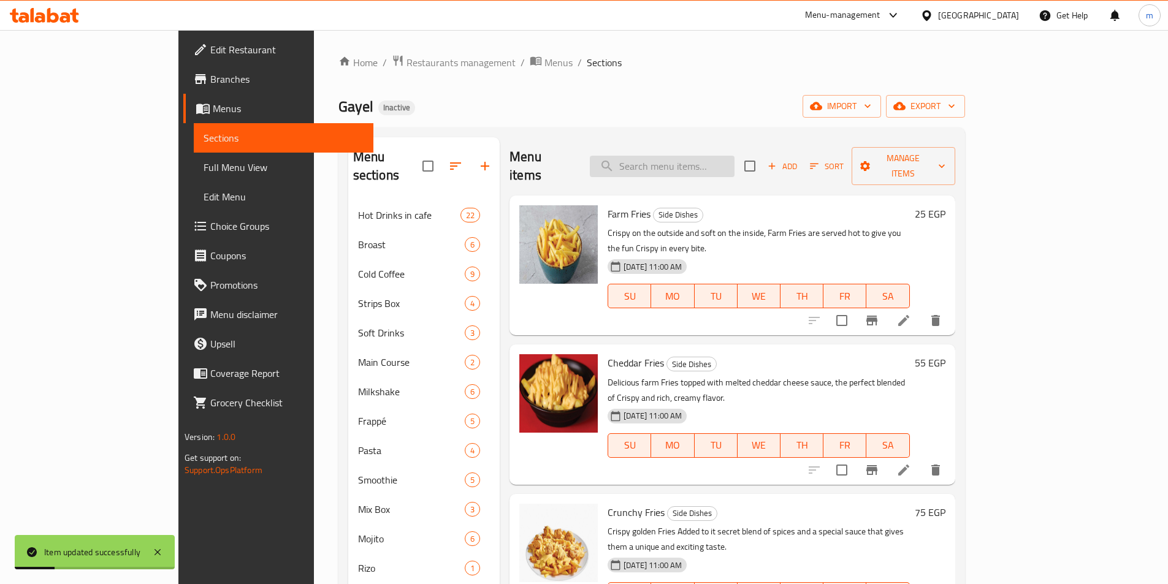
click at [749, 171] on div "Menu items Add Sort Manage items" at bounding box center [731, 166] width 445 height 58
click at [734, 161] on input "search" at bounding box center [662, 166] width 145 height 21
paste input "Farm Fries"
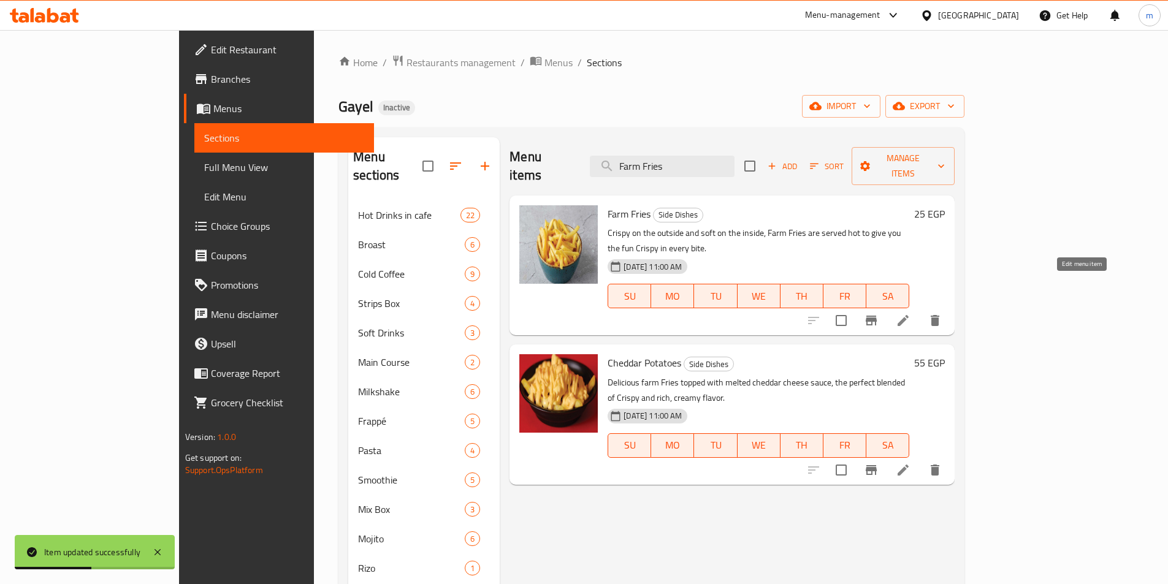
type input "Farm Fries"
click at [910, 313] on icon at bounding box center [902, 320] width 15 height 15
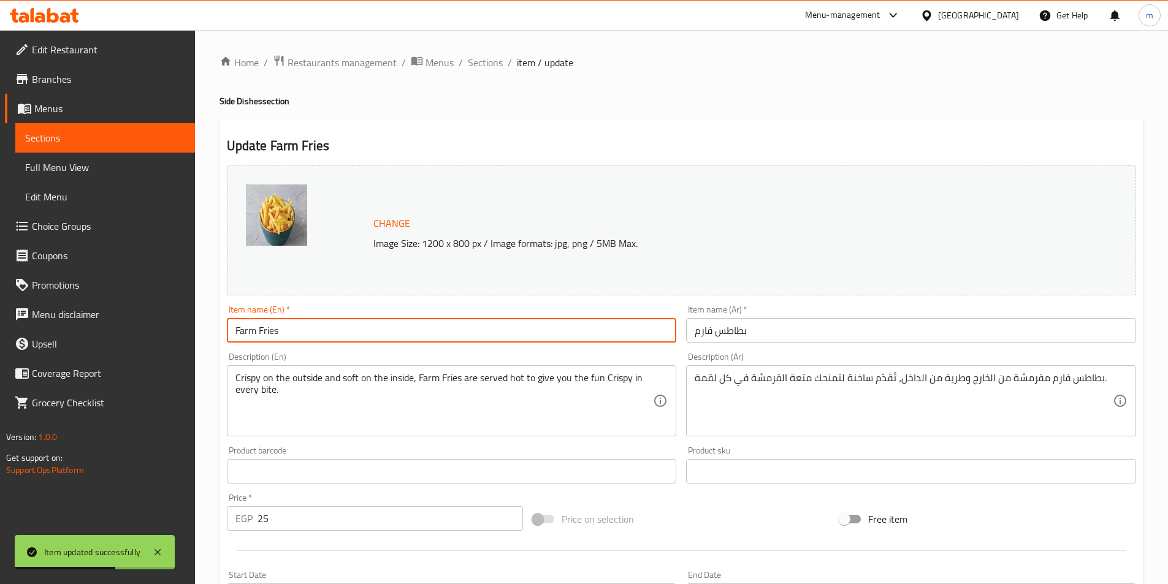
click at [275, 327] on input "Farm Fries" at bounding box center [452, 330] width 450 height 25
paste input "Potato"
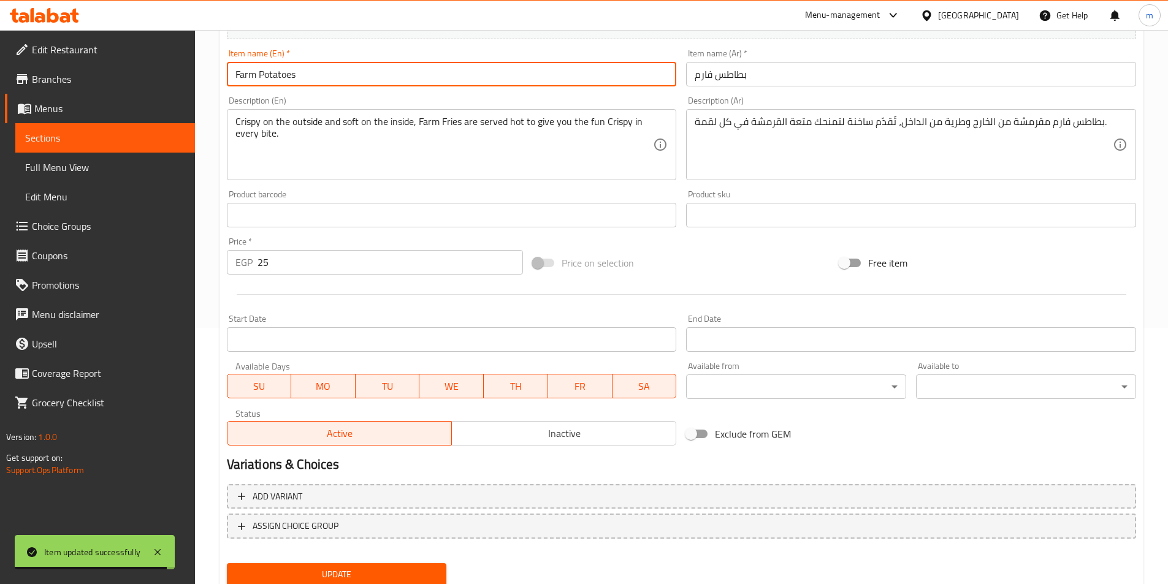
scroll to position [300, 0]
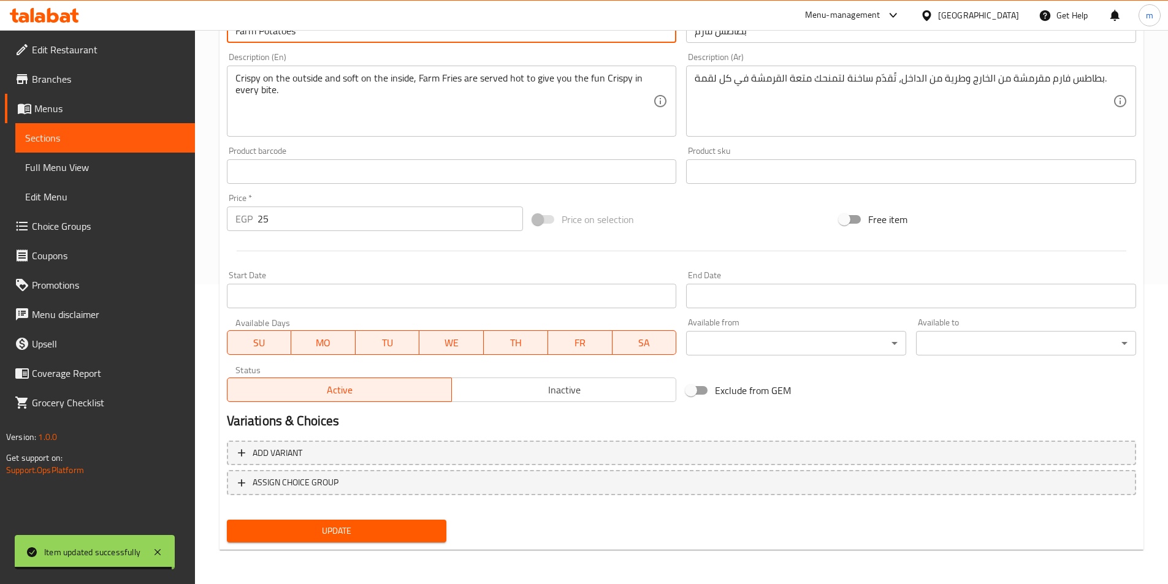
type input "Farm Potatoes"
click at [371, 534] on span "Update" at bounding box center [337, 530] width 200 height 15
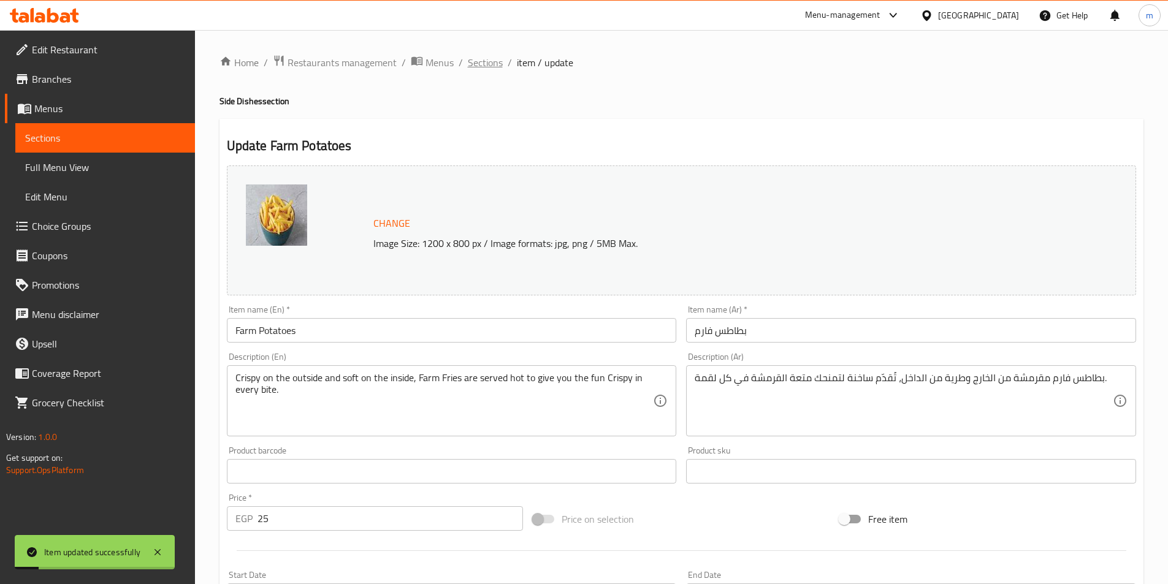
click at [485, 63] on span "Sections" at bounding box center [485, 62] width 35 height 15
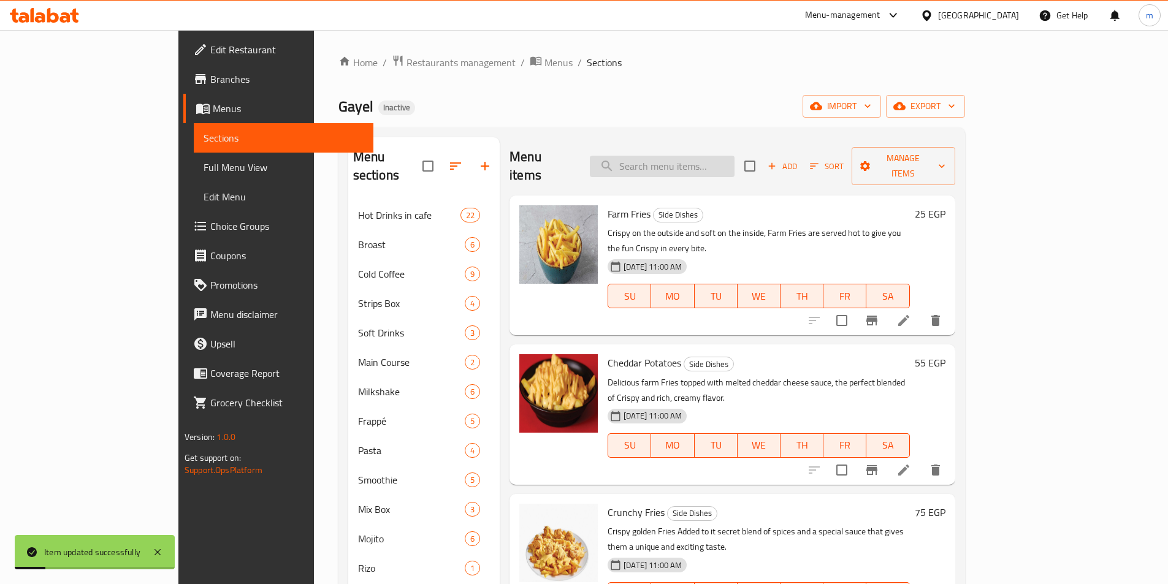
click at [693, 156] on input "search" at bounding box center [662, 166] width 145 height 21
paste input "Fries Friskies"
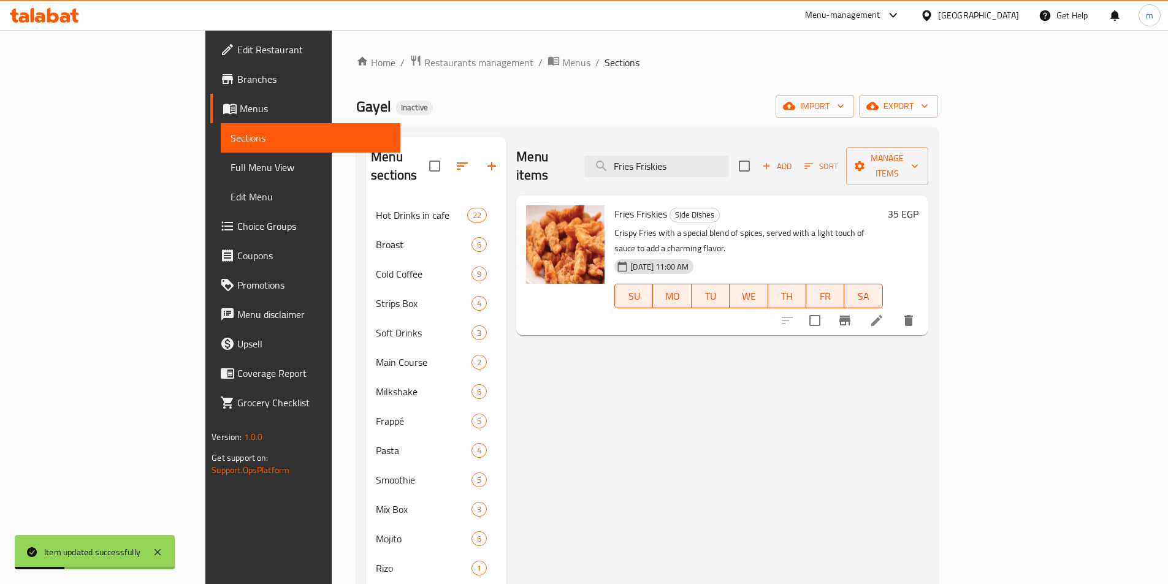
type input "Fries Friskies"
click at [882, 315] on icon at bounding box center [876, 320] width 11 height 11
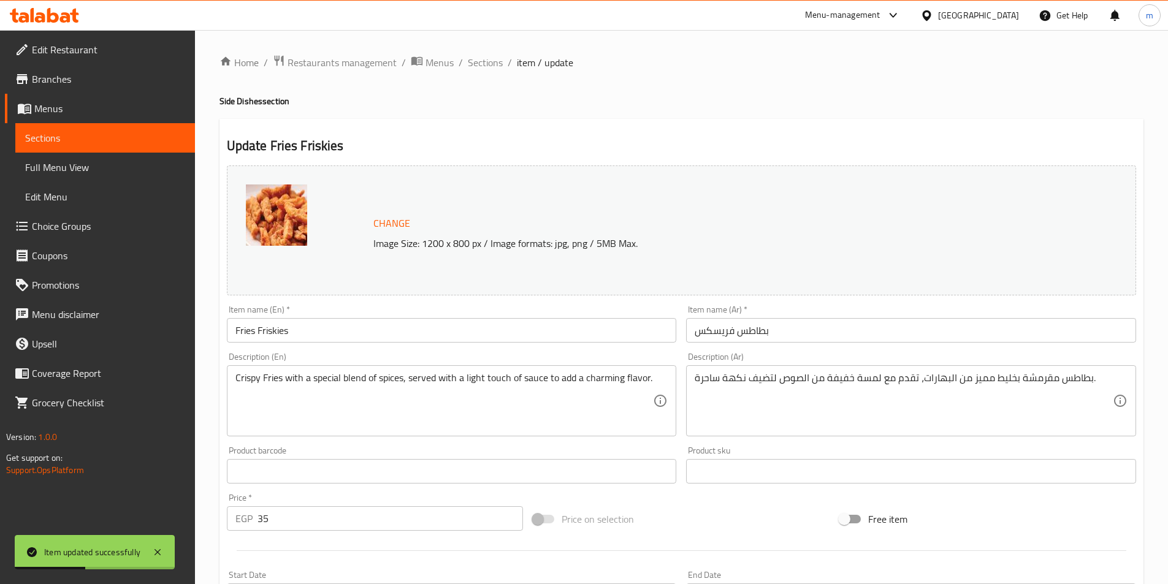
click at [278, 339] on input "Fries Friskies" at bounding box center [452, 330] width 450 height 25
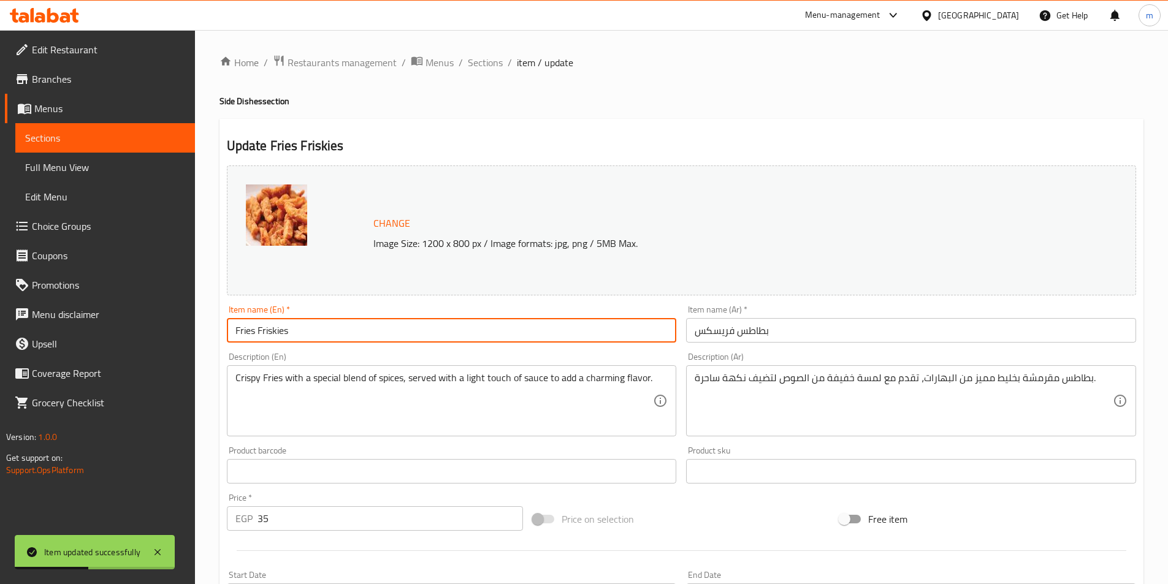
click at [278, 339] on input "Fries Friskies" at bounding box center [452, 330] width 450 height 25
paste input "Fries"
paste input "arm Fr"
paste input "Potato"
click at [249, 328] on input "Fries Friskies" at bounding box center [452, 330] width 450 height 25
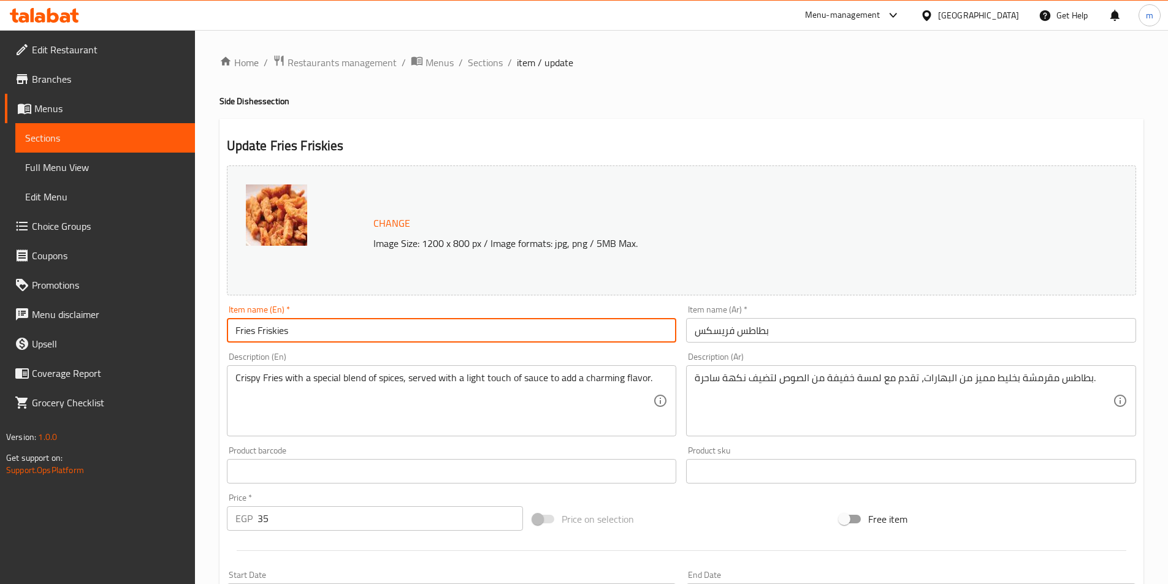
click at [249, 328] on input "Fries Friskies" at bounding box center [452, 330] width 450 height 25
paste input "Potatoes"
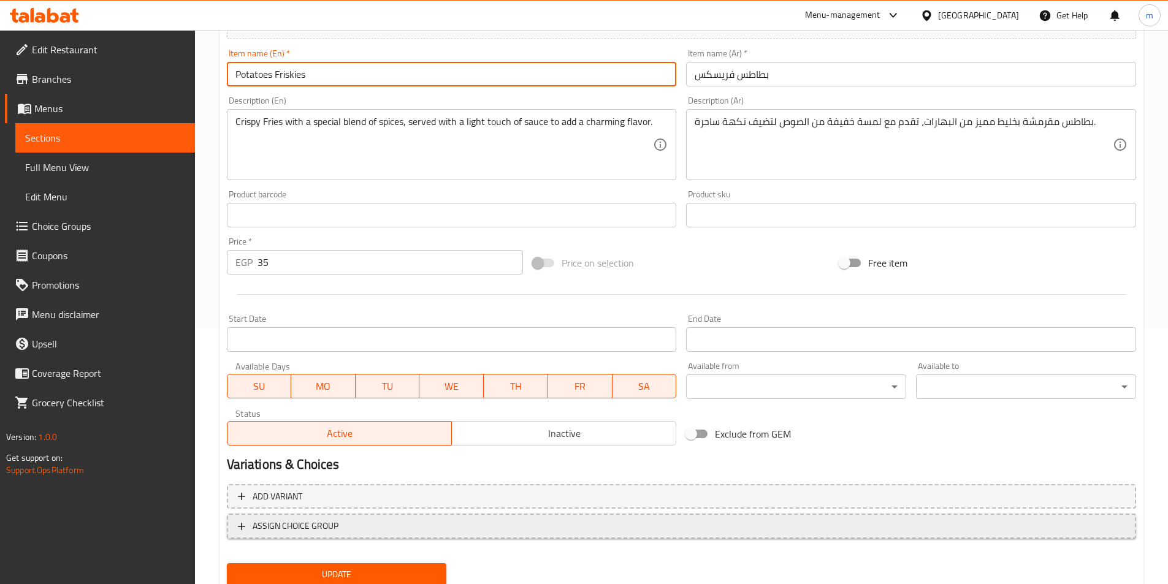
scroll to position [300, 0]
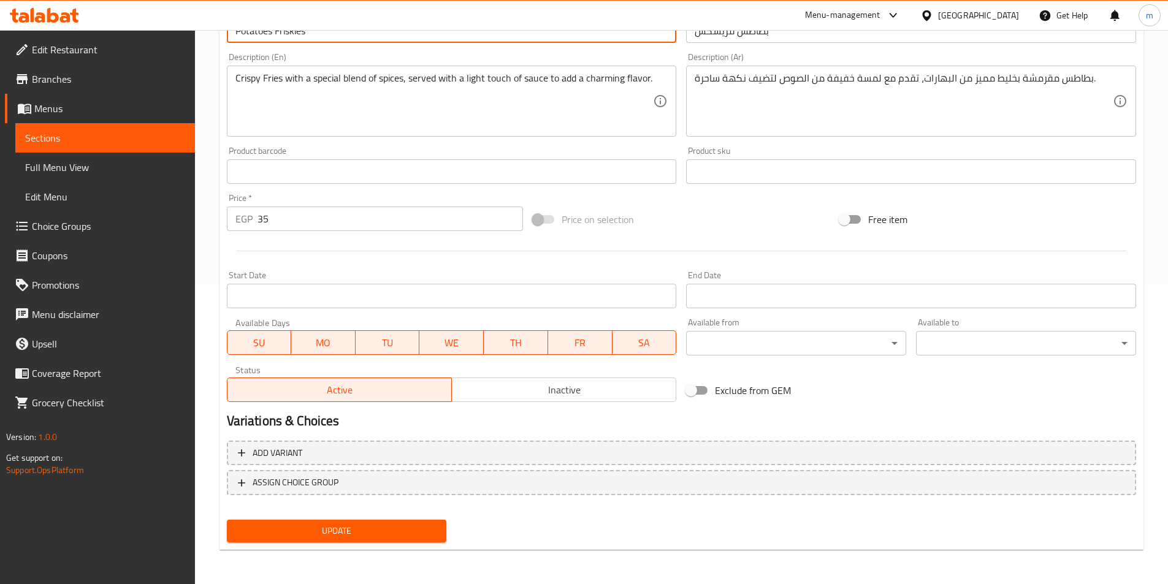
type input "Potatoes Friskies"
click at [349, 534] on span "Update" at bounding box center [337, 530] width 200 height 15
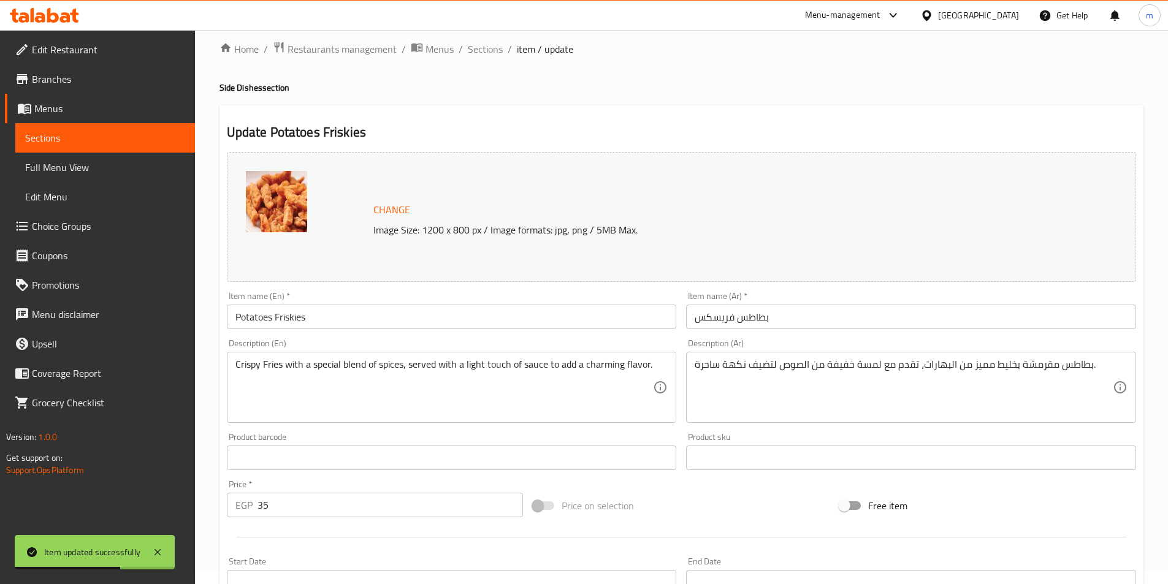
scroll to position [0, 0]
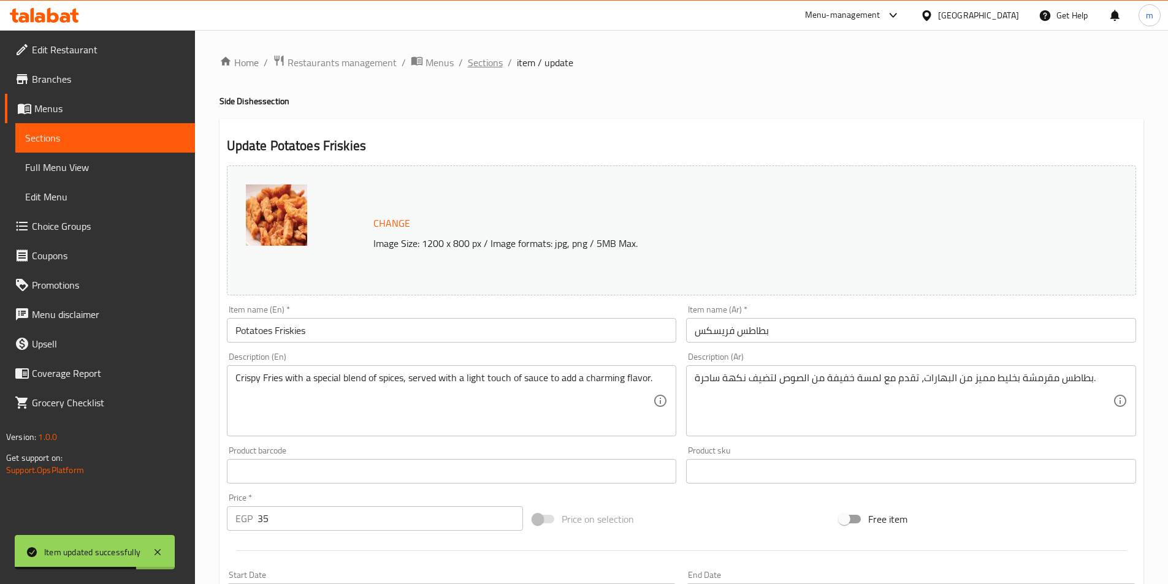
click at [485, 67] on span "Sections" at bounding box center [485, 62] width 35 height 15
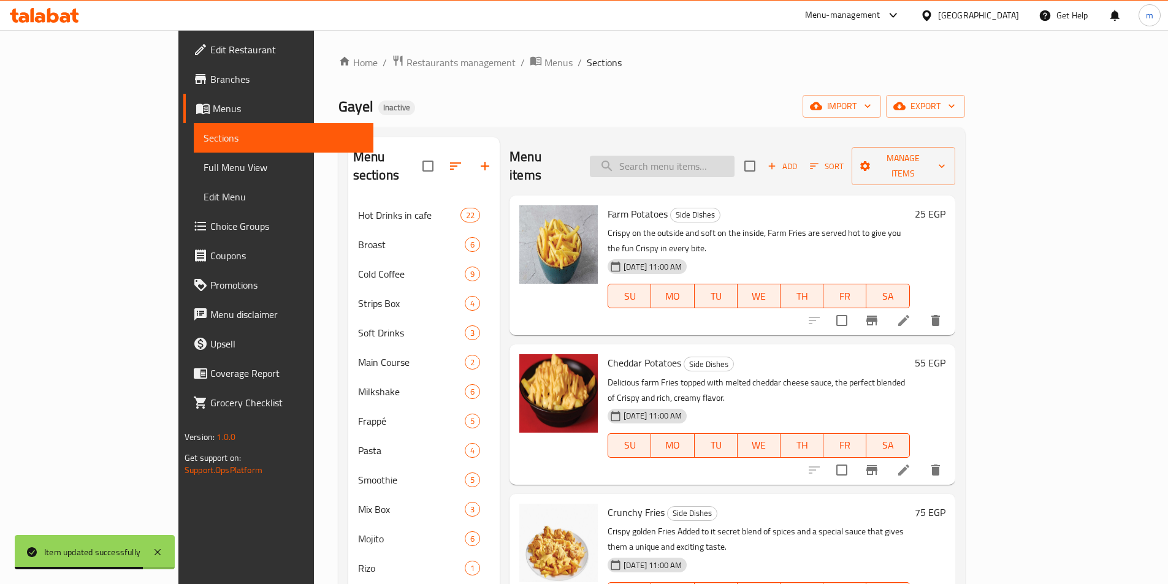
click at [713, 160] on input "search" at bounding box center [662, 166] width 145 height 21
paste input "Cheese Neighbor"
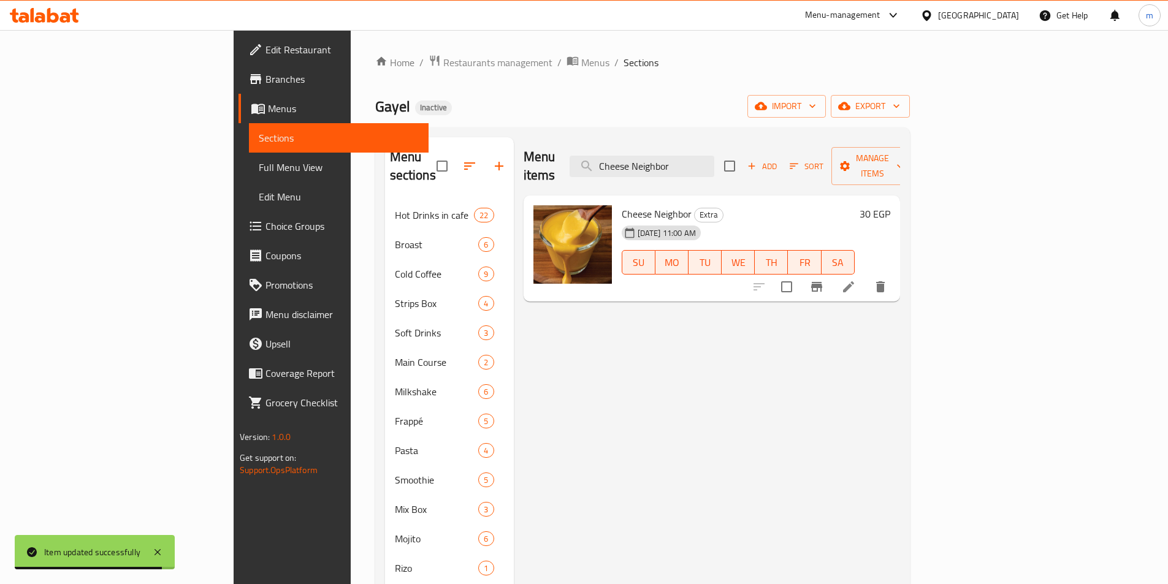
type input "Cheese Neighbor"
click at [865, 276] on li at bounding box center [848, 287] width 34 height 22
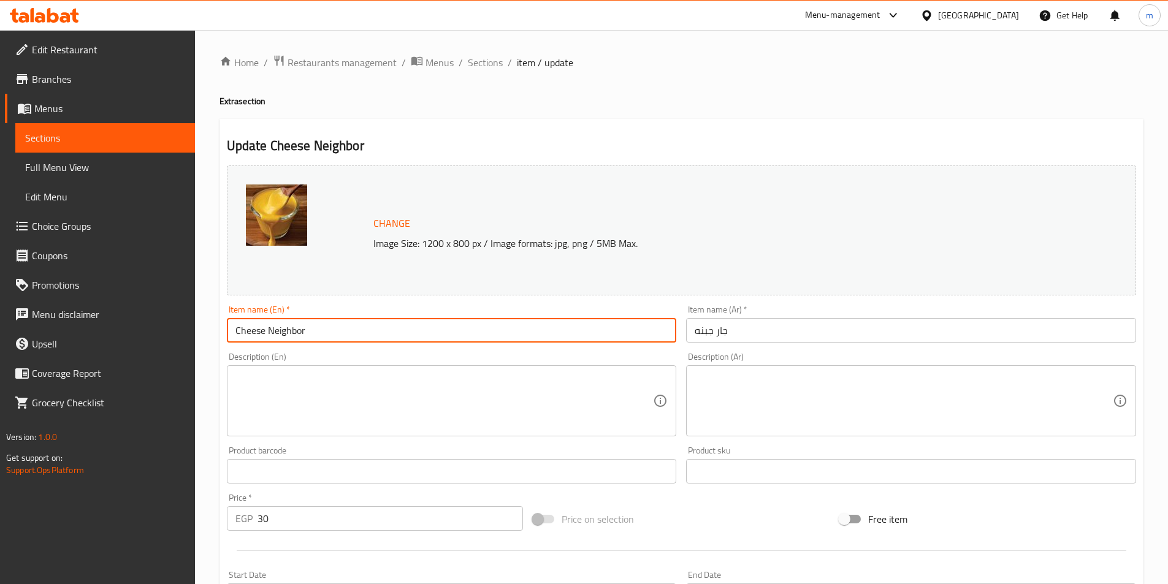
click at [297, 325] on input "Cheese Neighbor" at bounding box center [452, 330] width 450 height 25
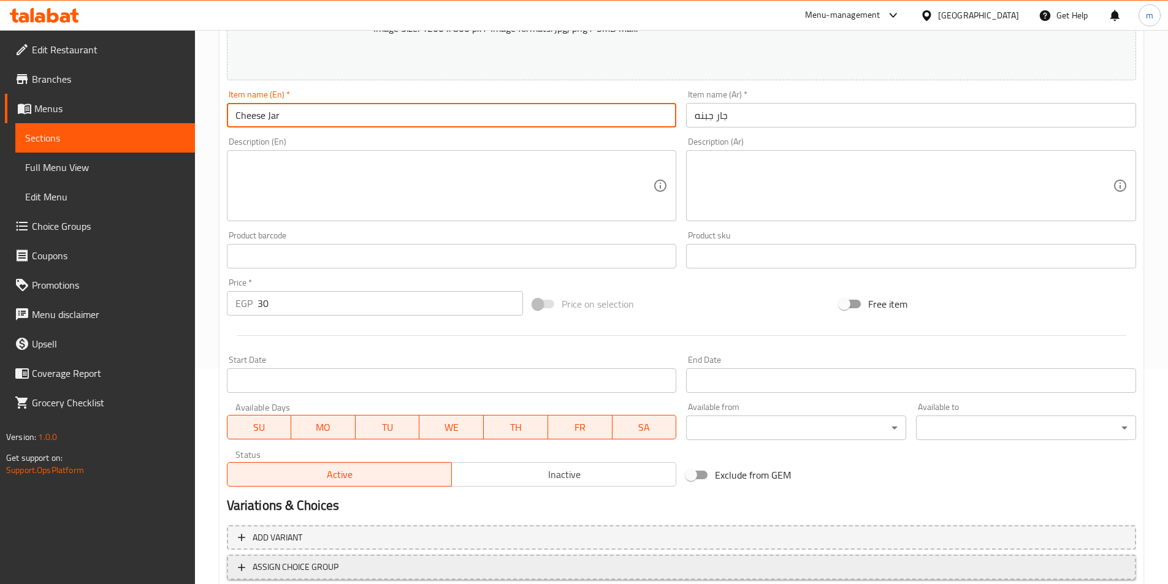
scroll to position [300, 0]
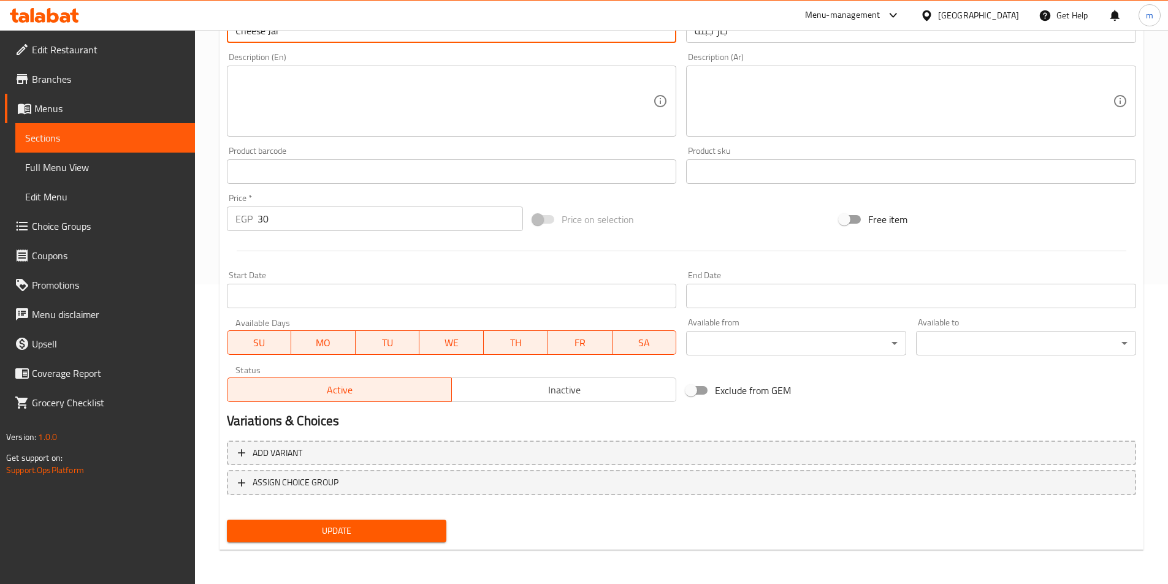
type input "Cheese Jar"
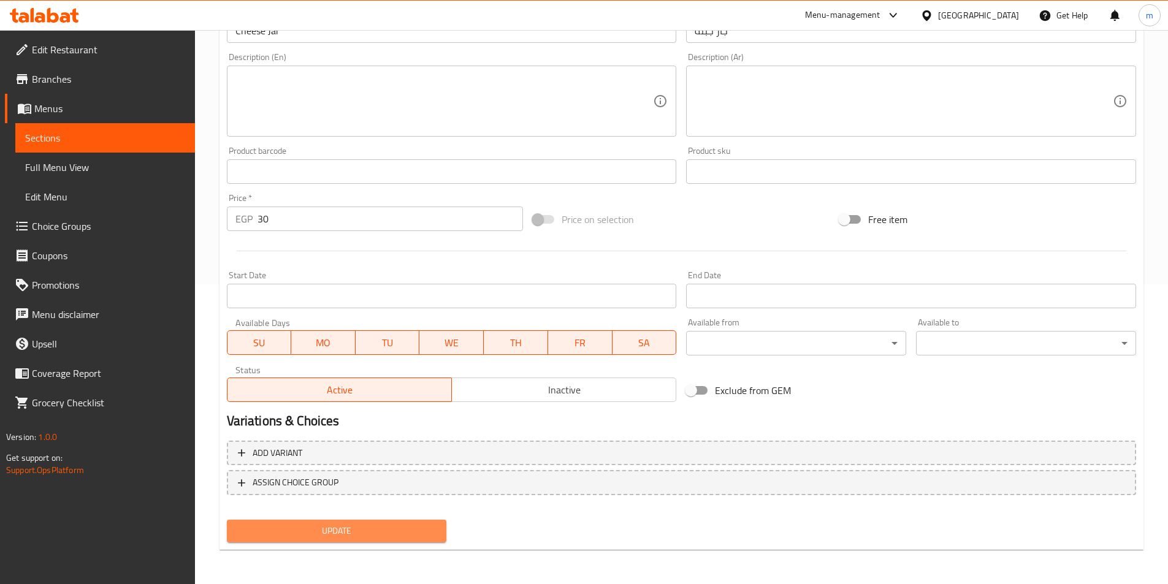
click at [366, 539] on span "Update" at bounding box center [337, 530] width 200 height 15
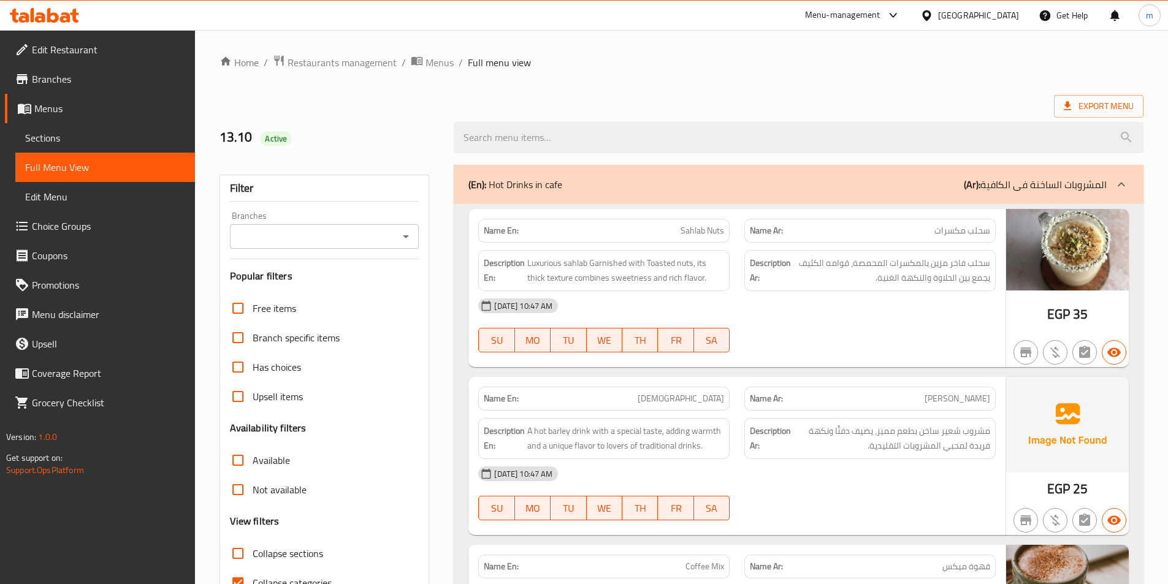
scroll to position [123, 0]
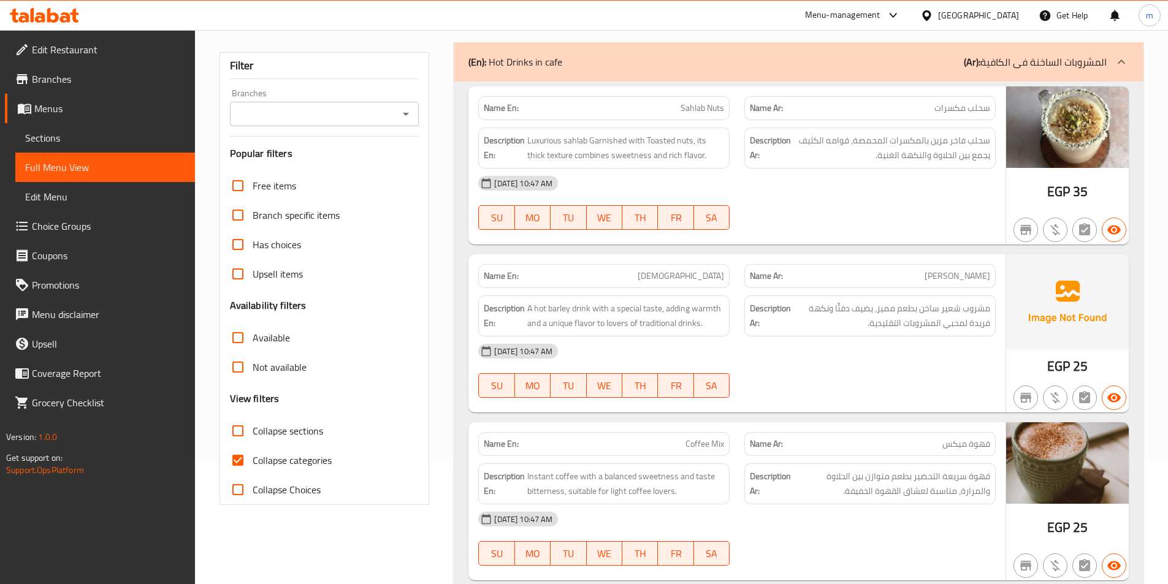
click at [293, 463] on span "Collapse categories" at bounding box center [292, 460] width 79 height 15
click at [253, 463] on input "Collapse categories" at bounding box center [237, 460] width 29 height 29
checkbox input "false"
click at [292, 438] on span "Collapse sections" at bounding box center [288, 430] width 70 height 15
click at [253, 438] on input "Collapse sections" at bounding box center [237, 430] width 29 height 29
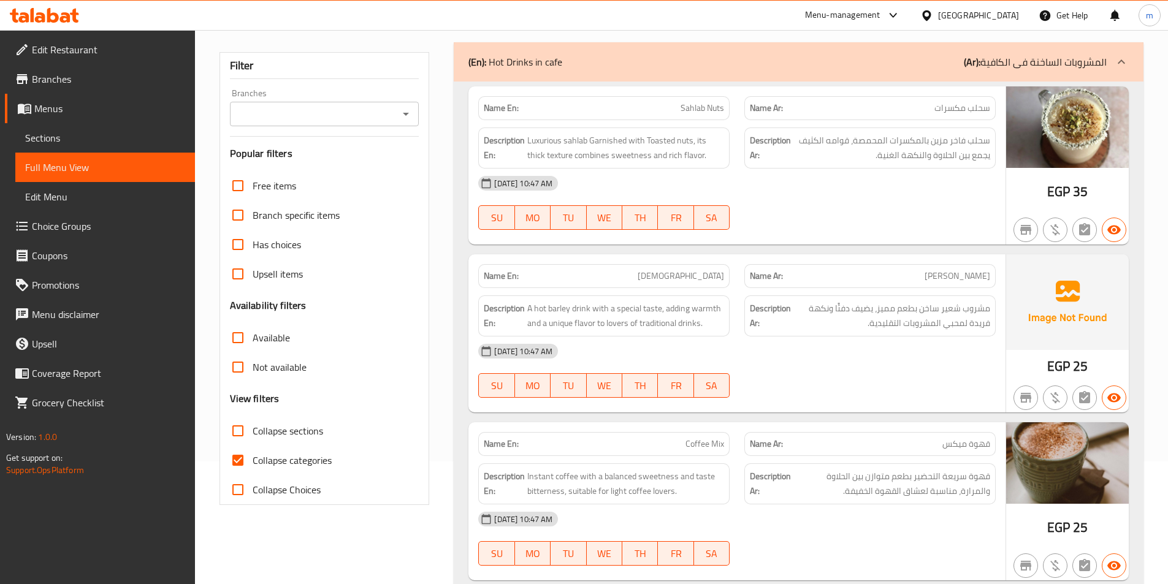
checkbox input "true"
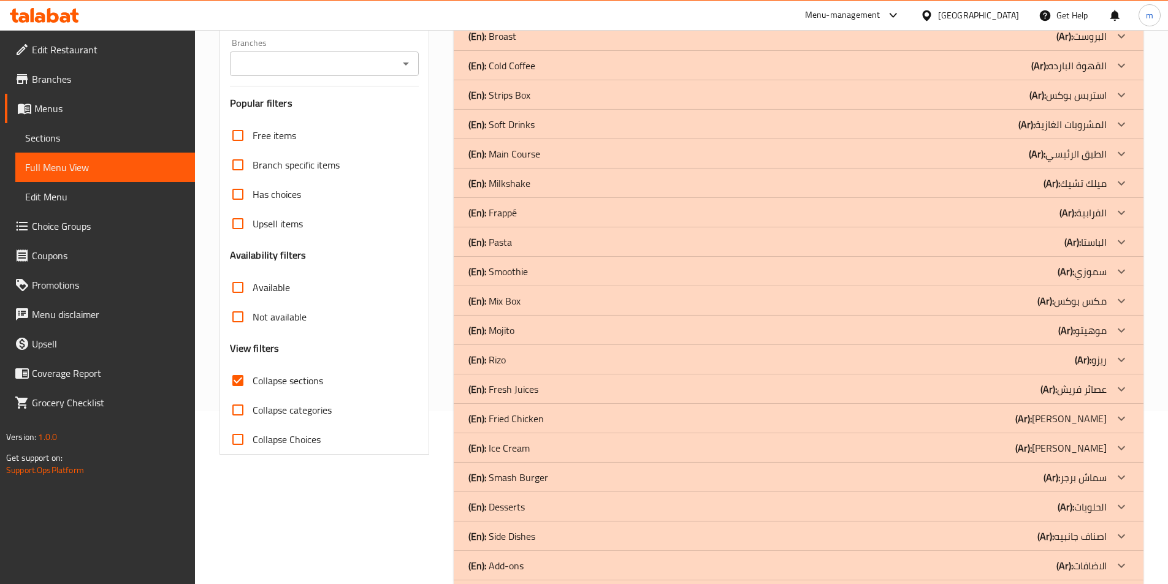
scroll to position [223, 0]
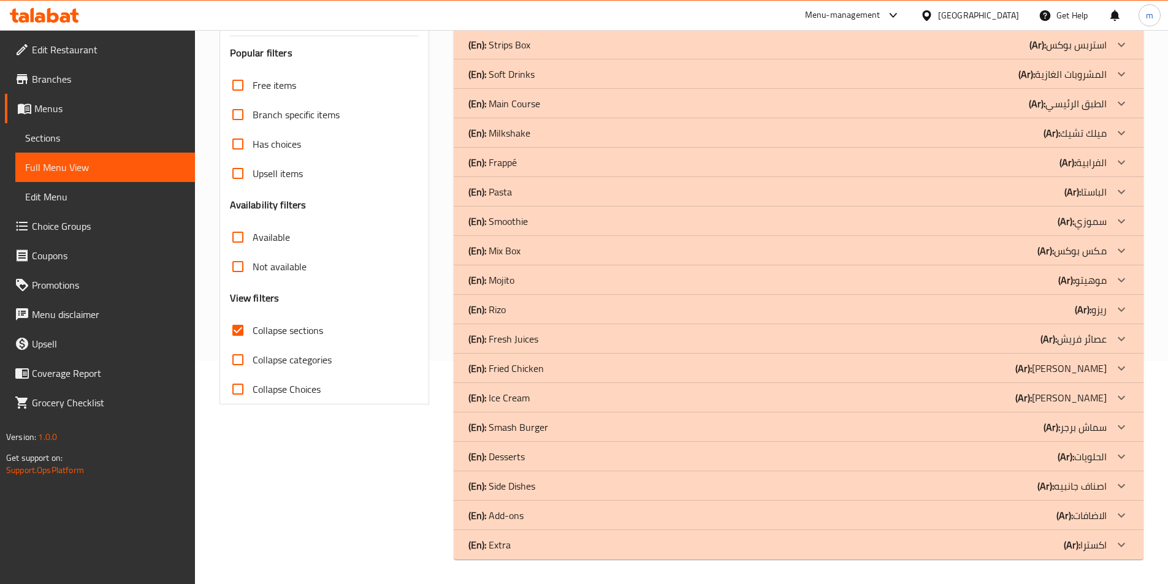
click at [1031, 541] on div "(En): Extra (Ar): اكسترا" at bounding box center [787, 544] width 638 height 15
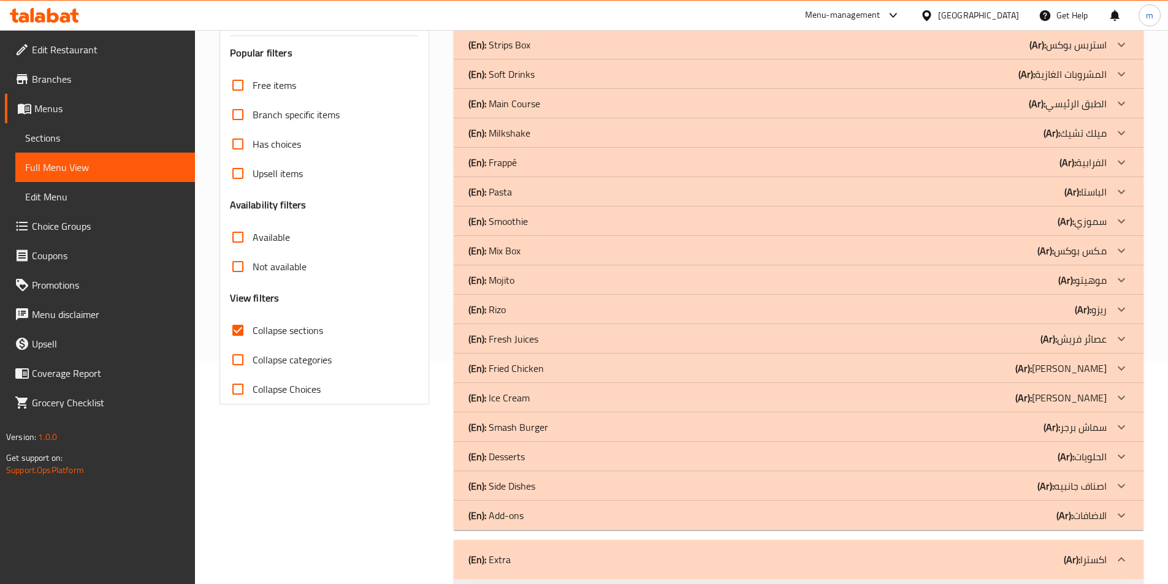
click at [1011, 511] on div "(En): Add-ons (Ar): الاضافات" at bounding box center [787, 515] width 638 height 15
click at [1005, 492] on div "(En): Side Dishes (Ar): اصناف جانبيه" at bounding box center [787, 486] width 638 height 15
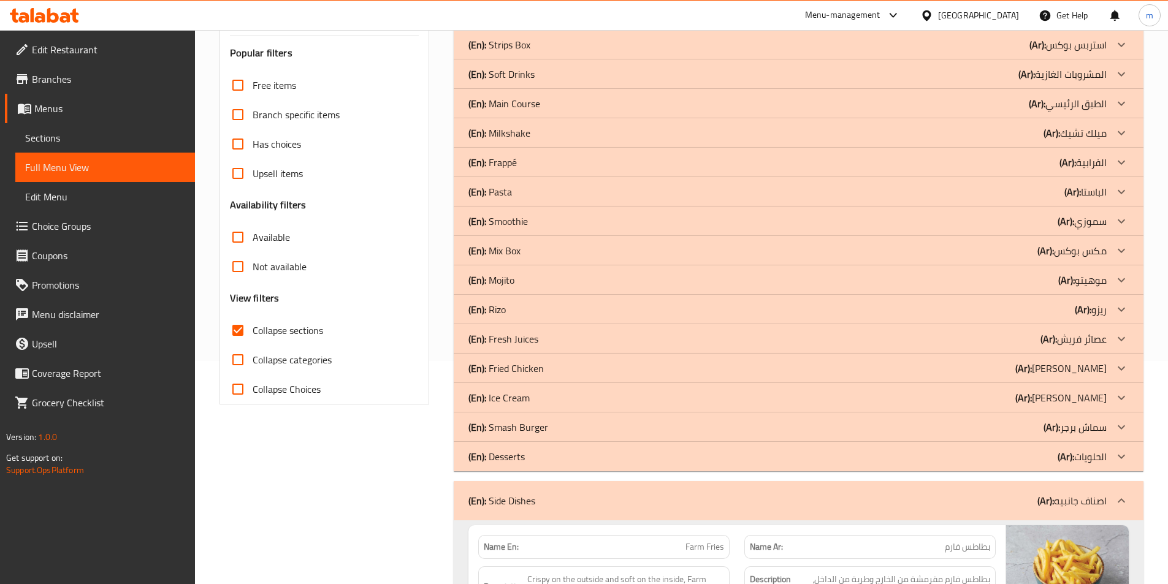
click at [1009, 425] on div "(En): Smash Burger (Ar): سماش برجر" at bounding box center [787, 427] width 638 height 15
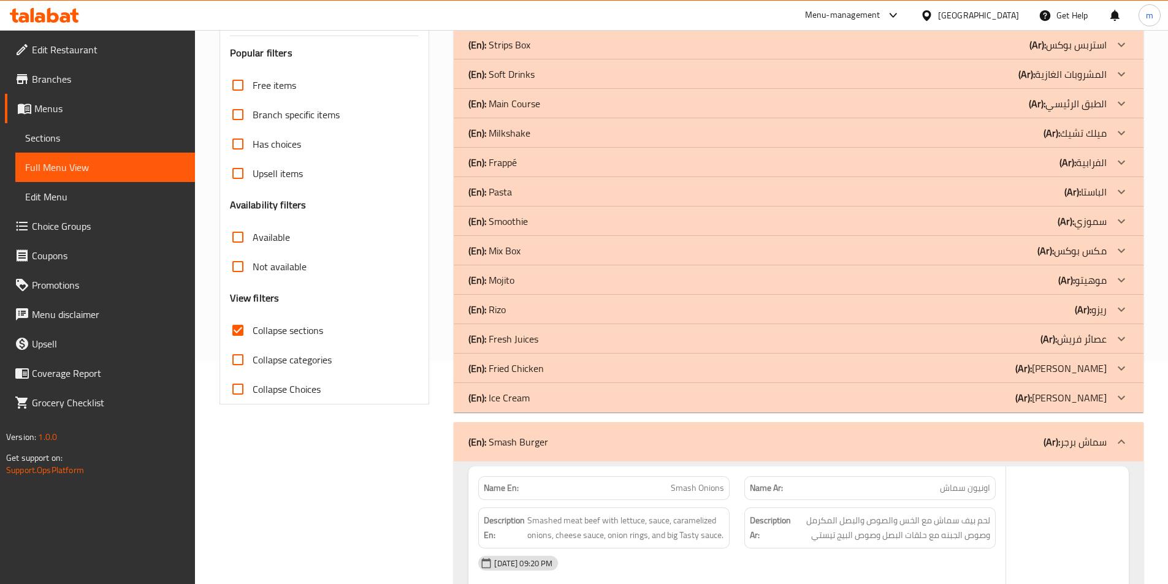
click at [1009, 363] on div "(En): Fried Chicken (Ar): فرايد تشكين" at bounding box center [787, 368] width 638 height 15
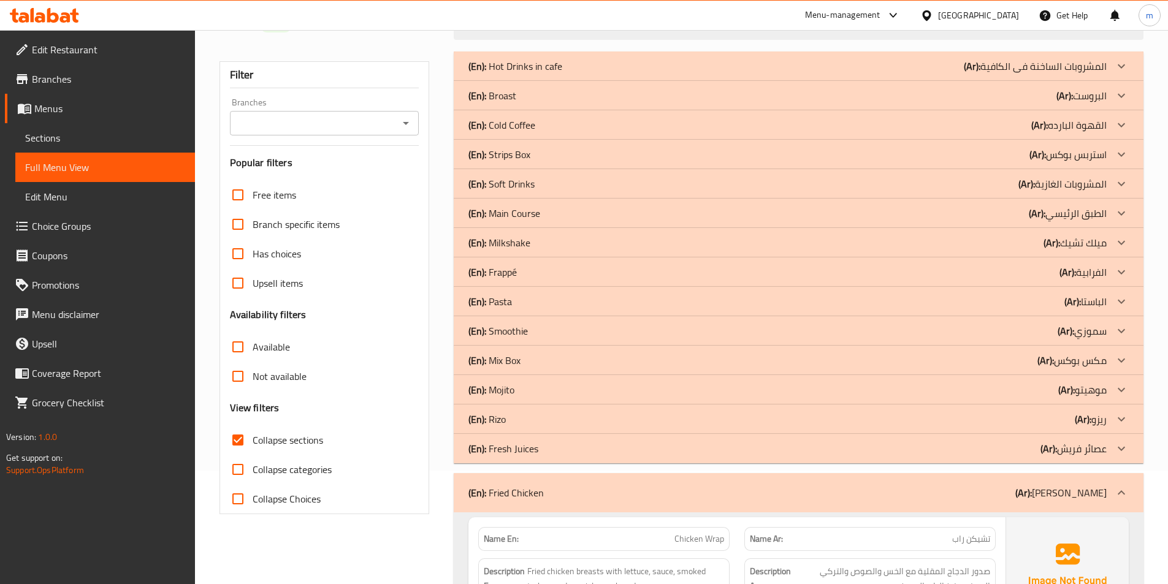
scroll to position [101, 0]
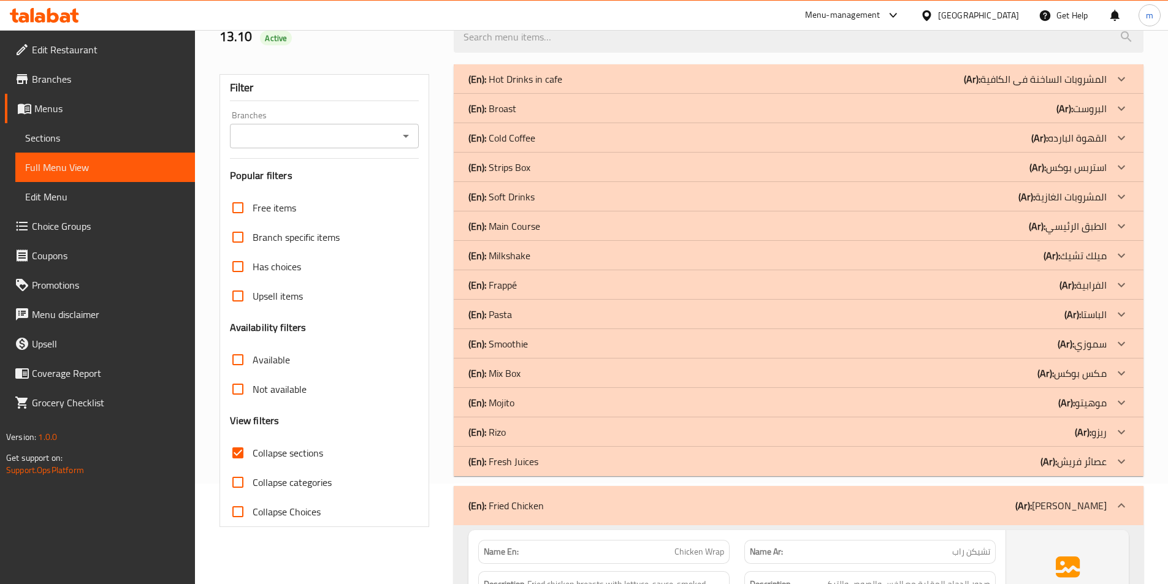
click at [970, 82] on b "(Ar):" at bounding box center [971, 79] width 17 height 18
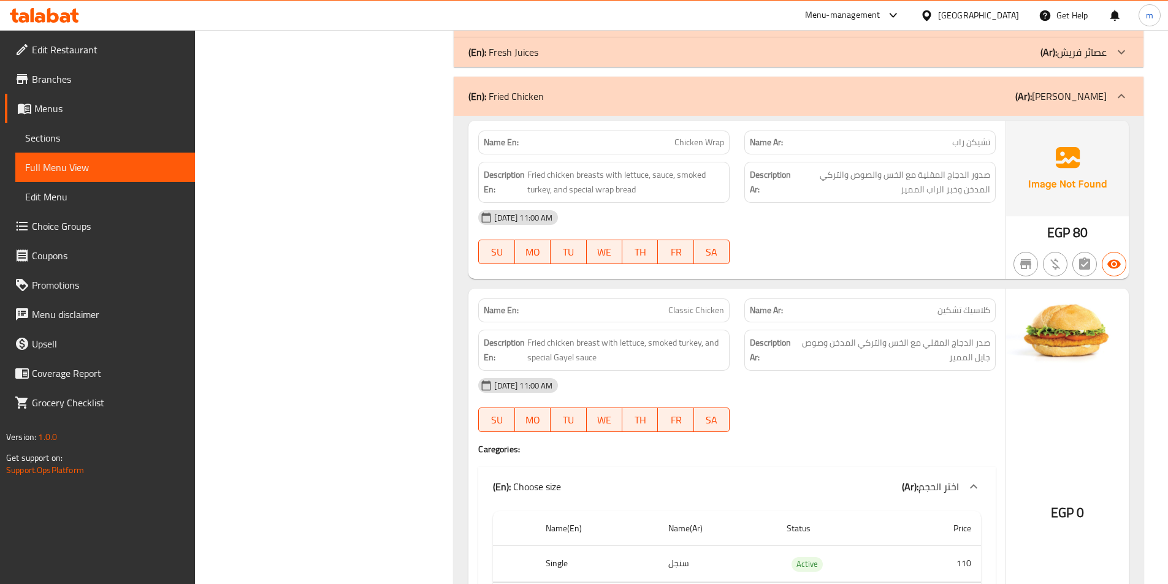
scroll to position [4445, 0]
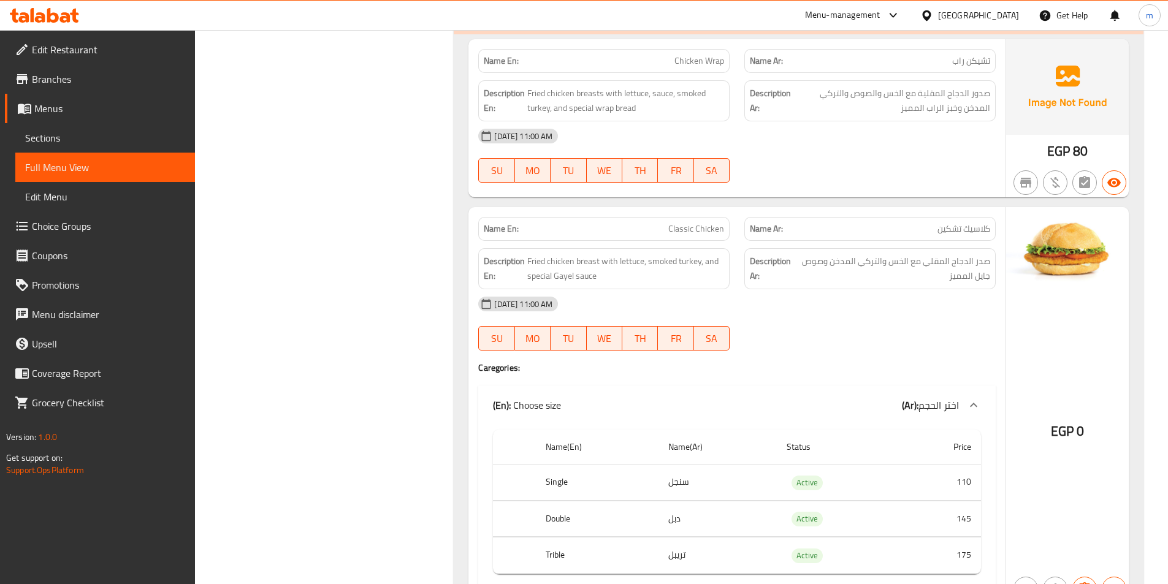
click at [932, 234] on p "Name Ar: كلاسيك تشكين" at bounding box center [870, 228] width 240 height 13
click at [932, 230] on p "Name Ar: كلاسيك تشكين" at bounding box center [870, 228] width 240 height 13
click at [981, 59] on span "تشيكن راب" at bounding box center [971, 61] width 38 height 13
click at [946, 229] on span "كلاسيك تشكين" at bounding box center [963, 228] width 53 height 13
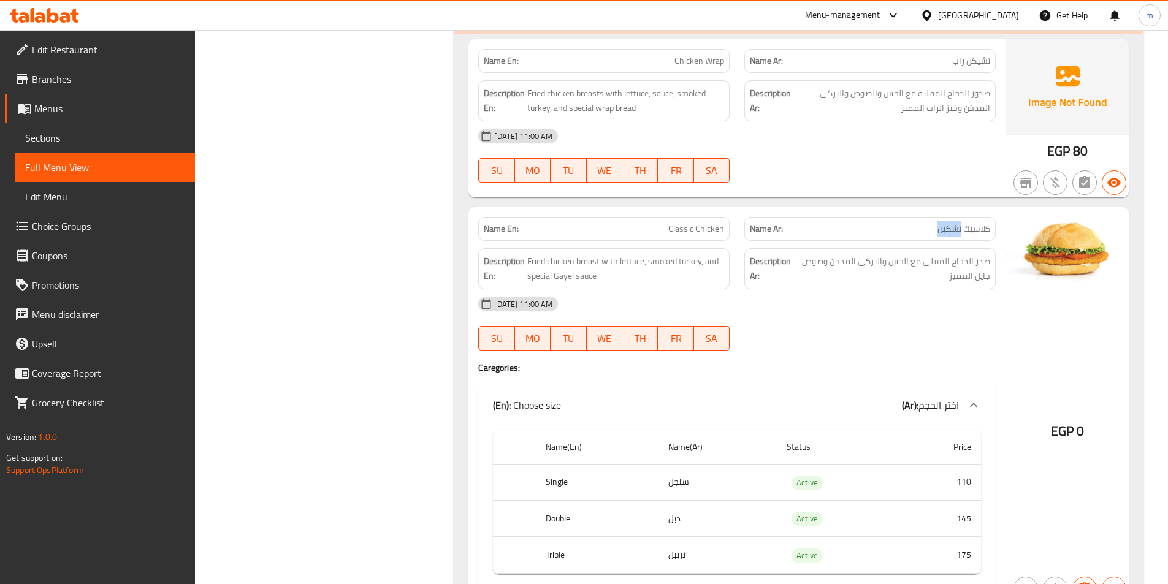
click at [946, 229] on span "كلاسيك تشكين" at bounding box center [963, 228] width 53 height 13
click at [906, 229] on p "Name Ar: كلاسيك تشكين" at bounding box center [870, 228] width 240 height 13
click at [681, 234] on span "Classic Chicken" at bounding box center [696, 228] width 56 height 13
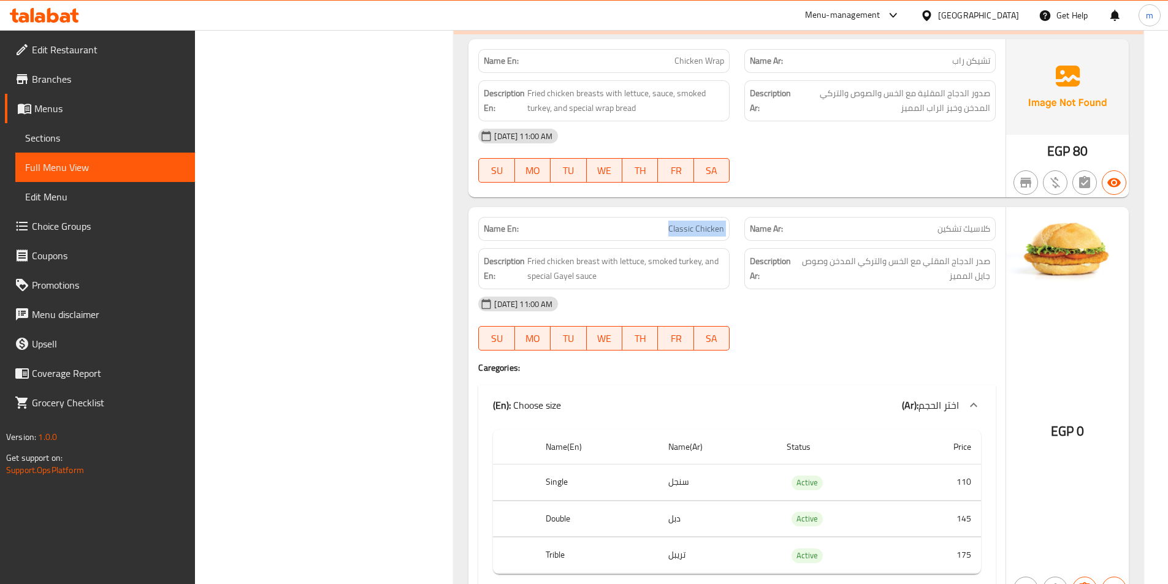
copy span "Classic Chicken"
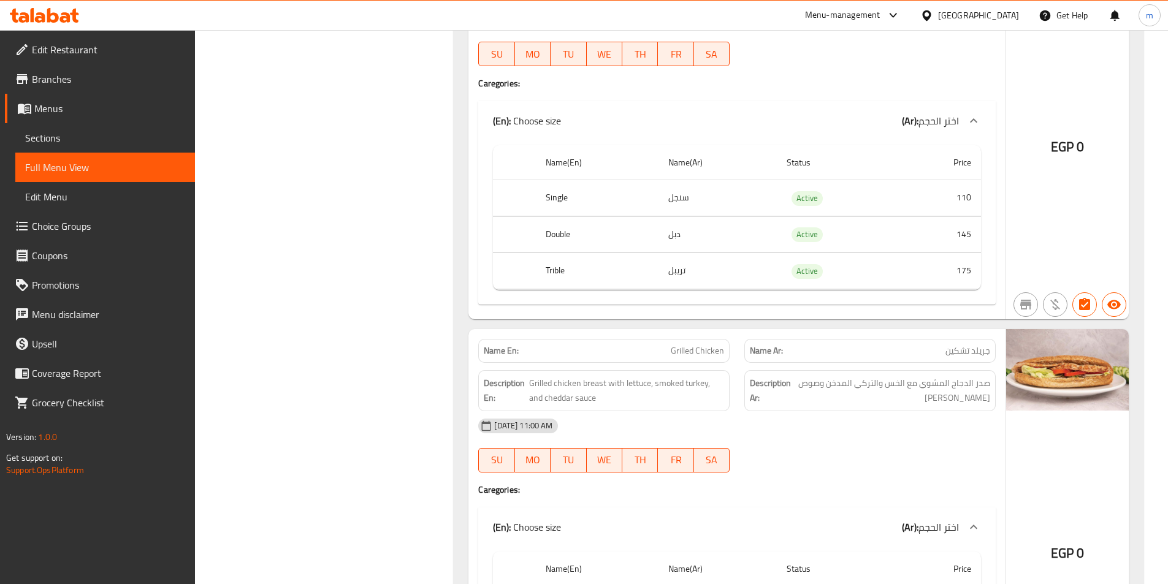
scroll to position [4752, 0]
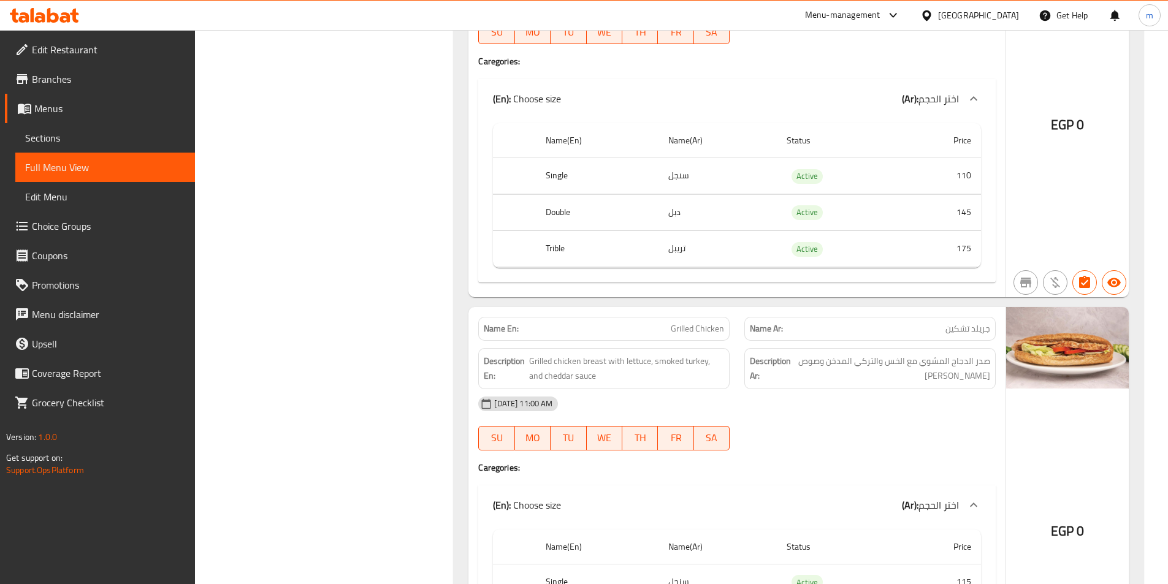
click at [971, 320] on div "Name Ar: جريلد تشكين" at bounding box center [869, 329] width 251 height 24
click at [971, 335] on span "جريلد تشكين" at bounding box center [967, 328] width 45 height 13
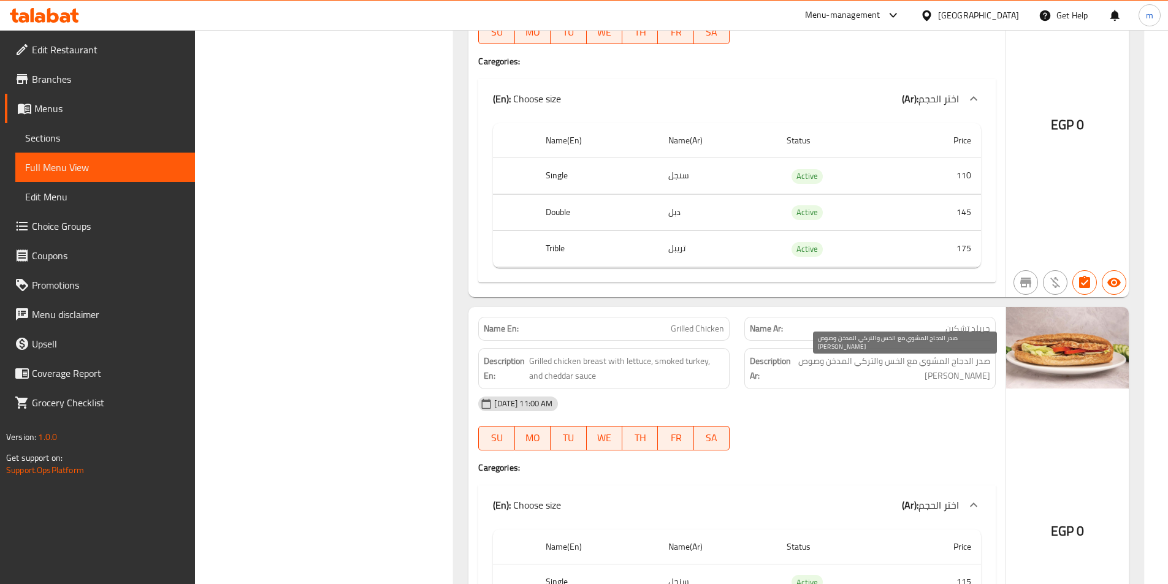
click at [903, 374] on span "صدر الدجاج المشوي مع الخس والتركي المدخن وصوص [PERSON_NAME]" at bounding box center [891, 369] width 197 height 30
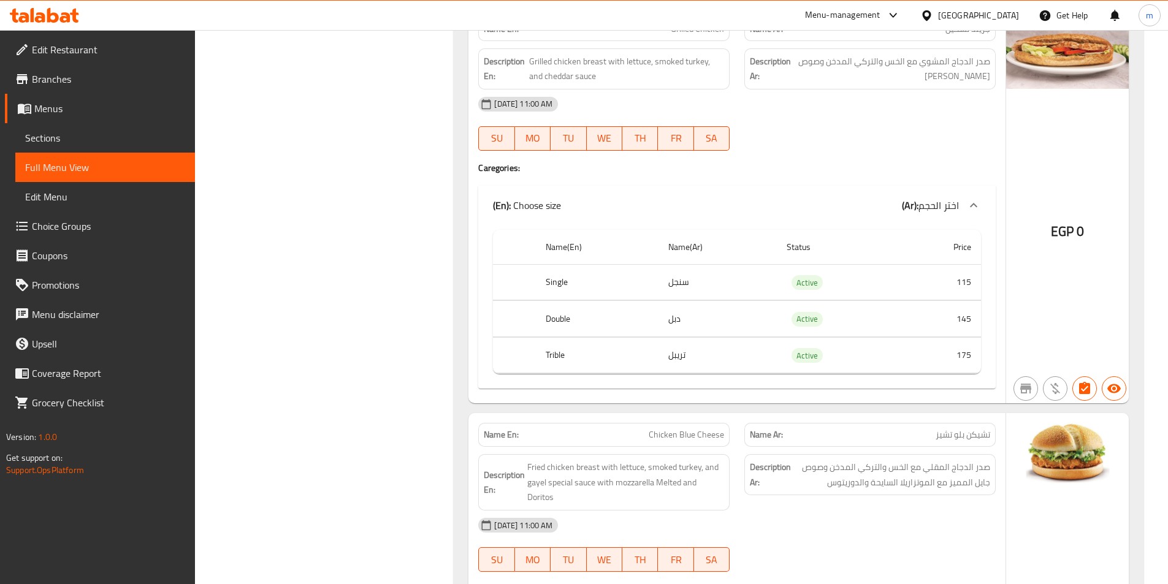
scroll to position [5119, 0]
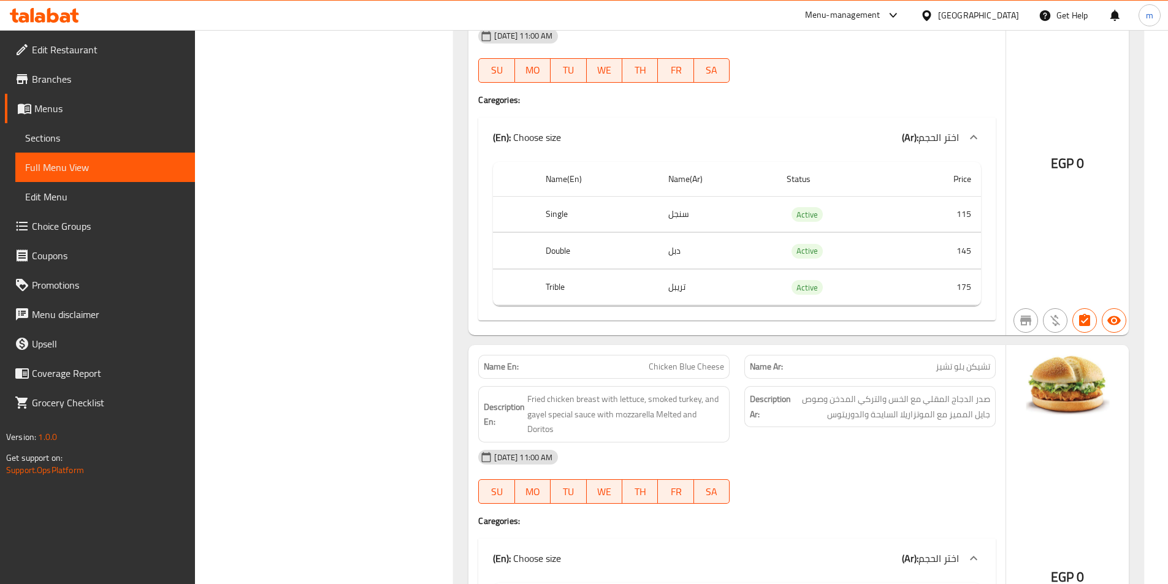
click at [947, 371] on span "تشيكن بلو تشيز" at bounding box center [962, 366] width 55 height 13
copy span "تشيكن بلو تشيز"
click at [939, 385] on div "Description Ar: صدر الدجاج المقلي مع الخس والتركي المدخن وصوص جايل المميز مع ال…" at bounding box center [870, 414] width 266 height 71
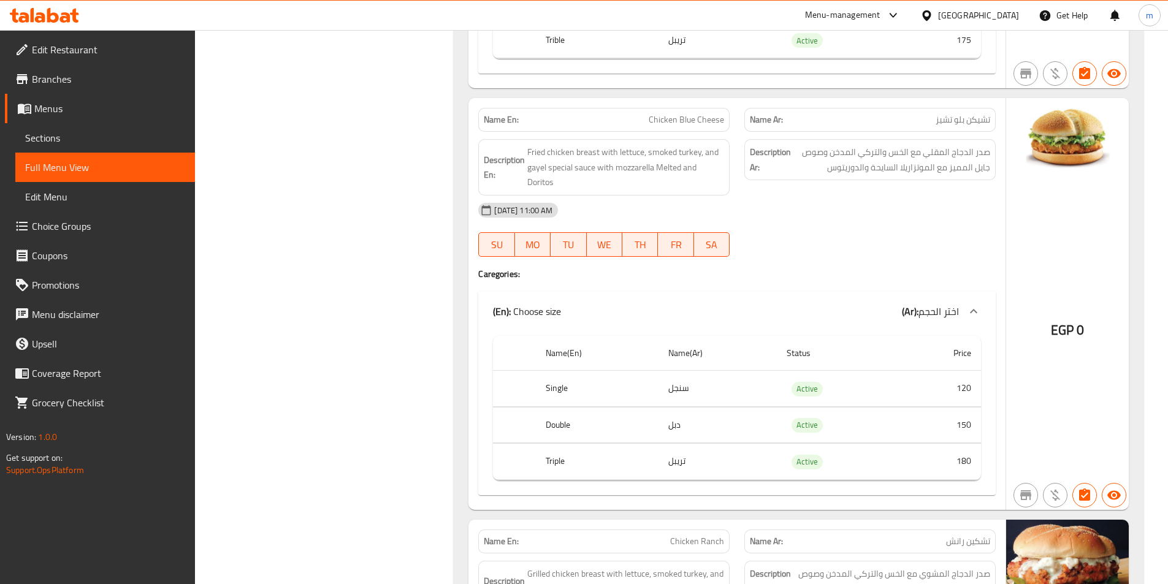
scroll to position [5487, 0]
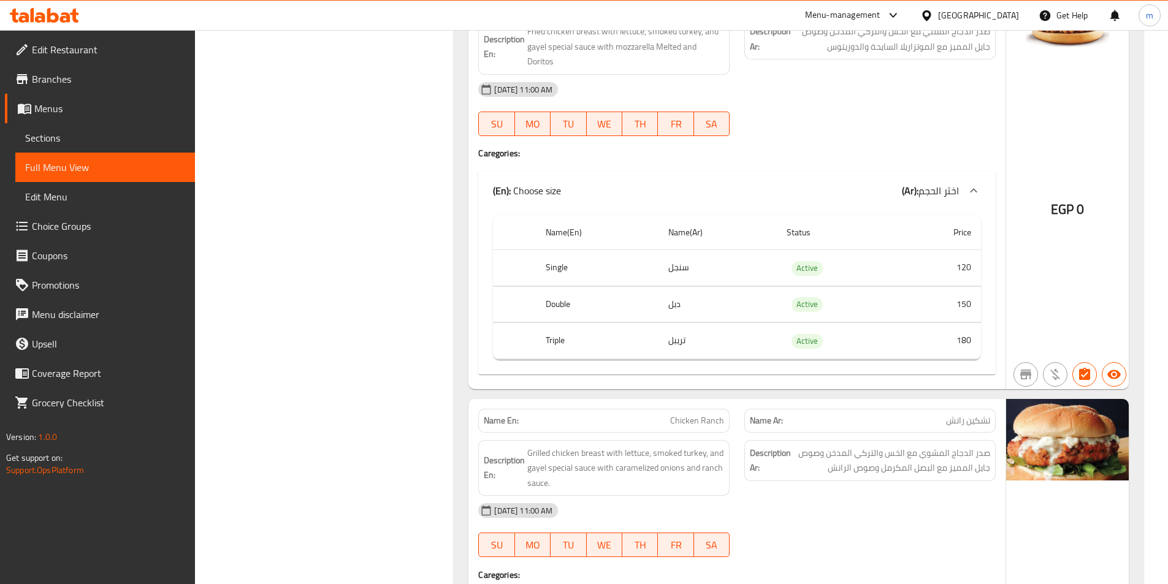
click at [968, 422] on span "تشكين رانش" at bounding box center [968, 420] width 44 height 13
copy span "تشكين رانش"
click at [930, 414] on p "Name Ar: تشكين رانش" at bounding box center [870, 420] width 240 height 13
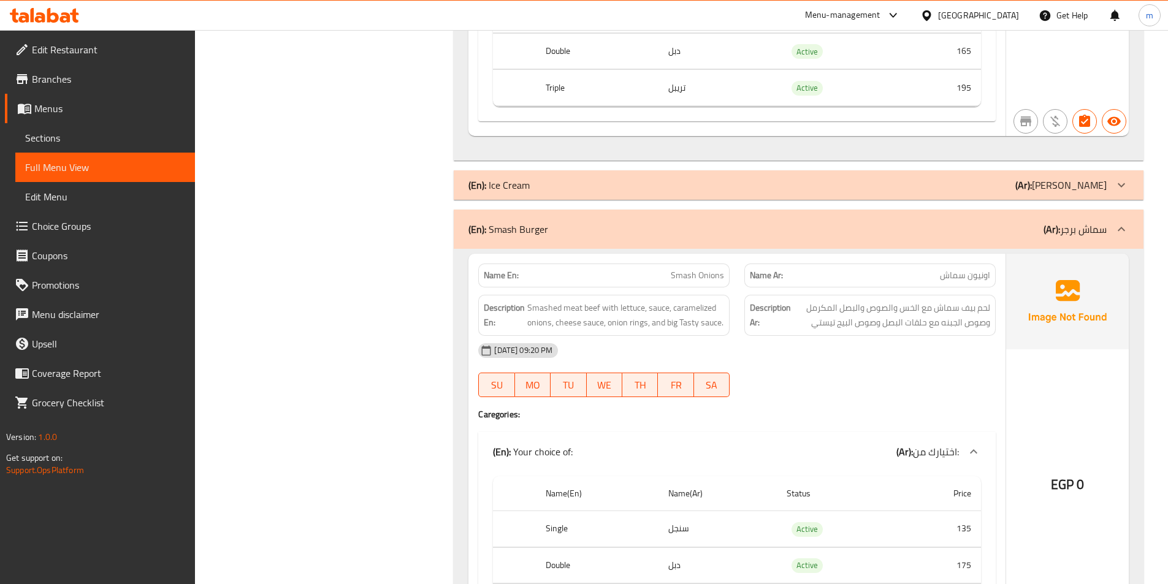
scroll to position [6222, 0]
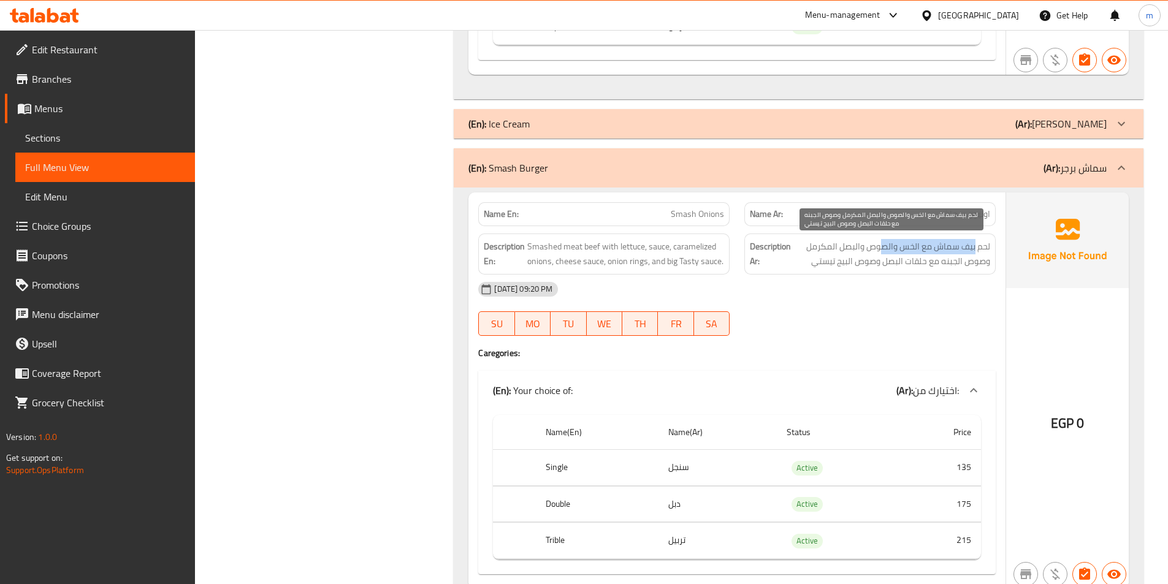
drag, startPoint x: 974, startPoint y: 243, endPoint x: 883, endPoint y: 249, distance: 92.1
click at [883, 249] on span "لحم بيف سماش مع الخس والصوص والبصل المكرمل وصوص الجبنه مع حلقات البصل وصوص البي…" at bounding box center [891, 254] width 197 height 30
click at [884, 250] on span "لحم بيف سماش مع الخس والصوص والبصل المكرمل وصوص الجبنه مع حلقات البصل وصوص البي…" at bounding box center [891, 254] width 197 height 30
drag, startPoint x: 933, startPoint y: 256, endPoint x: 968, endPoint y: 250, distance: 35.4
click at [968, 250] on span "لحم بيف سماش مع الخس والصوص والبصل المكرمل وصوص الجبنه مع حلقات البصل وصوص البي…" at bounding box center [891, 254] width 197 height 30
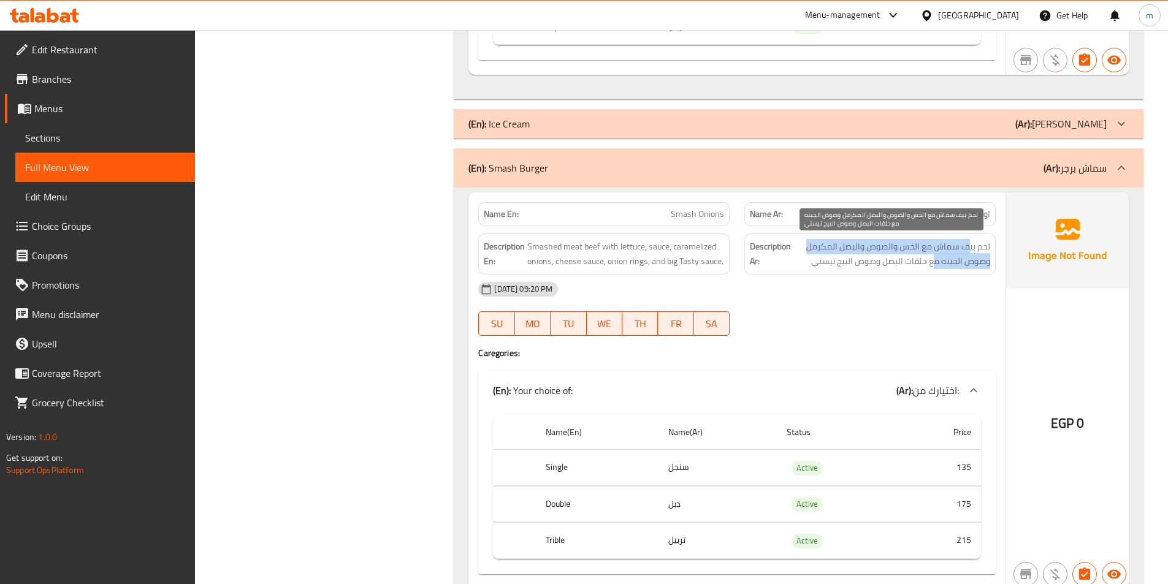
click at [970, 250] on span "لحم بيف سماش مع الخس والصوص والبصل المكرمل وصوص الجبنه مع حلقات البصل وصوص البي…" at bounding box center [891, 254] width 197 height 30
drag, startPoint x: 952, startPoint y: 262, endPoint x: 920, endPoint y: 247, distance: 35.4
click at [908, 247] on span "لحم بيف سماش مع الخس والصوص والبصل المكرمل وصوص الجبنه مع حلقات البصل وصوص البي…" at bounding box center [891, 254] width 197 height 30
click at [928, 251] on span "لحم بيف سماش مع الخس والصوص والبصل المكرمل وصوص الجبنه مع حلقات البصل وصوص البي…" at bounding box center [891, 254] width 197 height 30
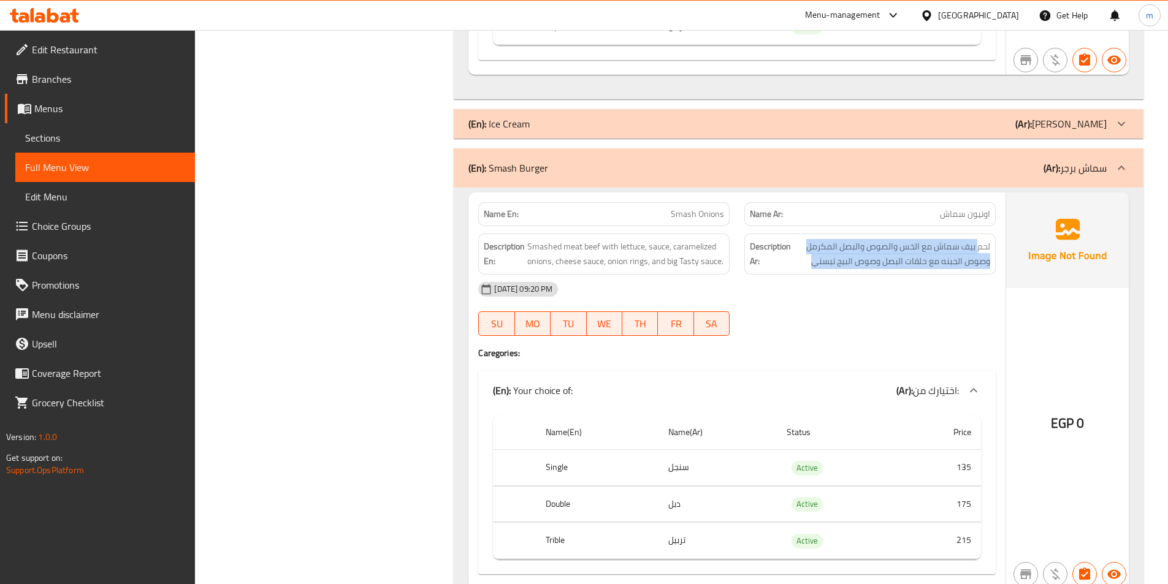
drag, startPoint x: 978, startPoint y: 240, endPoint x: 828, endPoint y: 257, distance: 150.5
click at [807, 265] on span "لحم بيف سماش مع الخس والصوص والبصل المكرمل وصوص الجبنه مع حلقات البصل وصوص البي…" at bounding box center [891, 254] width 197 height 30
click at [828, 257] on span "لحم بيف سماش مع الخس والصوص والبصل المكرمل وصوص الجبنه مع حلقات البصل وصوص البي…" at bounding box center [891, 254] width 197 height 30
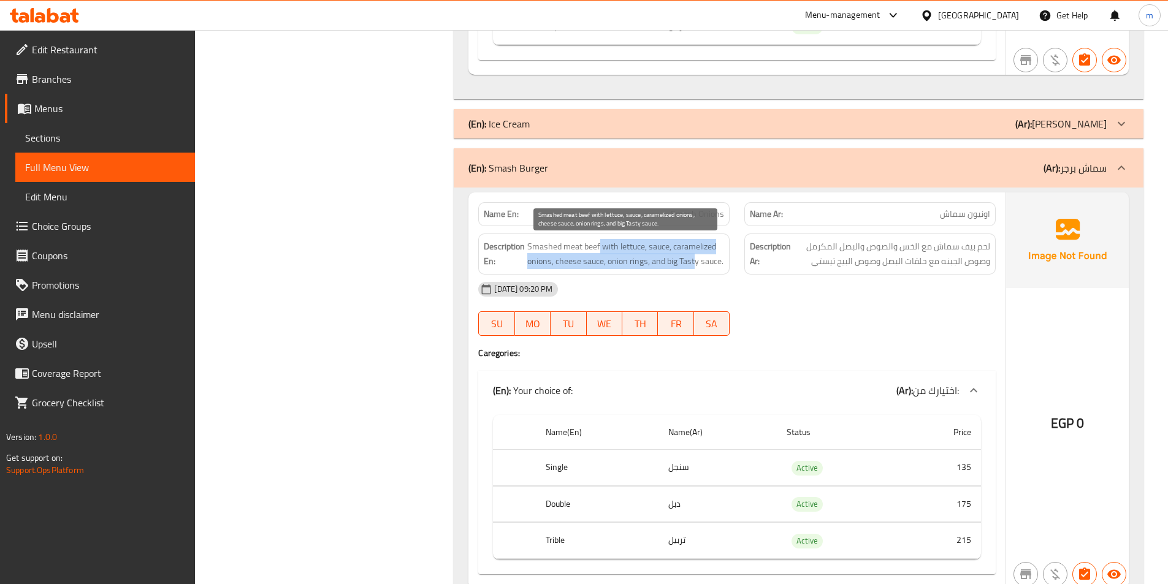
drag, startPoint x: 694, startPoint y: 264, endPoint x: 599, endPoint y: 250, distance: 96.6
click at [599, 250] on span "Smashed meat beef with lettuce, sauce, caramelized onions, cheese sauce, onion …" at bounding box center [625, 254] width 197 height 30
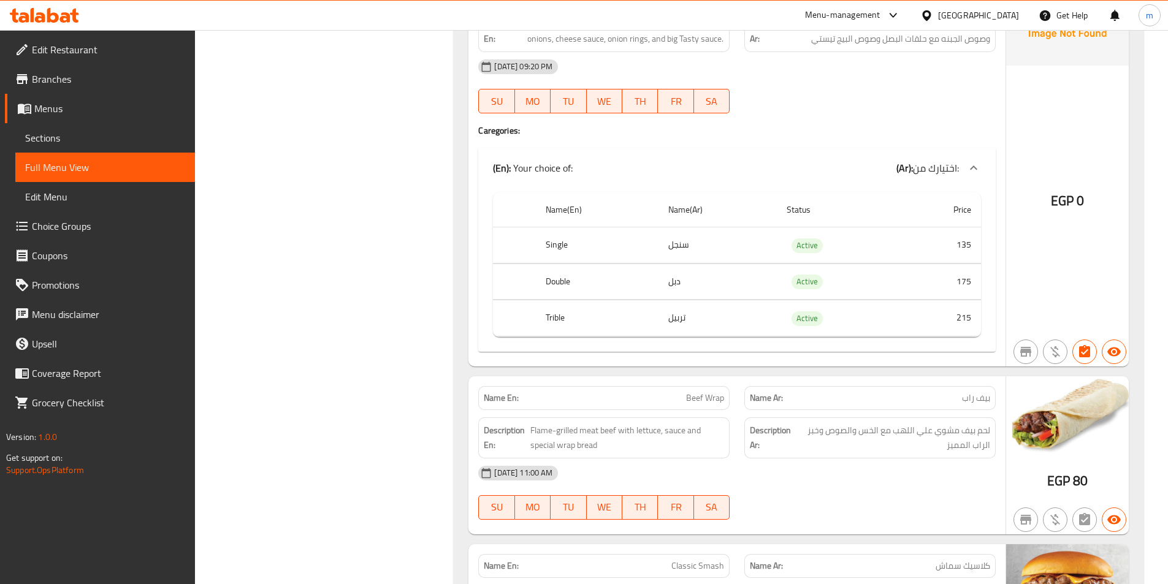
scroll to position [6468, 0]
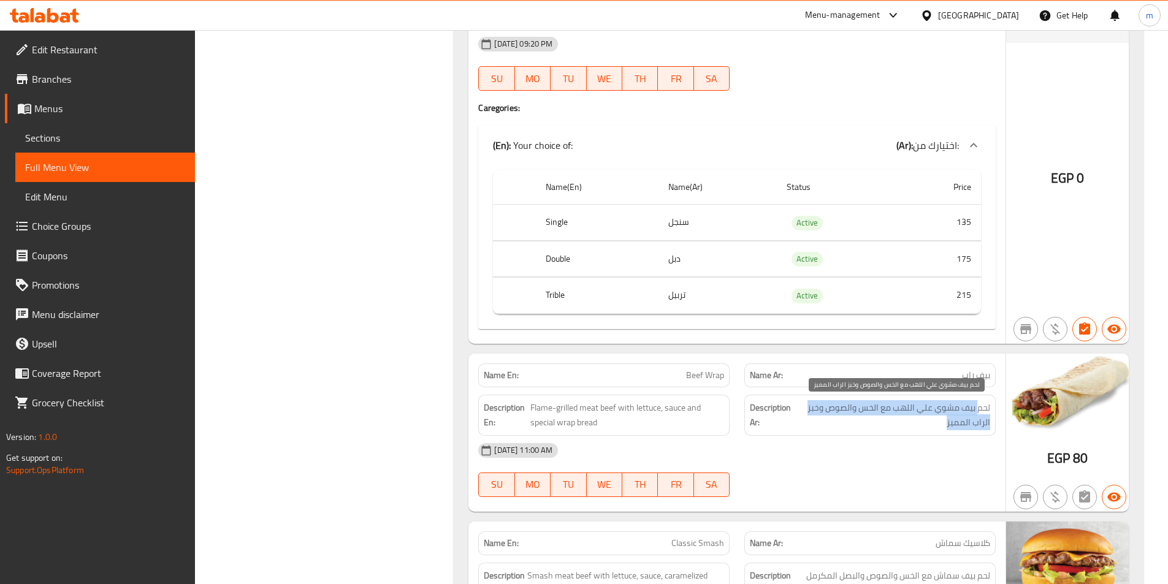
drag, startPoint x: 947, startPoint y: 423, endPoint x: 981, endPoint y: 412, distance: 35.5
click at [978, 414] on span "لحم بيف مشوي علي اللهب مع الخس والصوص وخبز الراب المميز" at bounding box center [893, 415] width 193 height 30
click at [985, 409] on span "لحم بيف مشوي علي اللهب مع الخس والصوص وخبز الراب المميز" at bounding box center [893, 415] width 193 height 30
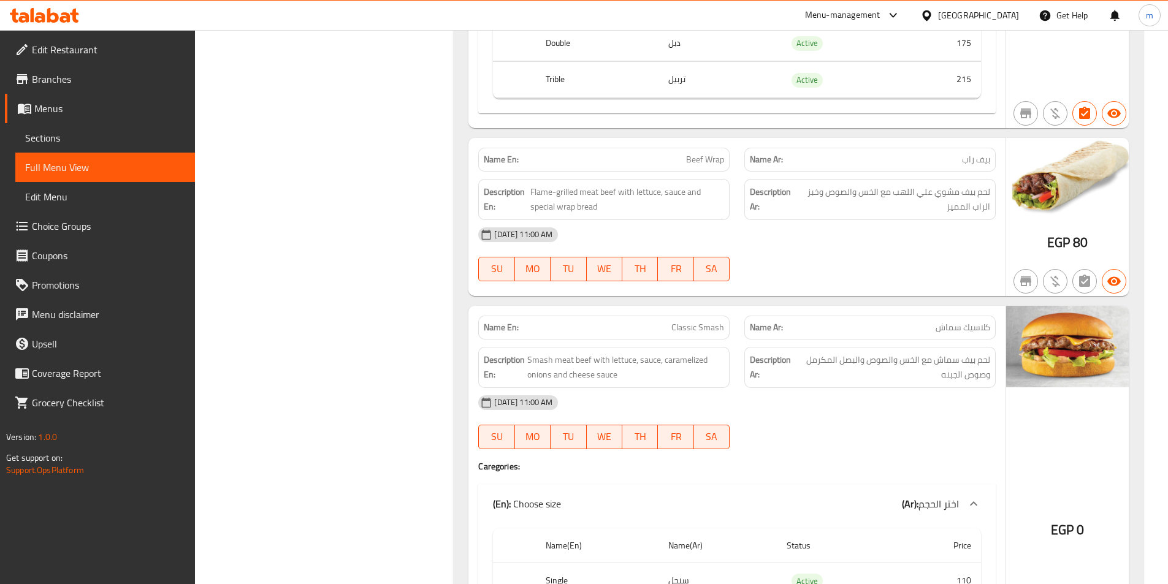
scroll to position [6713, 0]
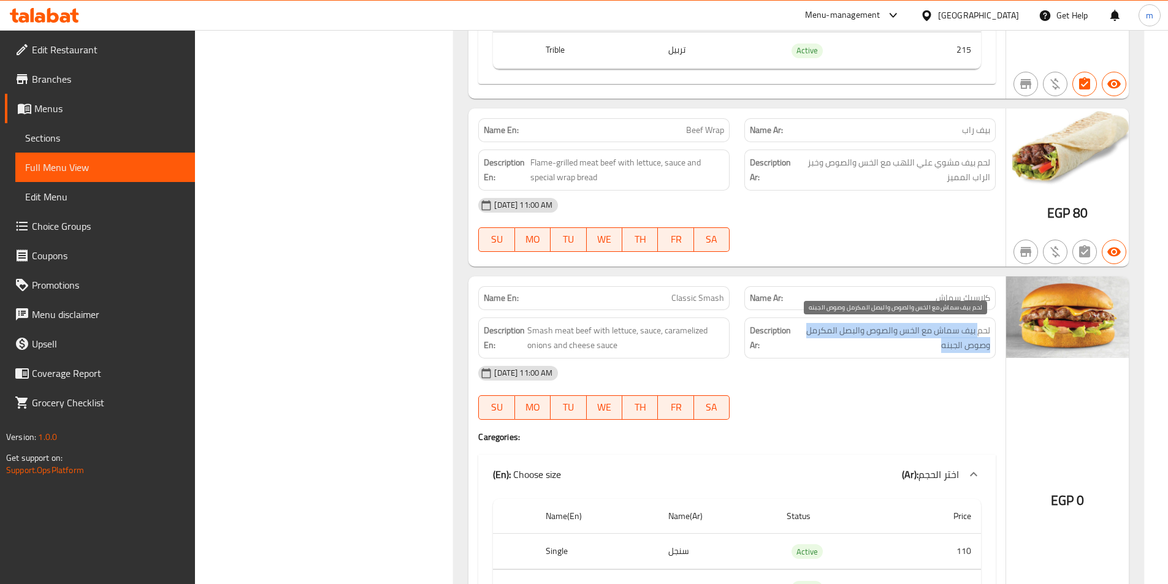
drag, startPoint x: 946, startPoint y: 337, endPoint x: 922, endPoint y: 346, distance: 26.2
click at [922, 346] on span "لحم بيف سماش مع الخس والصوص والبصل المكرمل وصوص الجبنه" at bounding box center [893, 338] width 194 height 30
click at [915, 341] on span "لحم بيف سماش مع الخس والصوص والبصل المكرمل وصوص الجبنه" at bounding box center [893, 338] width 194 height 30
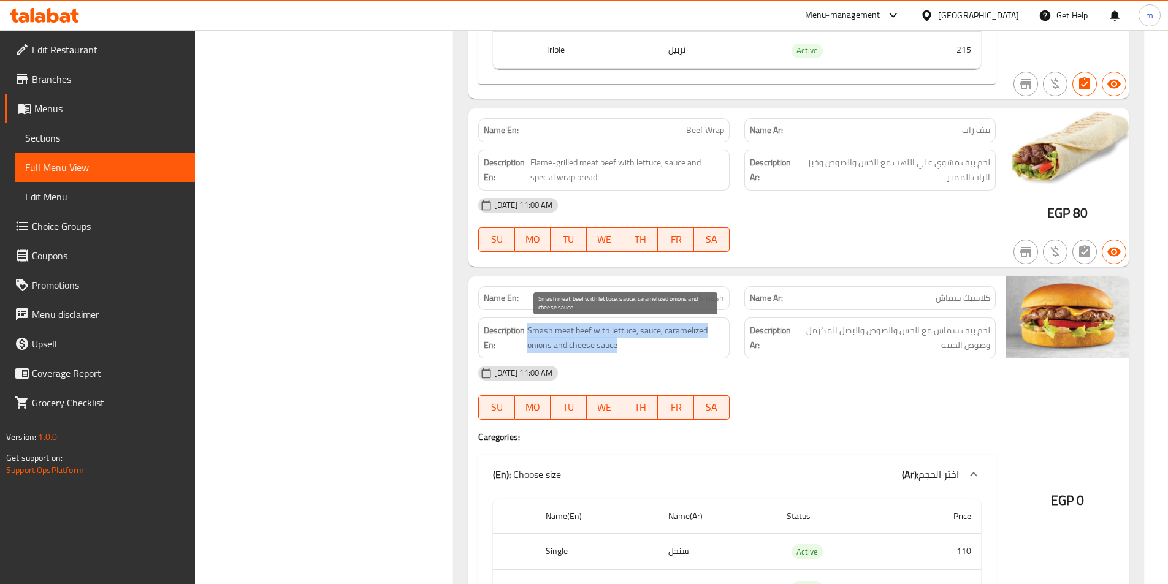
drag, startPoint x: 625, startPoint y: 349, endPoint x: 525, endPoint y: 329, distance: 101.2
click at [525, 329] on h6 "Description En: Smash meat beef with lettuce, sauce, caramelized onions and che…" at bounding box center [604, 338] width 240 height 30
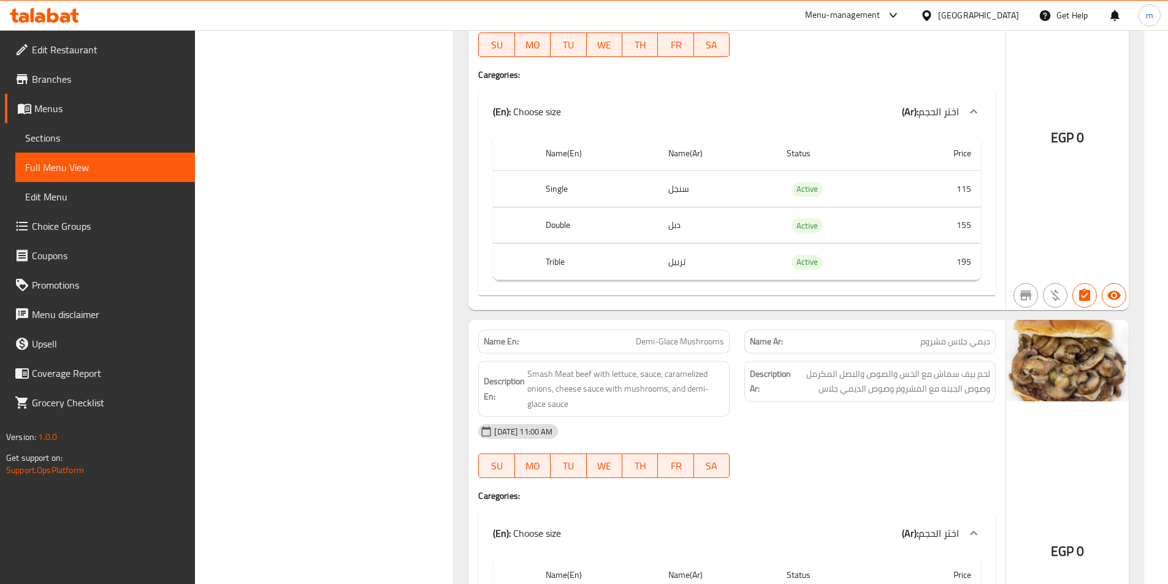
scroll to position [7510, 0]
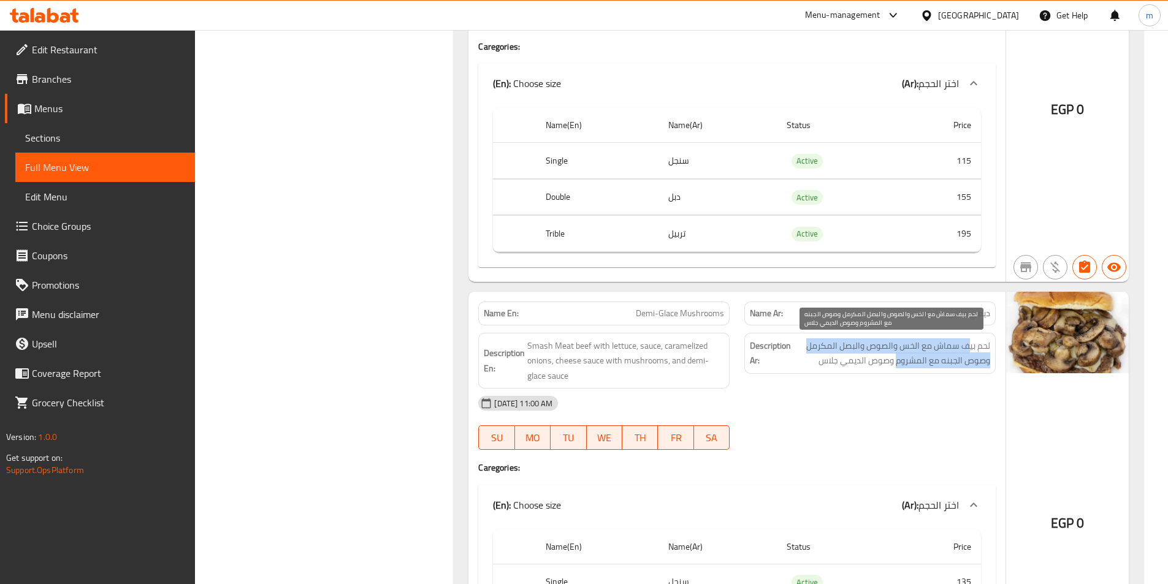
drag, startPoint x: 949, startPoint y: 351, endPoint x: 895, endPoint y: 362, distance: 55.0
click at [895, 362] on span "لحم بيف سماش مع الخس والصوص والبصل المكرمل وصوص الجبنه مع المشروم وصوص الديمي ج…" at bounding box center [891, 353] width 197 height 30
drag, startPoint x: 900, startPoint y: 363, endPoint x: 812, endPoint y: 365, distance: 88.3
click at [812, 365] on span "لحم بيف سماش مع الخس والصوص والبصل المكرمل وصوص الجبنه مع المشروم وصوص الديمي ج…" at bounding box center [891, 353] width 197 height 30
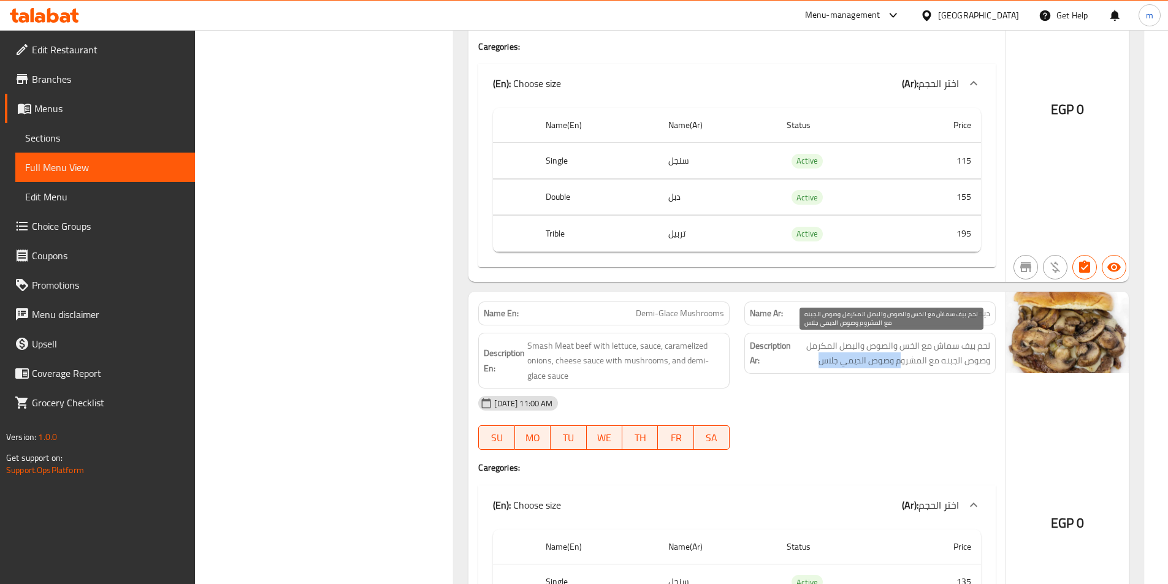
click at [840, 358] on span "لحم بيف سماش مع الخس والصوص والبصل المكرمل وصوص الجبنه مع المشروم وصوص الديمي ج…" at bounding box center [891, 353] width 197 height 30
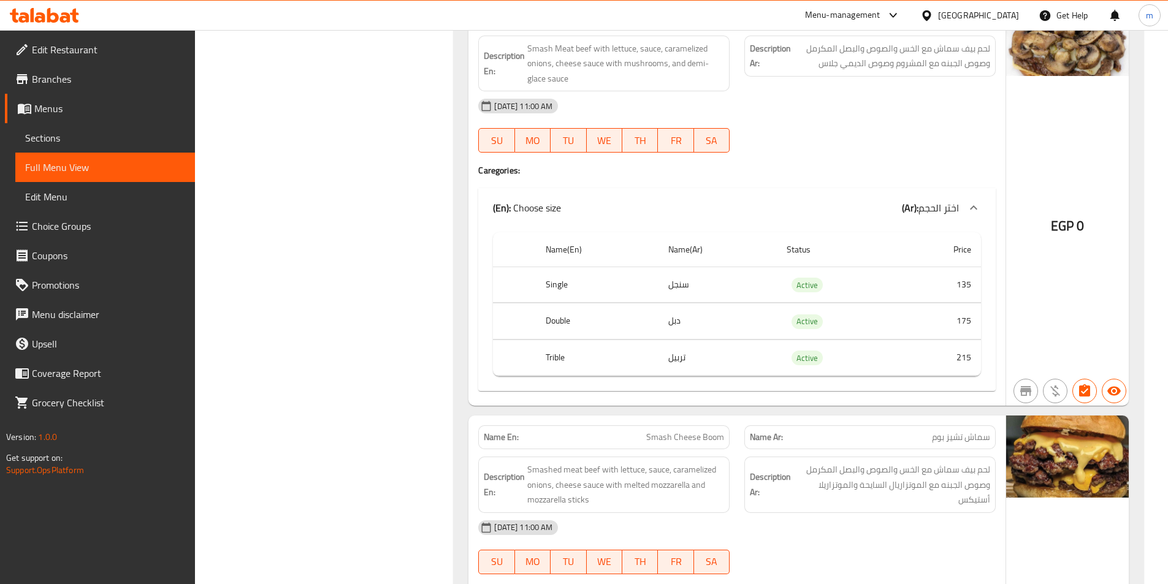
scroll to position [7877, 0]
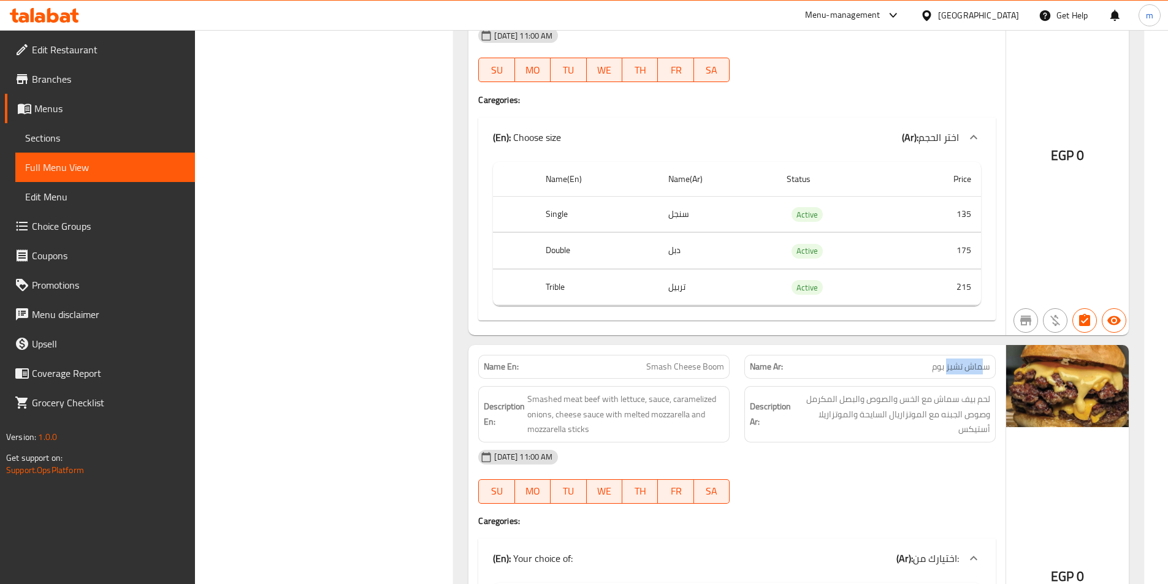
drag, startPoint x: 983, startPoint y: 365, endPoint x: 946, endPoint y: 368, distance: 36.9
click at [946, 368] on span "سماش تشيز بوم" at bounding box center [961, 366] width 58 height 13
click at [935, 364] on span "سماش تشيز بوم" at bounding box center [961, 366] width 58 height 13
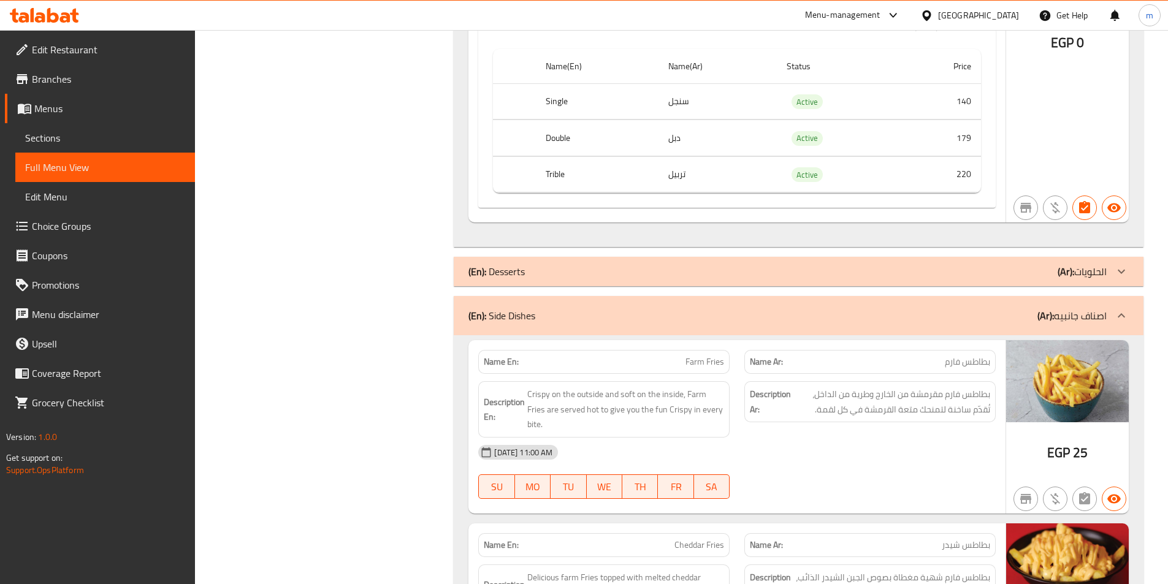
scroll to position [8429, 0]
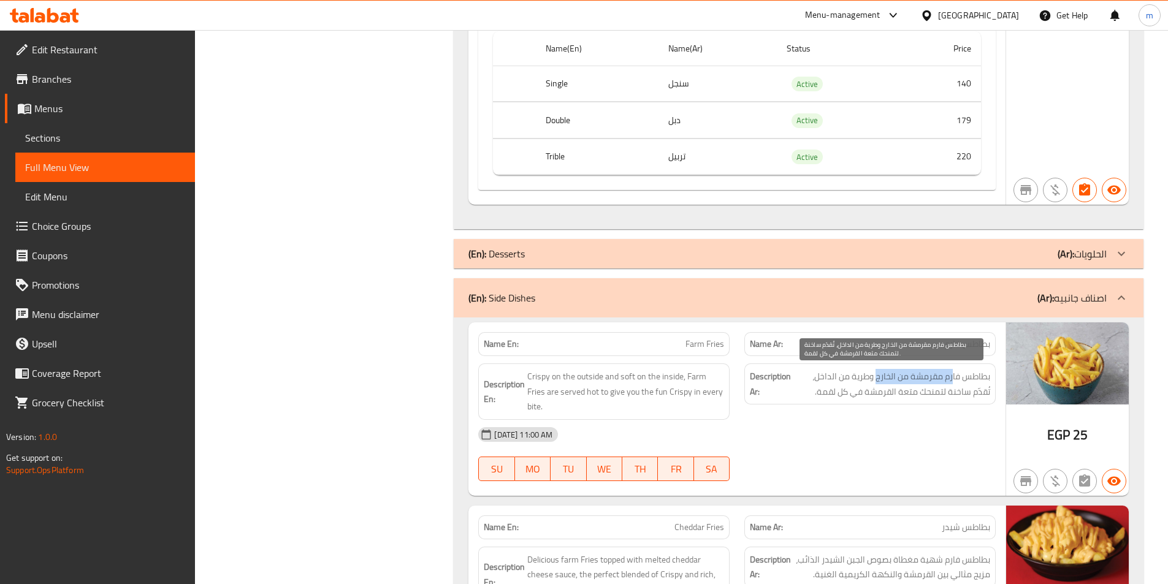
drag, startPoint x: 948, startPoint y: 382, endPoint x: 876, endPoint y: 384, distance: 72.3
click at [876, 384] on span "بطاطس فارم مقرمشة من الخارج وطرية من الداخل، تُقدّم ساخنة لتمنحك متعة القرمشة ف…" at bounding box center [891, 384] width 197 height 30
click at [868, 379] on span "بطاطس فارم مقرمشة من الخارج وطرية من الداخل، تُقدّم ساخنة لتمنحك متعة القرمشة ف…" at bounding box center [891, 384] width 197 height 30
drag, startPoint x: 935, startPoint y: 393, endPoint x: 888, endPoint y: 393, distance: 47.2
click at [888, 393] on span "بطاطس فارم مقرمشة من الخارج وطرية من الداخل، تُقدّم ساخنة لتمنحك متعة القرمشة ف…" at bounding box center [891, 384] width 197 height 30
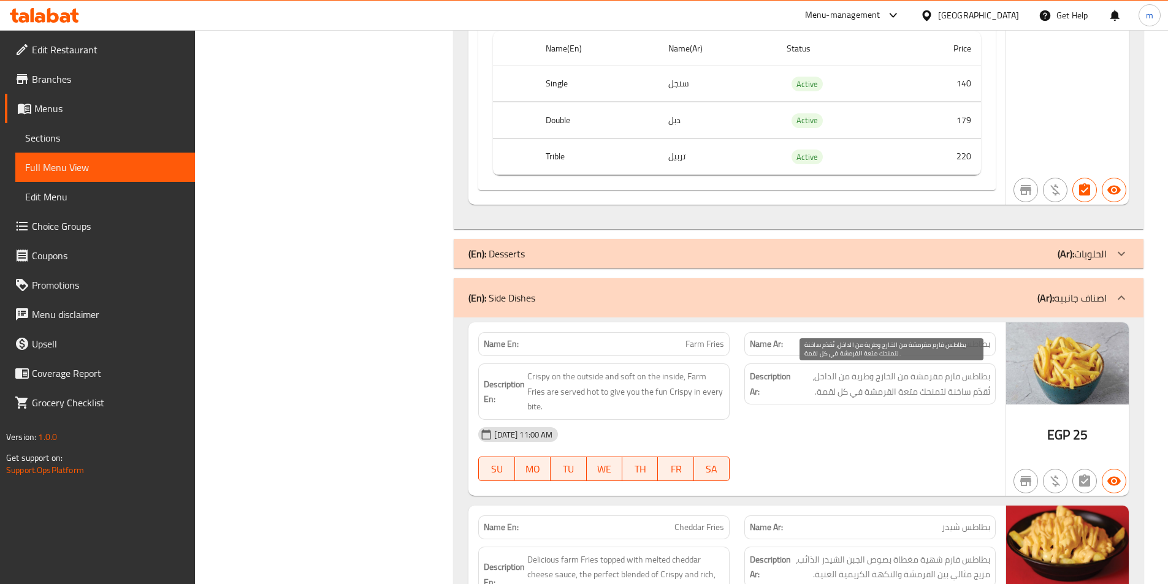
click at [865, 392] on span "بطاطس فارم مقرمشة من الخارج وطرية من الداخل، تُقدّم ساخنة لتمنحك متعة القرمشة ف…" at bounding box center [891, 384] width 197 height 30
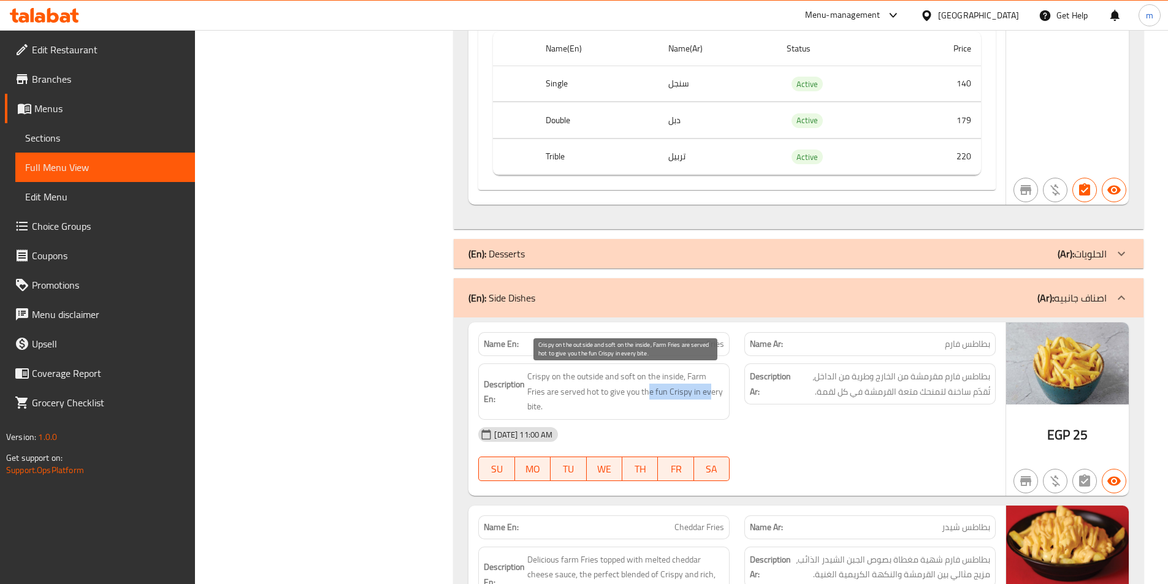
drag, startPoint x: 670, startPoint y: 396, endPoint x: 628, endPoint y: 395, distance: 42.3
click at [628, 395] on span "Crispy on the outside and soft on the inside, Farm Fries are served hot to give…" at bounding box center [625, 391] width 197 height 45
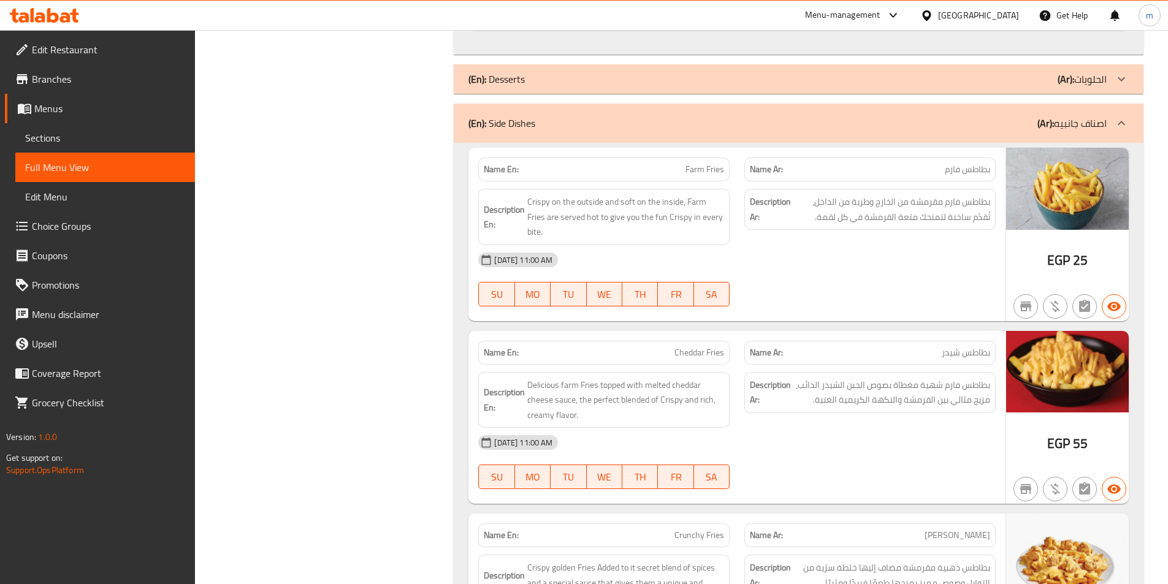
scroll to position [8613, 0]
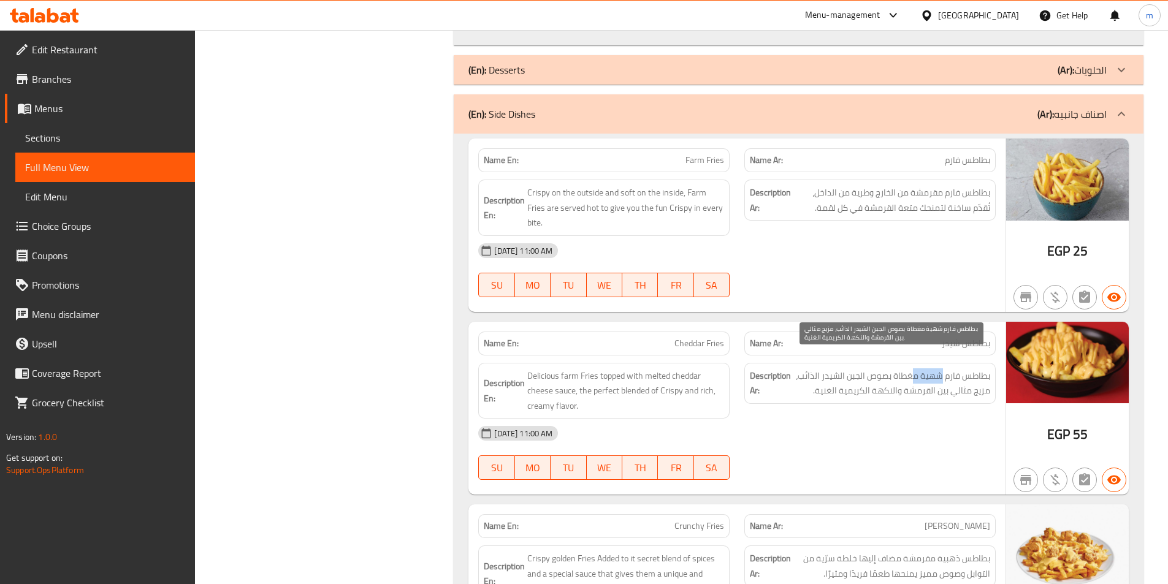
drag, startPoint x: 941, startPoint y: 362, endPoint x: 911, endPoint y: 368, distance: 31.3
click at [911, 368] on span "بطاطس فارم شهية مغطاة بصوص الجبن الشيدر الذائب، مزيج مثالي بين القرمشة والنكهة …" at bounding box center [891, 383] width 197 height 30
click at [913, 374] on span "بطاطس فارم شهية مغطاة بصوص الجبن الشيدر الذائب، مزيج مثالي بين القرمشة والنكهة …" at bounding box center [891, 383] width 197 height 30
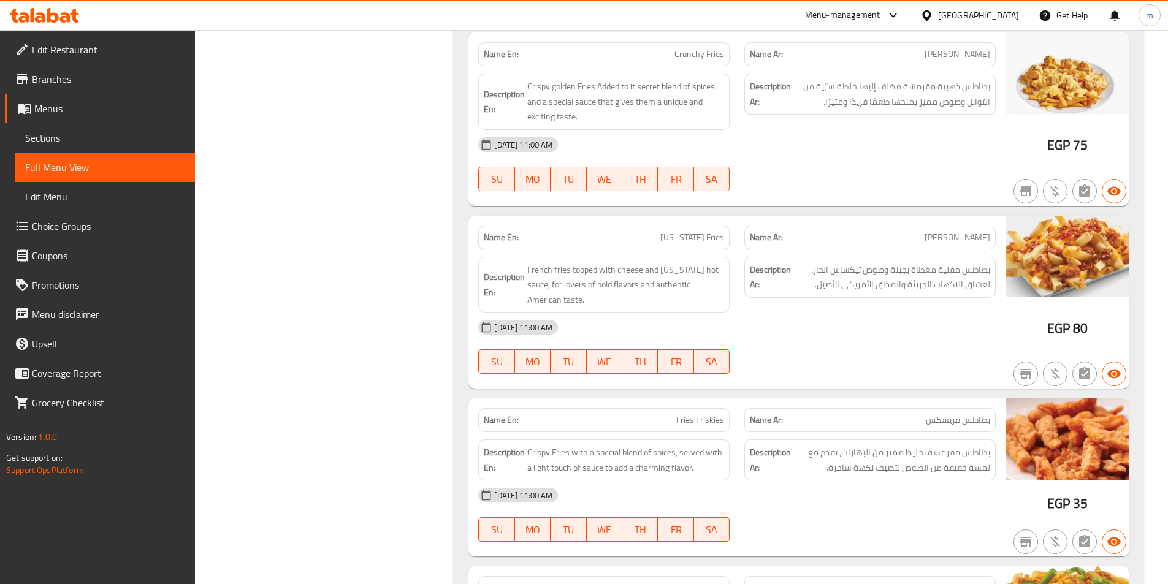
scroll to position [9103, 0]
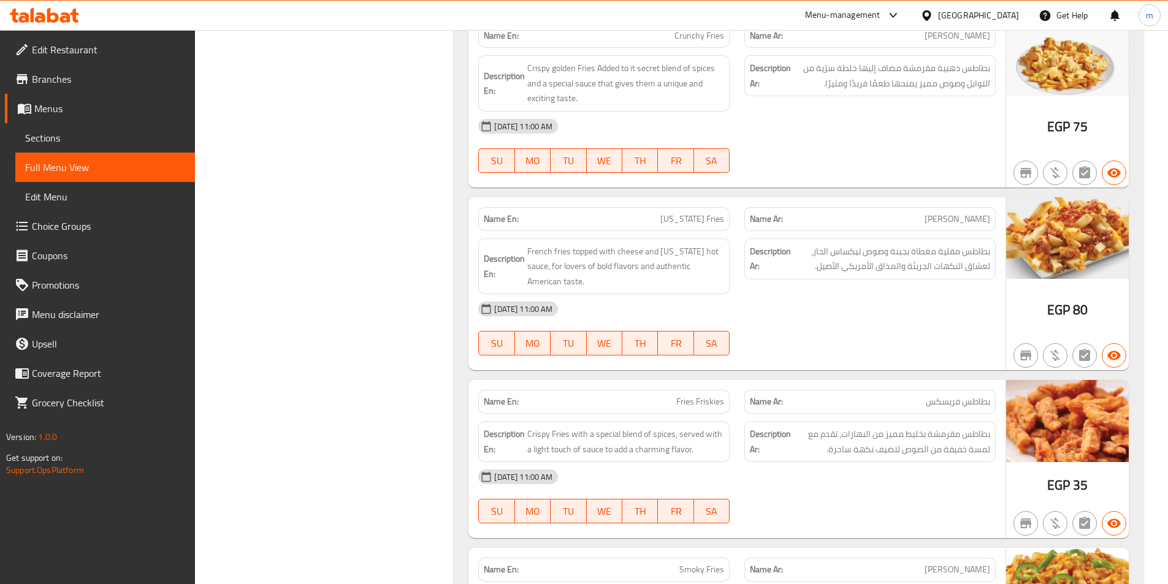
click at [959, 395] on span "بطاطس فريسكس" at bounding box center [957, 401] width 64 height 13
click at [962, 395] on span "بطاطس فريسكس" at bounding box center [957, 401] width 64 height 13
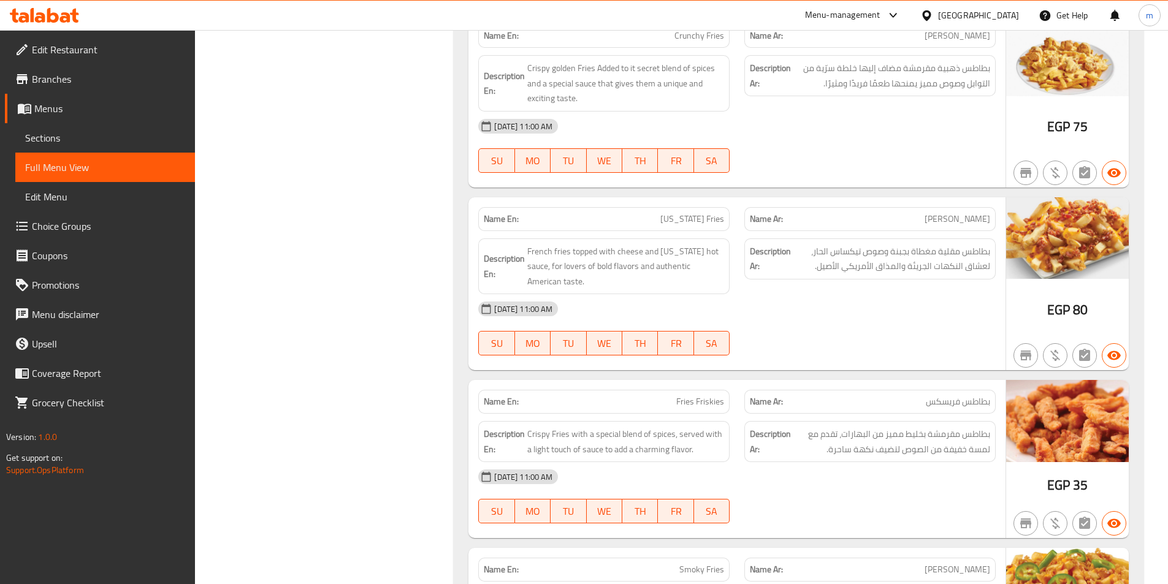
click at [700, 395] on span "Fries Friskies" at bounding box center [700, 401] width 48 height 13
click at [684, 395] on span "Fries Friskies" at bounding box center [700, 401] width 48 height 13
click at [712, 395] on span "Fries Friskies" at bounding box center [700, 401] width 48 height 13
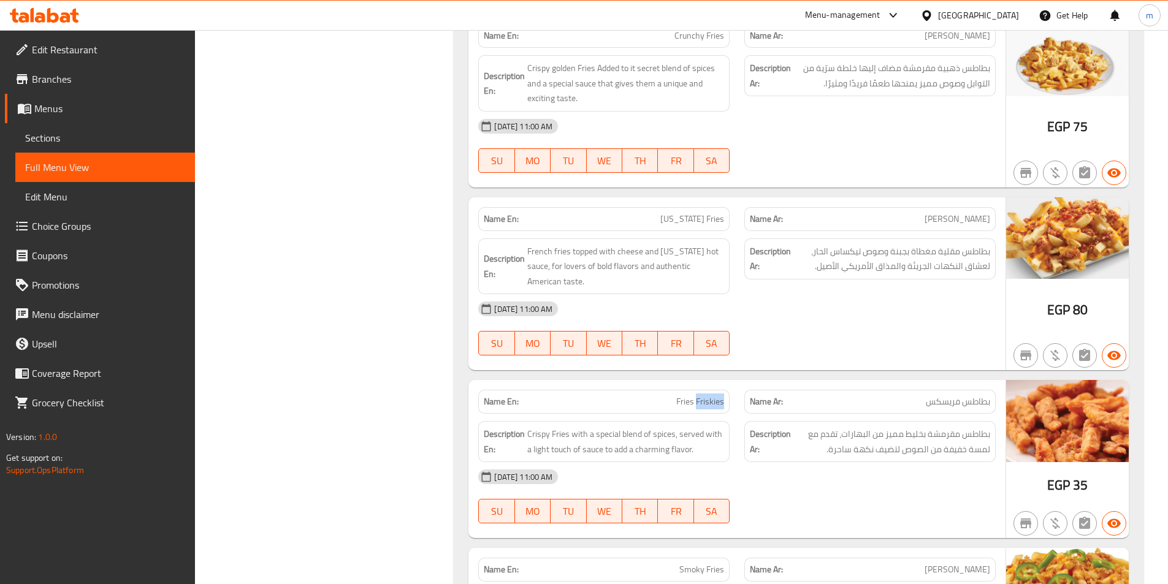
click at [712, 395] on span "Fries Friskies" at bounding box center [700, 401] width 48 height 13
click at [680, 395] on span "Fries Friskies" at bounding box center [700, 401] width 48 height 13
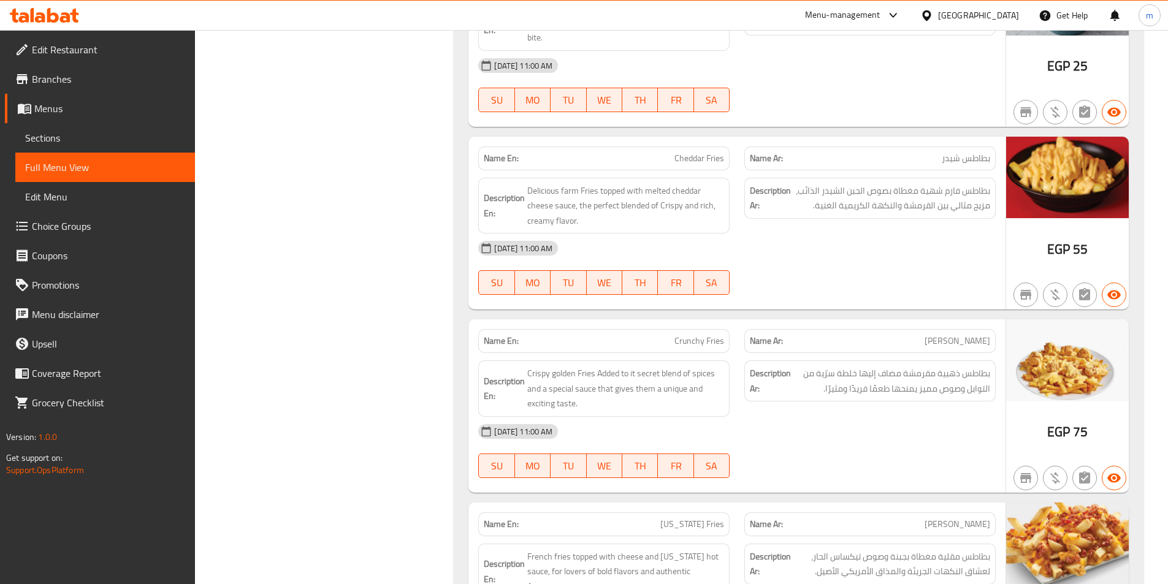
scroll to position [8797, 0]
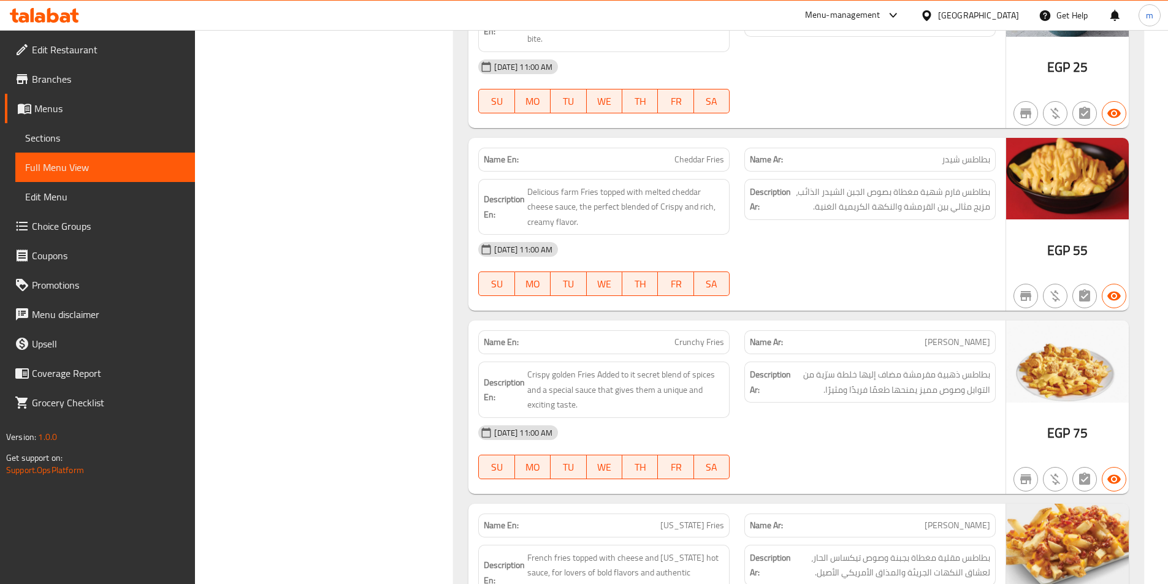
click at [694, 153] on span "Cheddar Fries" at bounding box center [699, 159] width 50 height 13
copy span "Cheddar Fries"
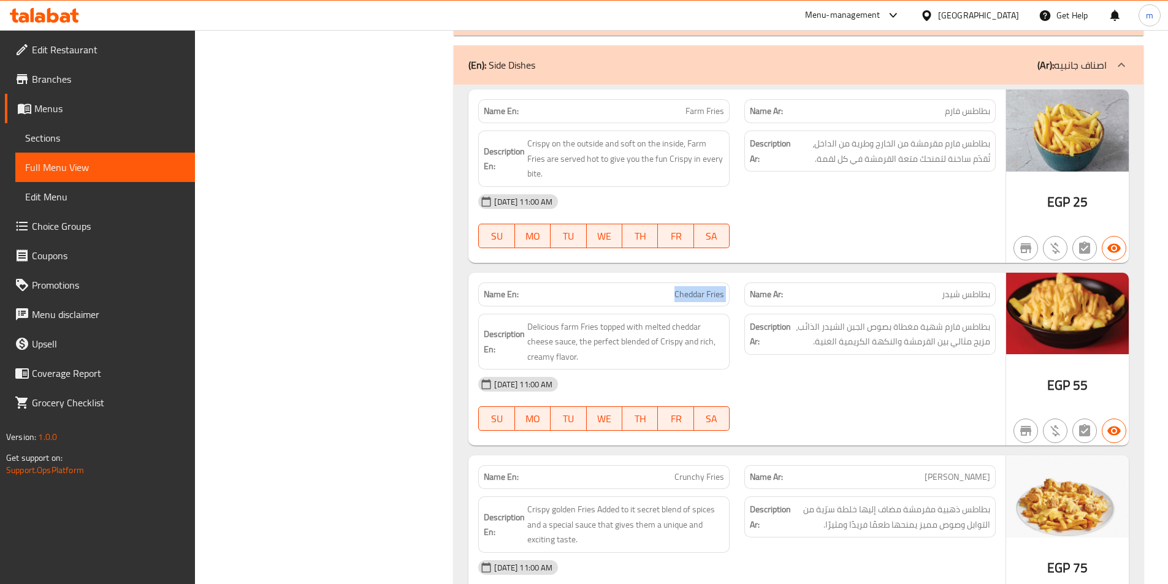
scroll to position [8613, 0]
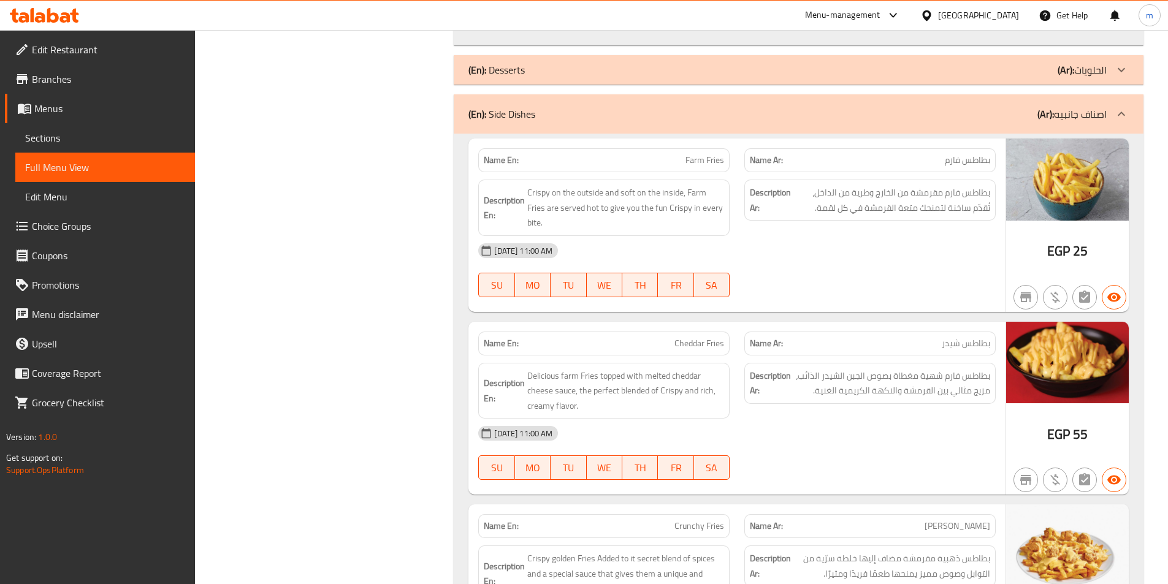
click at [696, 162] on span "Farm Fries" at bounding box center [704, 160] width 39 height 13
copy span "Farm Fries"
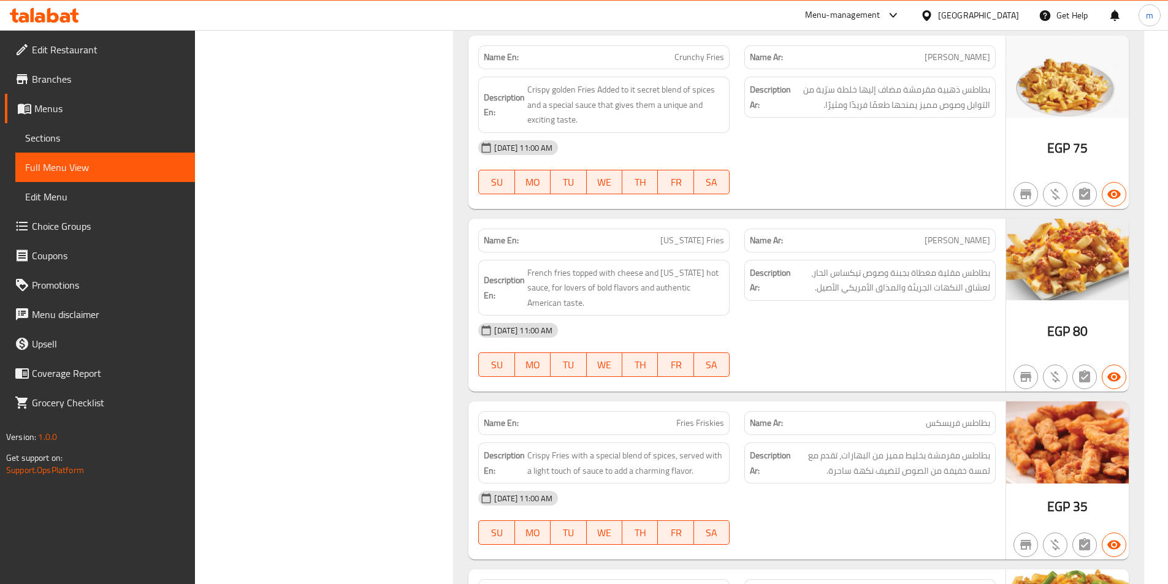
scroll to position [9103, 0]
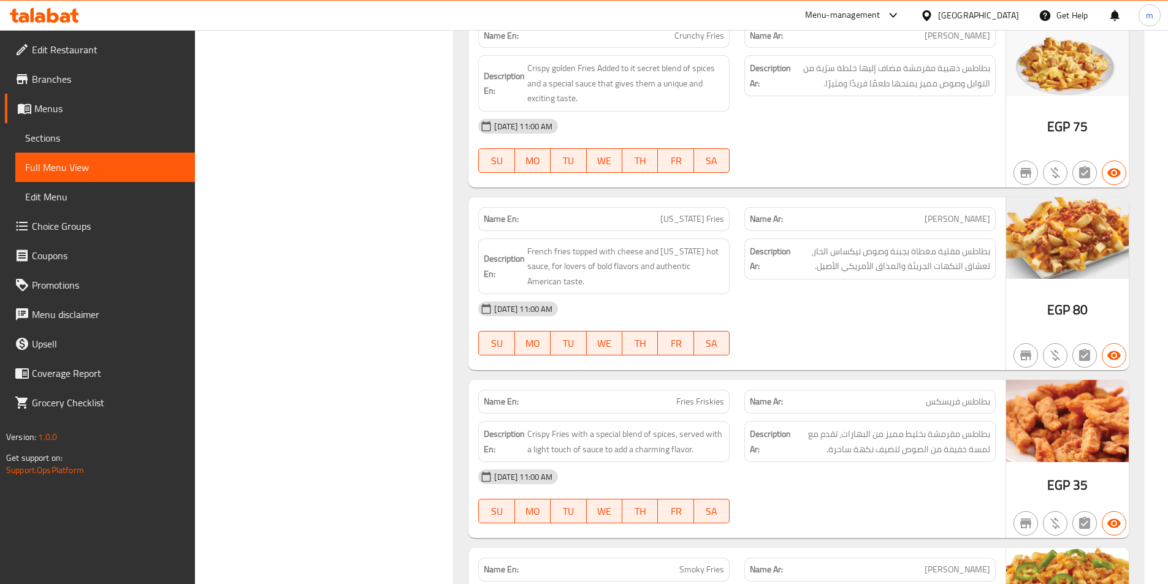
click at [694, 395] on span "Fries Friskies" at bounding box center [700, 401] width 48 height 13
copy span "Fries Friskies"
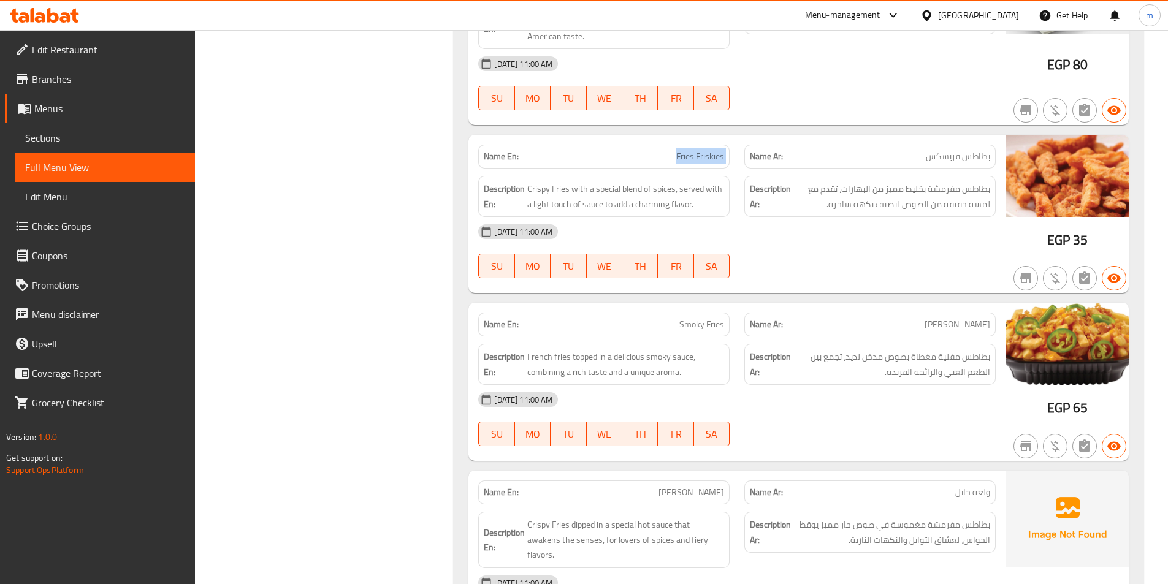
scroll to position [9409, 0]
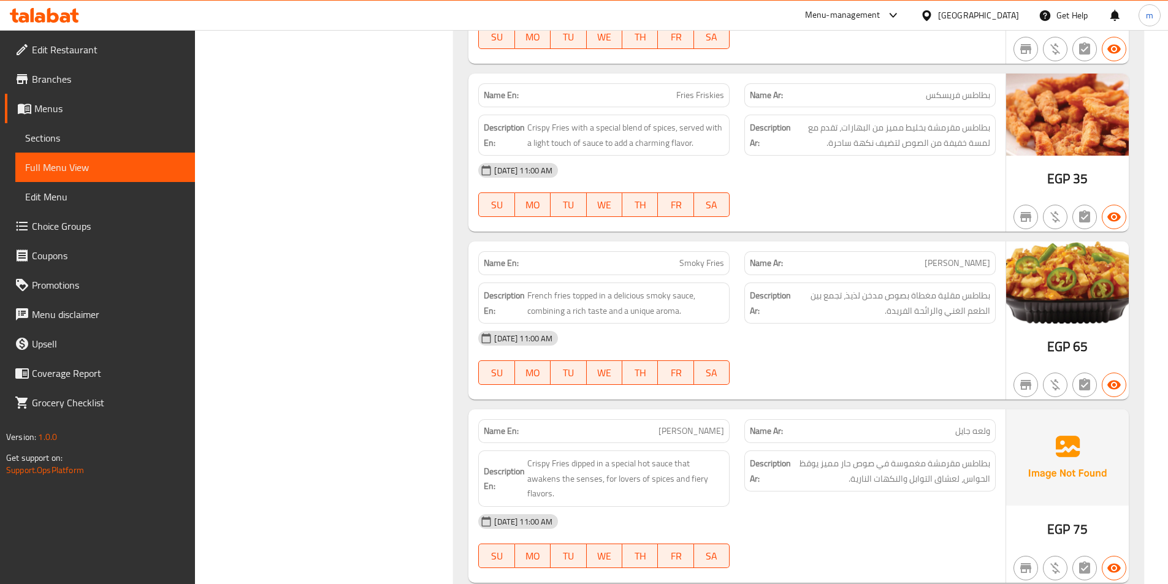
click at [973, 425] on span "ولعه جايل" at bounding box center [972, 431] width 35 height 13
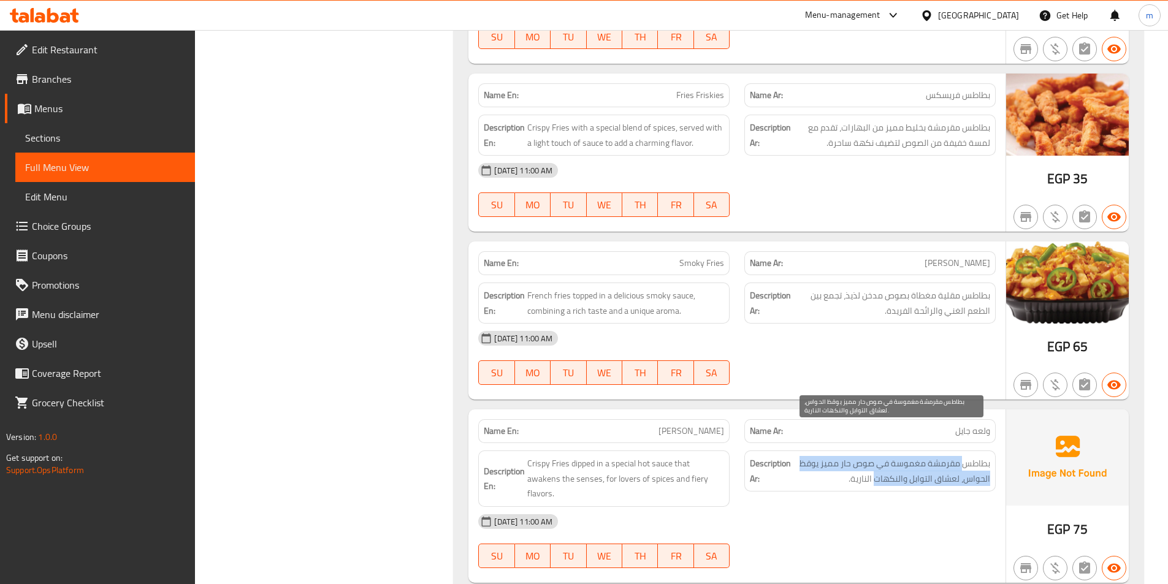
drag, startPoint x: 928, startPoint y: 437, endPoint x: 876, endPoint y: 453, distance: 54.5
click at [876, 456] on span "بطاطس مقرمشة مغموسة في صوص حار مميز يوقظ الحواس، لعشاق التوابل والنكهات النارية." at bounding box center [891, 471] width 197 height 30
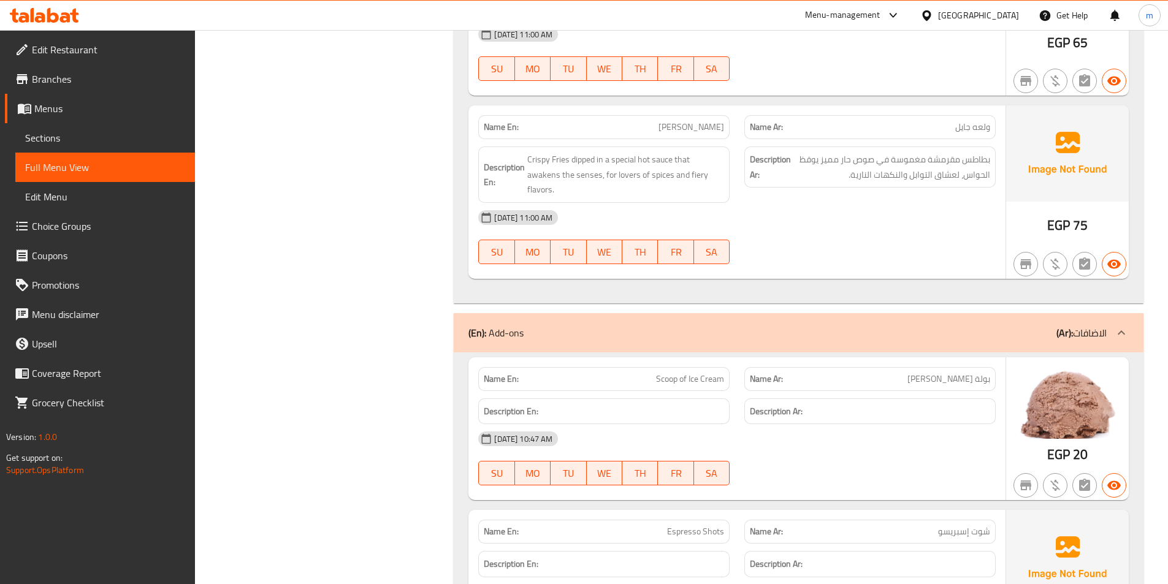
scroll to position [9716, 0]
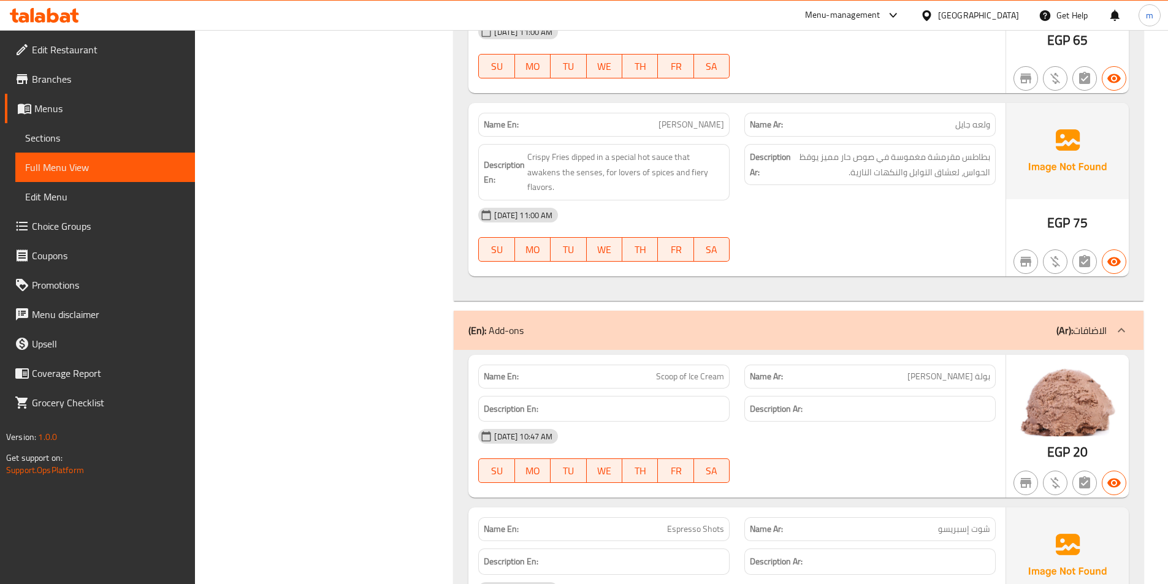
click at [901, 311] on div "(En): Add-ons (Ar): الاضافات" at bounding box center [798, 330] width 689 height 39
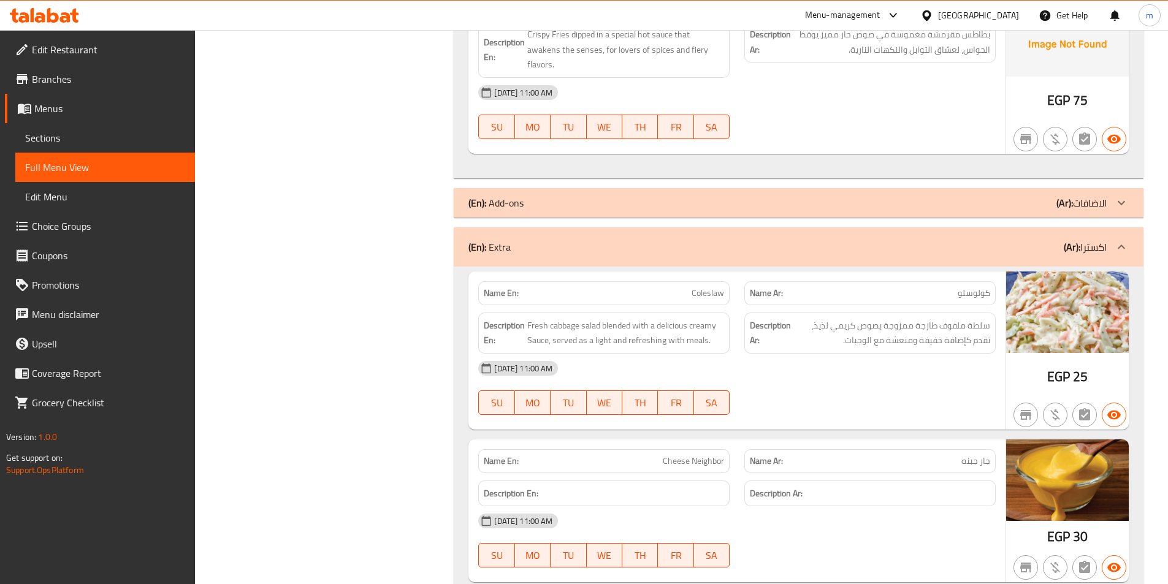
scroll to position [9900, 0]
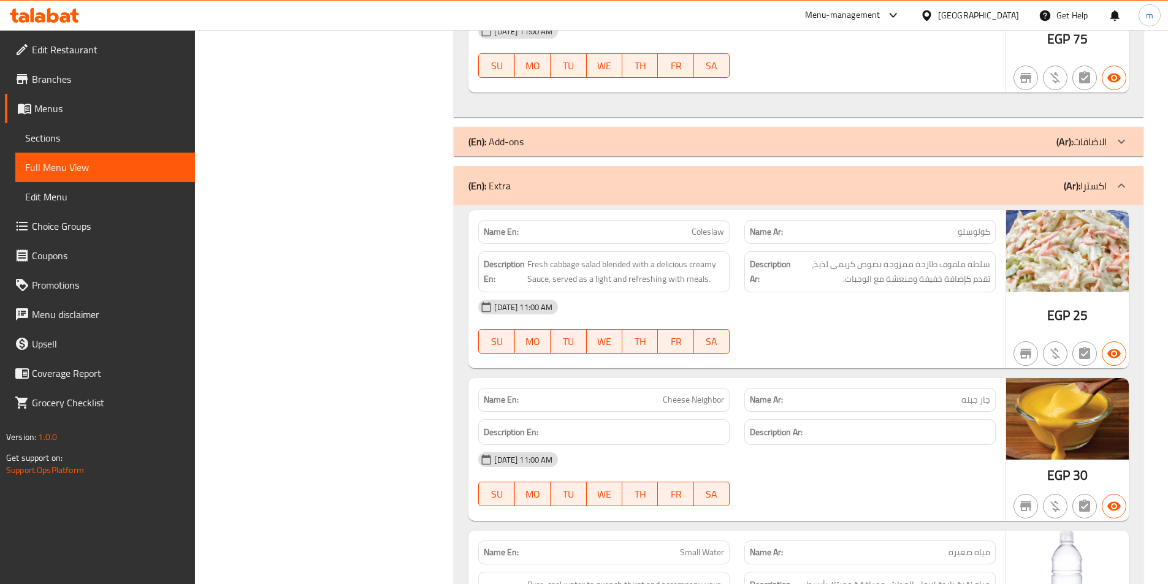
click at [705, 393] on span "Cheese Neighbor" at bounding box center [693, 399] width 61 height 13
click at [695, 393] on span "Cheese Neighbor" at bounding box center [693, 399] width 61 height 13
click at [701, 393] on span "Cheese Neighbor" at bounding box center [693, 399] width 61 height 13
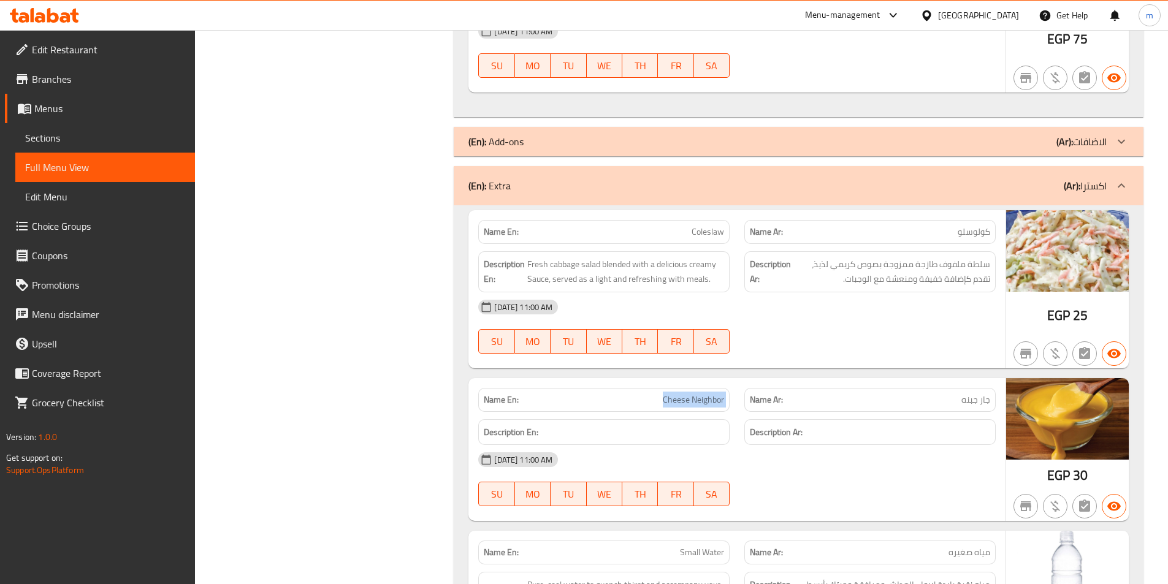
click at [701, 393] on span "Cheese Neighbor" at bounding box center [693, 399] width 61 height 13
copy span "Cheese Neighbor"
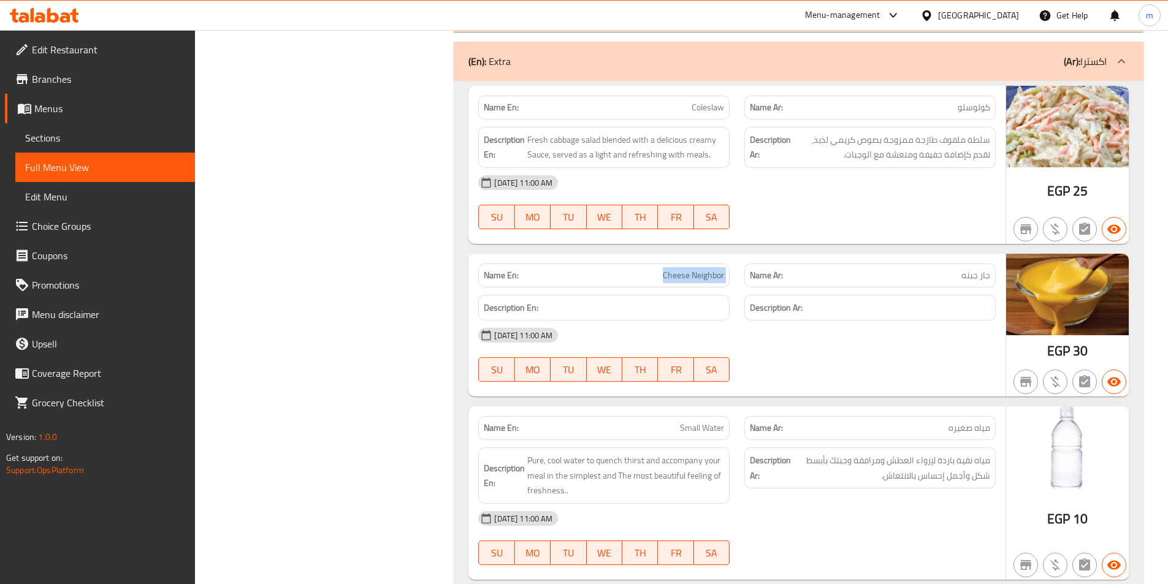
scroll to position [10084, 0]
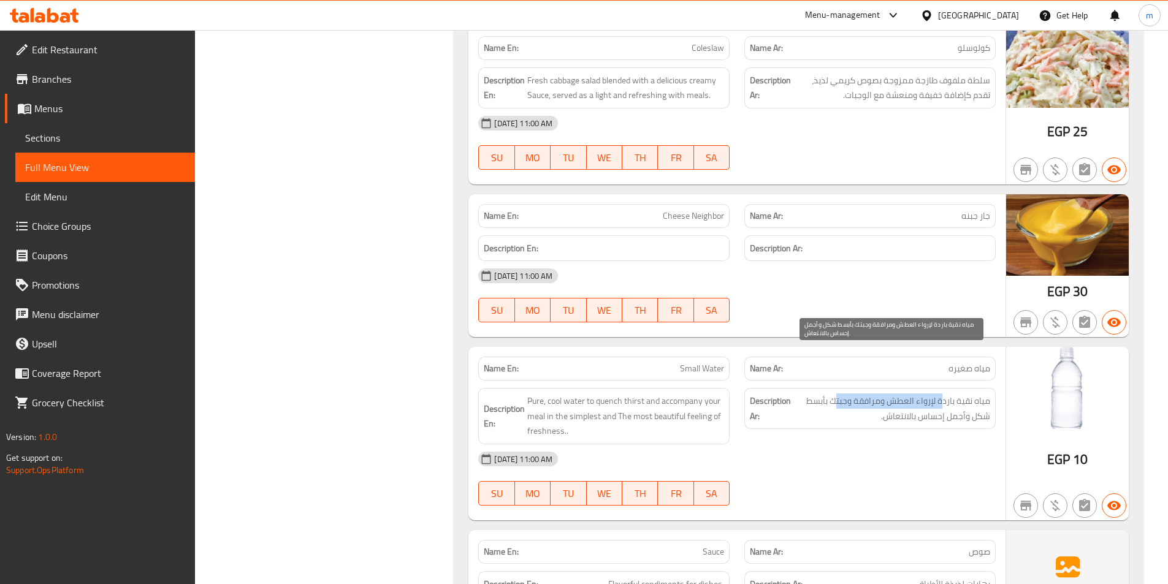
drag, startPoint x: 921, startPoint y: 364, endPoint x: 835, endPoint y: 361, distance: 85.9
click at [835, 393] on span "مياه نقية باردة لإرواء العطش ومرافقة وجبتك بأبسط شكل وأجمل إحساس بالانتعاش." at bounding box center [891, 408] width 197 height 30
click at [838, 393] on span "مياه نقية باردة لإرواء العطش ومرافقة وجبتك بأبسط شكل وأجمل إحساس بالانتعاش." at bounding box center [891, 408] width 197 height 30
drag, startPoint x: 934, startPoint y: 369, endPoint x: 927, endPoint y: 370, distance: 6.9
click at [904, 393] on span "مياه نقية باردة لإرواء العطش ومرافقة وجبتك بأبسط شكل وأجمل إحساس بالانتعاش." at bounding box center [891, 408] width 197 height 30
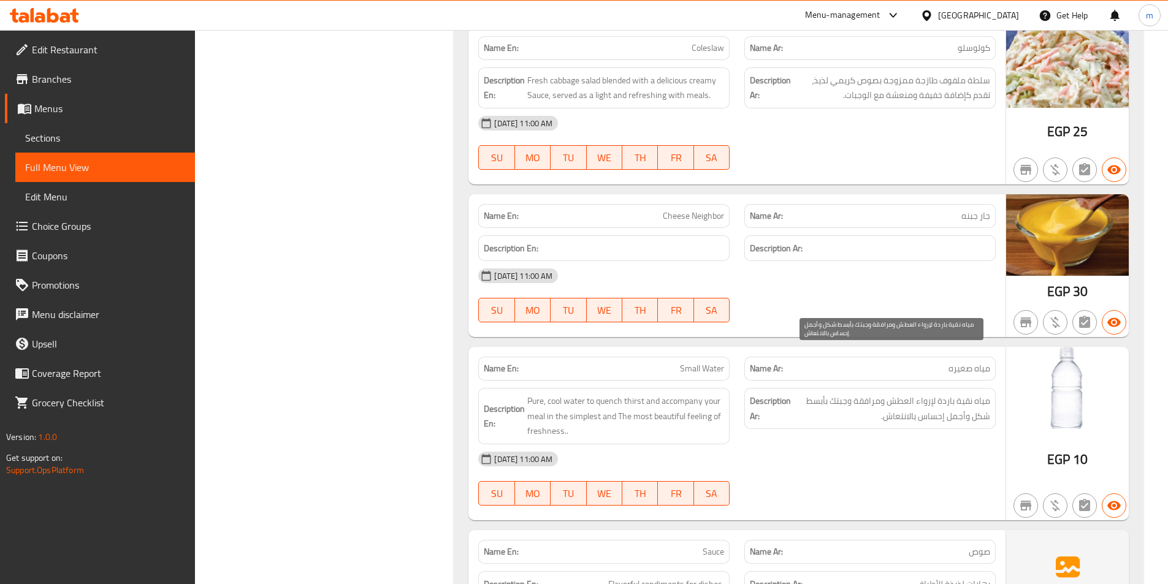
click at [950, 393] on span "مياه نقية باردة لإرواء العطش ومرافقة وجبتك بأبسط شكل وأجمل إحساس بالانتعاش." at bounding box center [891, 408] width 197 height 30
drag, startPoint x: 970, startPoint y: 373, endPoint x: 887, endPoint y: 376, distance: 82.8
click at [887, 393] on span "مياه نقية باردة لإرواء العطش ومرافقة وجبتك بأبسط شكل وأجمل إحساس بالانتعاش." at bounding box center [891, 408] width 197 height 30
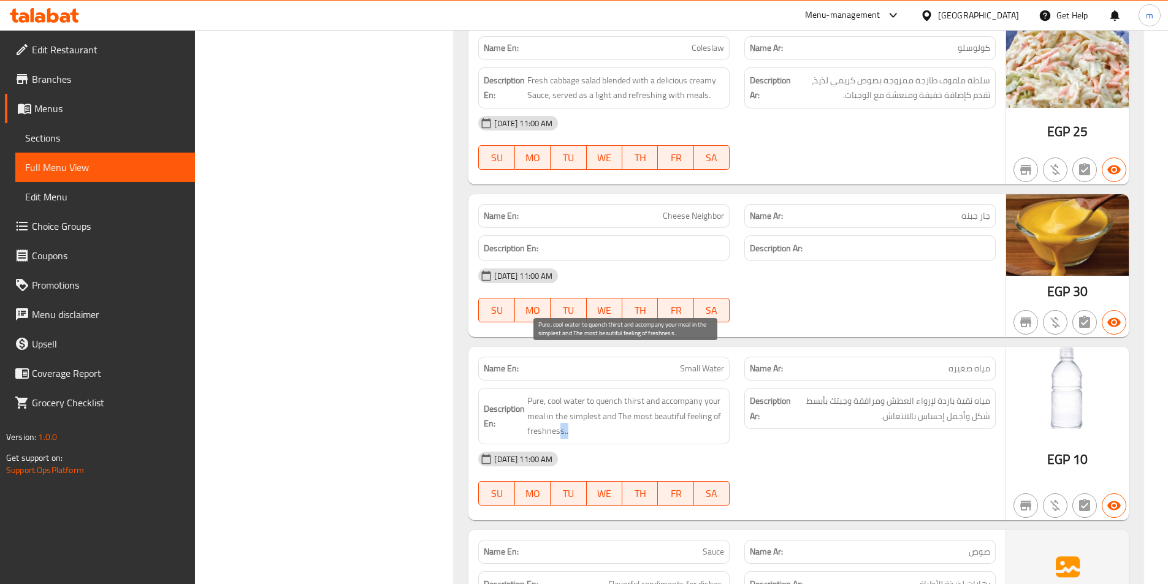
drag, startPoint x: 642, startPoint y: 390, endPoint x: 564, endPoint y: 376, distance: 79.1
click at [563, 393] on span "Pure, cool water to quench thirst and accompany your meal in the simplest and T…" at bounding box center [625, 415] width 197 height 45
click at [569, 393] on span "Pure, cool water to quench thirst and accompany your meal in the simplest and T…" at bounding box center [625, 415] width 197 height 45
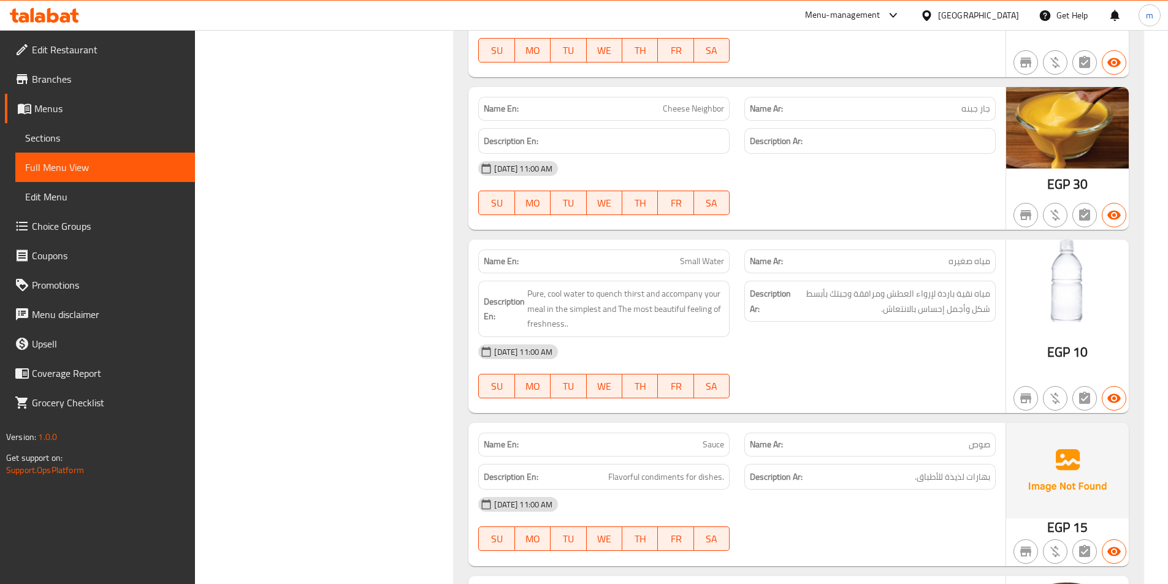
scroll to position [10206, 0]
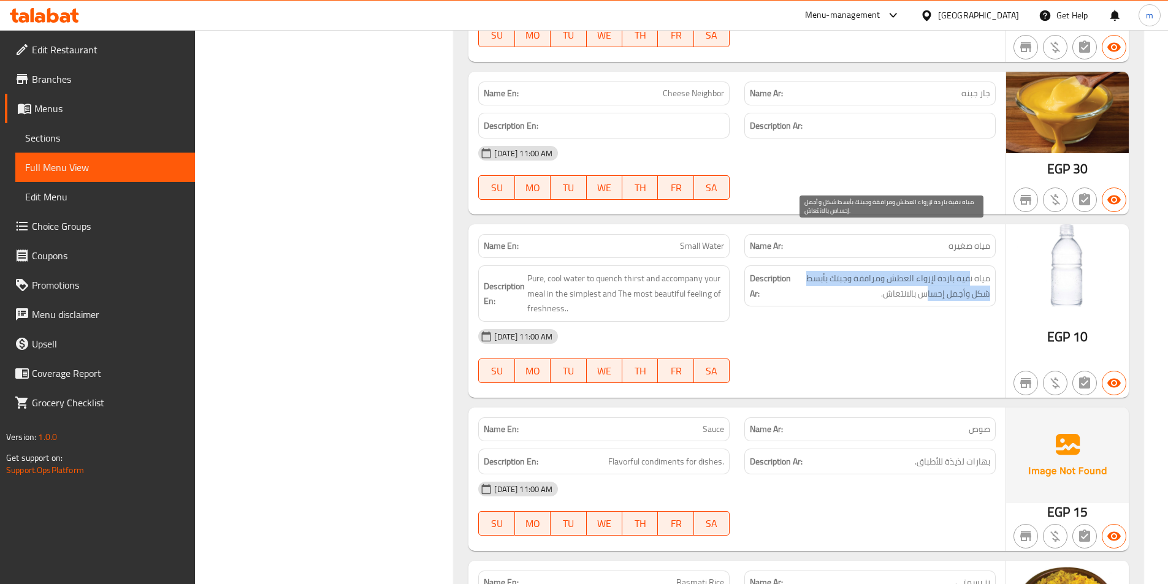
drag, startPoint x: 970, startPoint y: 235, endPoint x: 928, endPoint y: 253, distance: 45.6
click at [928, 271] on span "مياه نقية باردة لإرواء العطش ومرافقة وجبتك بأبسط شكل وأجمل إحساس بالانتعاش." at bounding box center [891, 286] width 197 height 30
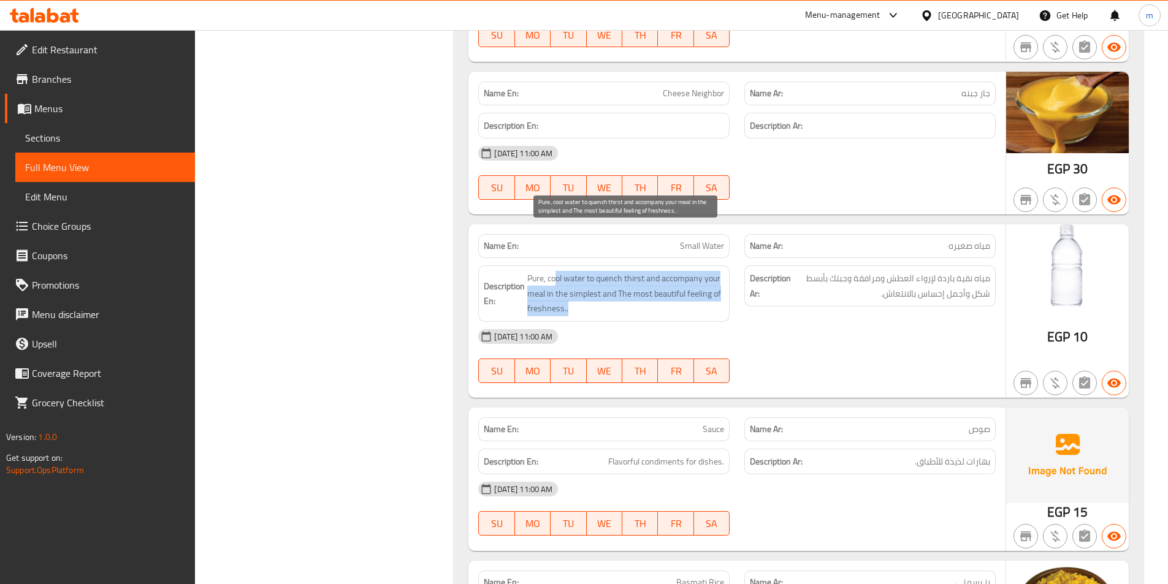
drag, startPoint x: 556, startPoint y: 234, endPoint x: 596, endPoint y: 266, distance: 51.5
click at [596, 271] on span "Pure, cool water to quench thirst and accompany your meal in the simplest and T…" at bounding box center [625, 293] width 197 height 45
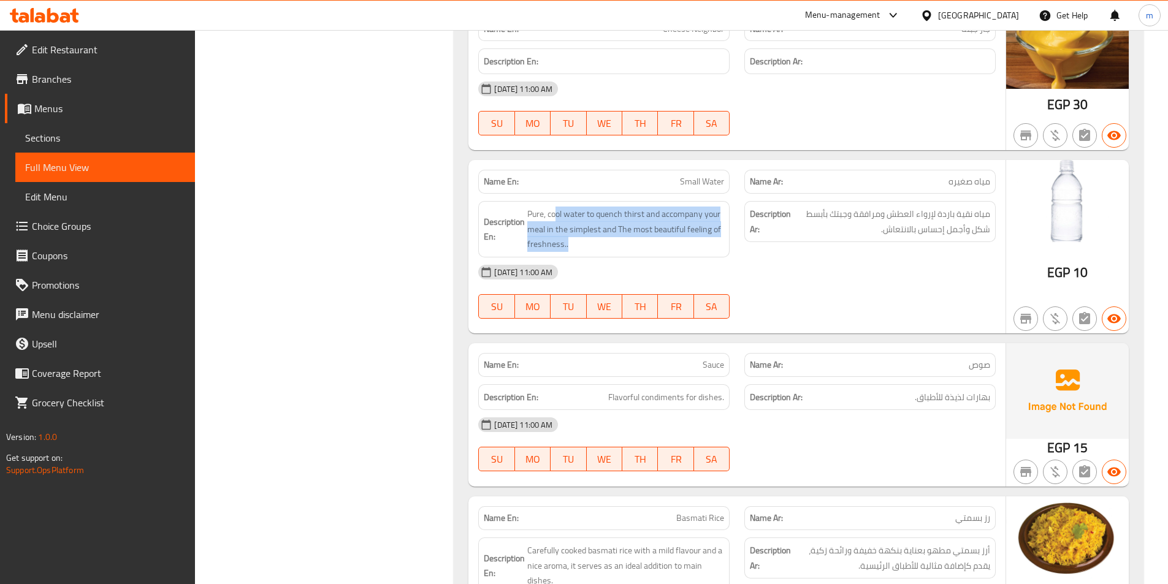
scroll to position [10329, 0]
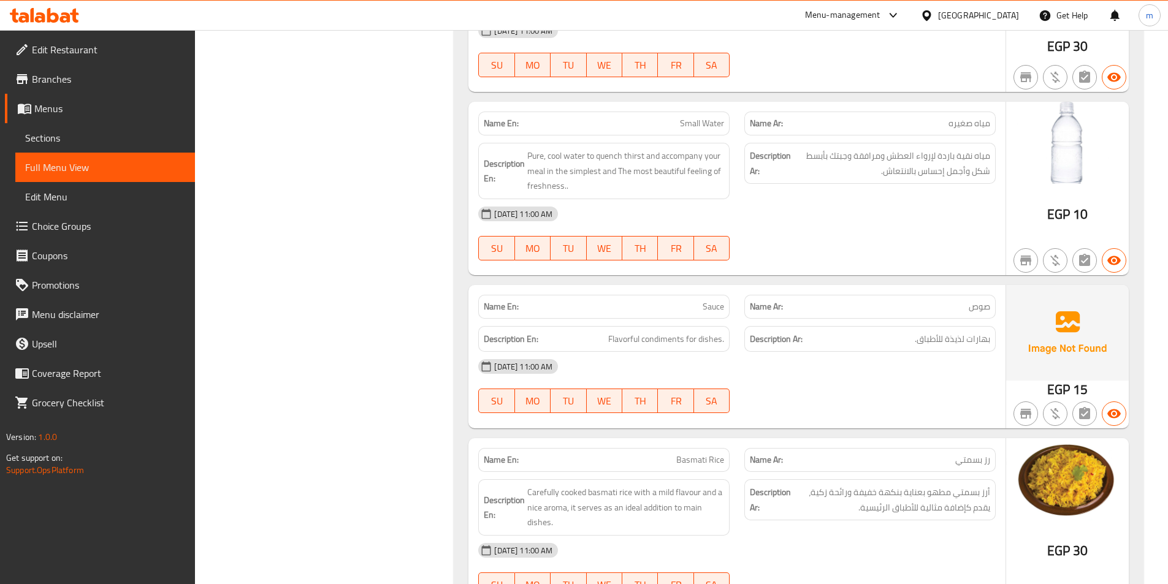
click at [917, 300] on p "Name Ar: صوص" at bounding box center [870, 306] width 240 height 13
drag, startPoint x: 705, startPoint y: 260, endPoint x: 781, endPoint y: 265, distance: 76.2
click at [718, 300] on span "Sauce" at bounding box center [712, 306] width 21 height 13
click at [864, 295] on div "Name Ar: صوص" at bounding box center [869, 307] width 251 height 24
drag, startPoint x: 928, startPoint y: 292, endPoint x: 991, endPoint y: 296, distance: 62.7
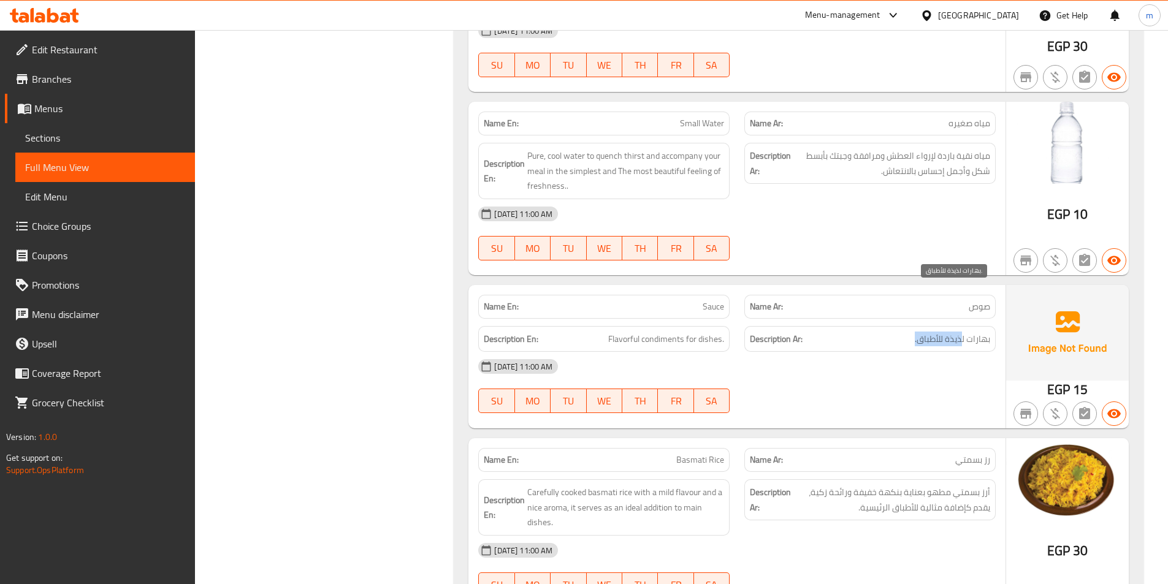
click at [971, 332] on h6 "Description Ar: بهارات لذيذة للأطباق." at bounding box center [870, 339] width 240 height 15
click at [991, 326] on div "Description Ar: بهارات لذيذة للأطباق." at bounding box center [869, 339] width 251 height 26
click at [664, 332] on span "Flavorful condiments for dishes." at bounding box center [666, 339] width 116 height 15
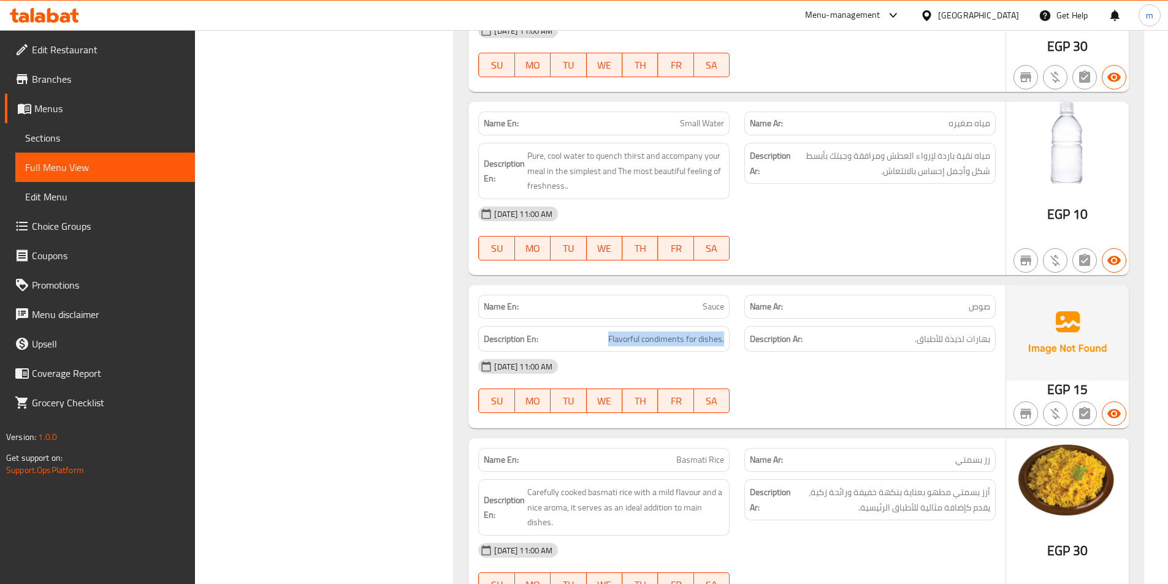
copy span "Flavorful condiments for dishes."
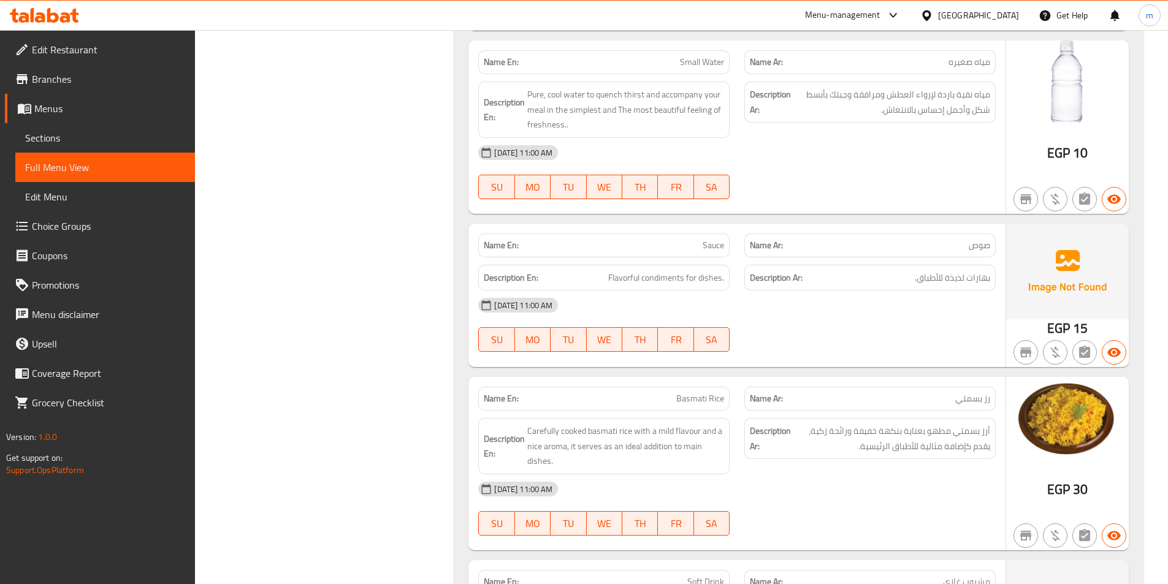
click at [976, 392] on span "رز بسمتي" at bounding box center [972, 398] width 35 height 13
click at [685, 392] on span "Basmati Rice" at bounding box center [700, 398] width 48 height 13
click at [661, 423] on span "Carefully cooked basmati rice with a mild flavour and a nice aroma, it serves a…" at bounding box center [625, 445] width 197 height 45
drag, startPoint x: 956, startPoint y: 389, endPoint x: 887, endPoint y: 388, distance: 69.3
click at [887, 423] on span "أرز بسمتي مطهو بعناية بنكهة خفيفة ورائحة زكية، يقدم كإضافة مثالية للأطباق الرئي…" at bounding box center [891, 438] width 197 height 30
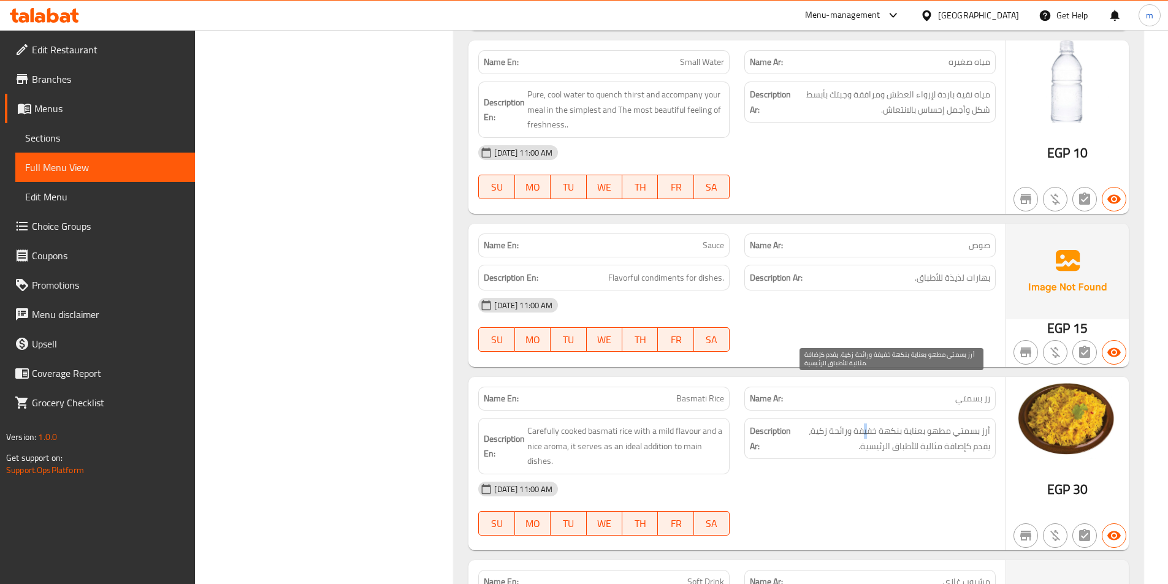
drag, startPoint x: 865, startPoint y: 388, endPoint x: 853, endPoint y: 390, distance: 13.0
click at [864, 423] on span "أرز بسمتي مطهو بعناية بنكهة خفيفة ورائحة زكية، يقدم كإضافة مثالية للأطباق الرئي…" at bounding box center [891, 438] width 197 height 30
drag, startPoint x: 835, startPoint y: 389, endPoint x: 813, endPoint y: 389, distance: 22.1
click at [813, 423] on span "أرز بسمتي مطهو بعناية بنكهة خفيفة ورائحة زكية، يقدم كإضافة مثالية للأطباق الرئي…" at bounding box center [891, 438] width 197 height 30
click at [891, 423] on span "أرز بسمتي مطهو بعناية بنكهة خفيفة ورائحة زكية، يقدم كإضافة مثالية للأطباق الرئي…" at bounding box center [891, 438] width 197 height 30
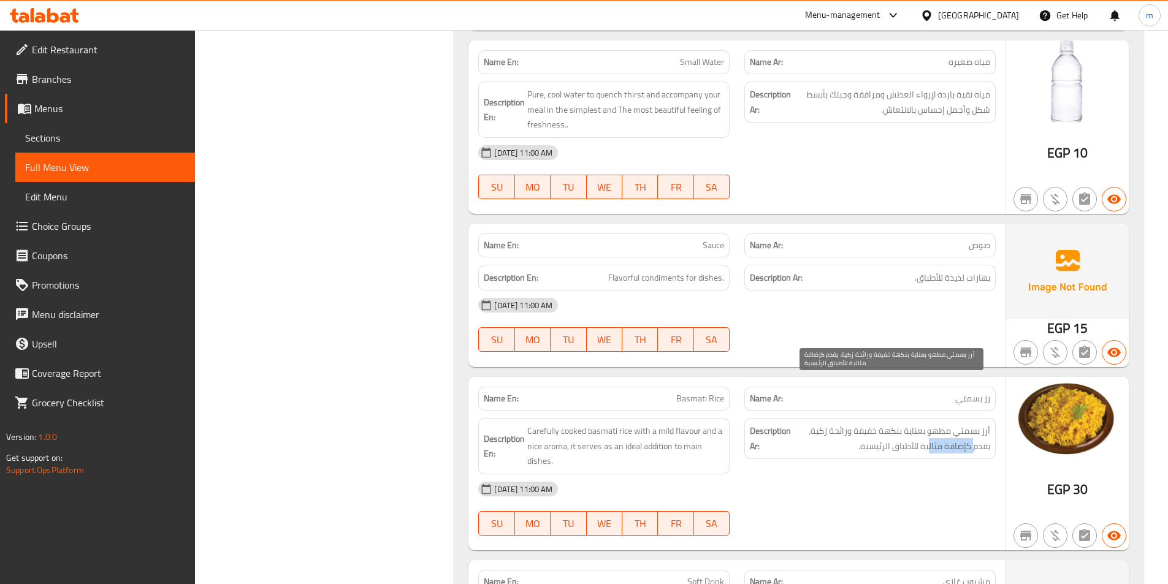
drag, startPoint x: 972, startPoint y: 403, endPoint x: 928, endPoint y: 408, distance: 44.4
click at [928, 423] on span "أرز بسمتي مطهو بعناية بنكهة خفيفة ورائحة زكية، يقدم كإضافة مثالية للأطباق الرئي…" at bounding box center [891, 438] width 197 height 30
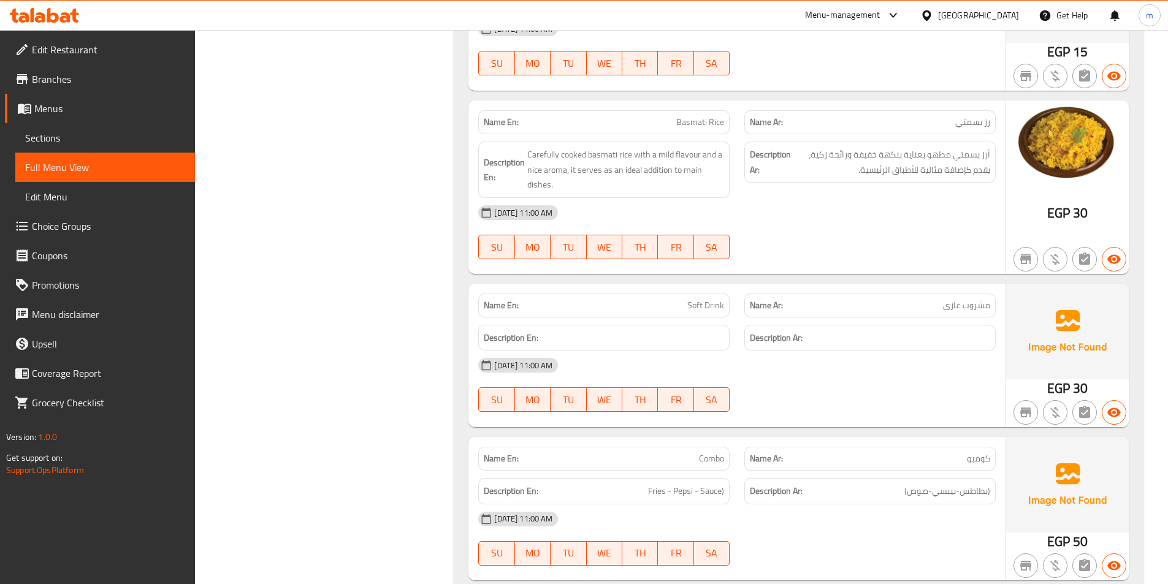
scroll to position [10667, 0]
drag, startPoint x: 974, startPoint y: 443, endPoint x: 920, endPoint y: 446, distance: 54.0
click at [920, 483] on span "(بطاطس-بيبسي-صوص)" at bounding box center [947, 490] width 86 height 15
drag, startPoint x: 920, startPoint y: 446, endPoint x: 903, endPoint y: 447, distance: 16.6
click at [919, 483] on span "(بطاطس-بيبسي-صوص)" at bounding box center [947, 490] width 86 height 15
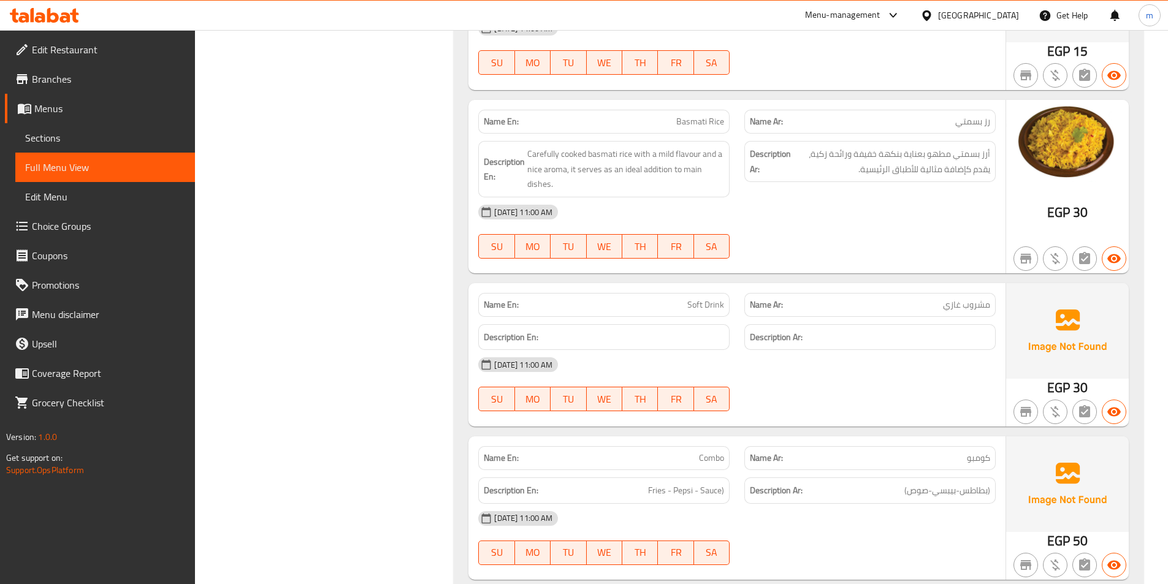
click at [851, 504] on div "[DATE] 11:00 AM" at bounding box center [737, 518] width 532 height 29
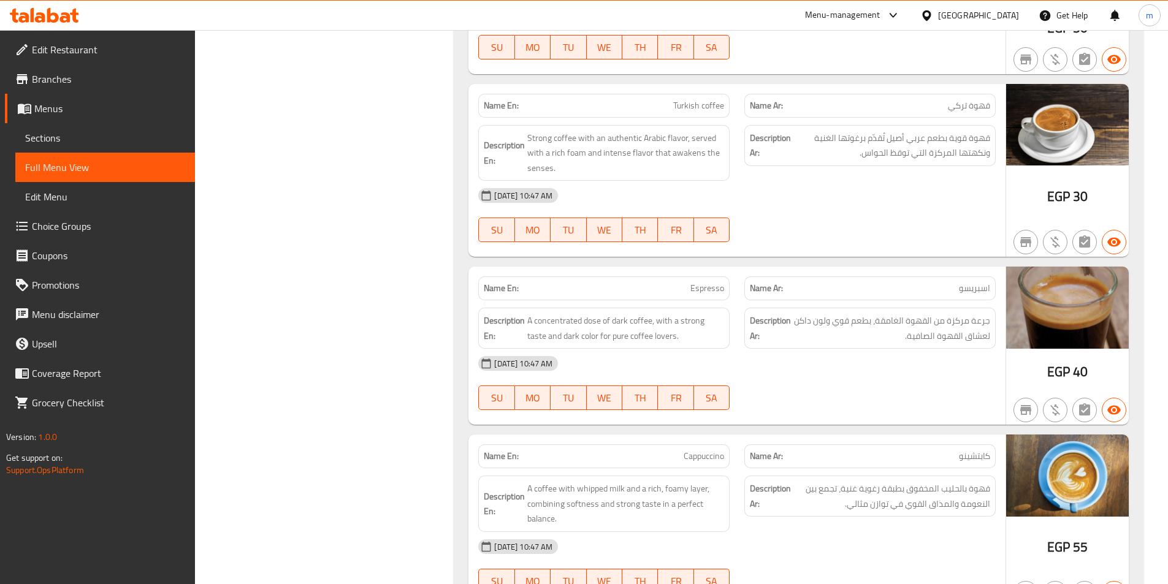
scroll to position [858, 0]
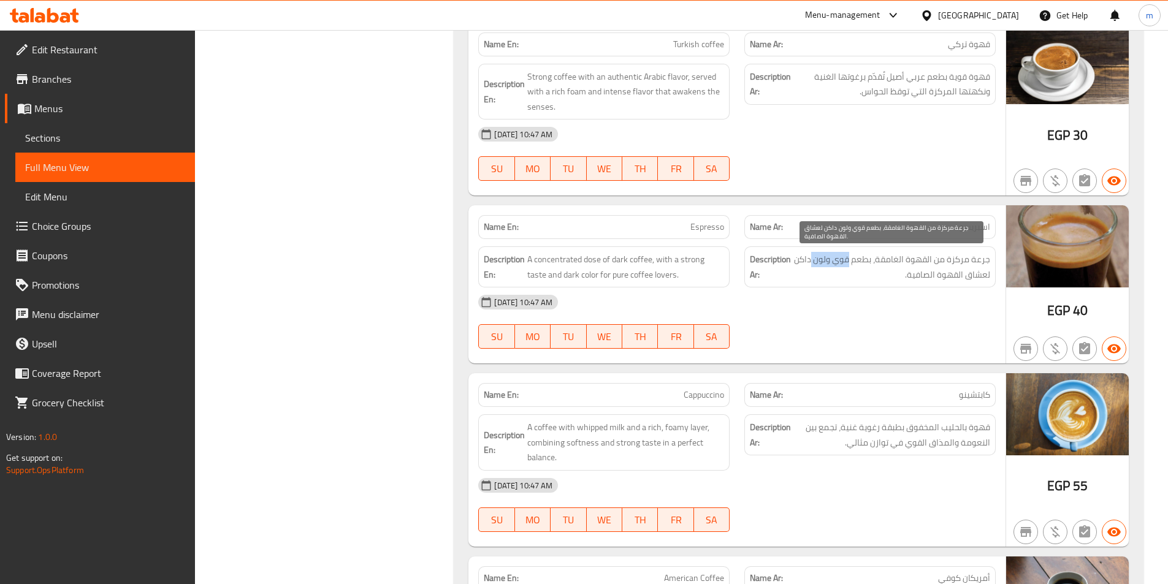
drag, startPoint x: 848, startPoint y: 265, endPoint x: 813, endPoint y: 263, distance: 35.6
click at [813, 263] on span "جرعة مركزة من القهوة الغامقة، بطعم قوي ولون داكن لعشاق القهوة الصافية." at bounding box center [891, 267] width 197 height 30
drag, startPoint x: 958, startPoint y: 276, endPoint x: 926, endPoint y: 278, distance: 31.9
click at [926, 278] on span "جرعة مركزة من القهوة الغامقة، بطعم قوي ولون داكن لعشاق القهوة الصافية." at bounding box center [891, 267] width 197 height 30
click at [914, 276] on span "جرعة مركزة من القهوة الغامقة، بطعم قوي ولون داكن لعشاق القهوة الصافية." at bounding box center [891, 267] width 197 height 30
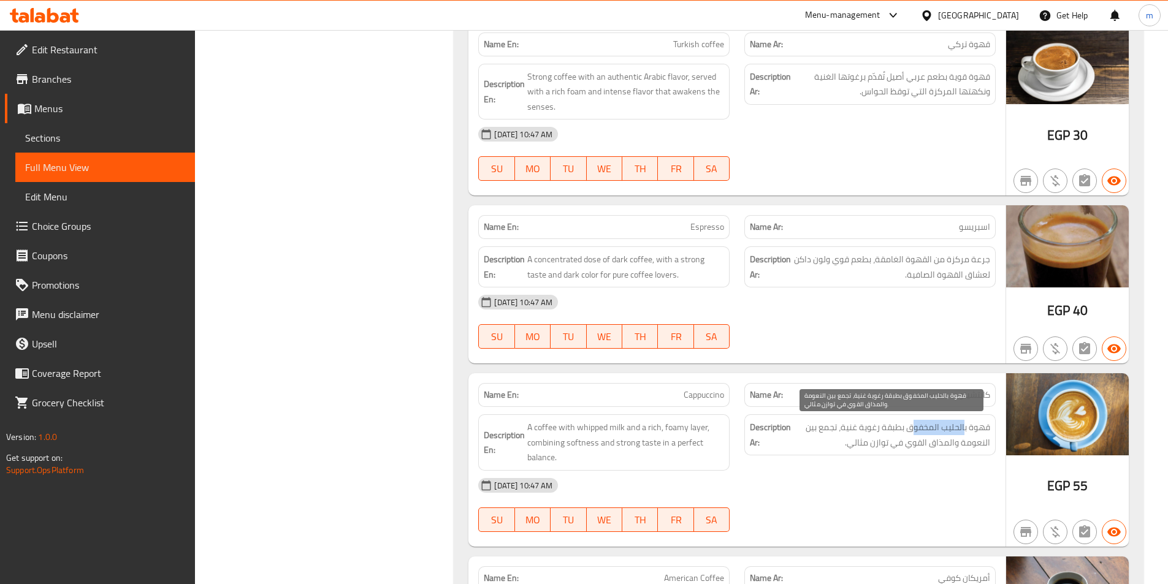
drag, startPoint x: 962, startPoint y: 425, endPoint x: 915, endPoint y: 422, distance: 47.3
click at [915, 422] on span "قهوة بالحليب المخفوق بطبقة رغوية غنية، تجمع بين النعومة والمذاق القوي في توازن …" at bounding box center [891, 435] width 197 height 30
click at [895, 425] on span "قهوة بالحليب المخفوق بطبقة رغوية غنية، تجمع بين النعومة والمذاق القوي في توازن …" at bounding box center [891, 435] width 197 height 30
drag, startPoint x: 878, startPoint y: 429, endPoint x: 840, endPoint y: 430, distance: 38.0
click at [840, 430] on span "قهوة بالحليب المخفوق بطبقة رغوية غنية، تجمع بين النعومة والمذاق القوي في توازن …" at bounding box center [891, 435] width 197 height 30
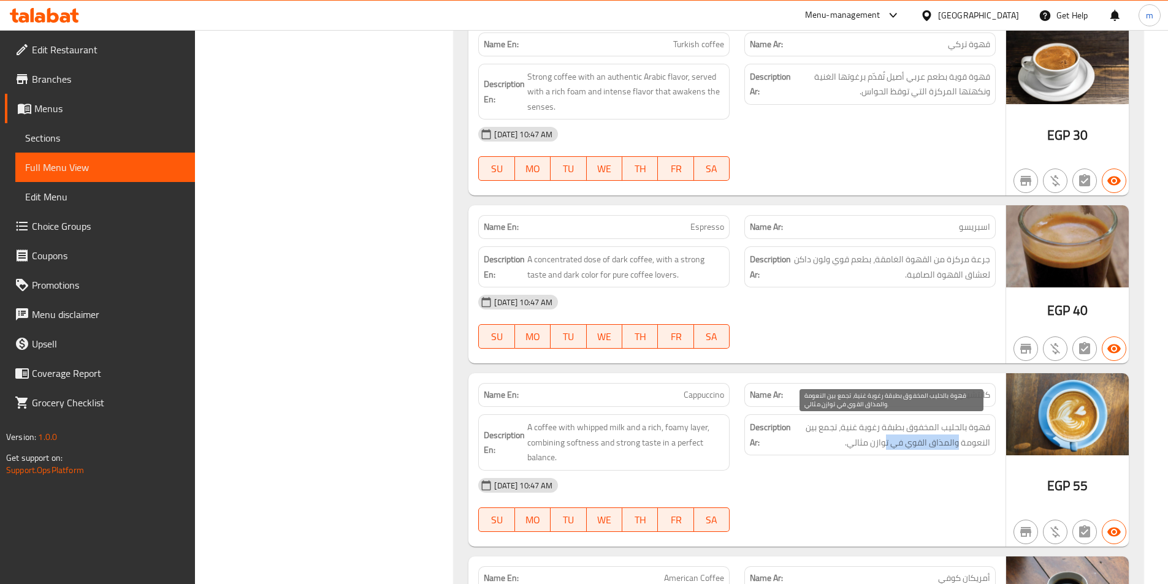
drag, startPoint x: 959, startPoint y: 442, endPoint x: 886, endPoint y: 447, distance: 73.1
click at [886, 447] on span "قهوة بالحليب المخفوق بطبقة رغوية غنية، تجمع بين النعومة والمذاق القوي في توازن …" at bounding box center [891, 435] width 197 height 30
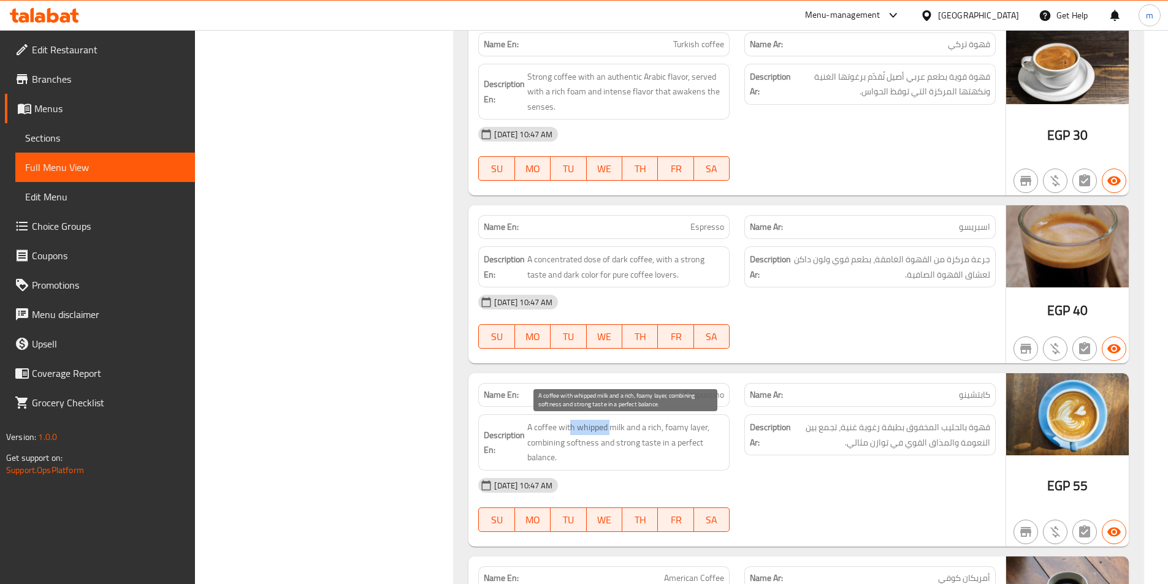
drag, startPoint x: 570, startPoint y: 434, endPoint x: 609, endPoint y: 433, distance: 38.6
click at [609, 433] on span "A coffee with whipped milk and a rich, foamy layer, combining softness and stro…" at bounding box center [625, 442] width 197 height 45
click at [615, 433] on span "A coffee with whipped milk and a rich, foamy layer, combining softness and stro…" at bounding box center [625, 442] width 197 height 45
drag, startPoint x: 631, startPoint y: 430, endPoint x: 709, endPoint y: 431, distance: 77.9
click at [709, 431] on span "A coffee with whipped milk and a rich, foamy layer, combining softness and stro…" at bounding box center [625, 442] width 197 height 45
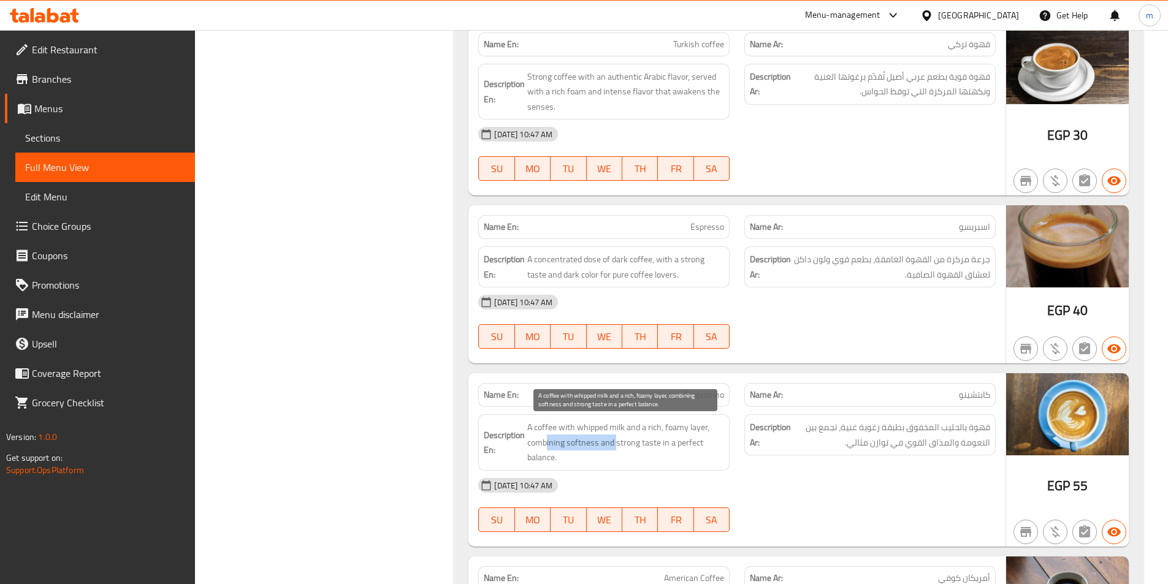
drag, startPoint x: 545, startPoint y: 442, endPoint x: 617, endPoint y: 442, distance: 71.1
click at [617, 442] on span "A coffee with whipped milk and a rich, foamy layer, combining softness and stro…" at bounding box center [625, 442] width 197 height 45
click at [629, 442] on span "A coffee with whipped milk and a rich, foamy layer, combining softness and stro…" at bounding box center [625, 442] width 197 height 45
drag, startPoint x: 637, startPoint y: 446, endPoint x: 684, endPoint y: 444, distance: 47.2
click at [682, 444] on span "A coffee with whipped milk and a rich, foamy layer, combining softness and stro…" at bounding box center [625, 442] width 197 height 45
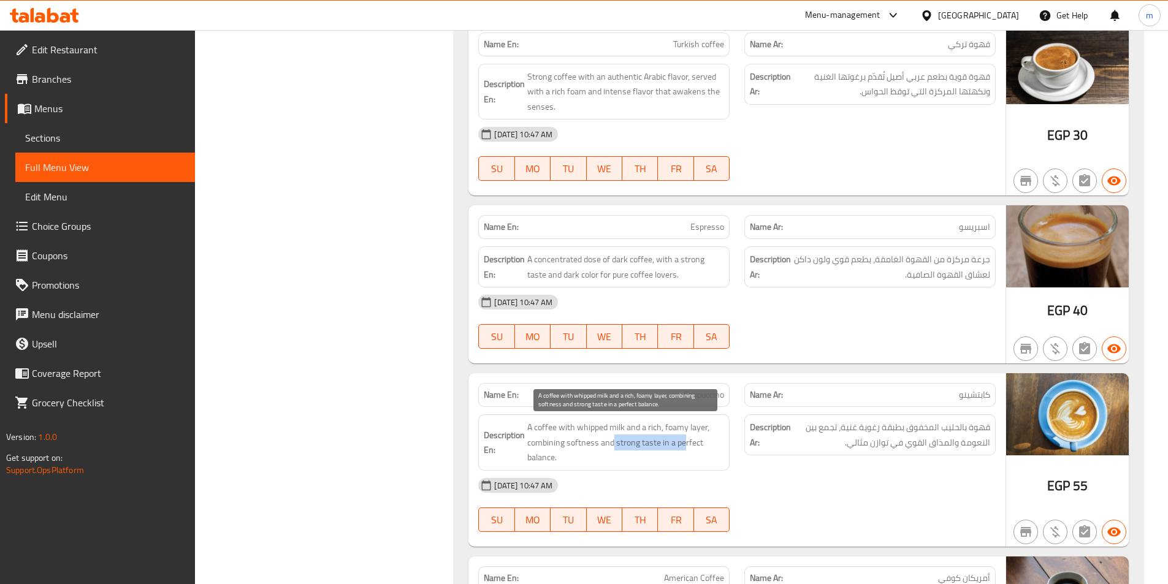
click at [692, 442] on span "A coffee with whipped milk and a rich, foamy layer, combining softness and stro…" at bounding box center [625, 442] width 197 height 45
drag, startPoint x: 544, startPoint y: 454, endPoint x: 578, endPoint y: 447, distance: 34.4
click at [570, 450] on span "A coffee with whipped milk and a rich, foamy layer, combining softness and stro…" at bounding box center [625, 442] width 197 height 45
click at [578, 447] on span "A coffee with whipped milk and a rich, foamy layer, combining softness and stro…" at bounding box center [625, 442] width 197 height 45
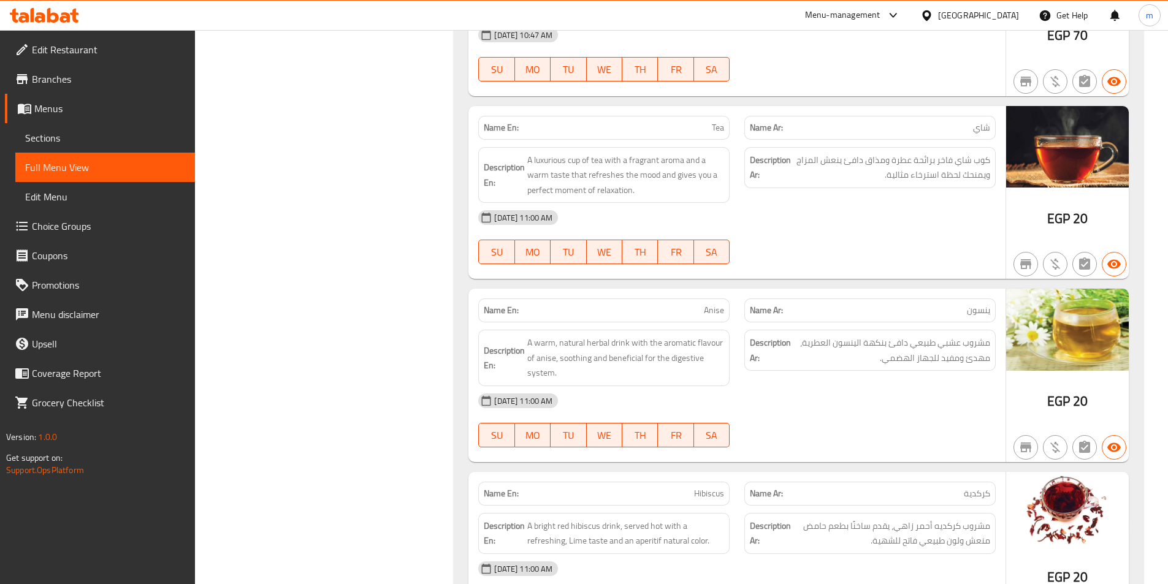
scroll to position [3248, 0]
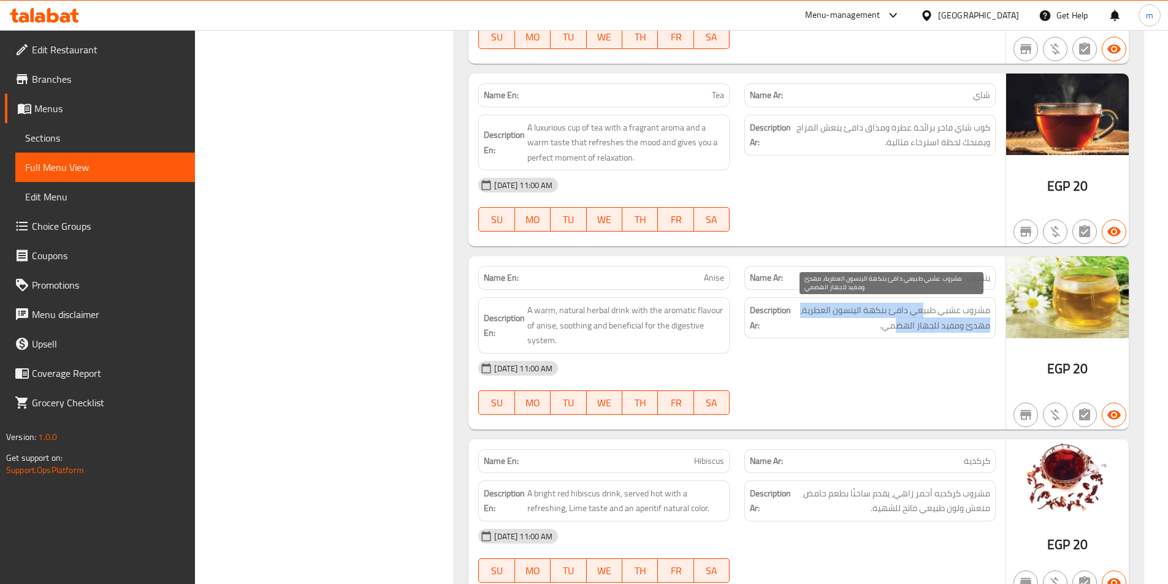
drag, startPoint x: 922, startPoint y: 313, endPoint x: 886, endPoint y: 330, distance: 39.7
click at [887, 330] on span "مشروب عشبي طبيعي دافئ بنكهة الينسون العطرية، مهدئ ومفيد للجهاز الهضمي." at bounding box center [891, 318] width 197 height 30
click at [886, 330] on span "مشروب عشبي طبيعي دافئ بنكهة الينسون العطرية، مهدئ ومفيد للجهاز الهضمي." at bounding box center [891, 318] width 197 height 30
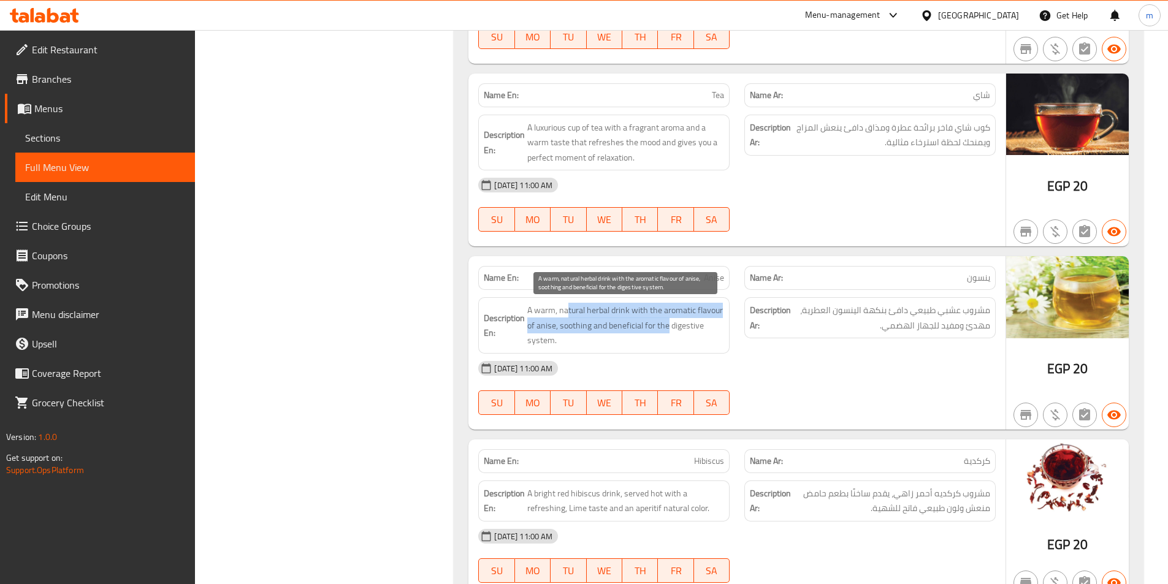
drag, startPoint x: 648, startPoint y: 332, endPoint x: 566, endPoint y: 313, distance: 85.0
click at [566, 317] on span "A warm, natural herbal drink with the aromatic flavour of anise, soothing and b…" at bounding box center [625, 325] width 197 height 45
click at [566, 313] on span "A warm, natural herbal drink with the aromatic flavour of anise, soothing and b…" at bounding box center [625, 325] width 197 height 45
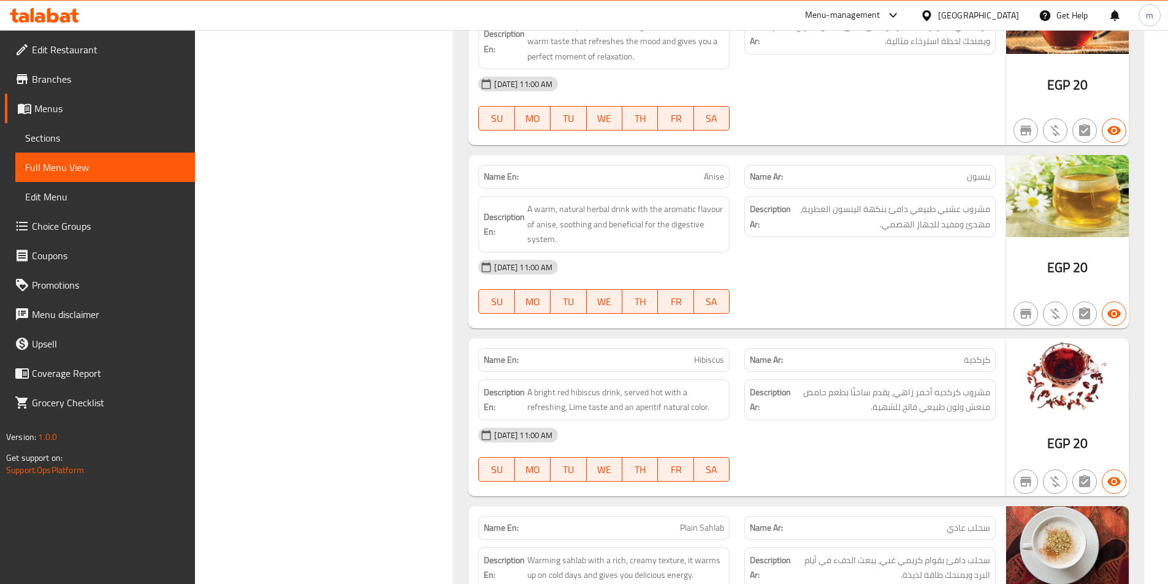
scroll to position [3371, 0]
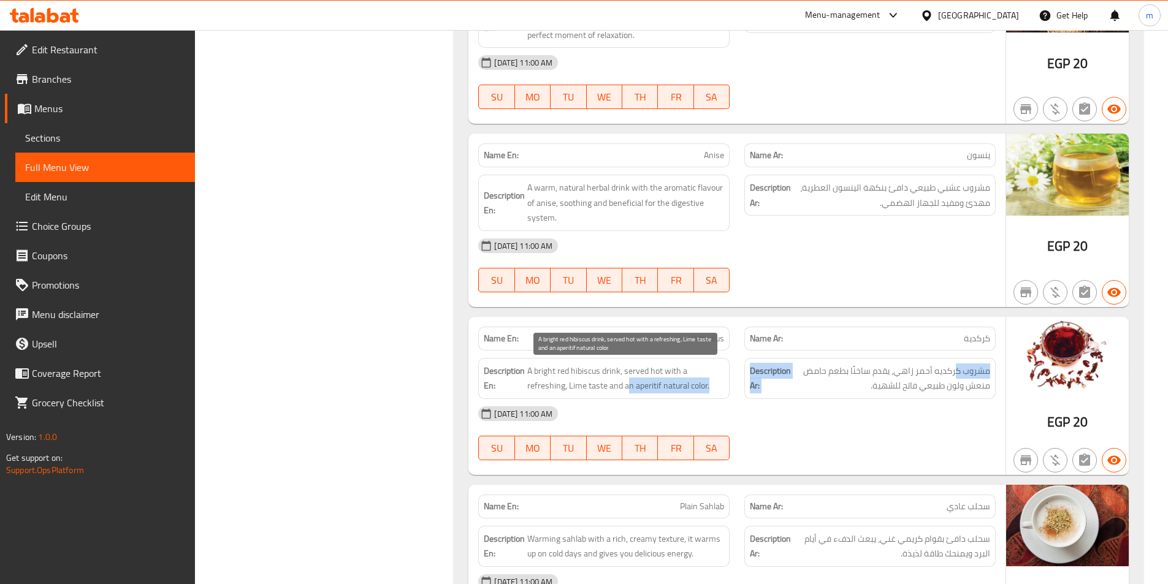
drag, startPoint x: 906, startPoint y: 375, endPoint x: 626, endPoint y: 387, distance: 280.3
click at [626, 387] on div "Description En: A bright red hibiscus drink, served hot with a refreshing, Lime…" at bounding box center [737, 379] width 532 height 56
click at [650, 386] on span "A bright red hibiscus drink, served hot with a refreshing, Lime taste and an ap…" at bounding box center [625, 378] width 197 height 30
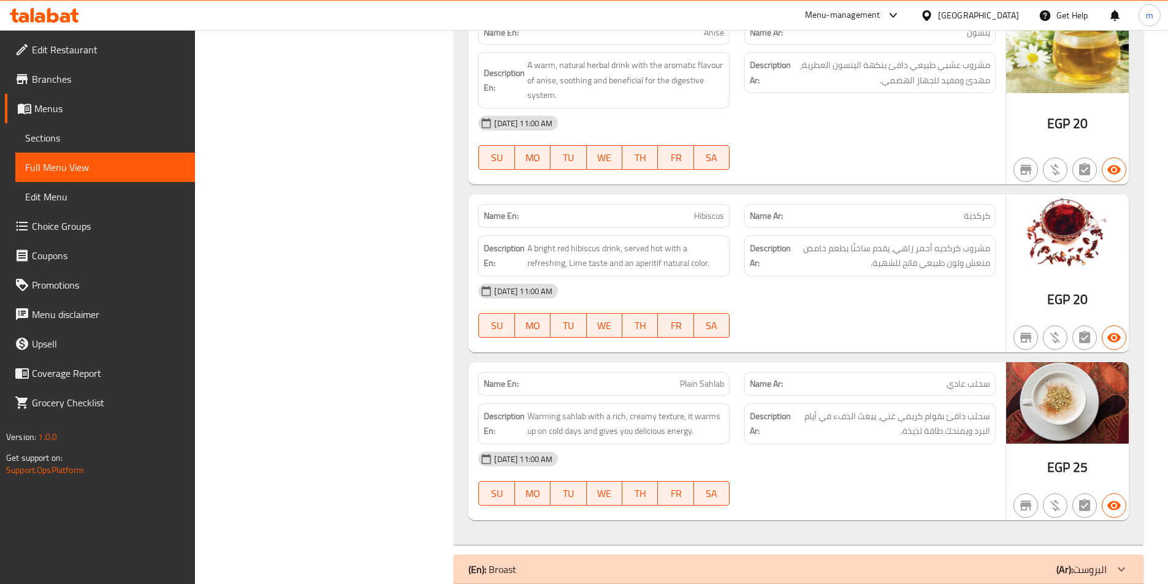
scroll to position [3555, 0]
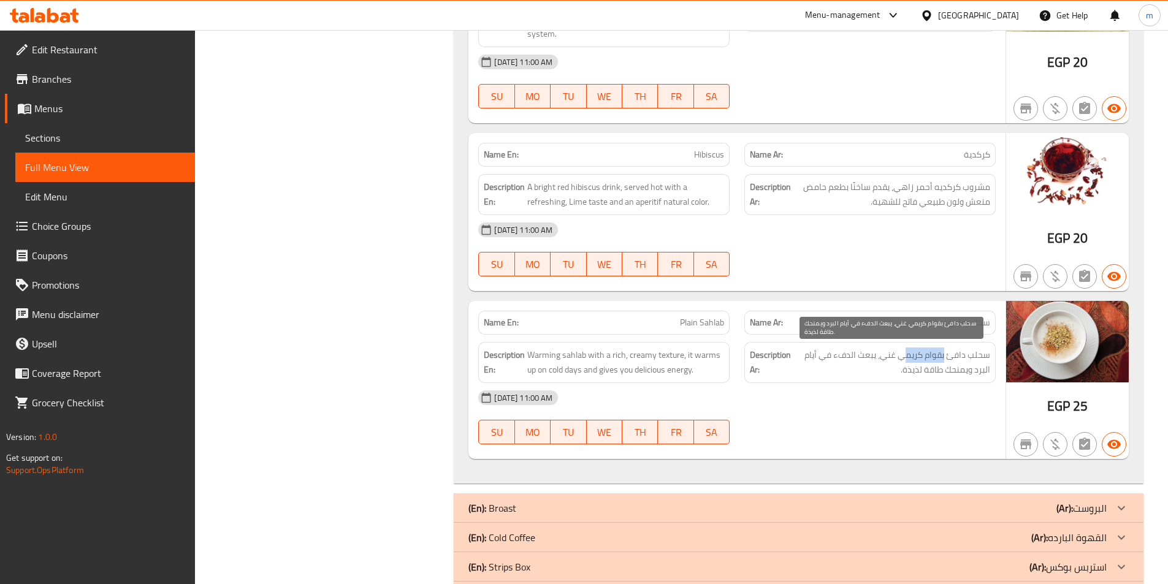
drag, startPoint x: 944, startPoint y: 359, endPoint x: 904, endPoint y: 359, distance: 40.4
click at [904, 359] on span "سحلب دافئ بقوام كريمي غني، يبعث الدفء في أيام البرد ويمنحك طاقة لذيذة." at bounding box center [891, 362] width 197 height 30
click at [886, 354] on span "سحلب دافئ بقوام كريمي غني، يبعث الدفء في أيام البرد ويمنحك طاقة لذيذة." at bounding box center [891, 362] width 197 height 30
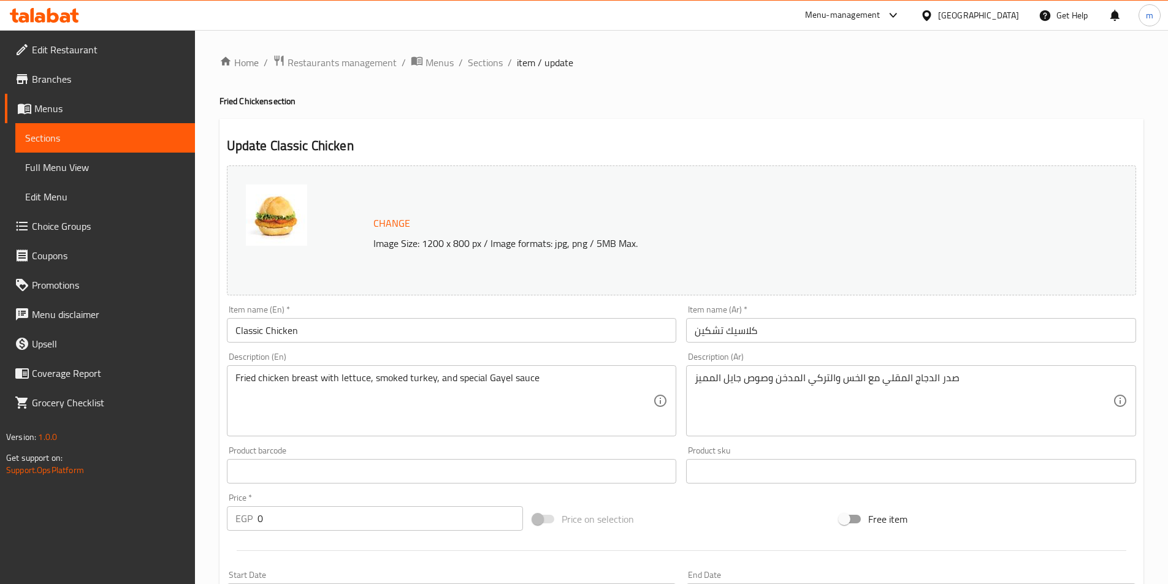
click at [704, 335] on input "كلاسيك تشكين" at bounding box center [911, 330] width 450 height 25
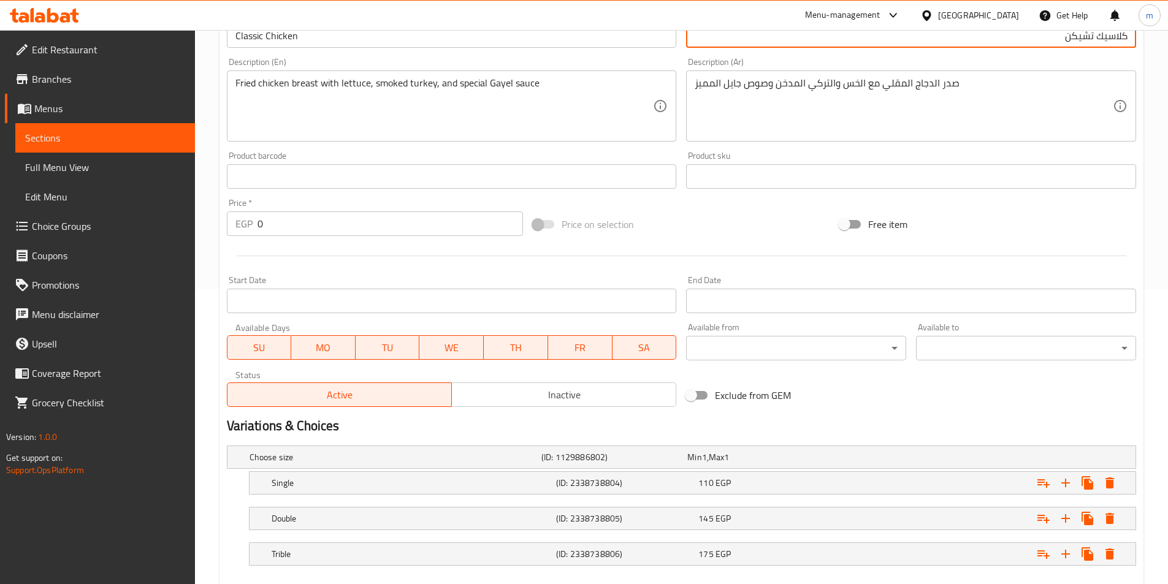
scroll to position [363, 0]
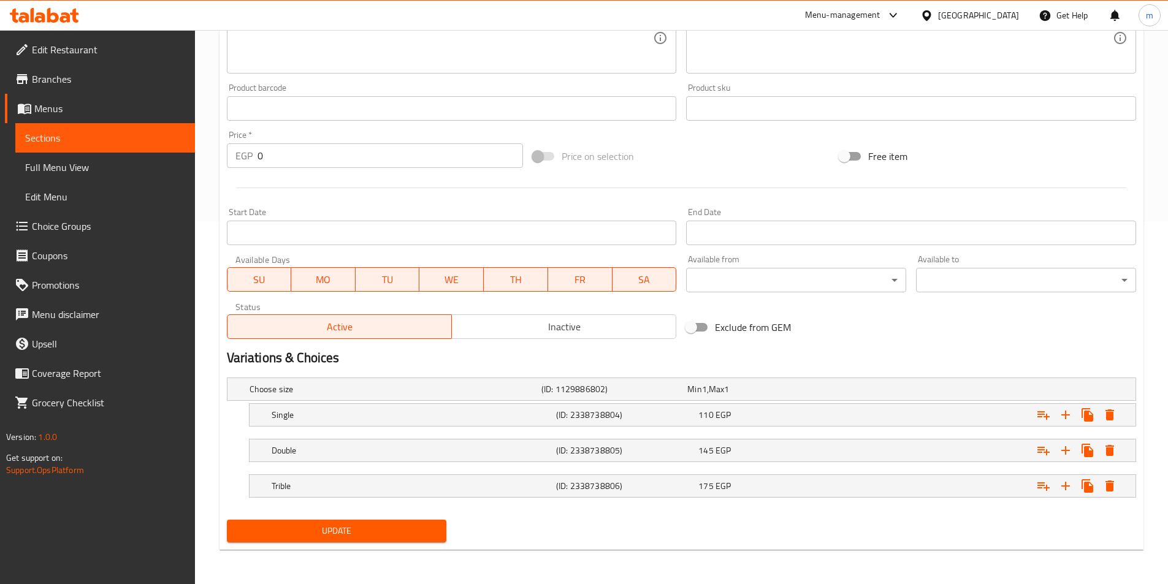
type input "كلاسيك تشيكن"
click at [371, 523] on span "Update" at bounding box center [337, 530] width 200 height 15
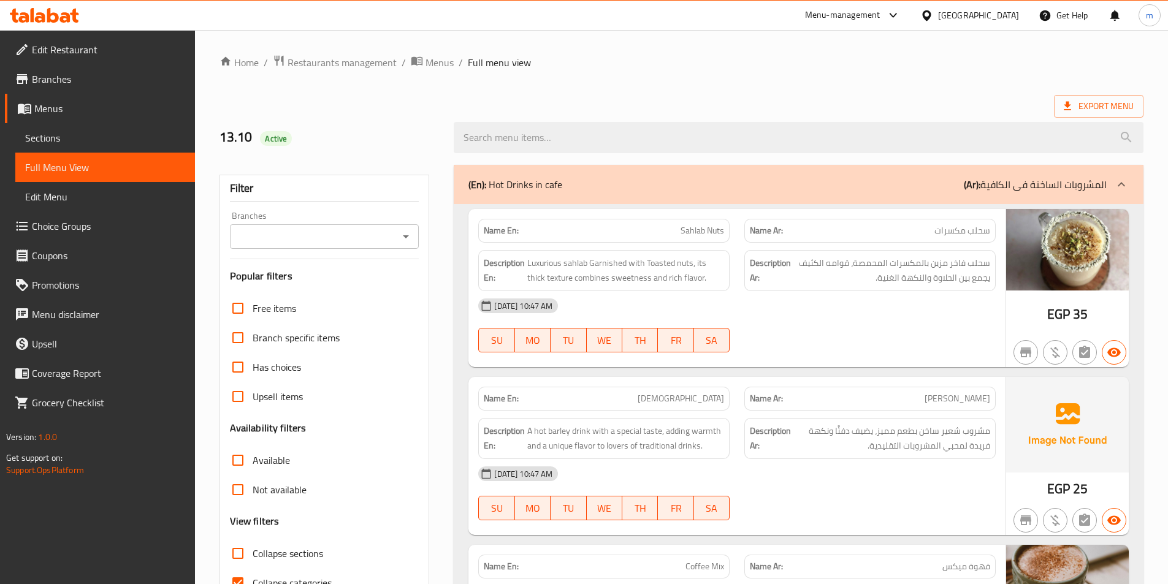
click at [286, 552] on span "Collapse sections" at bounding box center [288, 553] width 70 height 15
click at [253, 552] on input "Collapse sections" at bounding box center [237, 553] width 29 height 29
checkbox input "true"
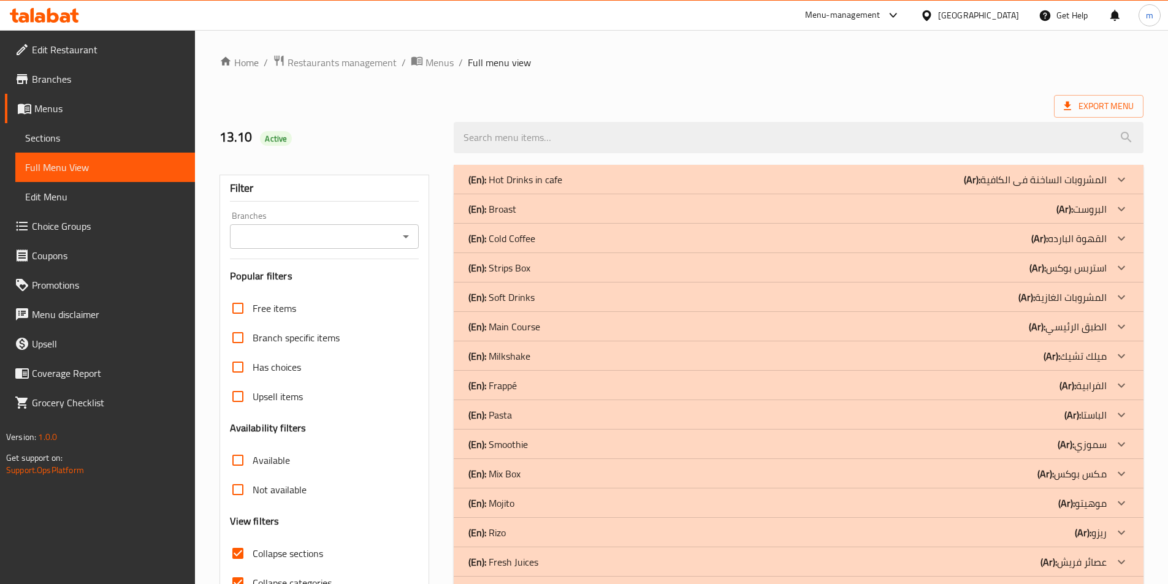
click at [287, 573] on label "Collapse categories" at bounding box center [277, 582] width 108 height 29
click at [253, 573] on input "Collapse categories" at bounding box center [237, 582] width 29 height 29
checkbox input "false"
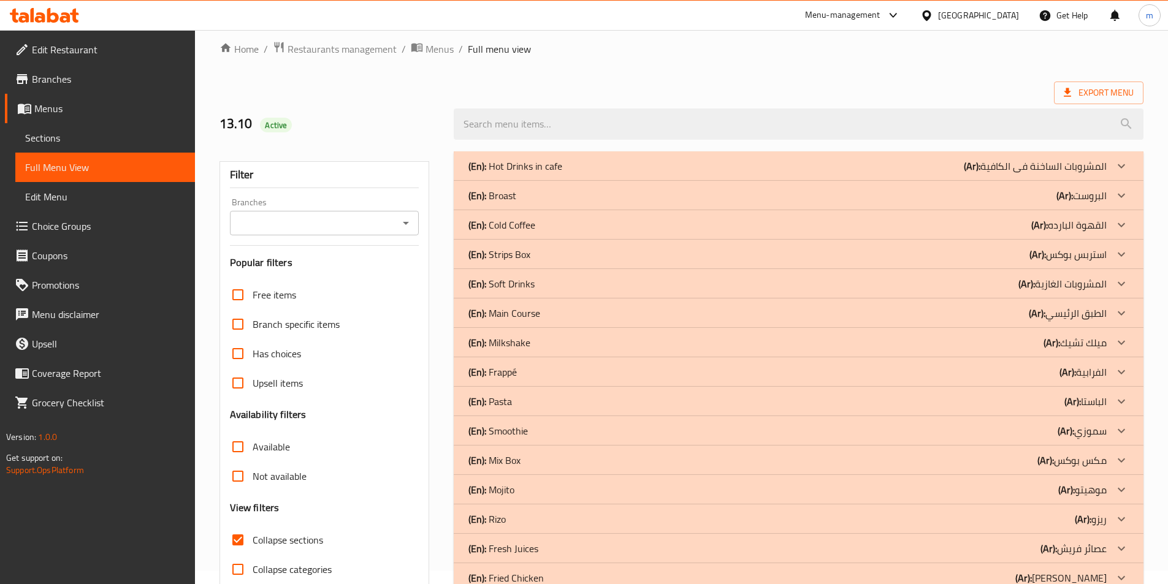
click at [292, 536] on span "Collapse sections" at bounding box center [288, 540] width 70 height 15
click at [253, 536] on input "Collapse sections" at bounding box center [237, 539] width 29 height 29
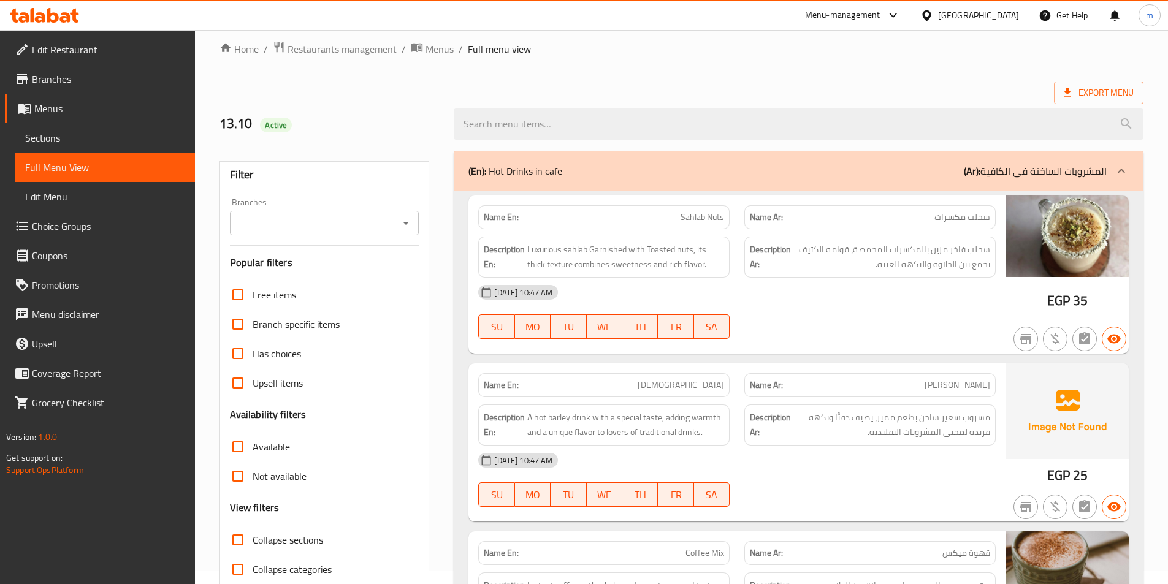
click at [292, 536] on span "Collapse sections" at bounding box center [288, 540] width 70 height 15
click at [253, 536] on input "Collapse sections" at bounding box center [237, 539] width 29 height 29
checkbox input "true"
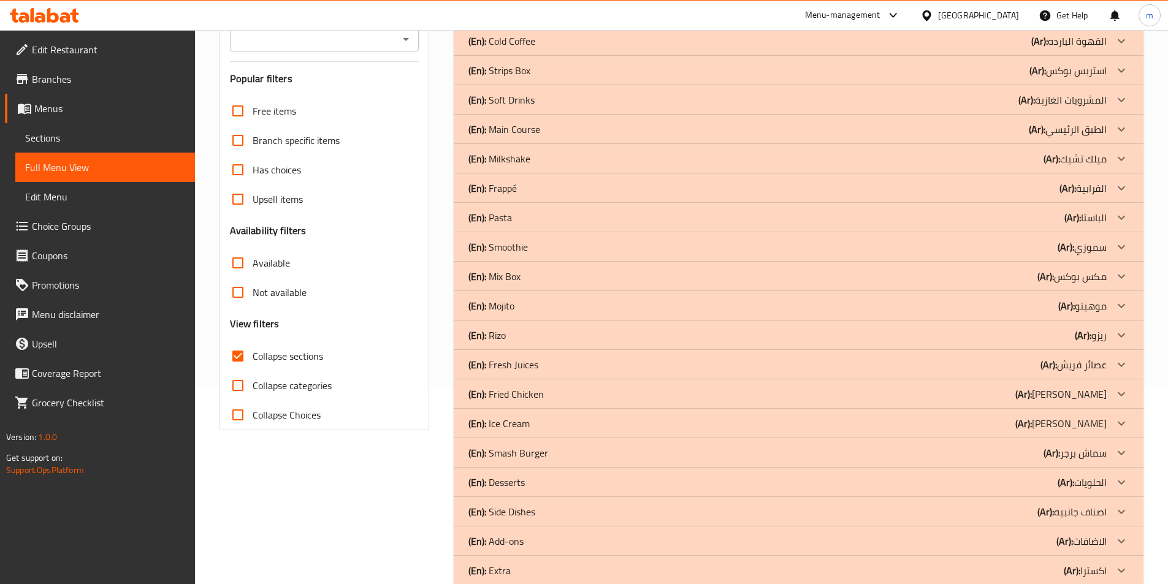
scroll to position [223, 0]
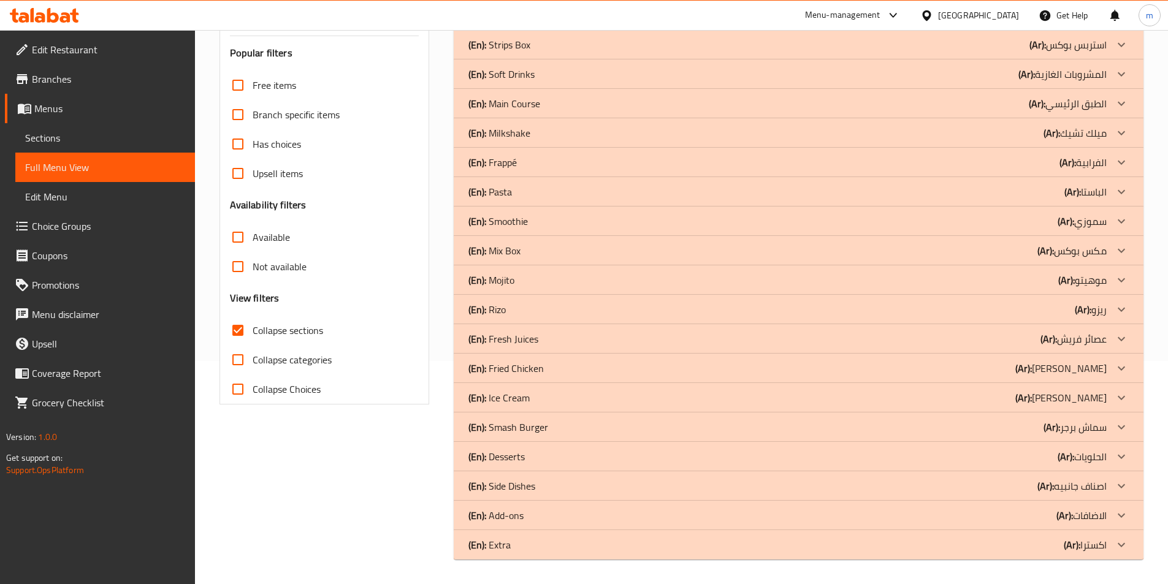
click at [1001, 543] on div "(En): Extra (Ar): اكسترا" at bounding box center [787, 544] width 638 height 15
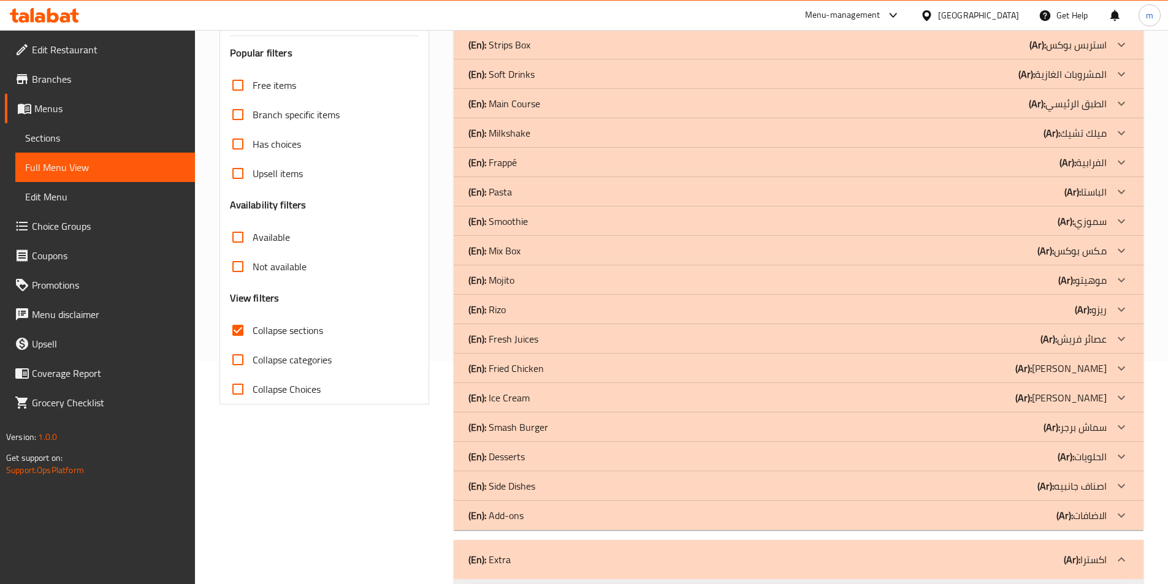
click at [1006, 488] on div "(En): Side Dishes (Ar): اصناف جانبيه" at bounding box center [787, 486] width 638 height 15
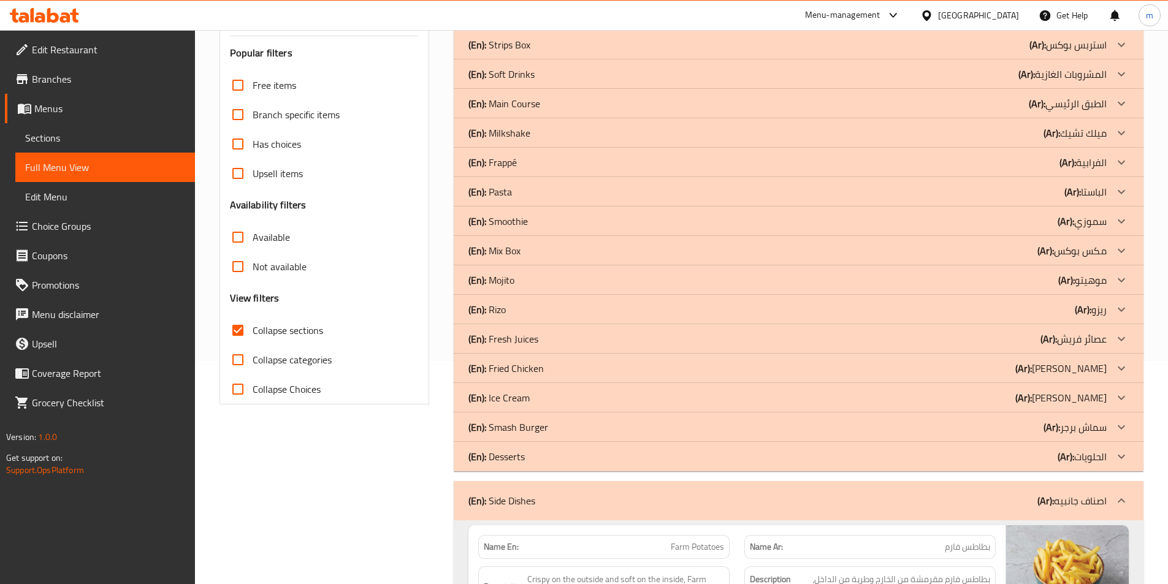
click at [1031, 435] on div "(En): Smash Burger (Ar): سماش برجر" at bounding box center [798, 426] width 689 height 29
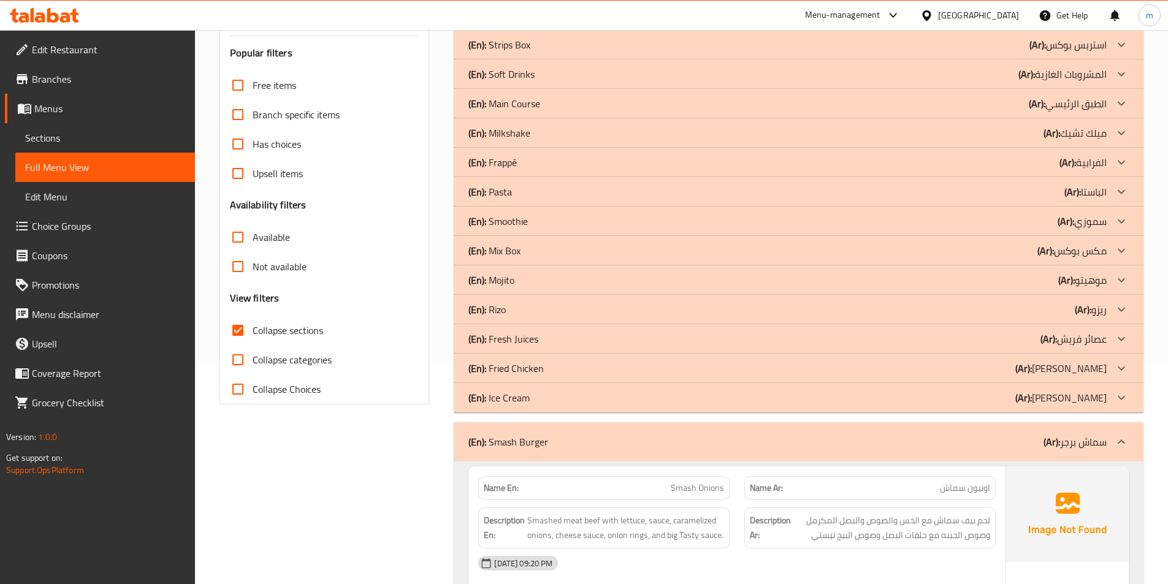
click at [1034, 370] on div "(En): Fried Chicken (Ar): فرايد تشكين" at bounding box center [787, 368] width 638 height 15
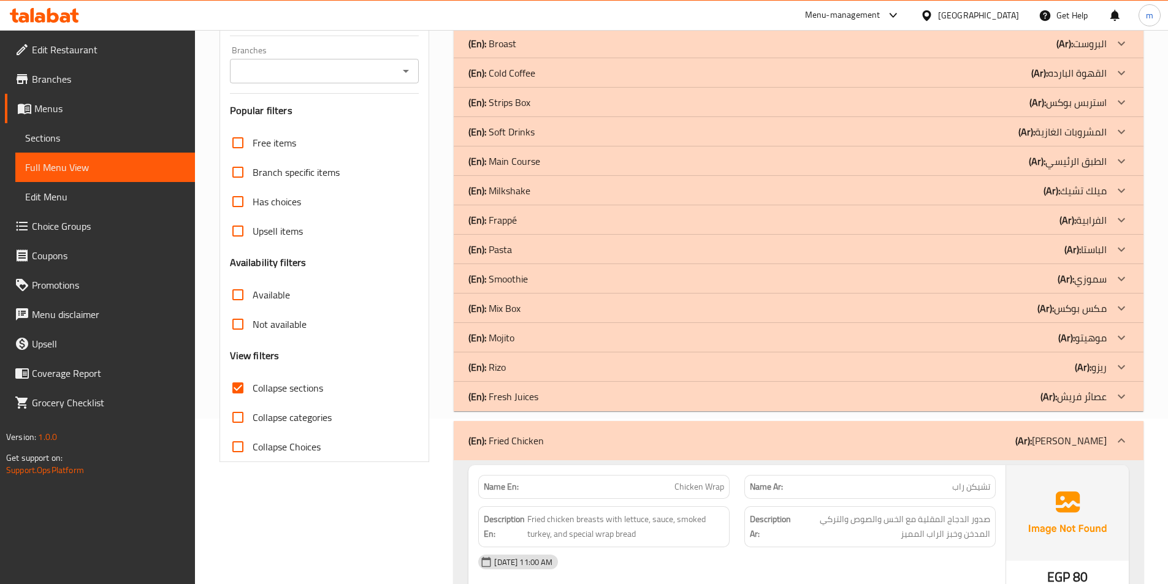
scroll to position [0, 0]
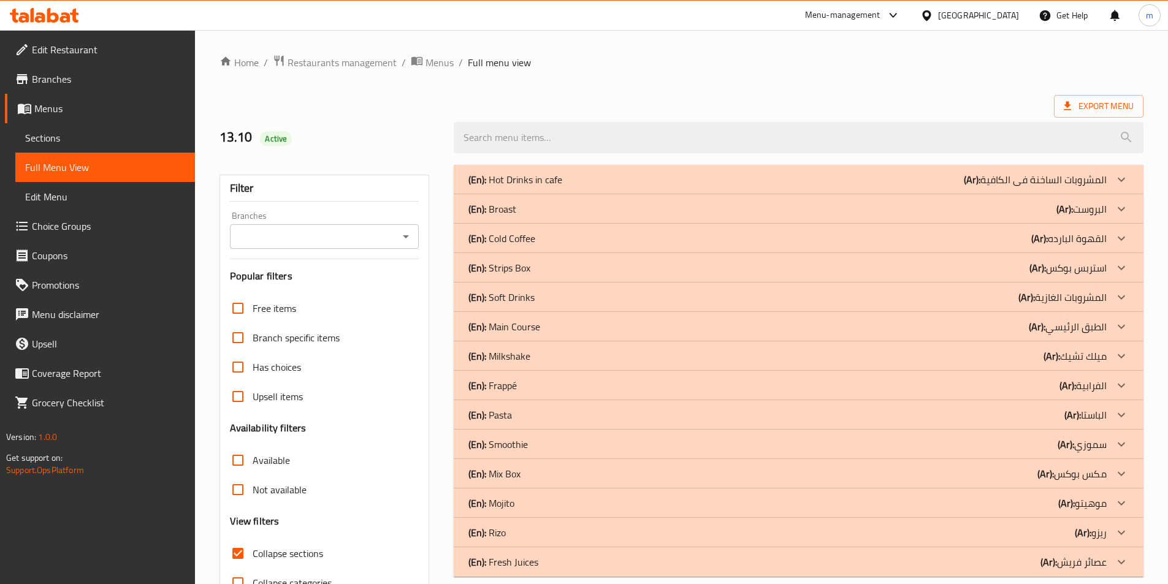
click at [996, 184] on p "(Ar): المشروبات الساخنة فى الكافية" at bounding box center [1034, 179] width 143 height 15
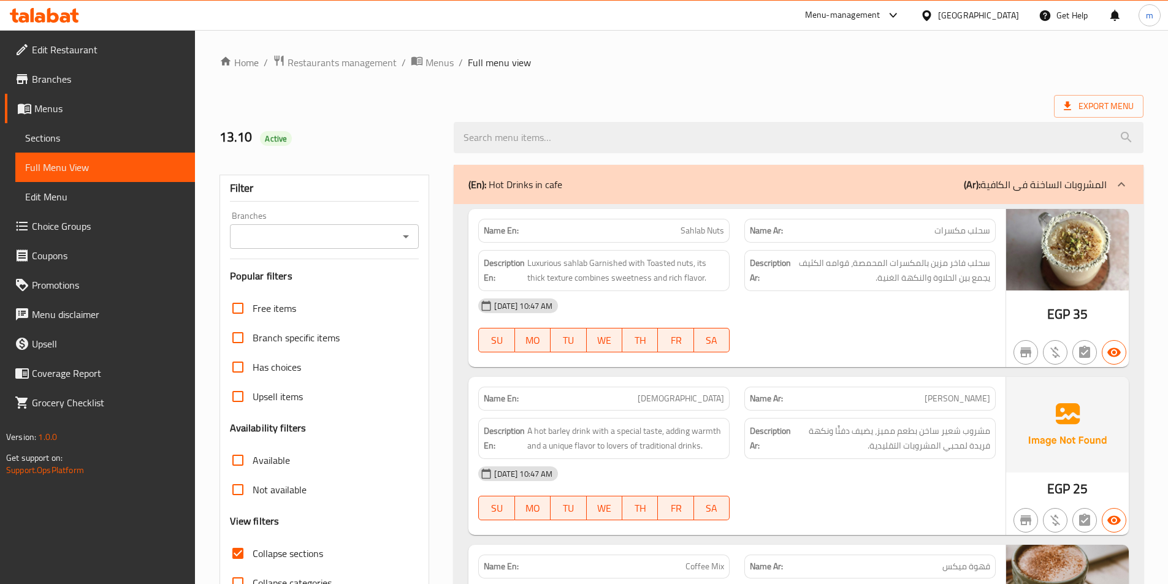
click at [1095, 118] on div at bounding box center [798, 138] width 704 height 46
click at [1093, 113] on span "Export Menu" at bounding box center [1098, 106] width 70 height 15
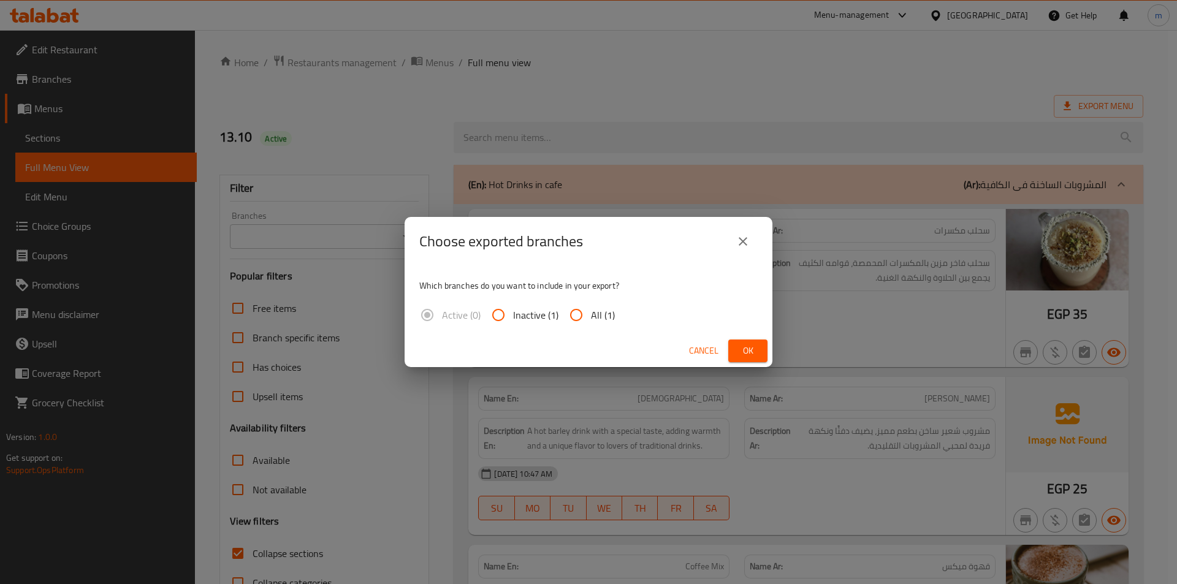
click at [593, 317] on span "All (1)" at bounding box center [603, 315] width 24 height 15
click at [591, 317] on input "All (1)" at bounding box center [575, 314] width 29 height 29
radio input "true"
click at [734, 347] on button "Ok" at bounding box center [747, 351] width 39 height 23
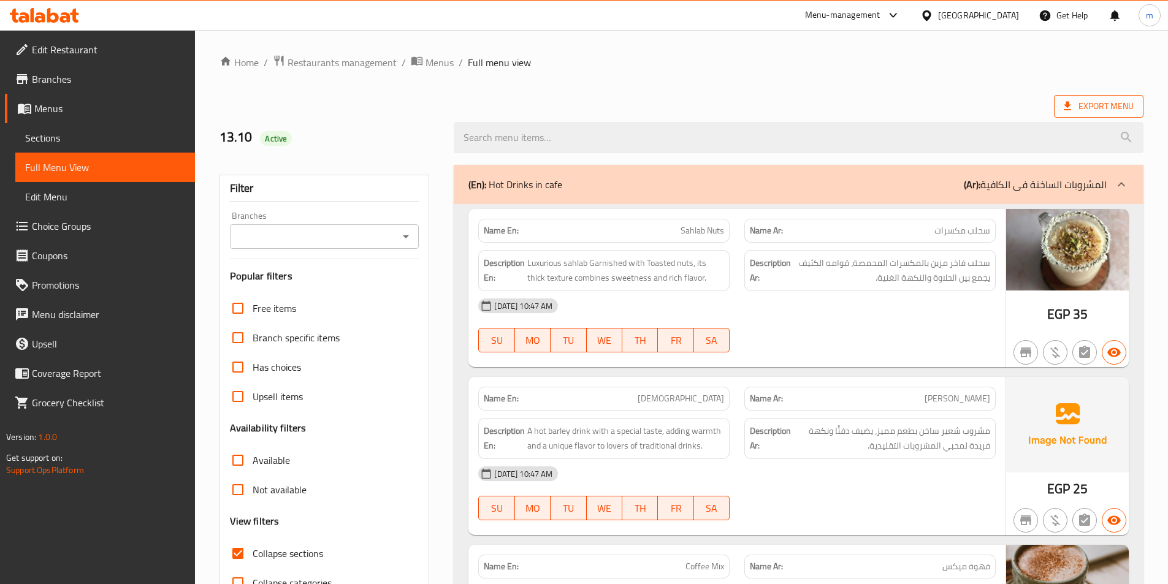
click at [1063, 108] on icon at bounding box center [1067, 106] width 12 height 12
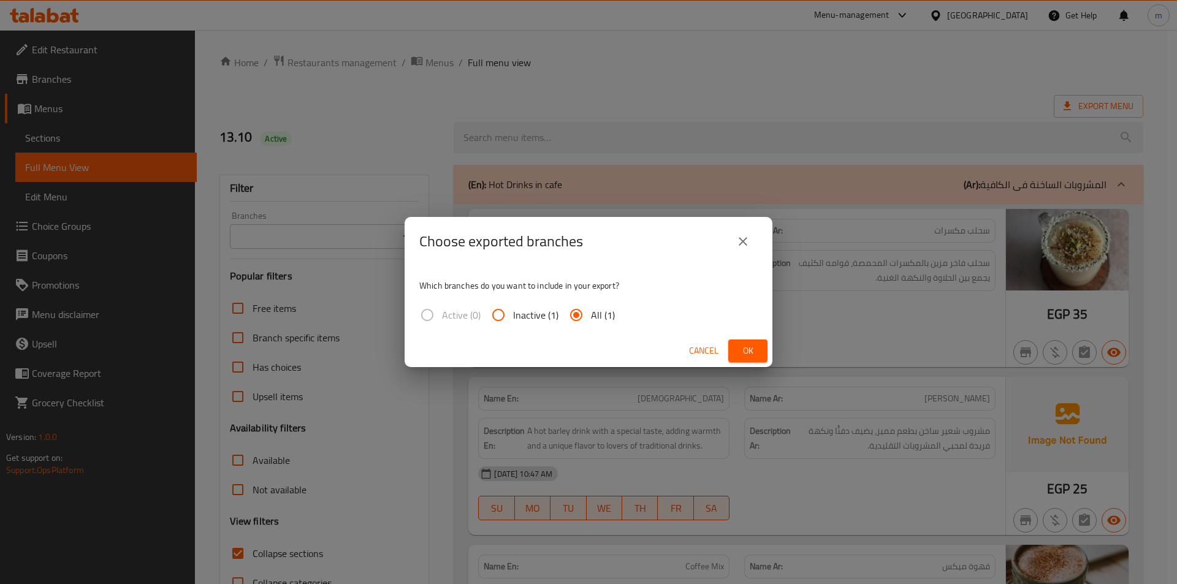
click at [864, 90] on div "Choose exported branches Which branches do you want to include in your export? …" at bounding box center [588, 292] width 1177 height 584
